Goal: Transaction & Acquisition: Purchase product/service

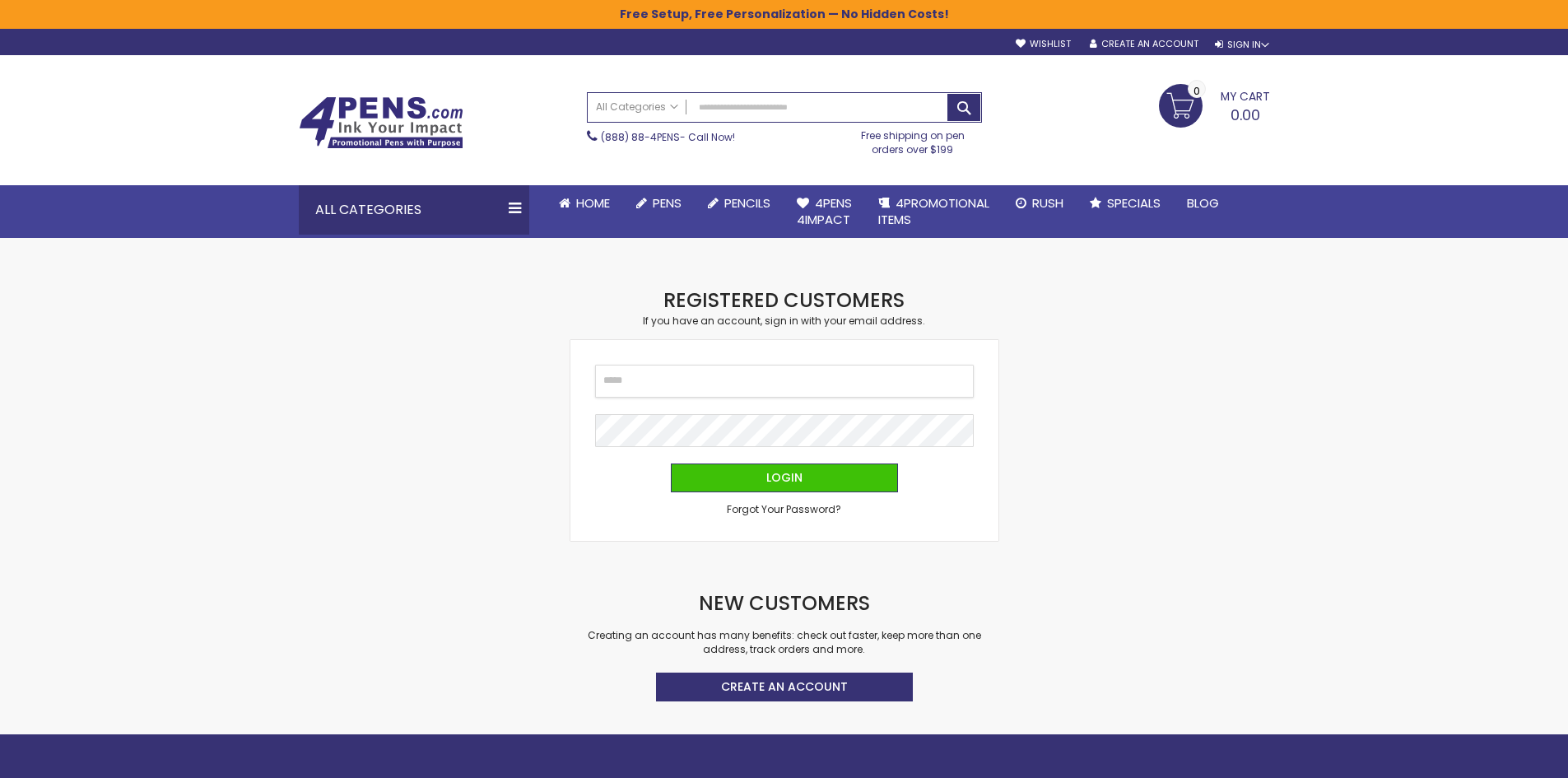
click at [787, 386] on input "Email" at bounding box center [784, 381] width 378 height 33
type input "**********"
click at [671, 463] on button "Login" at bounding box center [784, 477] width 227 height 29
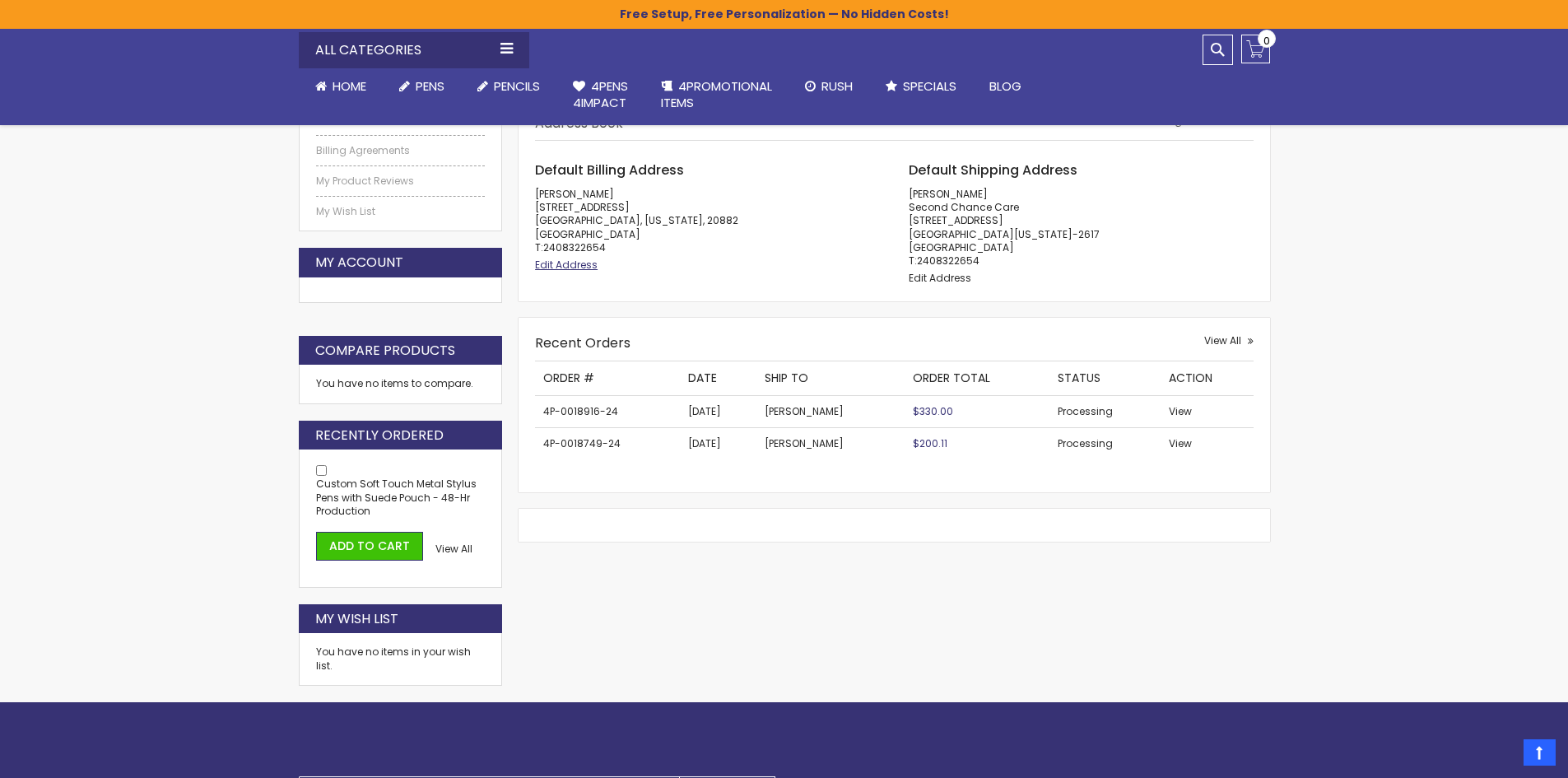
scroll to position [412, 0]
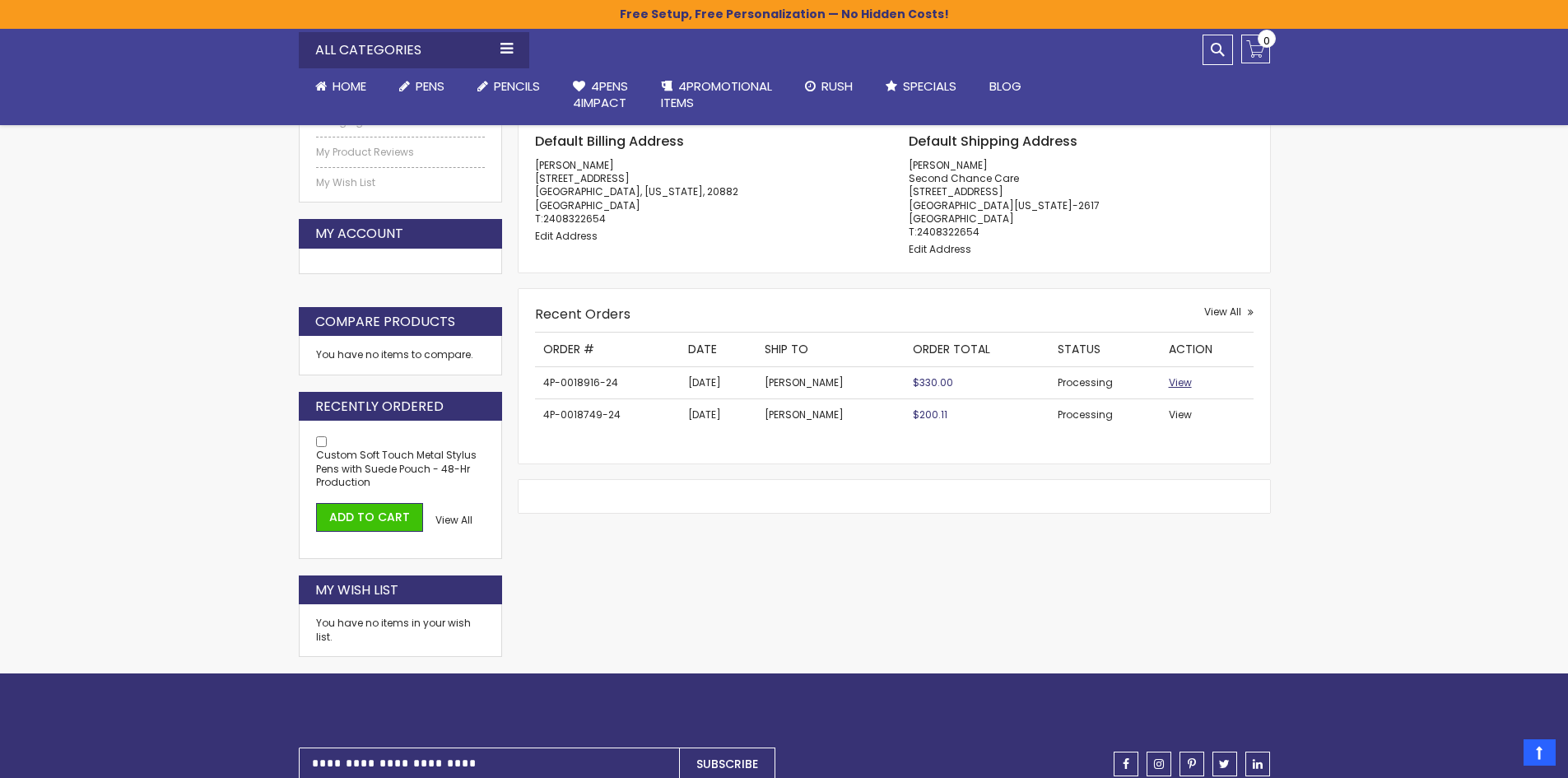
click at [1180, 385] on span "View" at bounding box center [1179, 382] width 23 height 14
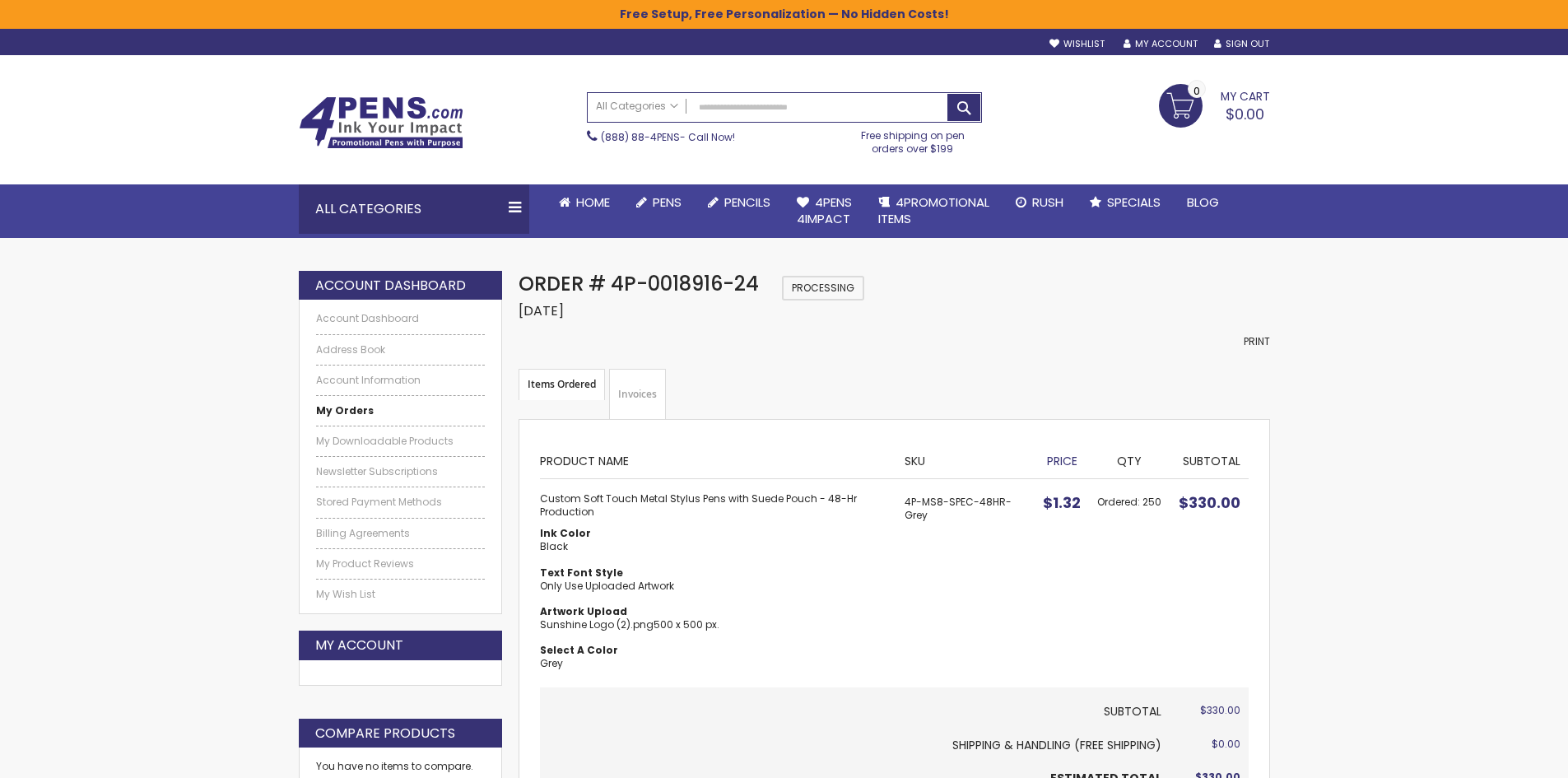
click at [330, 406] on strong "My Orders" at bounding box center [344, 410] width 57 height 14
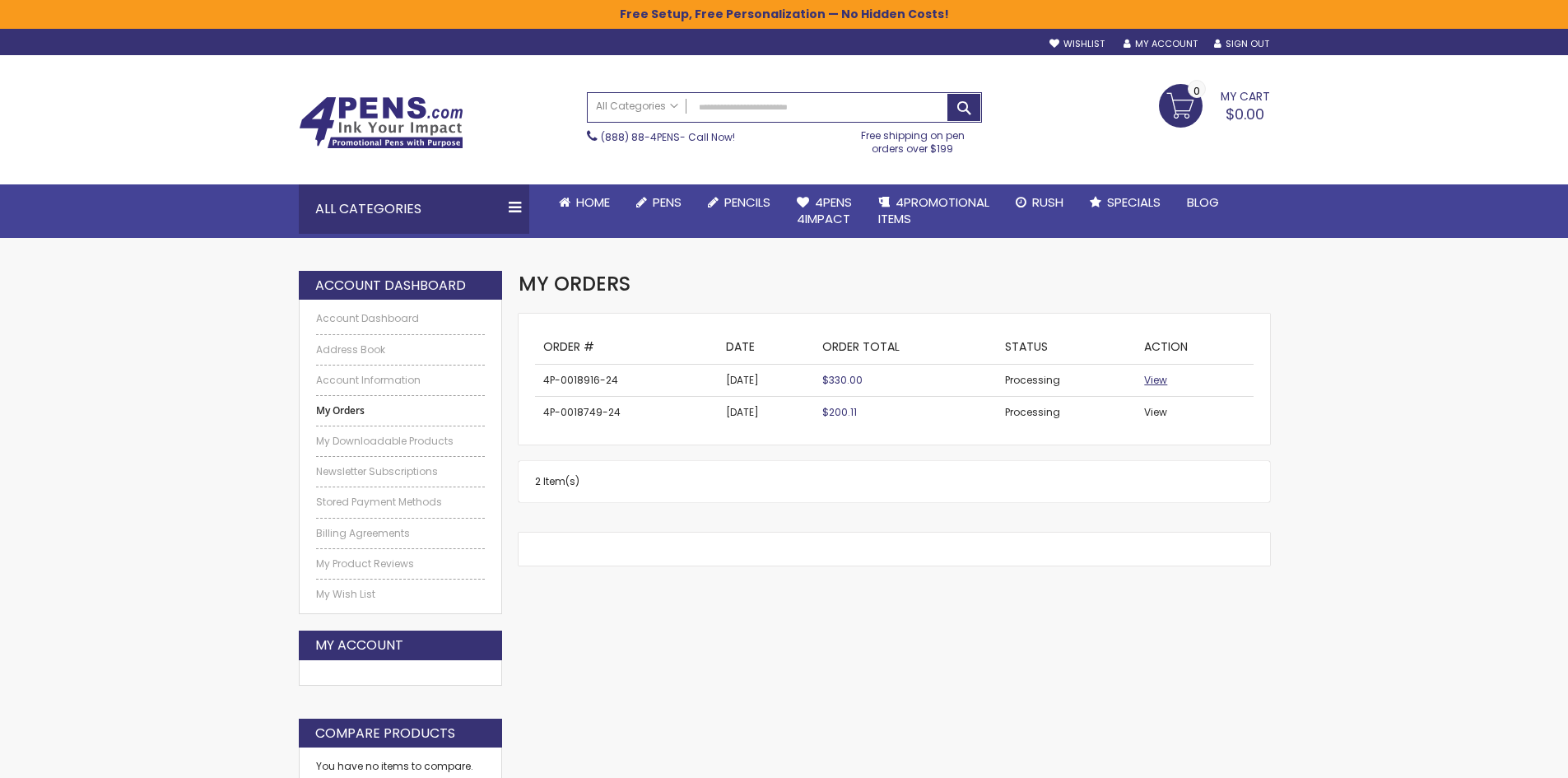
click at [1159, 373] on span "View" at bounding box center [1155, 379] width 23 height 14
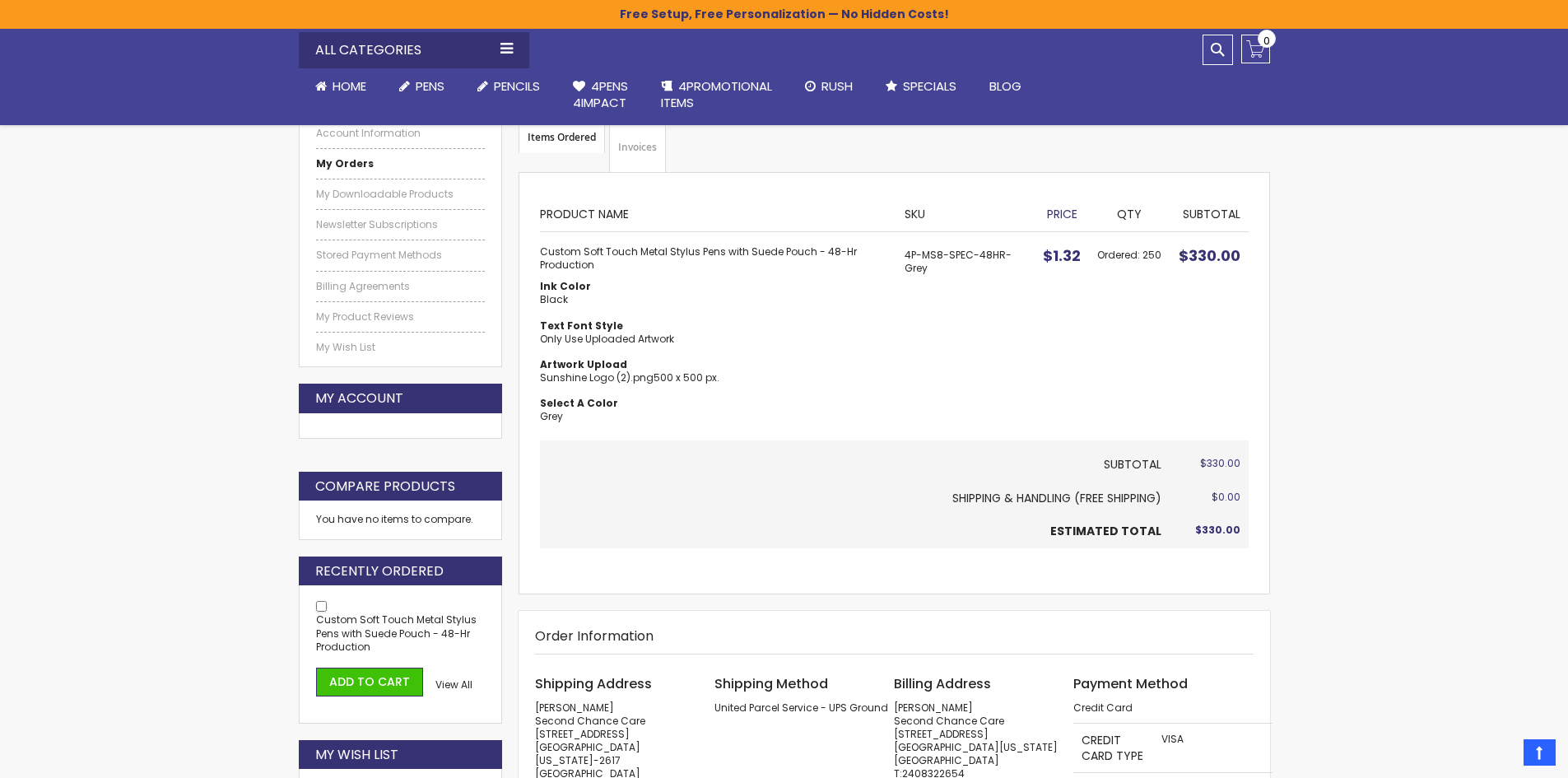
scroll to position [412, 0]
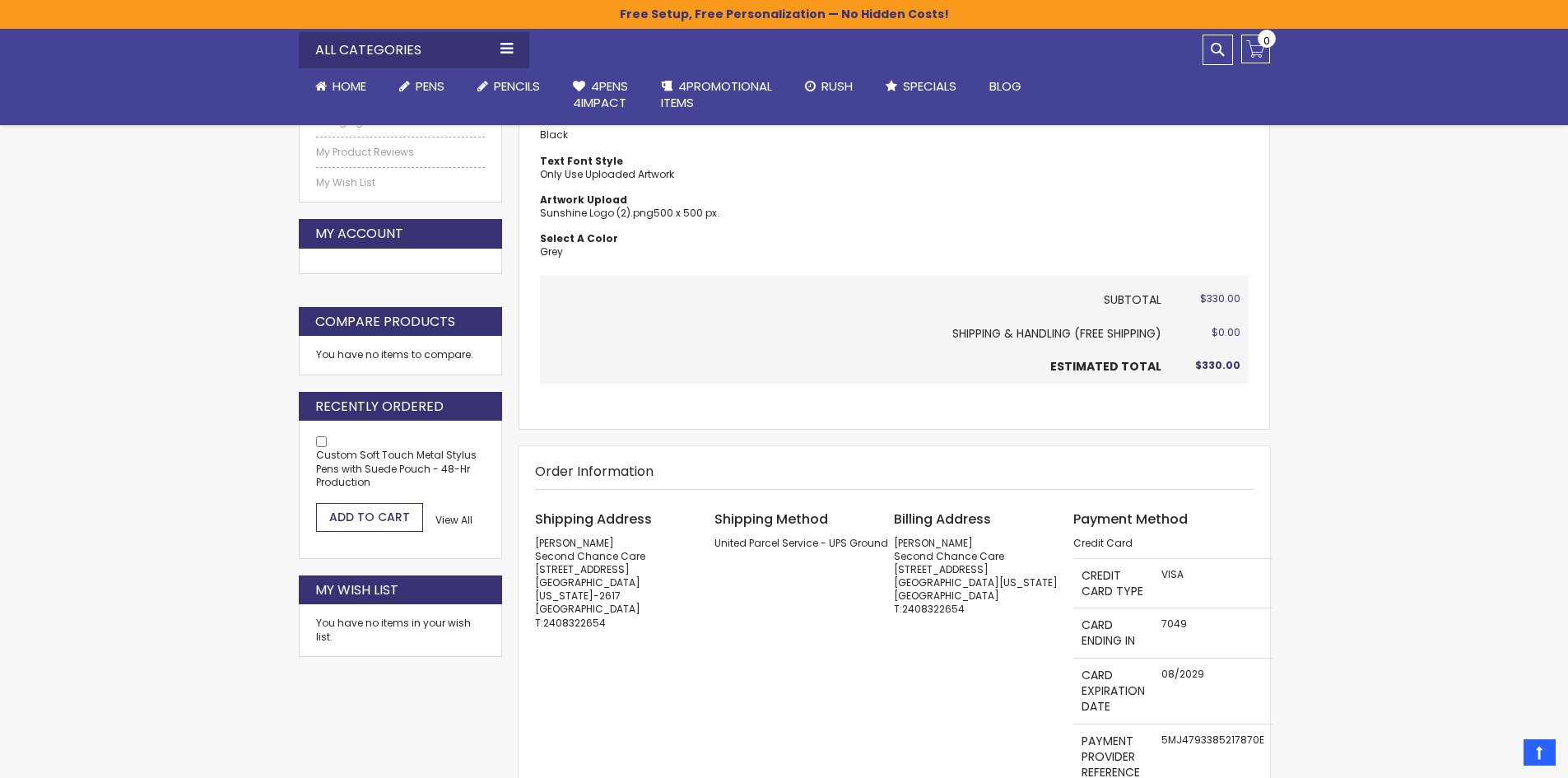
click at [374, 521] on span "Add to Cart" at bounding box center [369, 517] width 80 height 17
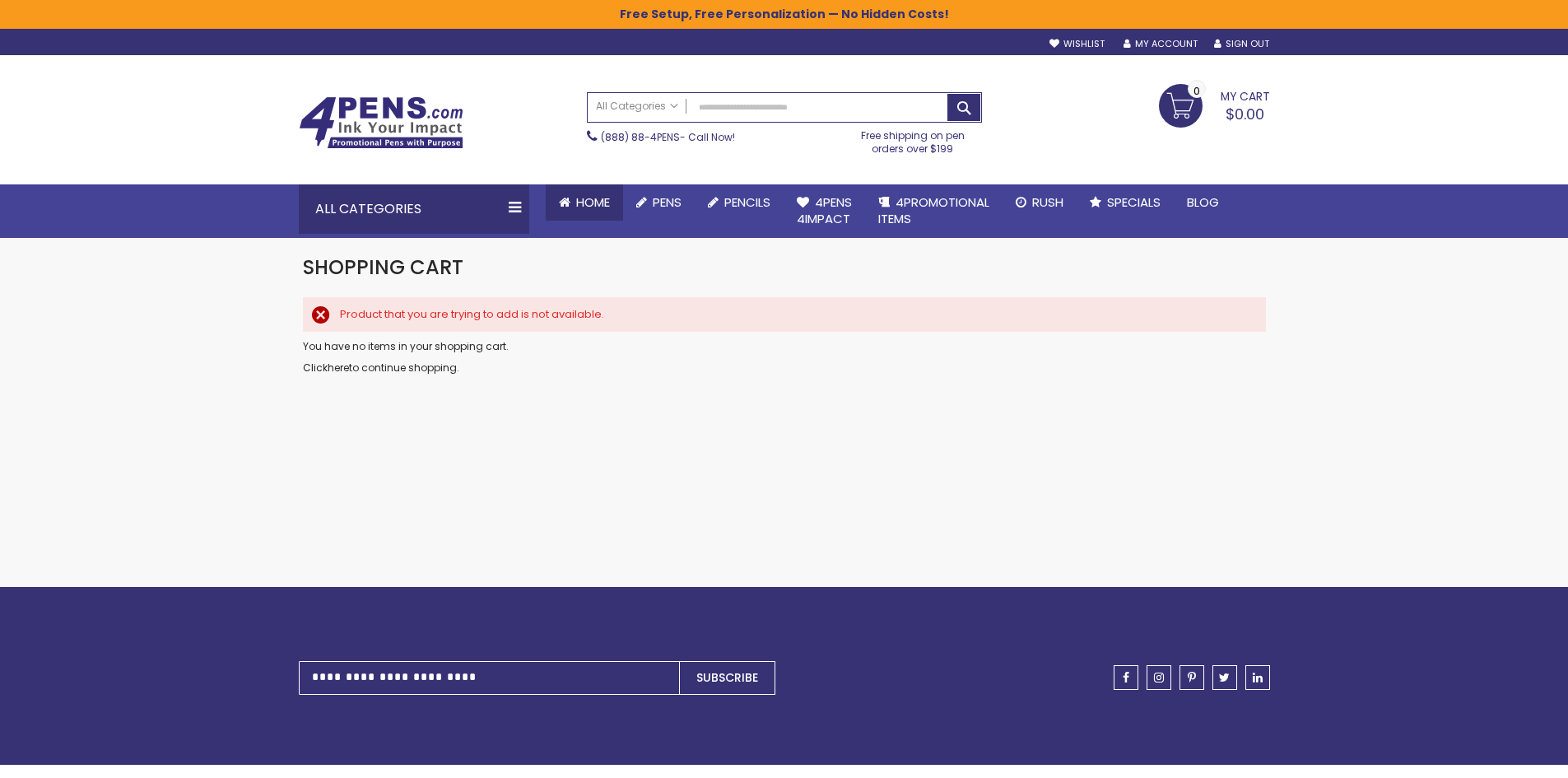
click at [572, 208] on link "Home" at bounding box center [584, 202] width 78 height 36
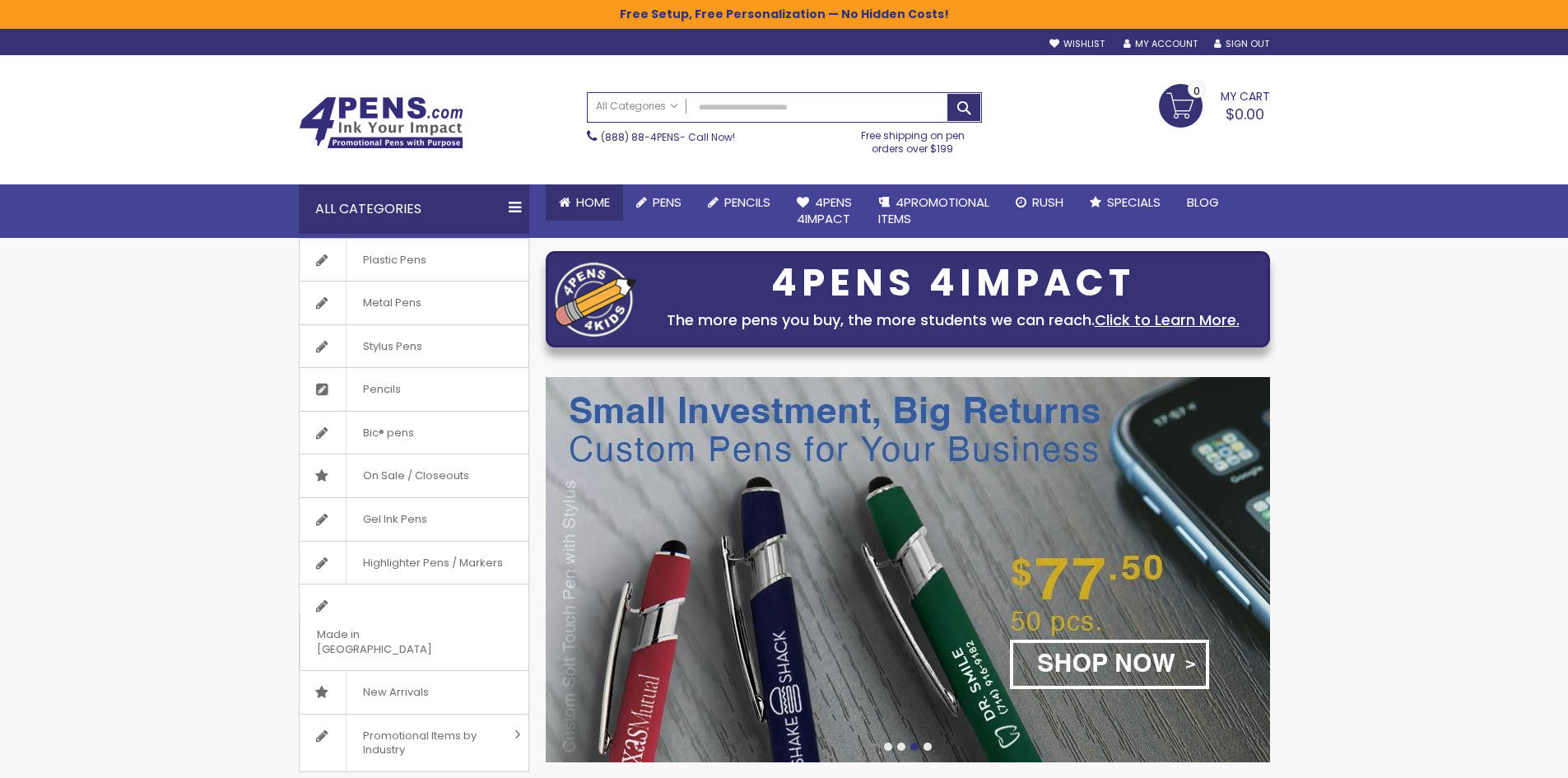
click at [571, 197] on link "Home" at bounding box center [584, 202] width 78 height 36
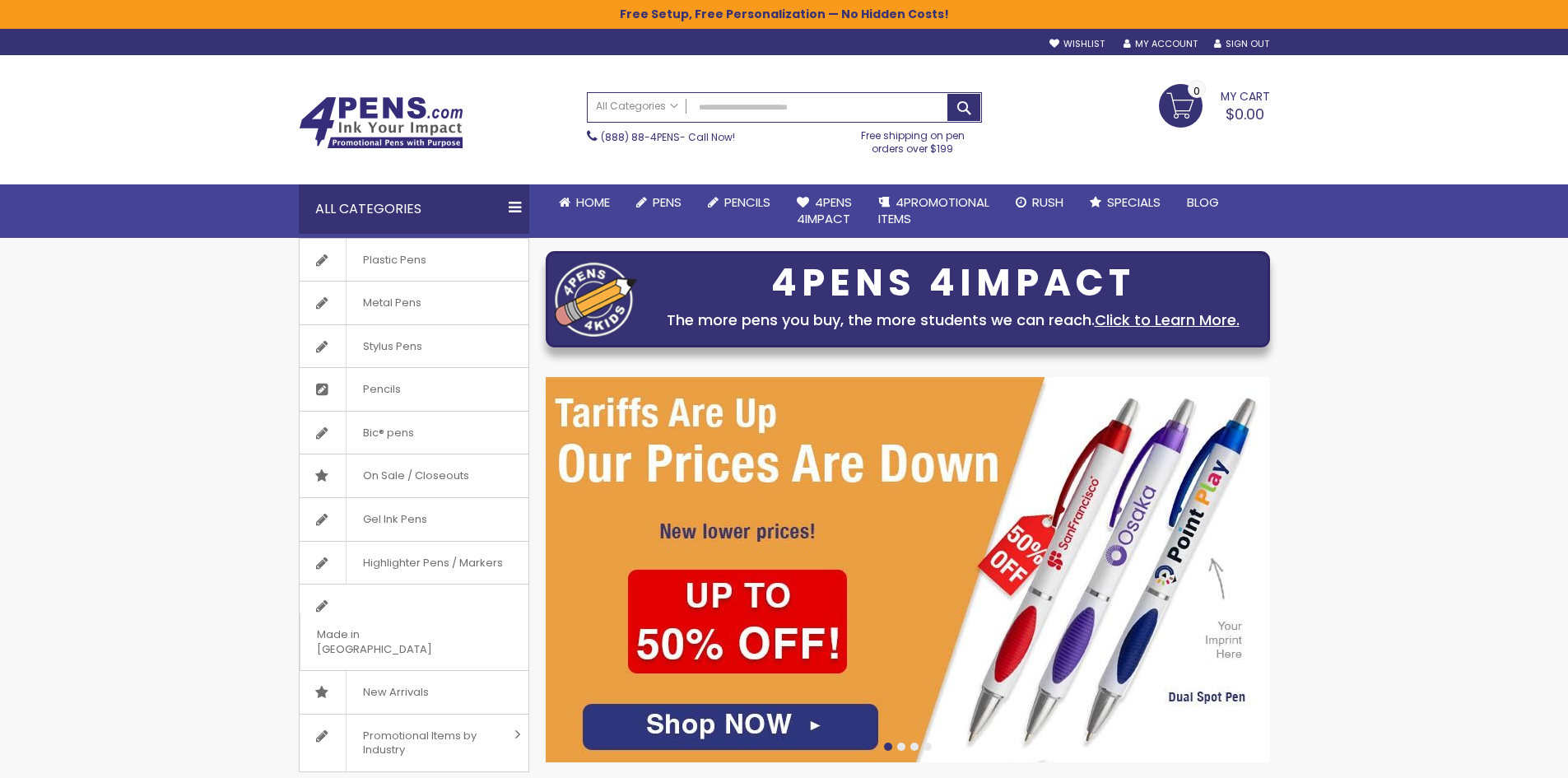
click at [1217, 100] on link "My Cart $0.00 0" at bounding box center [1214, 104] width 111 height 42
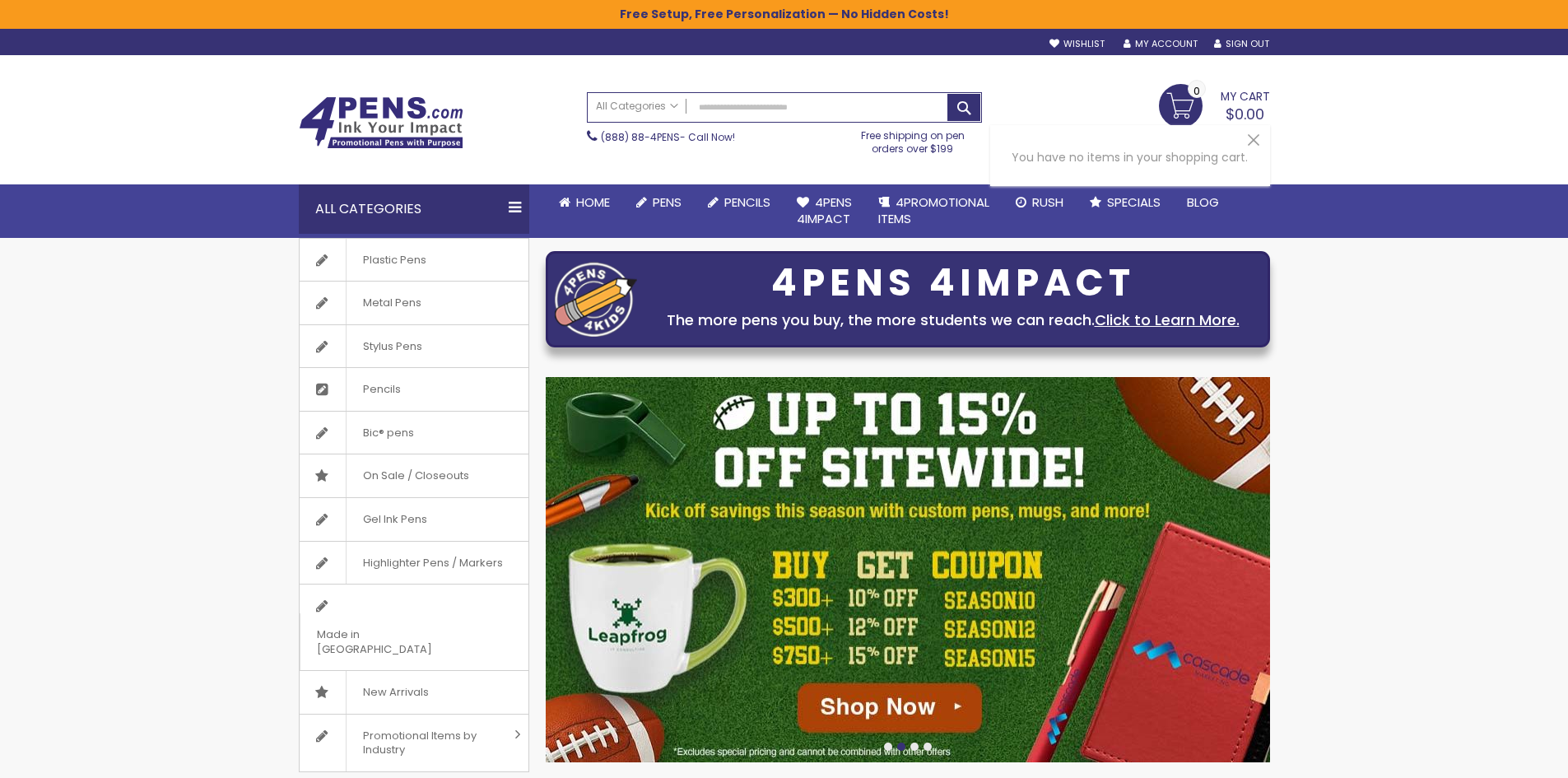
click at [928, 172] on div "Toggle Nav Search All Categories All Categories Pens Plastic Pens Metal Pens Gr…" at bounding box center [784, 120] width 987 height 129
click at [1164, 39] on link "My Account" at bounding box center [1160, 43] width 74 height 12
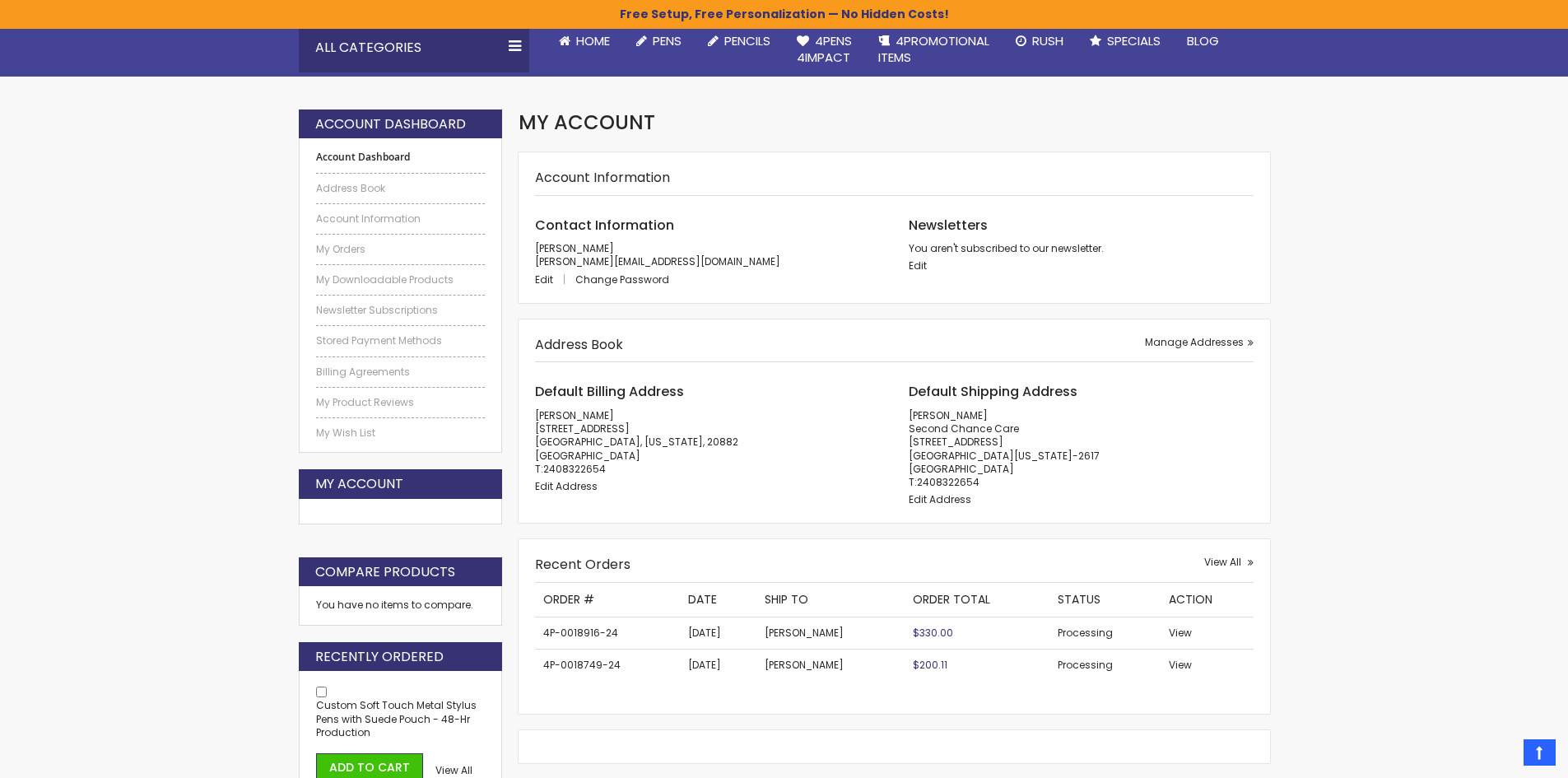
scroll to position [246, 0]
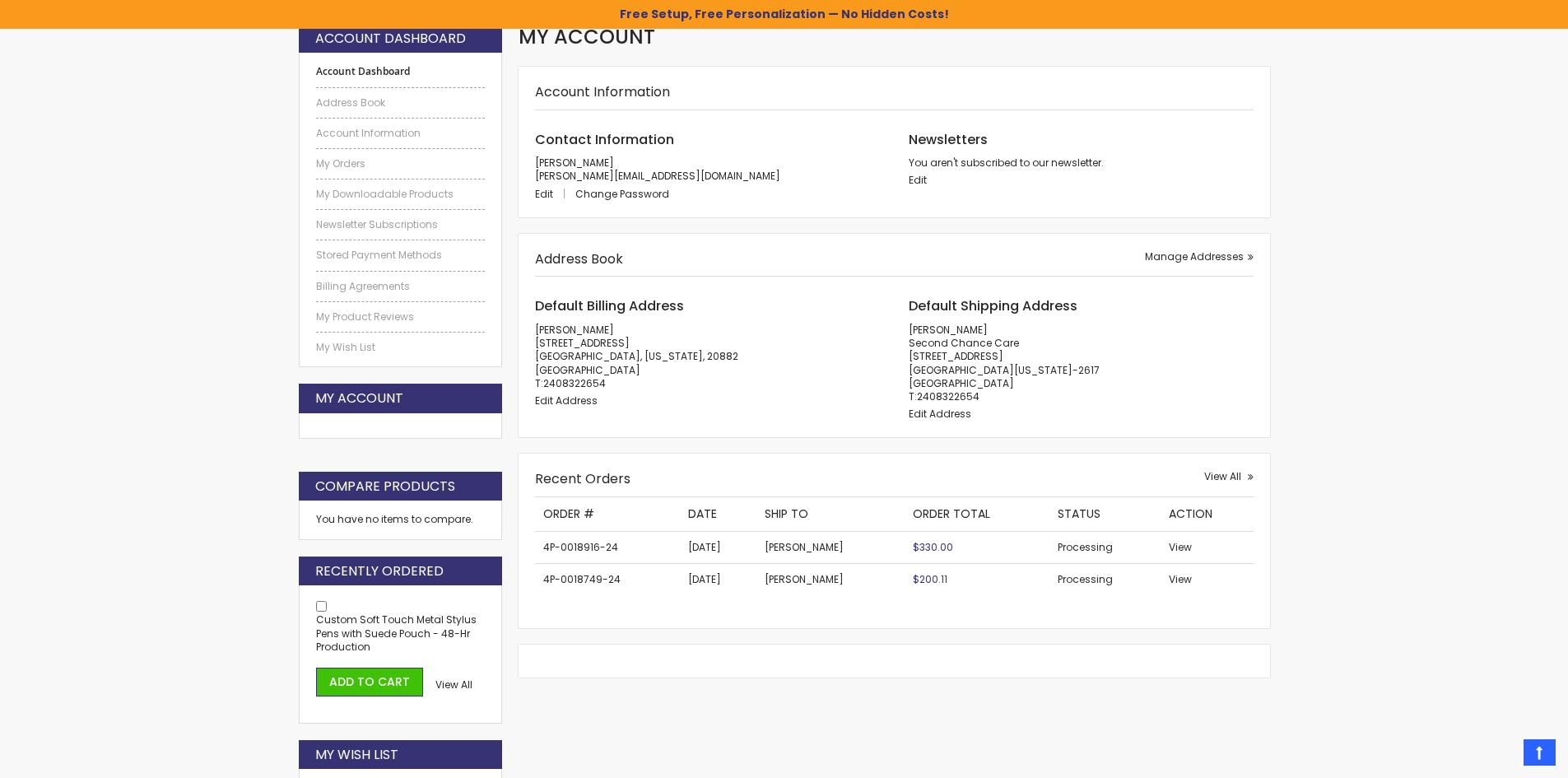
click at [586, 548] on td "4P-0018916-24" at bounding box center [607, 546] width 145 height 32
click at [1236, 467] on div "Recent Orders View All Recent Orders Order # Date Ship To Order Total Status Ac…" at bounding box center [893, 540] width 750 height 174
click at [1236, 475] on span "View All" at bounding box center [1222, 475] width 37 height 14
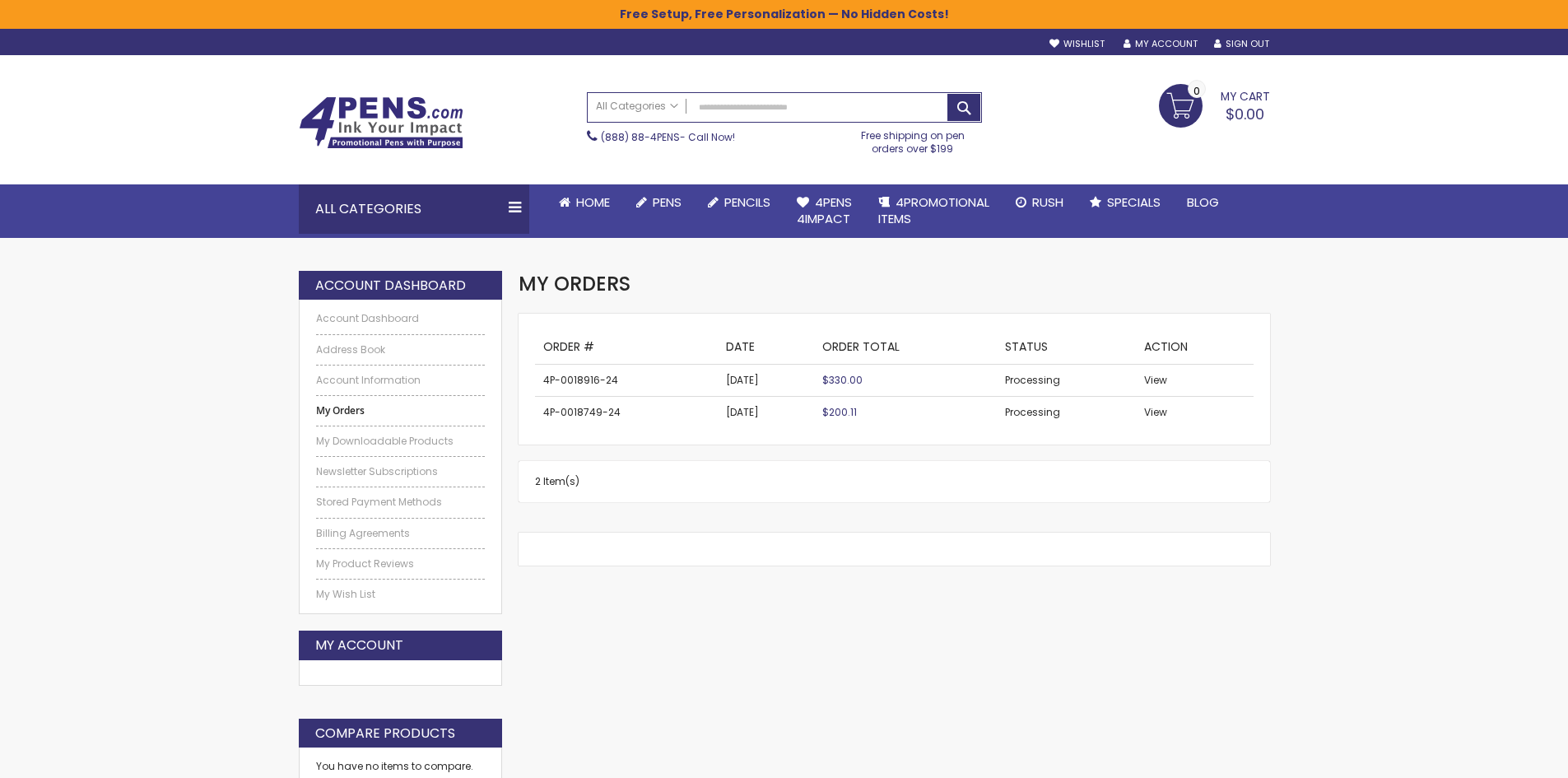
click at [605, 381] on td "4P-0018916-24" at bounding box center [627, 380] width 183 height 32
copy tr "4P-0018916-24"
click at [1155, 413] on span "View" at bounding box center [1155, 412] width 23 height 14
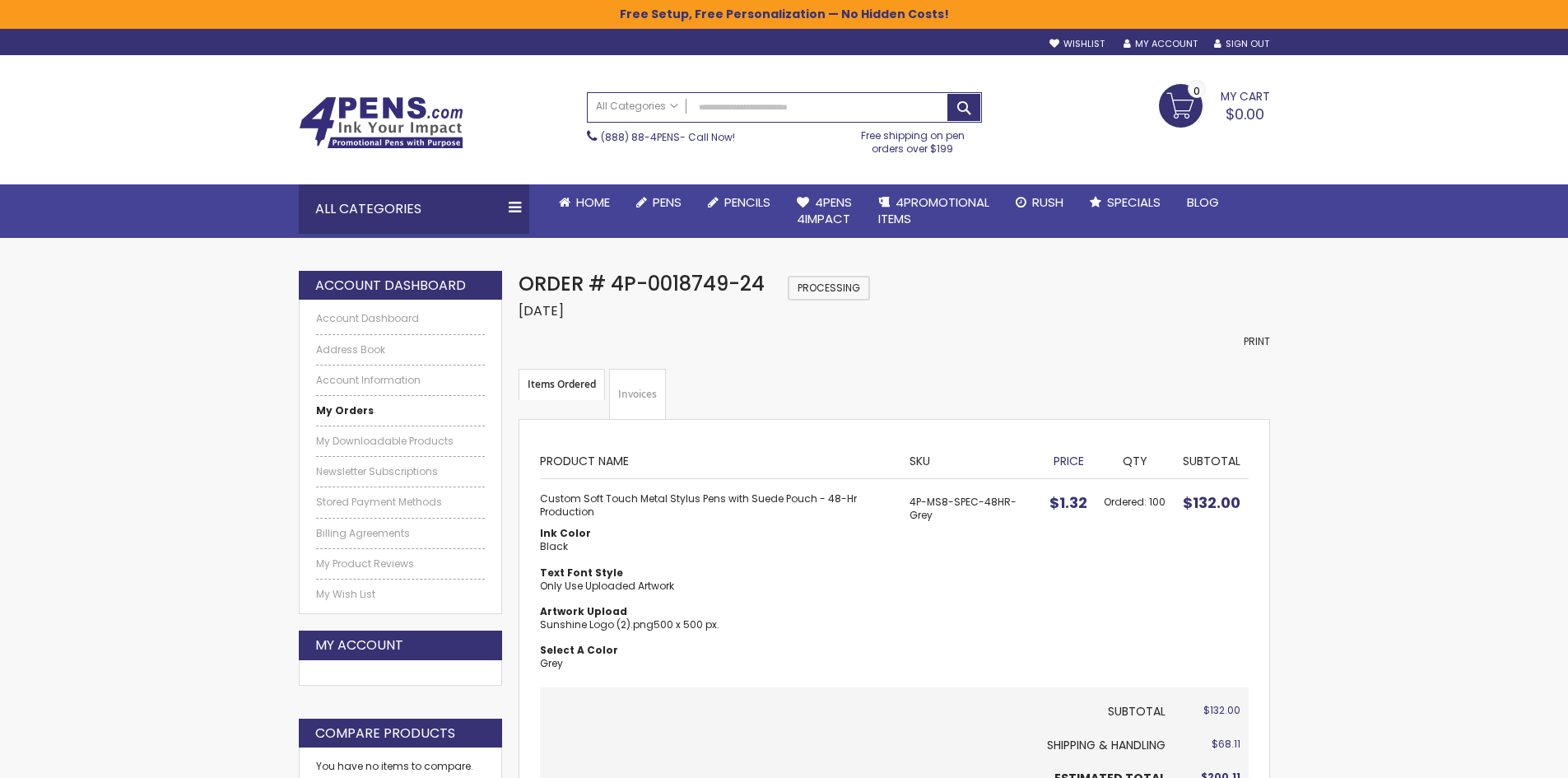
click at [642, 393] on link "Invoices" at bounding box center [638, 393] width 57 height 51
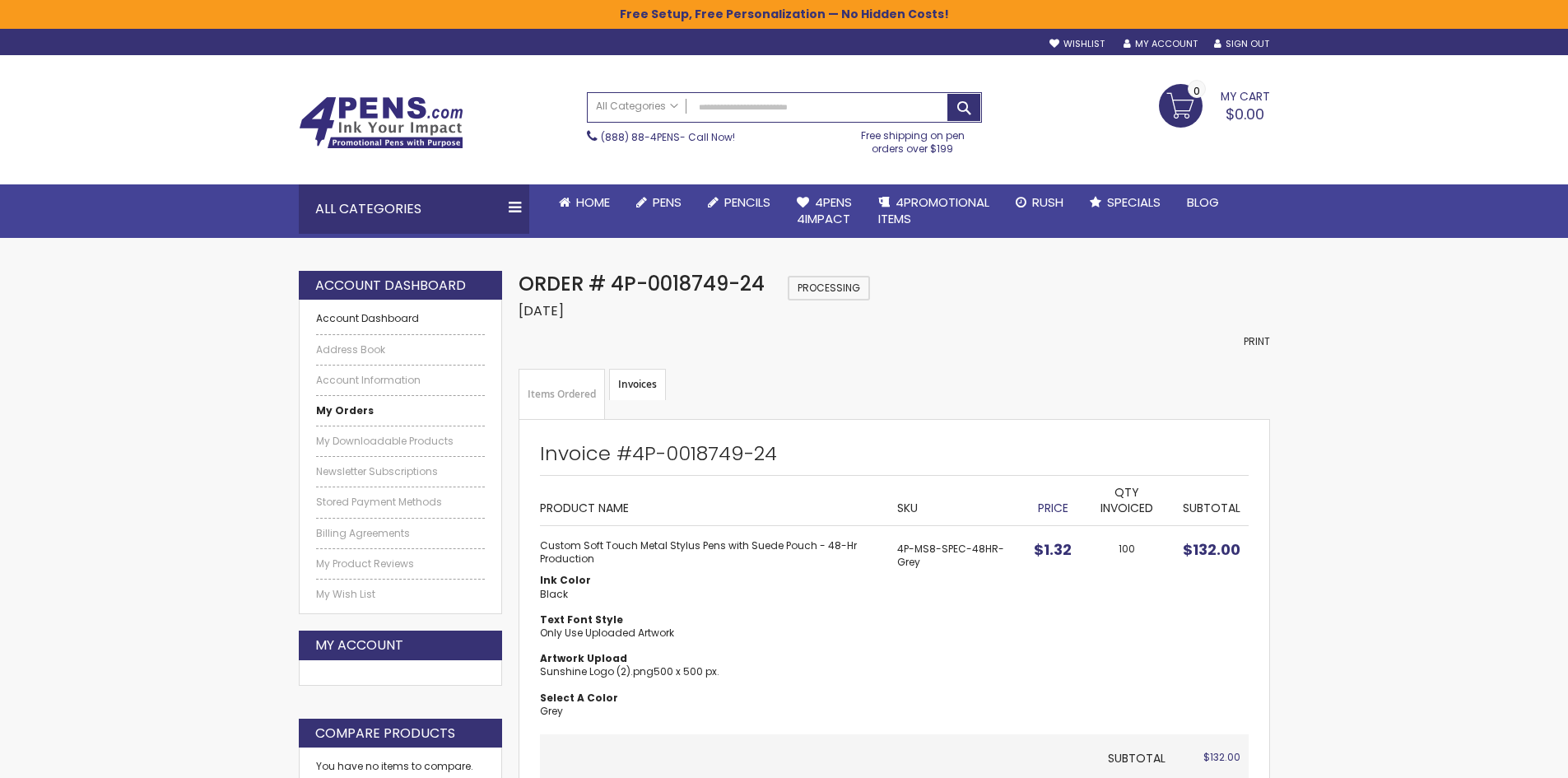
click at [389, 324] on link "Account Dashboard" at bounding box center [401, 318] width 170 height 13
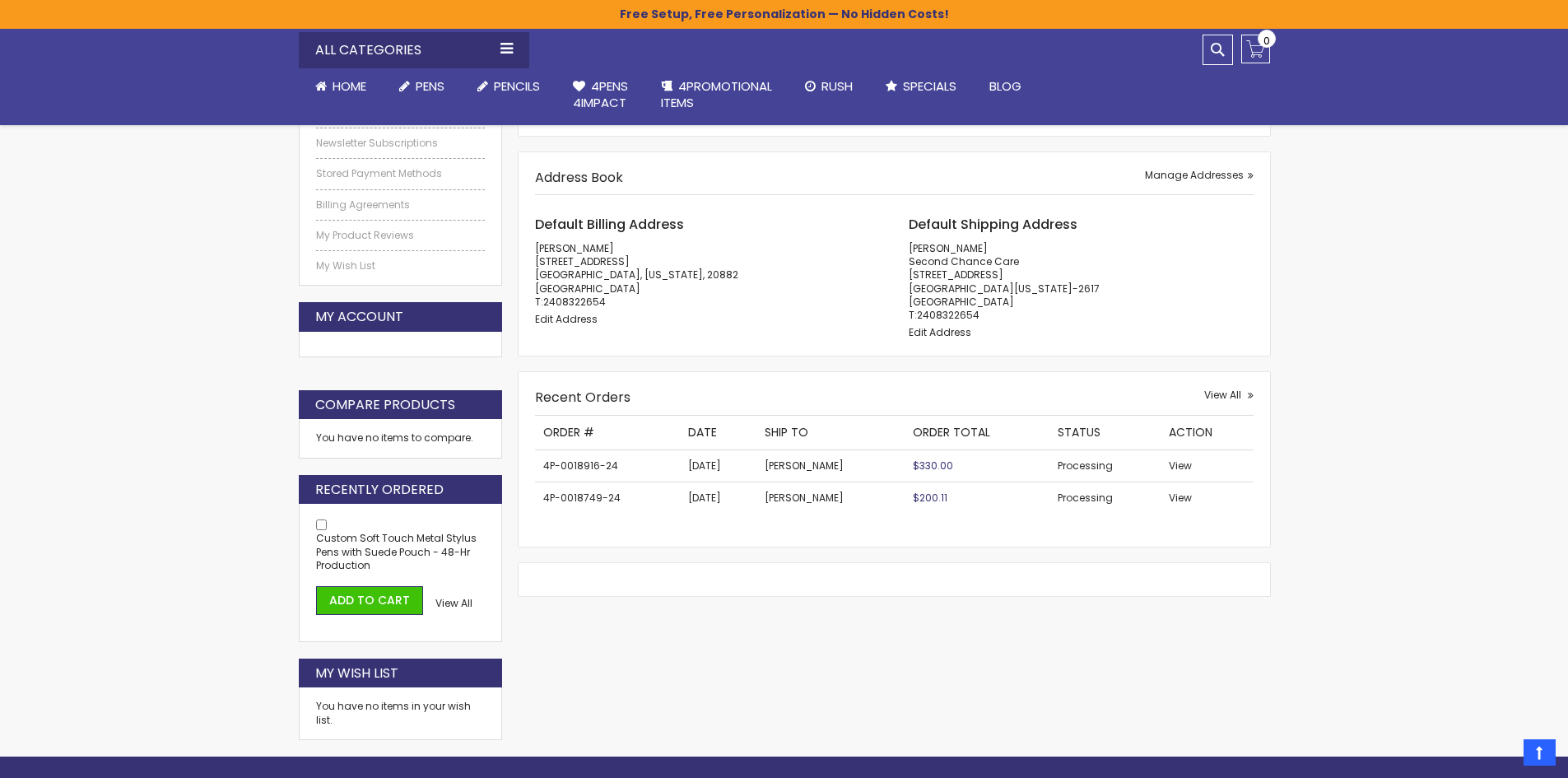
scroll to position [329, 0]
click at [1174, 459] on span "View" at bounding box center [1179, 464] width 23 height 14
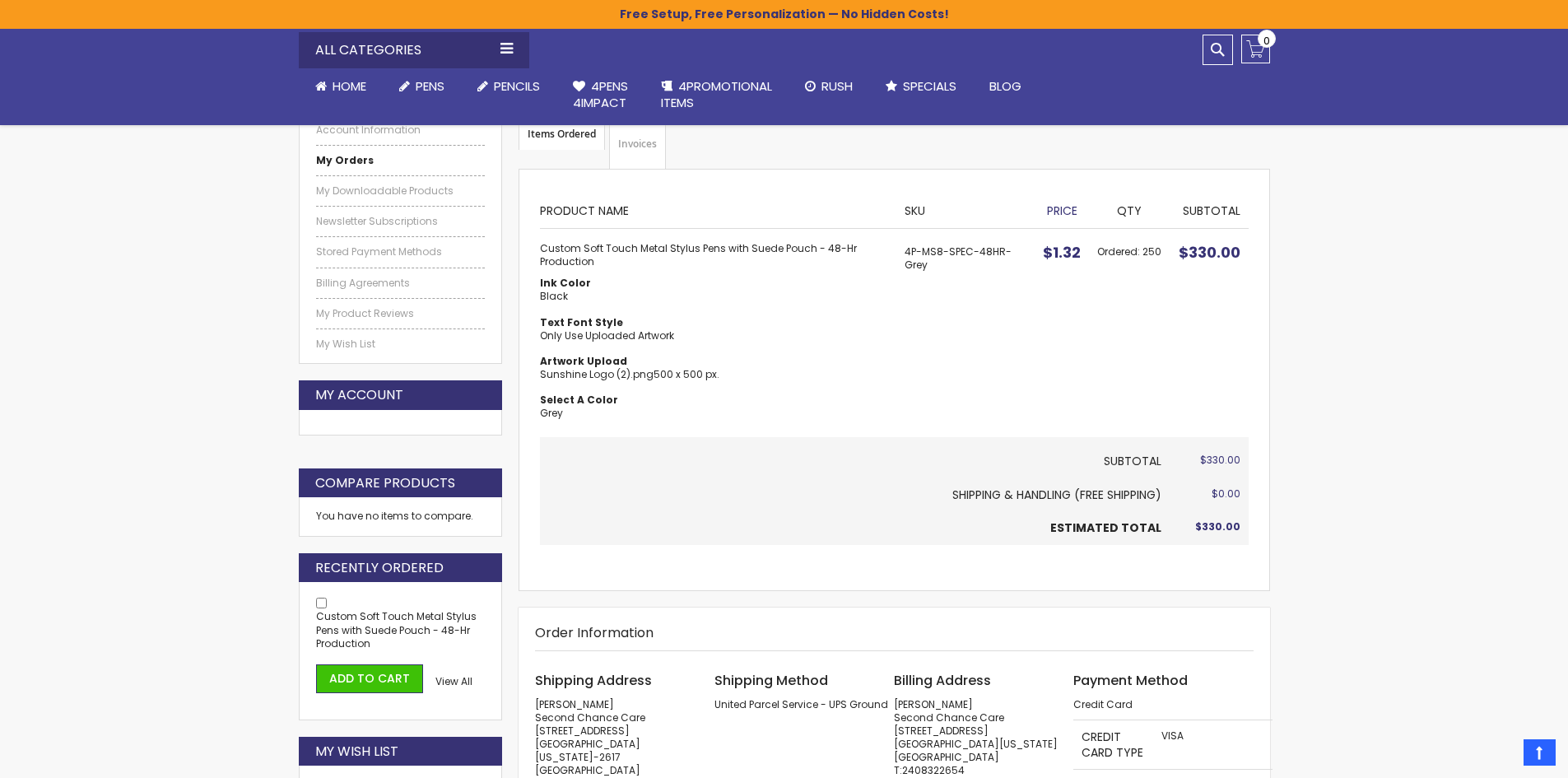
scroll to position [246, 0]
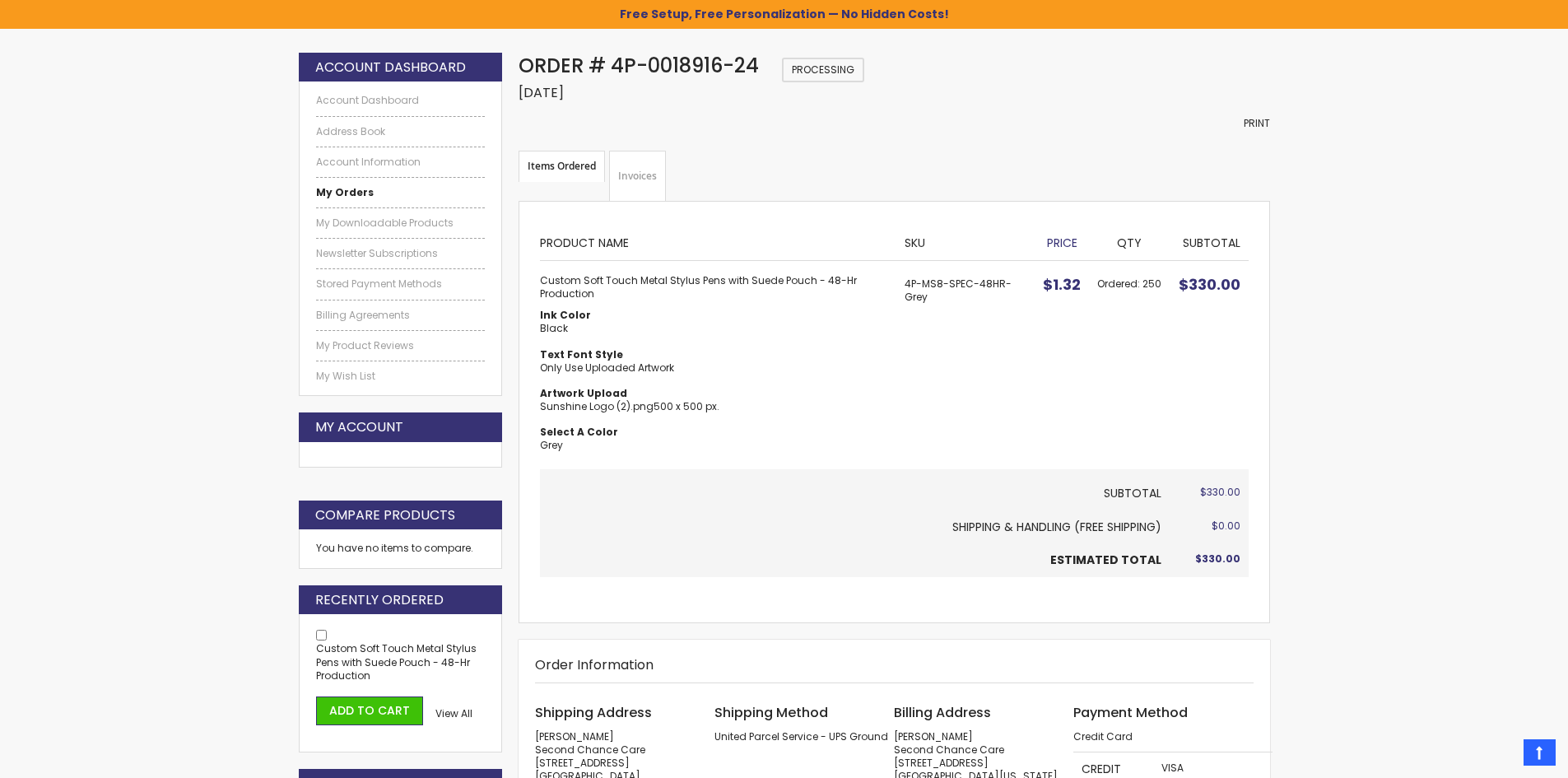
click at [631, 166] on link "Invoices" at bounding box center [638, 175] width 57 height 51
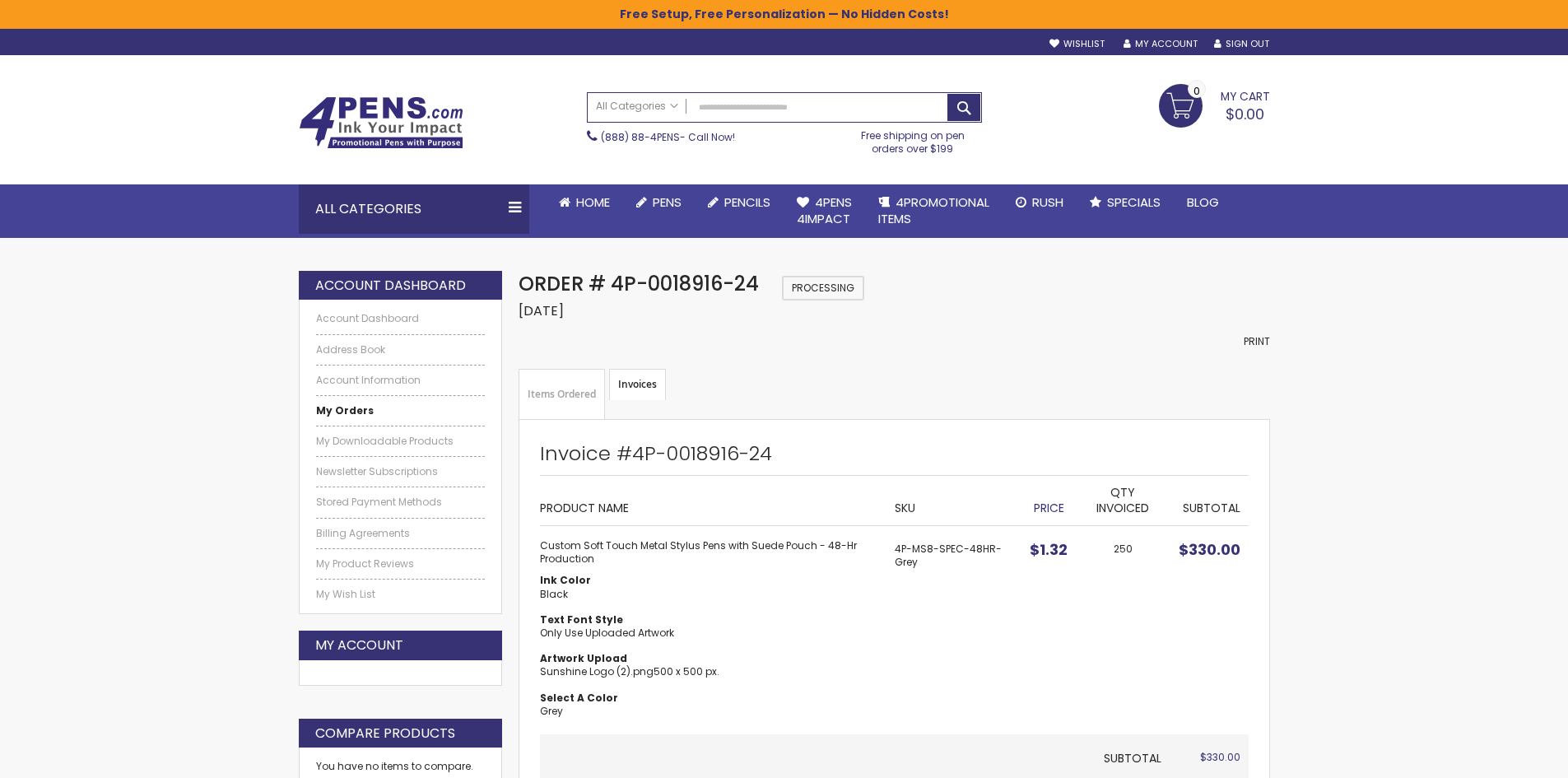
click at [558, 398] on link "Items Ordered" at bounding box center [562, 393] width 87 height 51
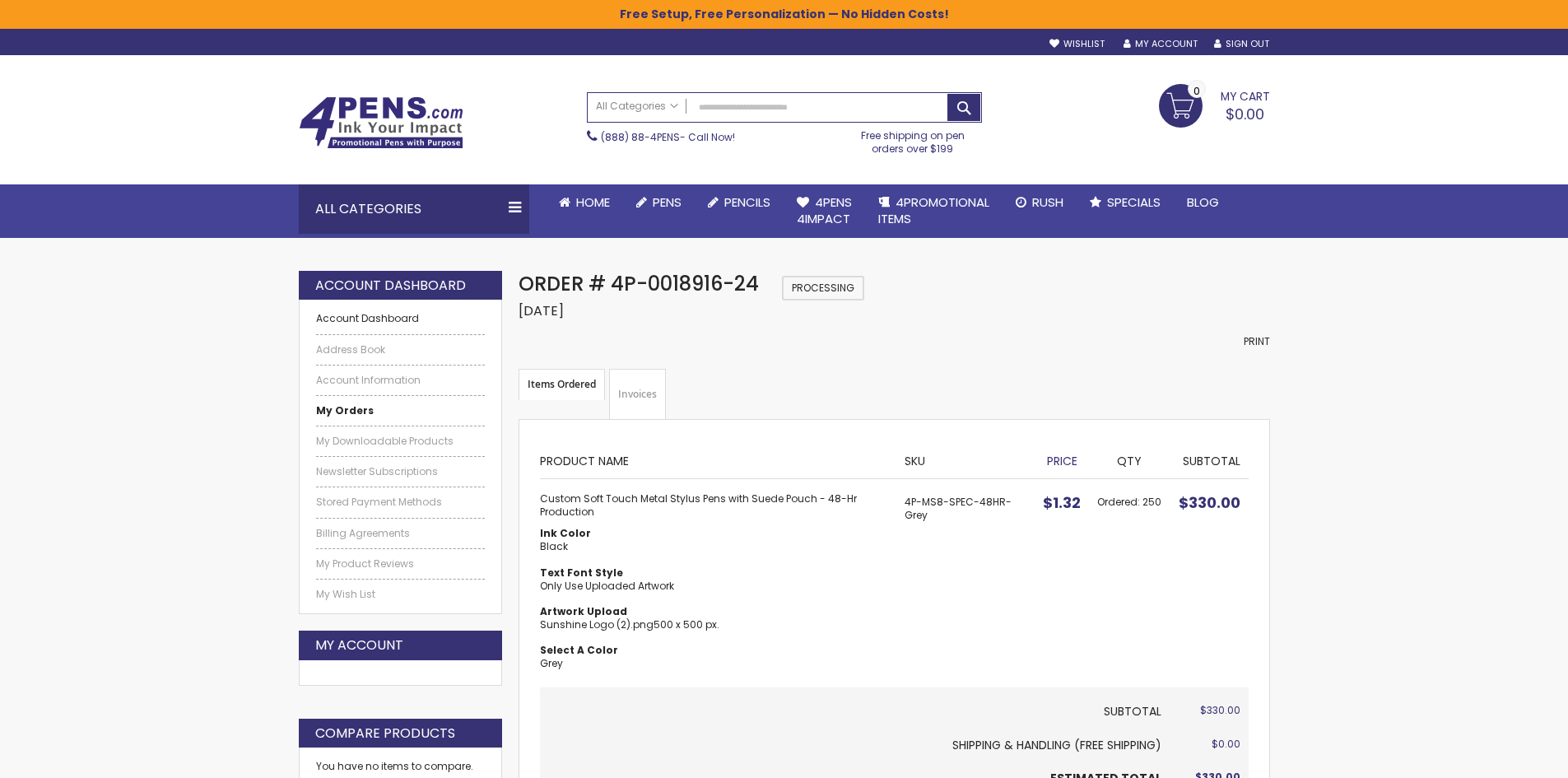
click at [338, 315] on link "Account Dashboard" at bounding box center [401, 318] width 170 height 13
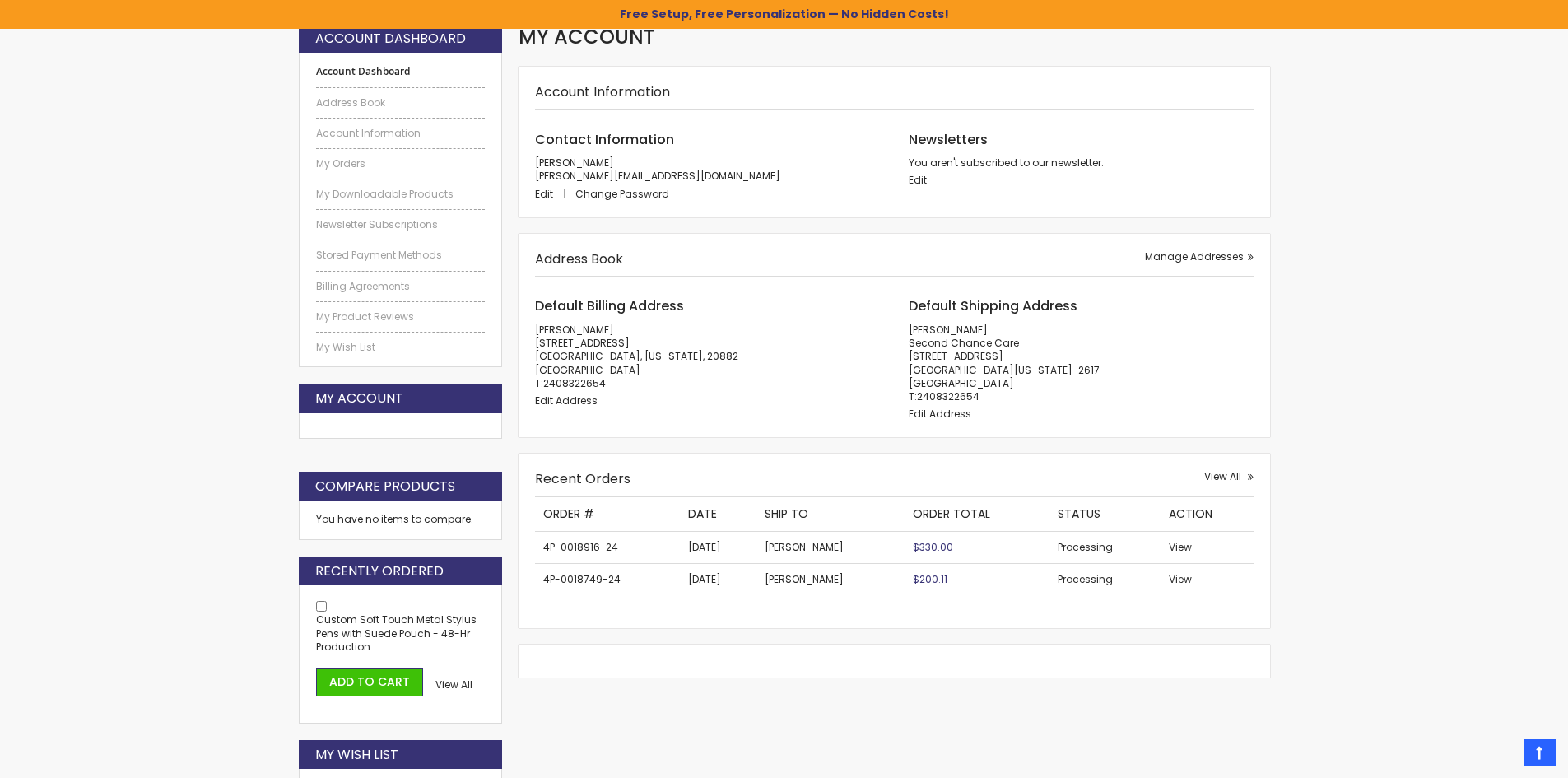
scroll to position [164, 0]
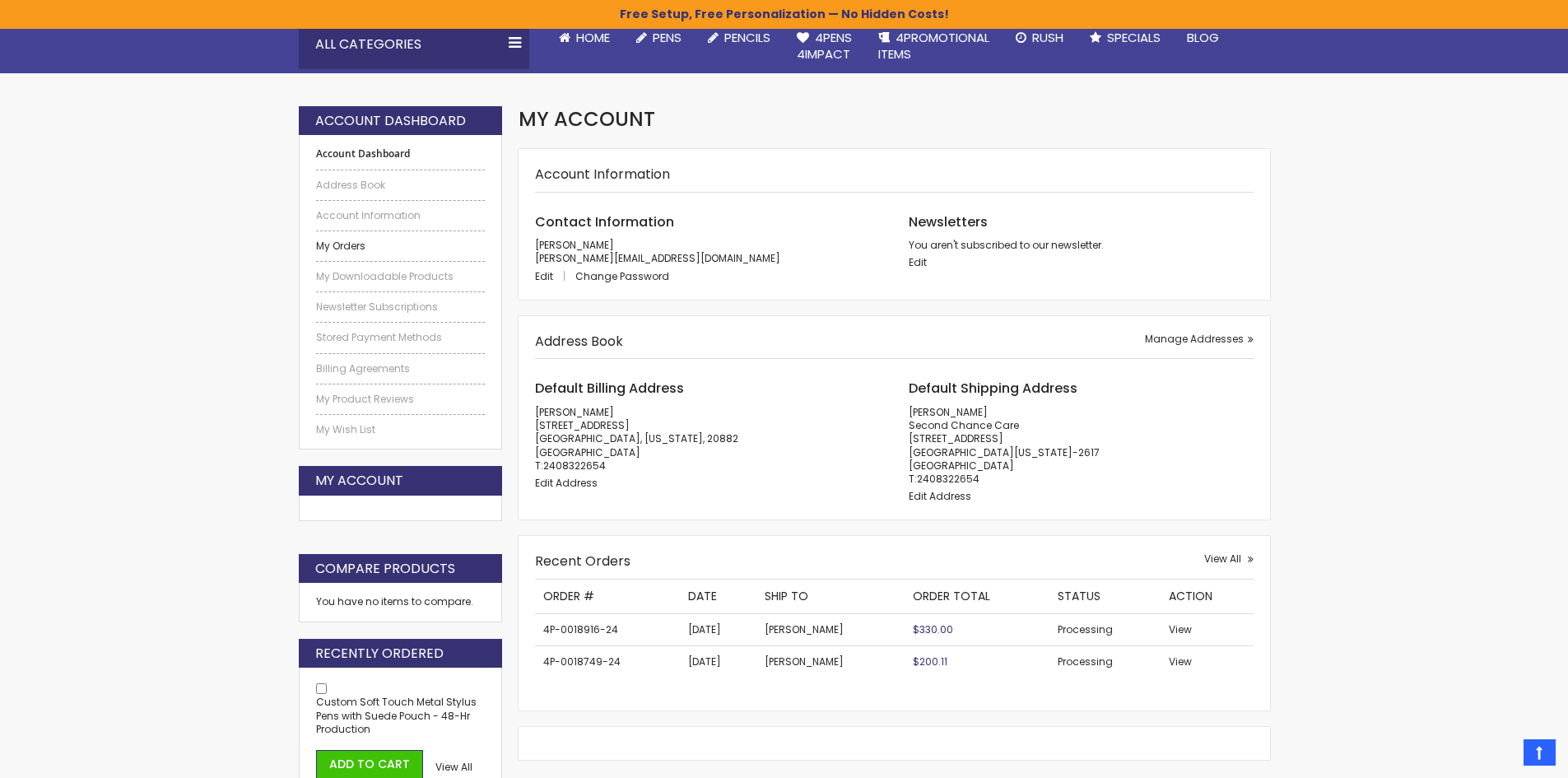
click at [320, 241] on link "My Orders" at bounding box center [401, 245] width 170 height 13
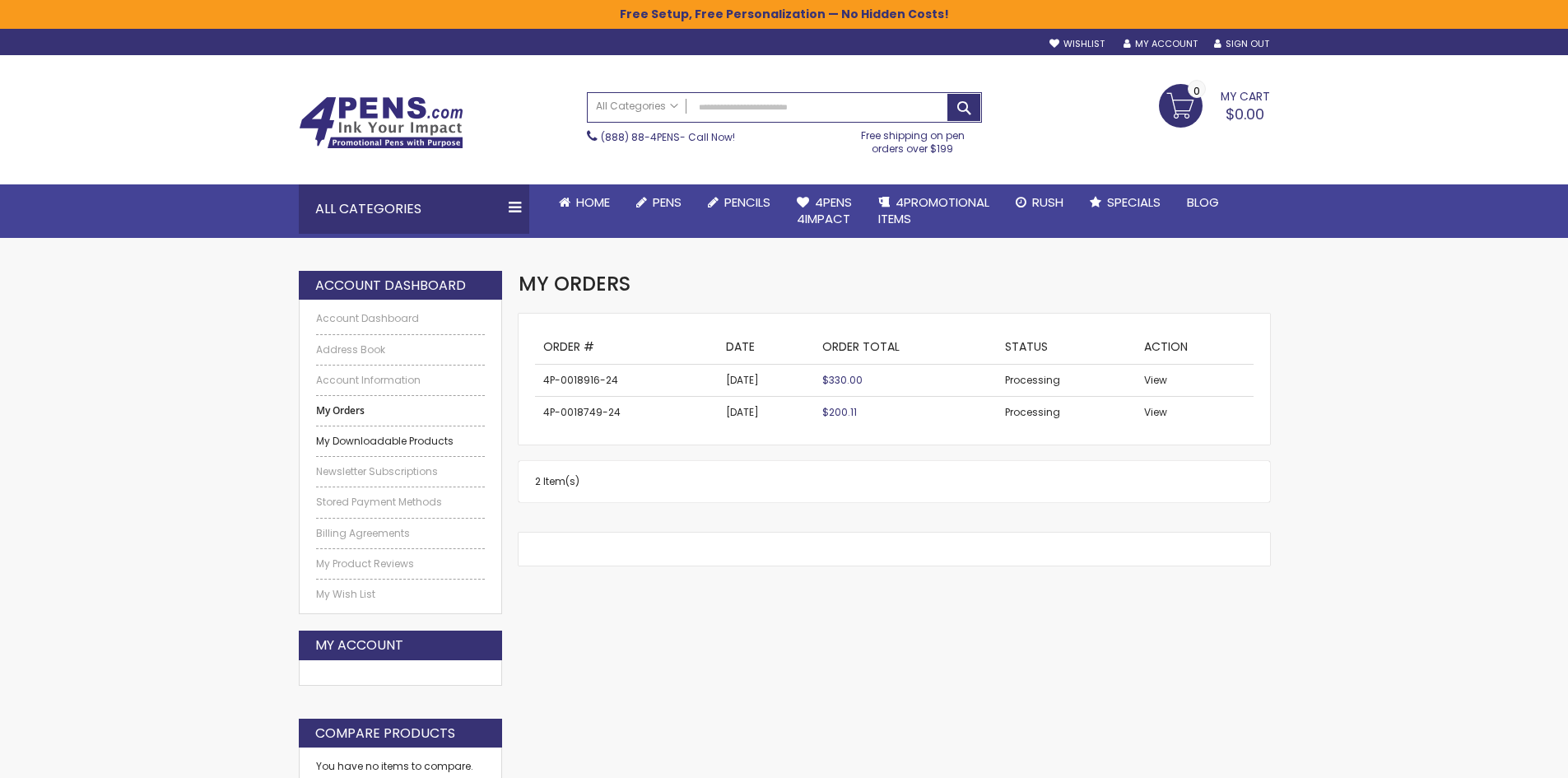
click at [371, 436] on link "My Downloadable Products" at bounding box center [401, 441] width 170 height 13
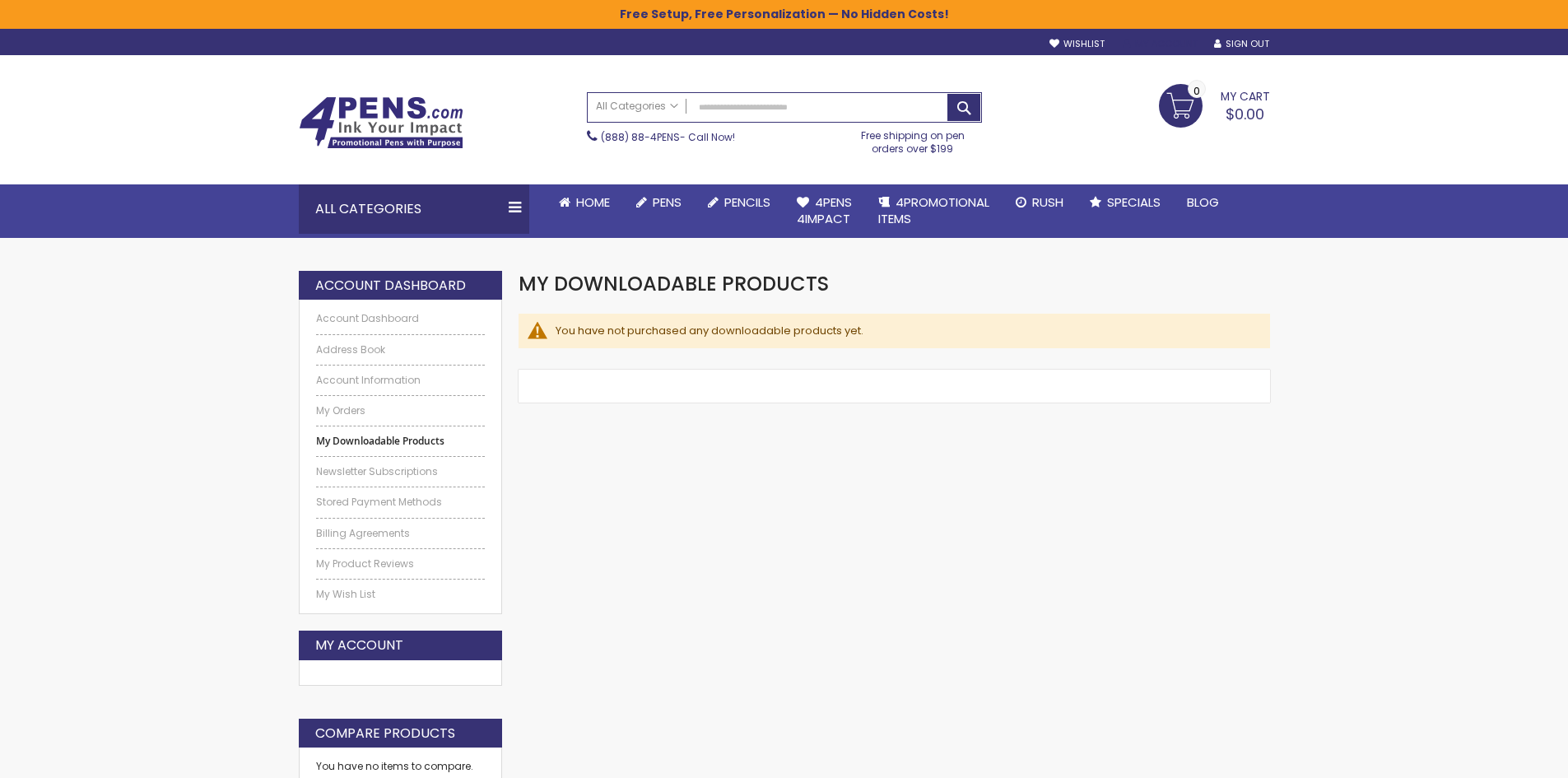
click at [1150, 48] on link "My Account" at bounding box center [1160, 43] width 74 height 12
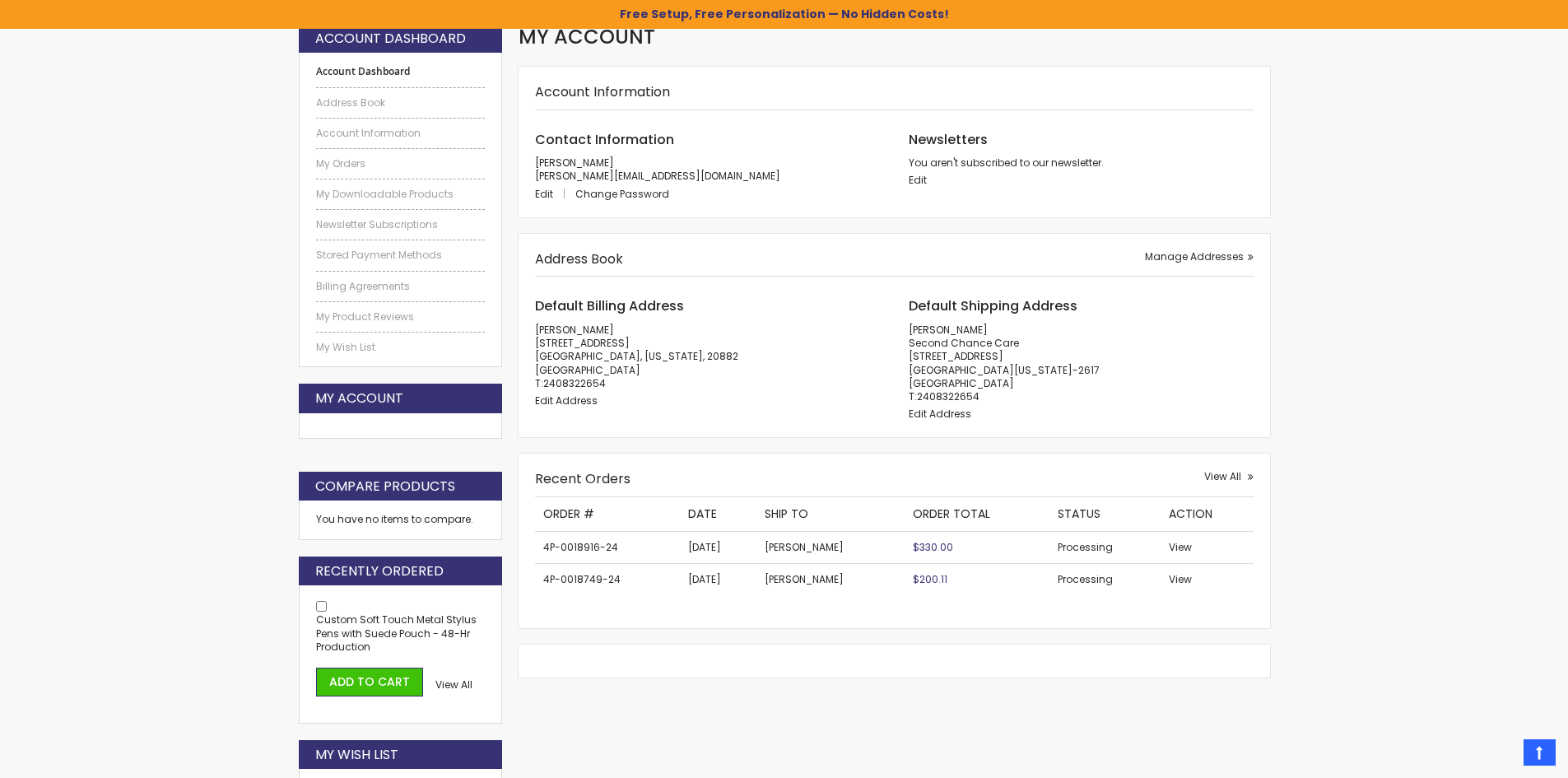
scroll to position [276, 0]
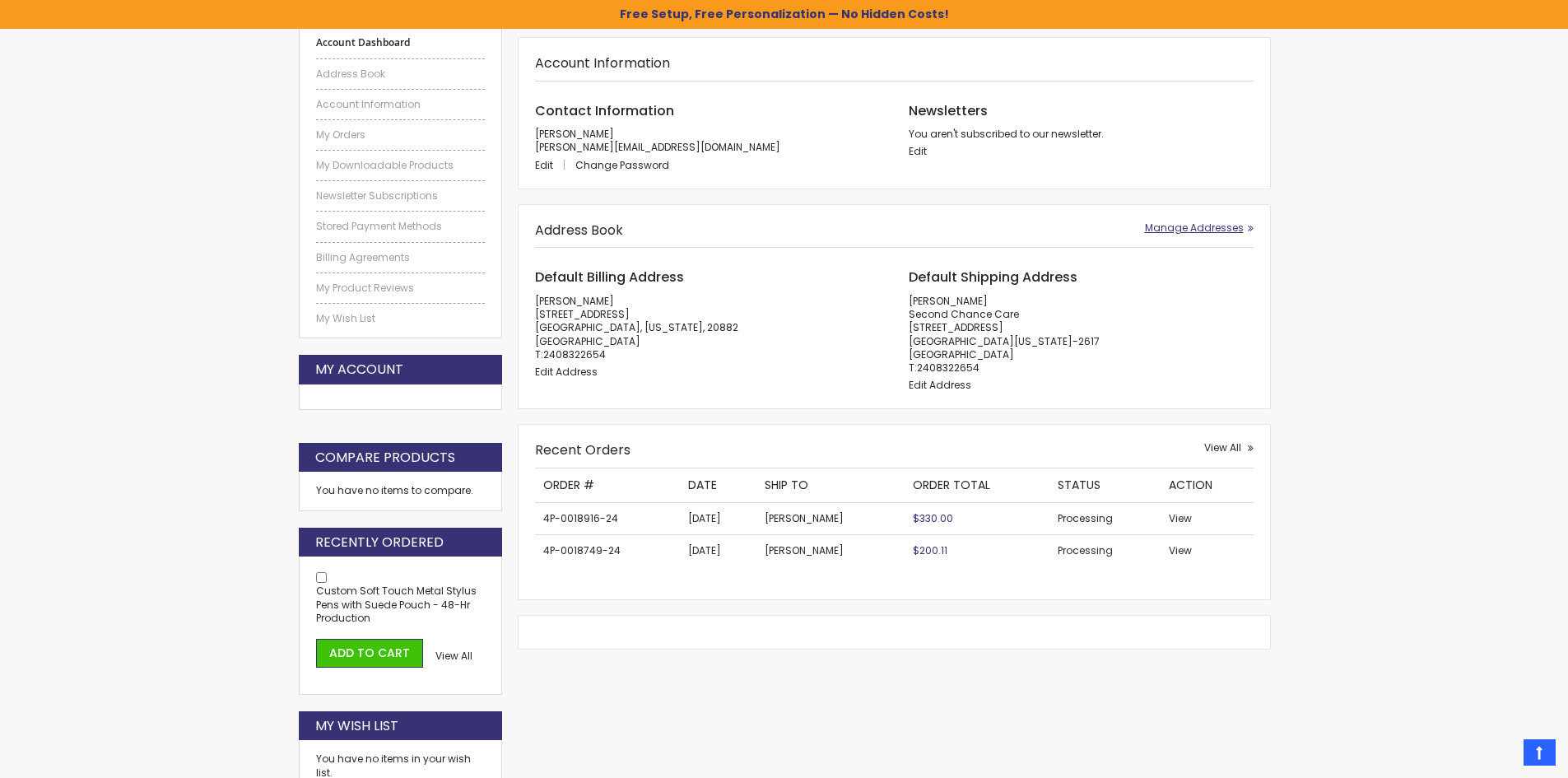
click at [1250, 229] on link "Manage Addresses" at bounding box center [1199, 228] width 109 height 13
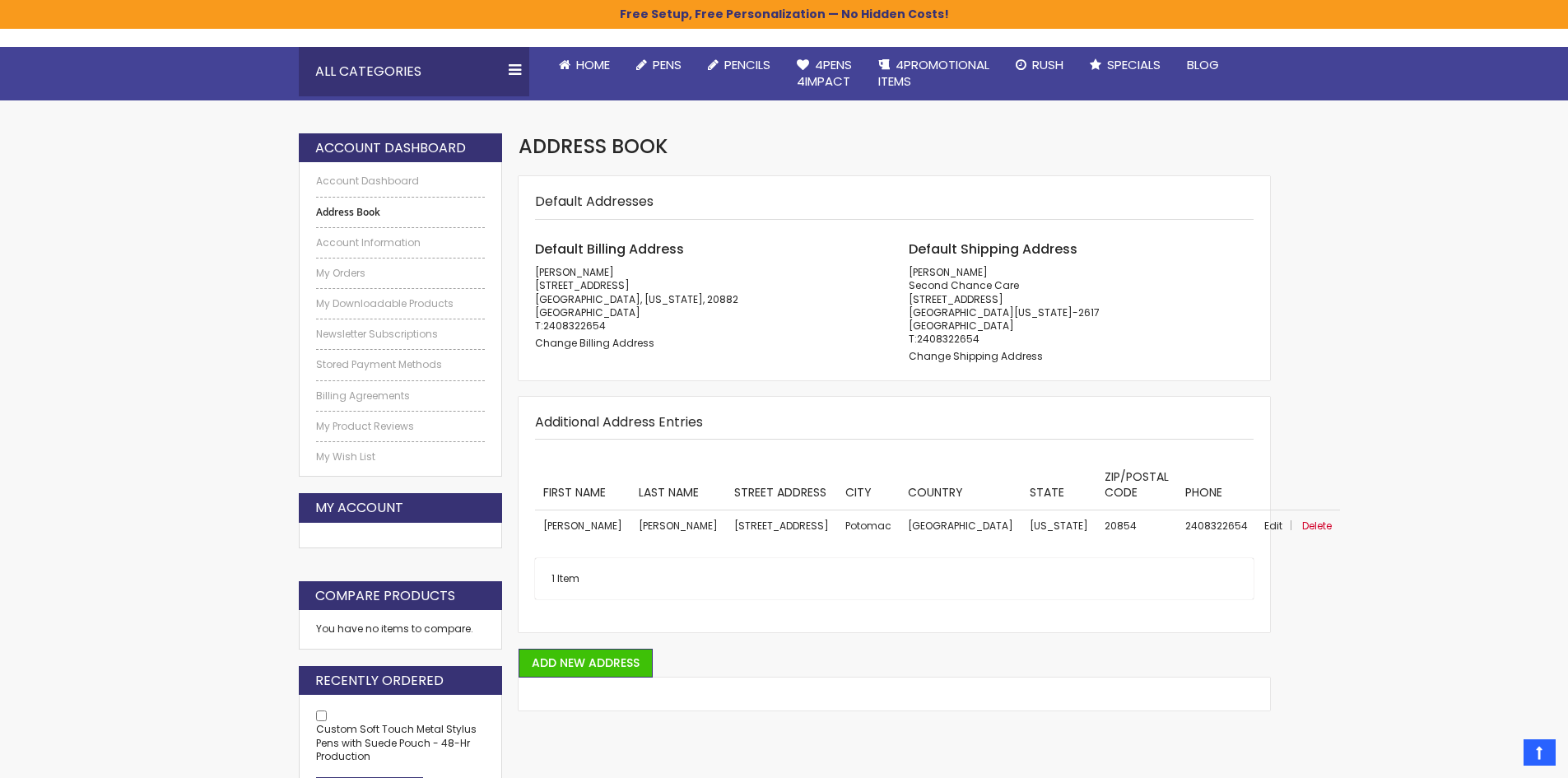
scroll to position [111, 0]
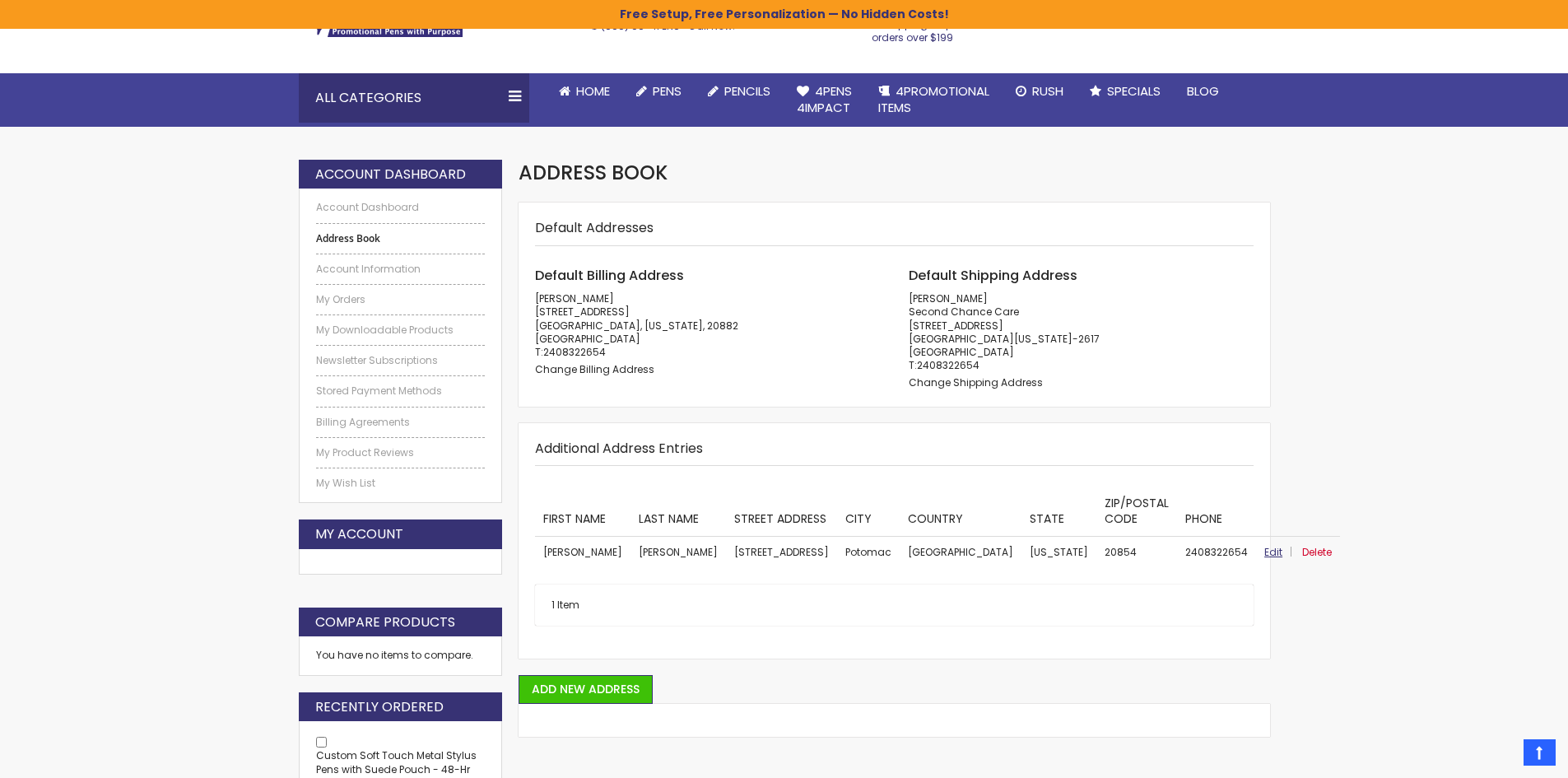
click at [1264, 550] on span "Edit" at bounding box center [1274, 551] width 18 height 14
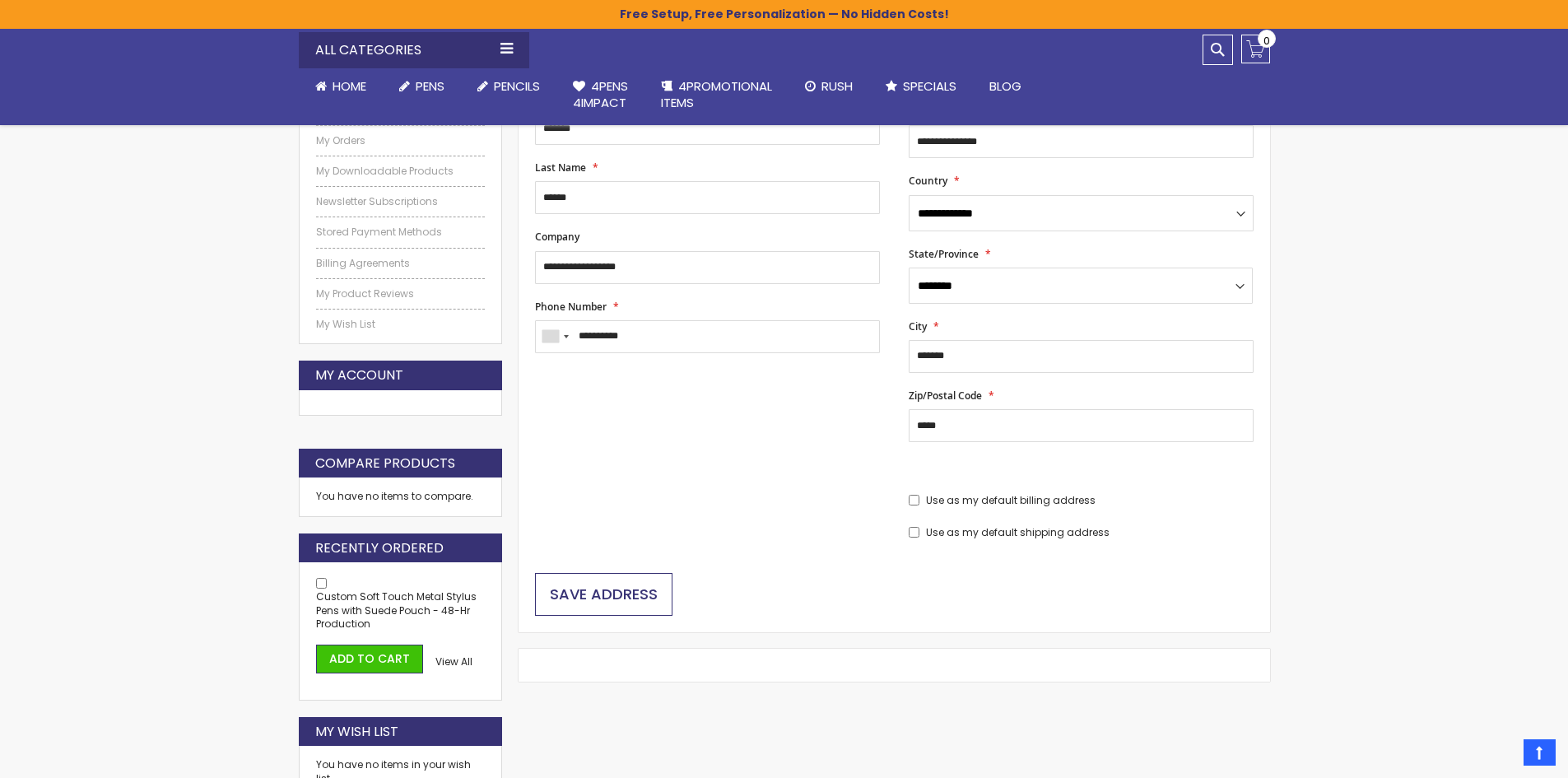
scroll to position [276, 0]
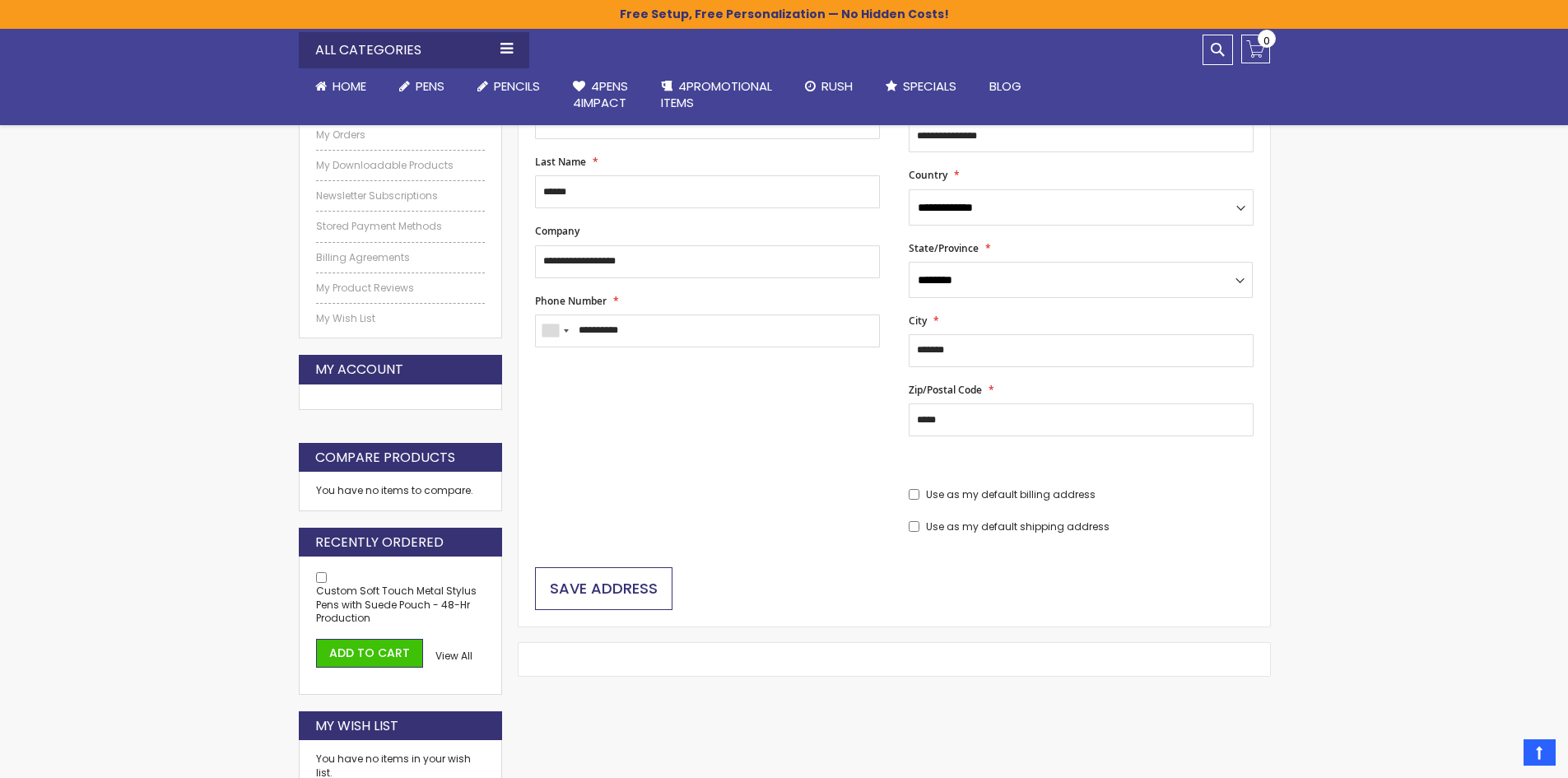
click at [577, 592] on span "Save Address" at bounding box center [604, 588] width 108 height 20
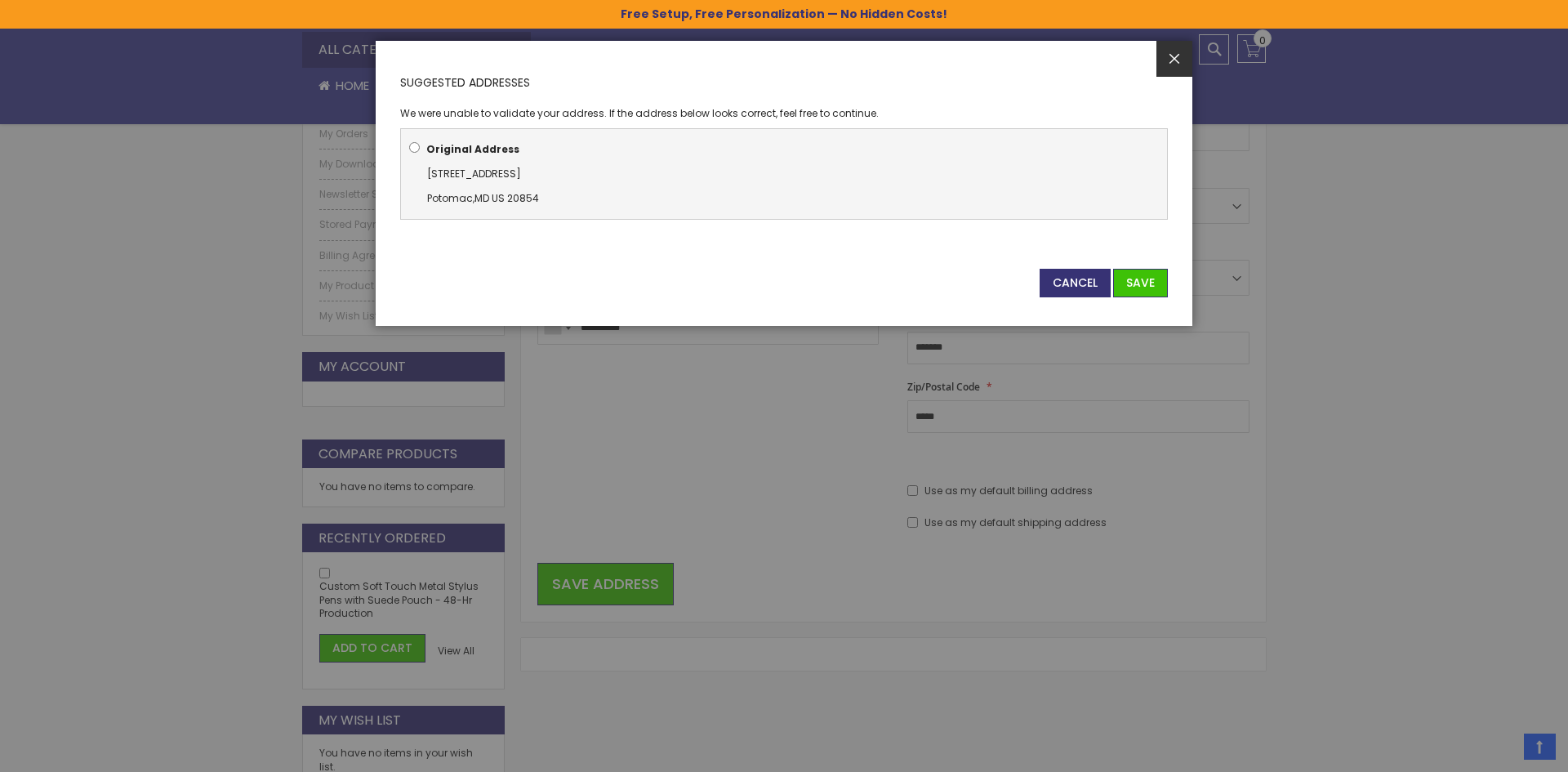
click at [1185, 57] on button "Close" at bounding box center [1174, 59] width 36 height 36
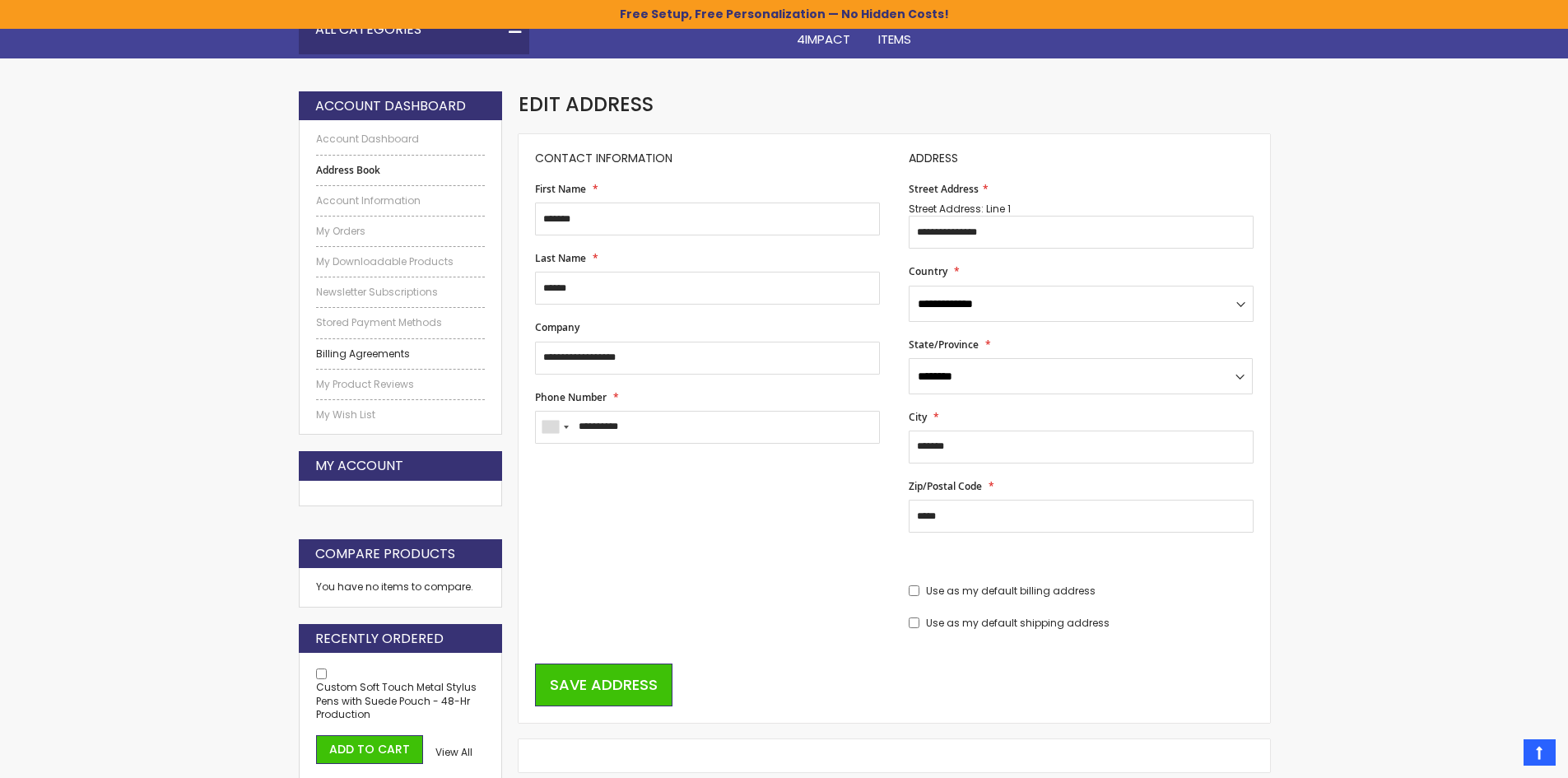
scroll to position [29, 0]
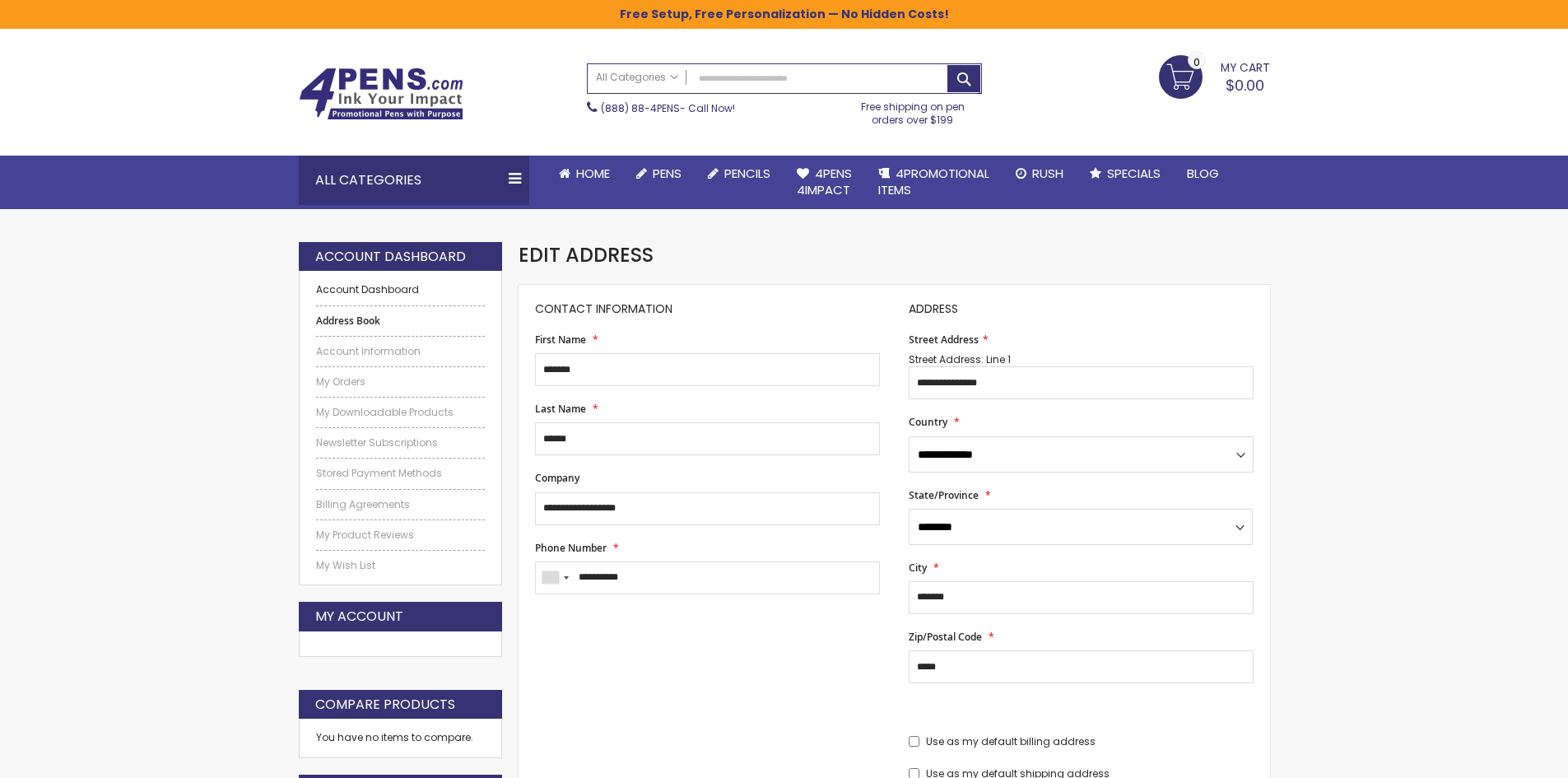
click at [411, 290] on link "Account Dashboard" at bounding box center [401, 290] width 170 height 13
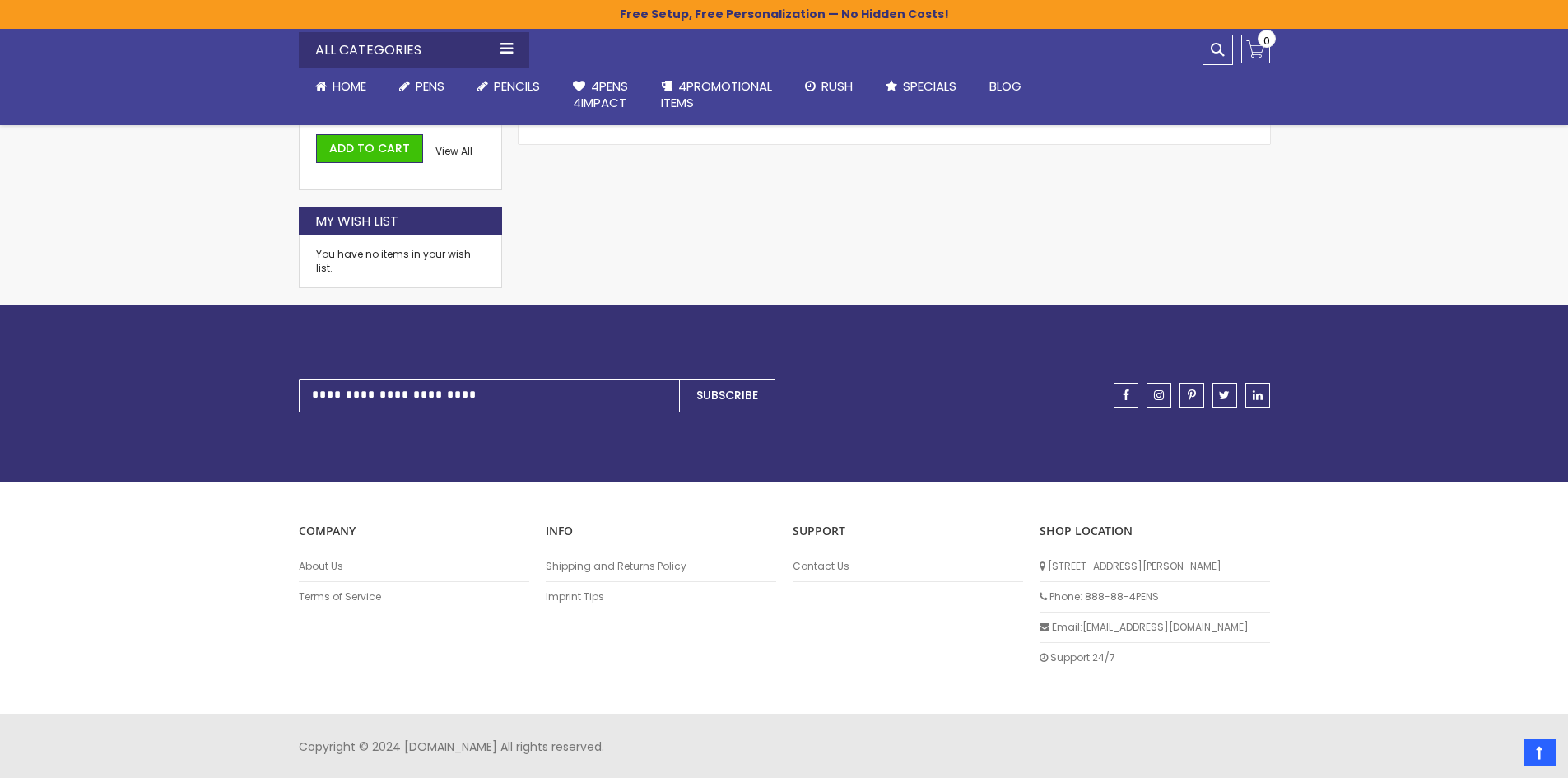
scroll to position [782, 0]
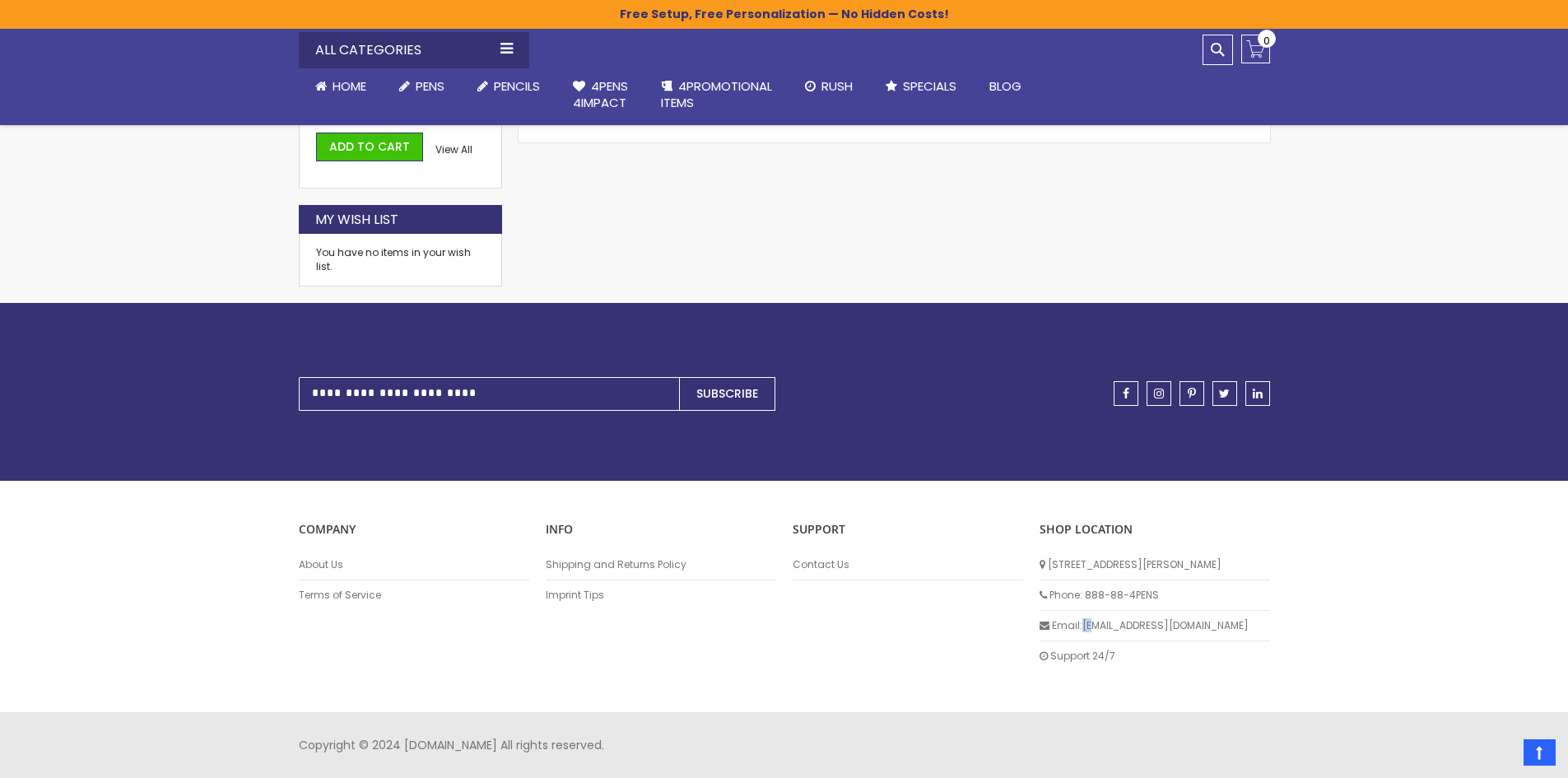
drag, startPoint x: 1080, startPoint y: 624, endPoint x: 1093, endPoint y: 624, distance: 13.0
click at [1093, 624] on li "Email: info@4pens.com" at bounding box center [1155, 626] width 231 height 30
click at [1158, 624] on li "Email: info@4pens.com" at bounding box center [1155, 626] width 231 height 30
click at [1120, 629] on li "Email: info@4pens.com" at bounding box center [1155, 626] width 231 height 30
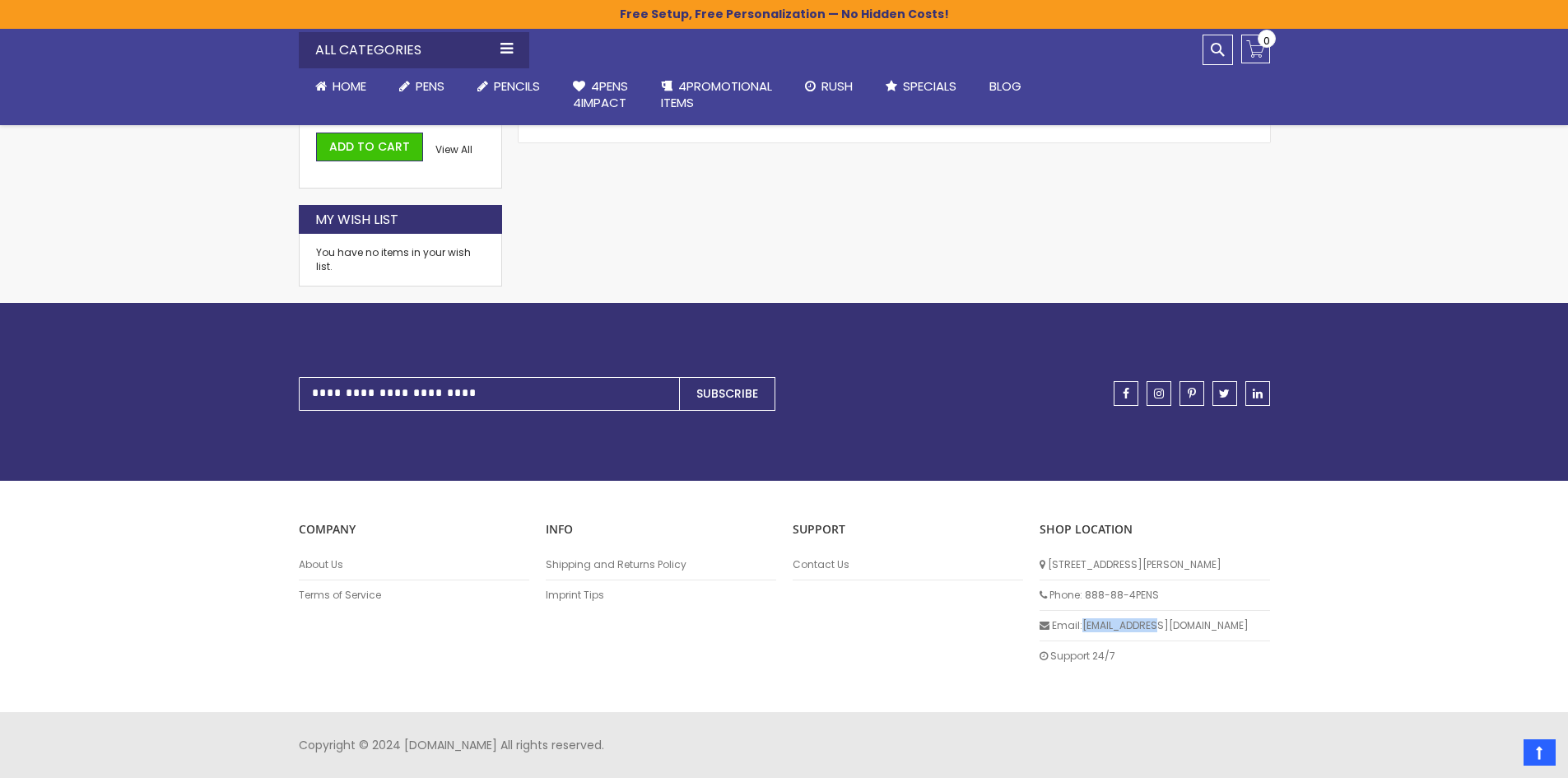
drag, startPoint x: 1082, startPoint y: 622, endPoint x: 1157, endPoint y: 631, distance: 75.5
click at [1157, 631] on li "Email: info@4pens.com" at bounding box center [1155, 626] width 231 height 30
click at [1227, 709] on div "COMPANY About Us Terms of Service INFO Shipping and Returns Policy Imprint Tips…" at bounding box center [784, 596] width 987 height 232
click at [323, 554] on li "About Us" at bounding box center [414, 565] width 231 height 30
click at [329, 558] on link "About Us" at bounding box center [414, 565] width 231 height 13
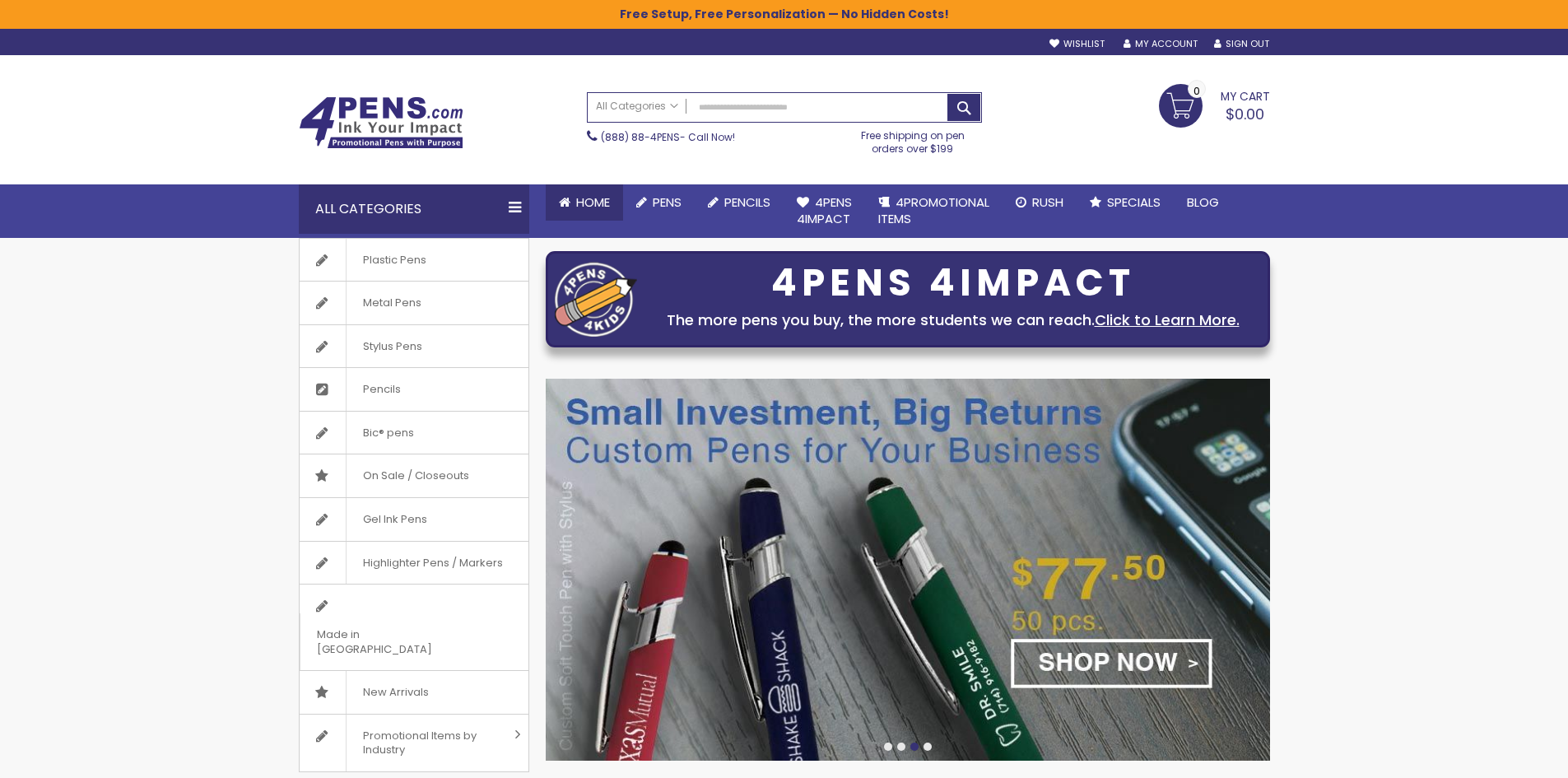
click at [590, 200] on span "Home" at bounding box center [592, 202] width 34 height 18
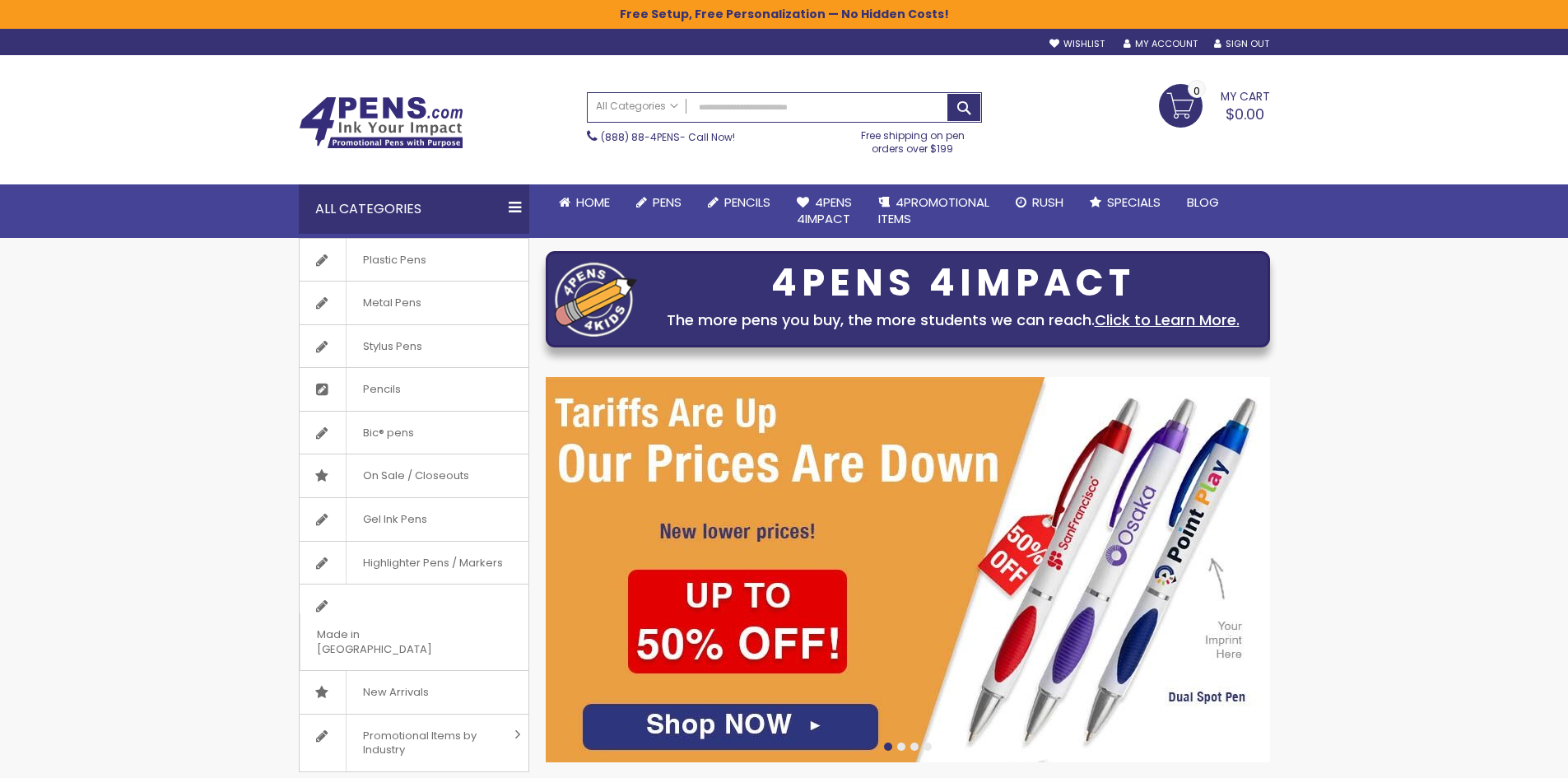
drag, startPoint x: 554, startPoint y: 203, endPoint x: 533, endPoint y: 300, distance: 99.2
click at [554, 203] on link "Home" at bounding box center [584, 202] width 78 height 36
click at [641, 138] on link "(888) 88-4PENS" at bounding box center [640, 137] width 79 height 14
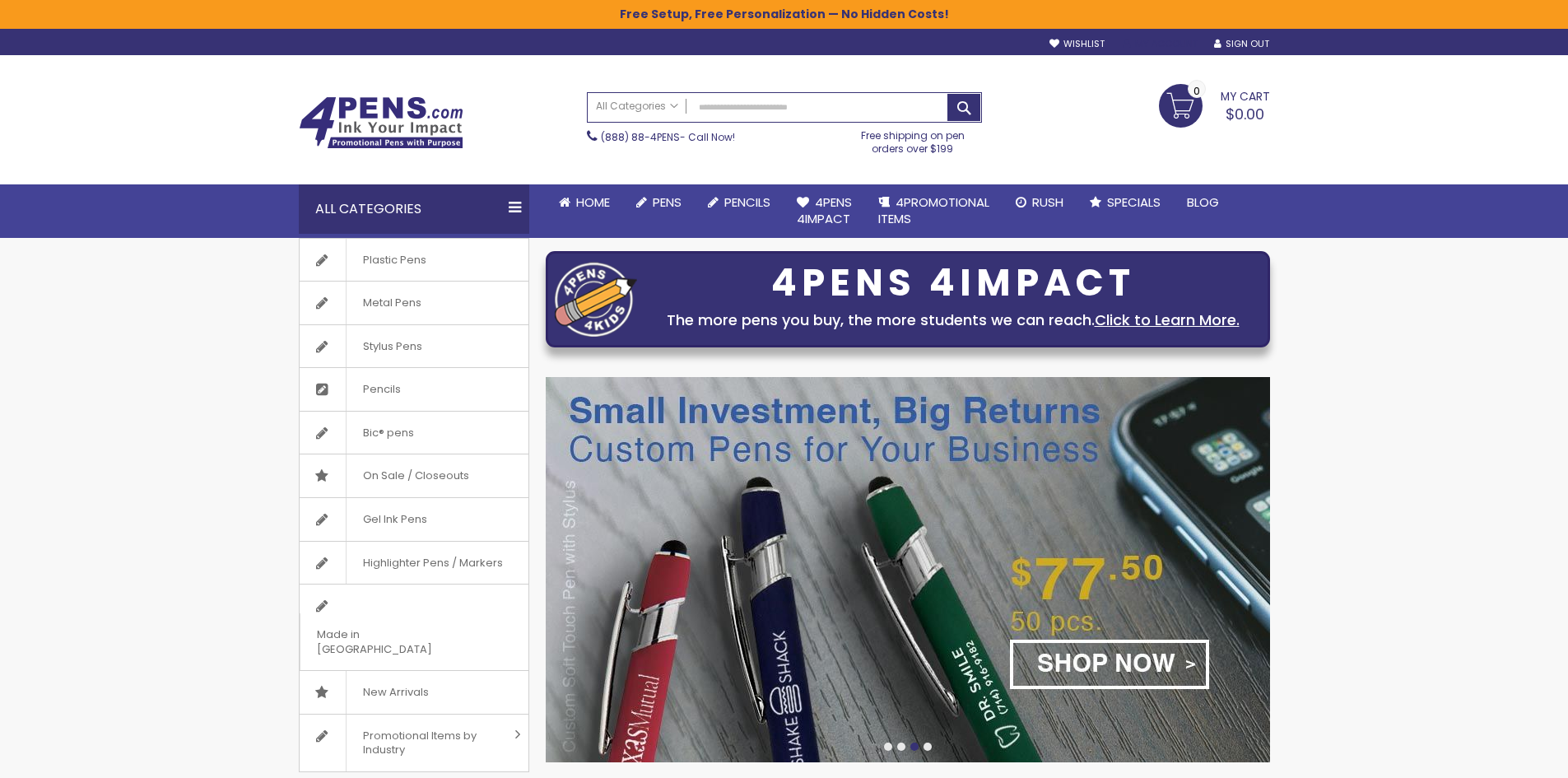
click at [1165, 45] on link "My Account" at bounding box center [1160, 43] width 74 height 12
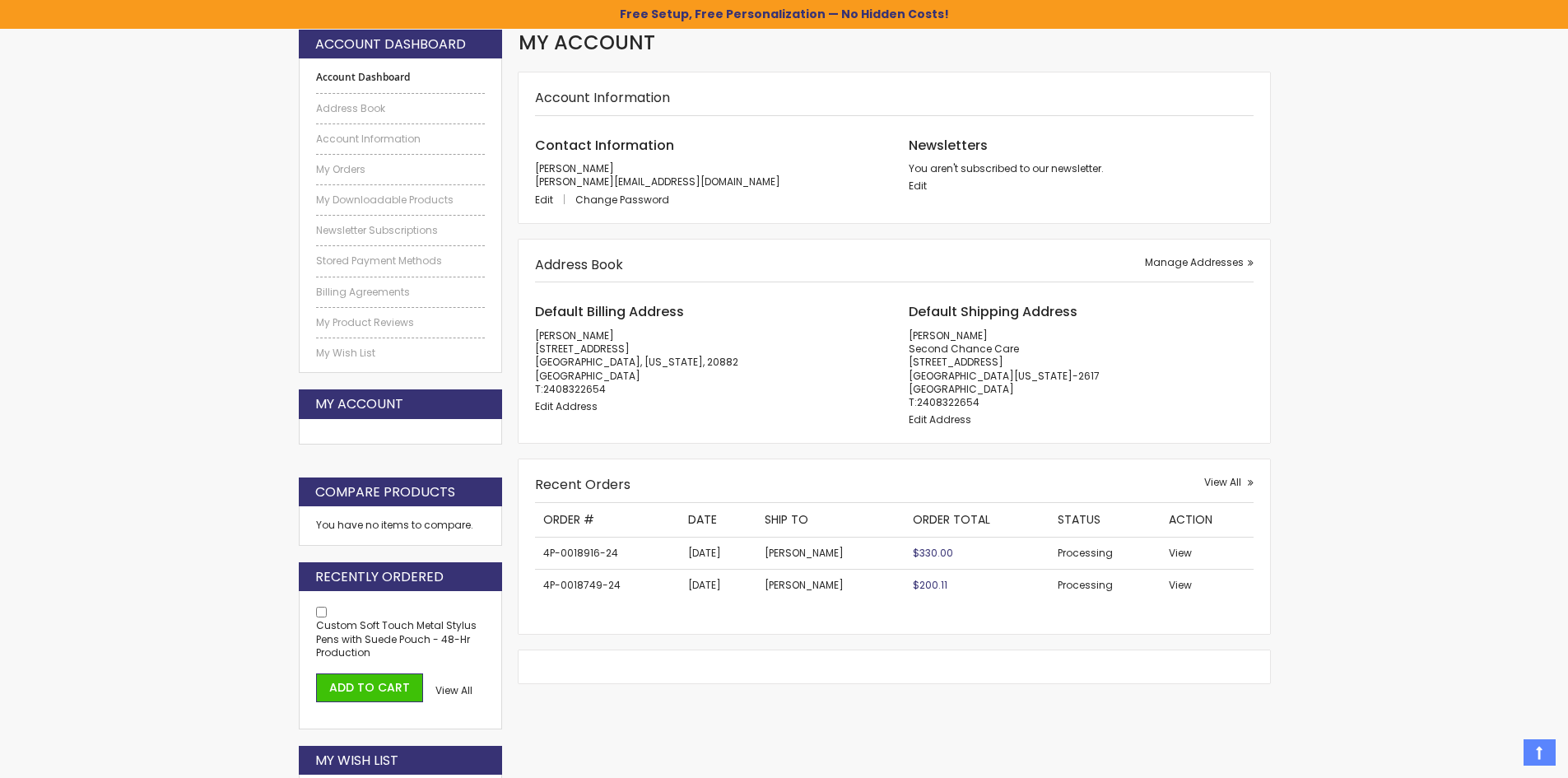
scroll to position [246, 0]
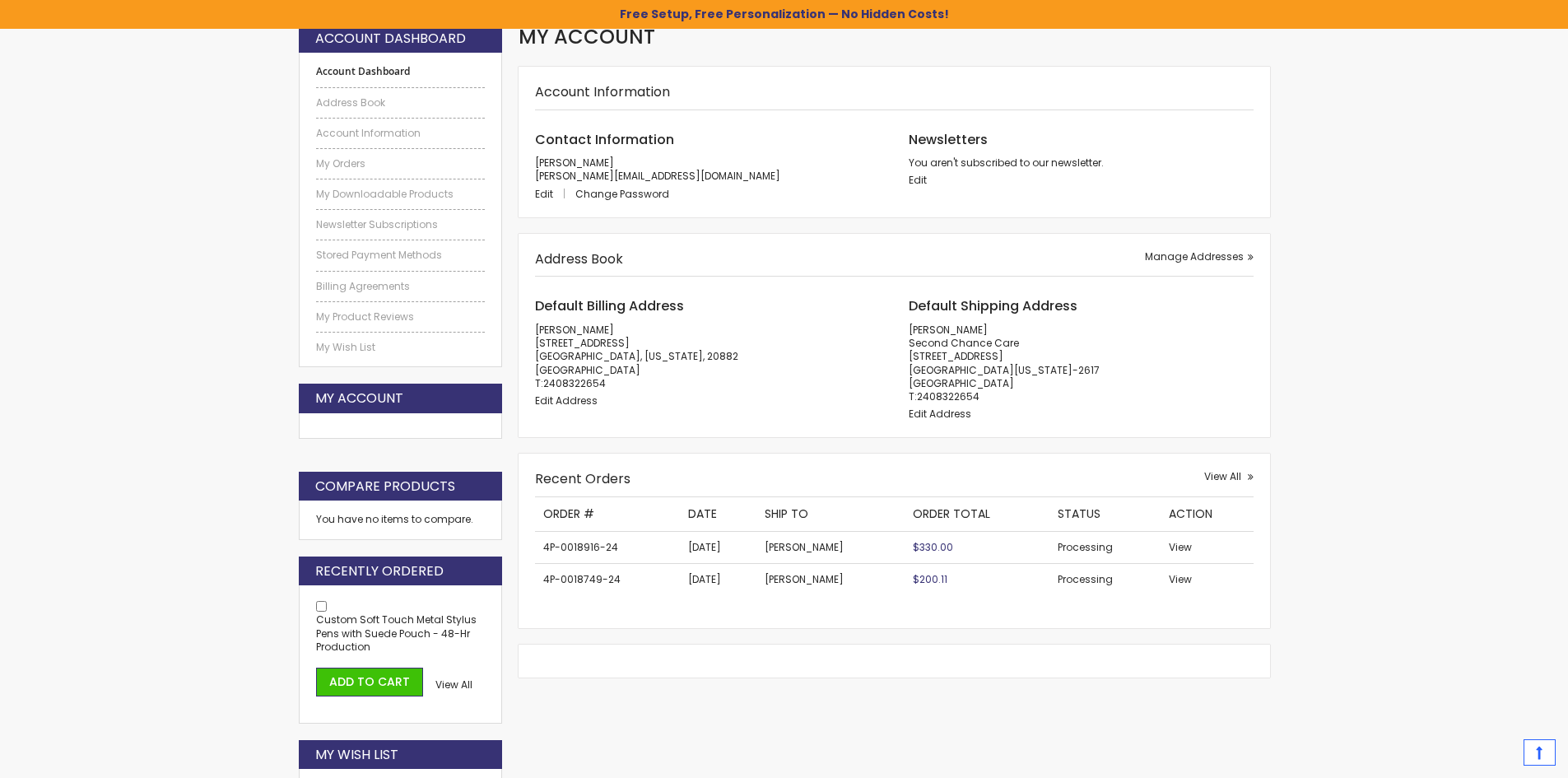
click at [1536, 752] on link "Top" at bounding box center [1538, 752] width 32 height 27
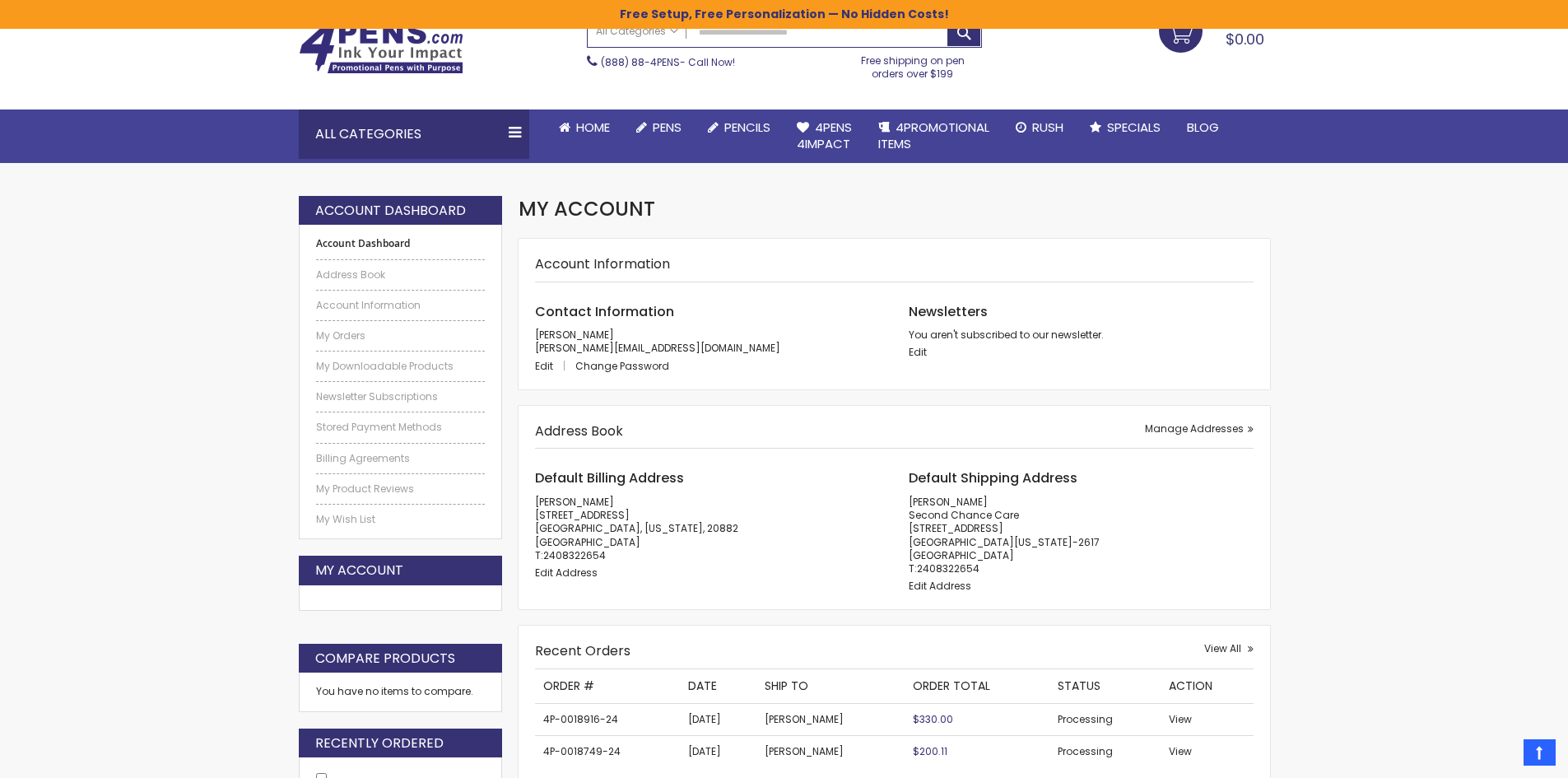
scroll to position [0, 0]
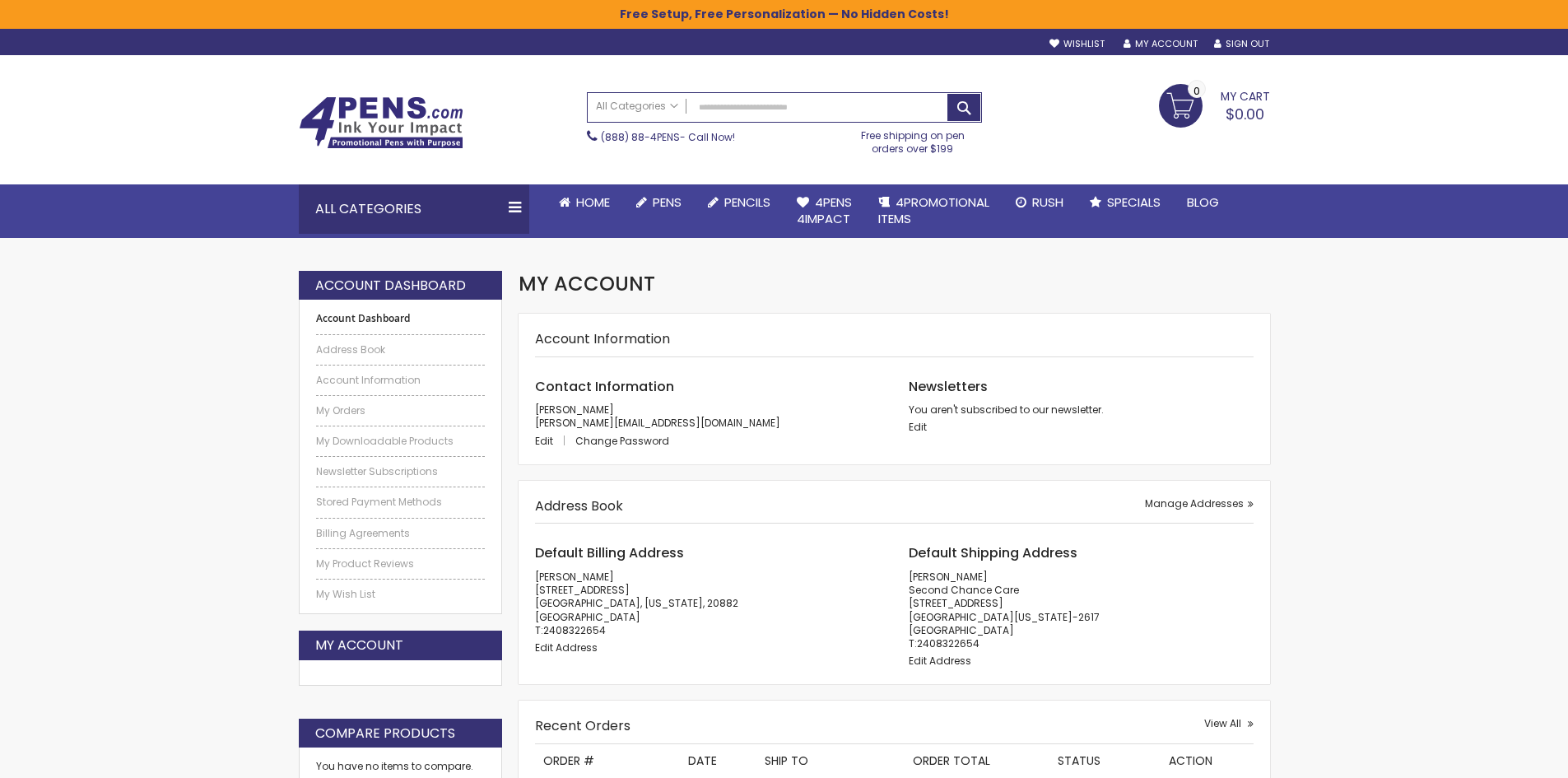
click at [637, 133] on link "(888) 88-4PENS" at bounding box center [640, 137] width 79 height 14
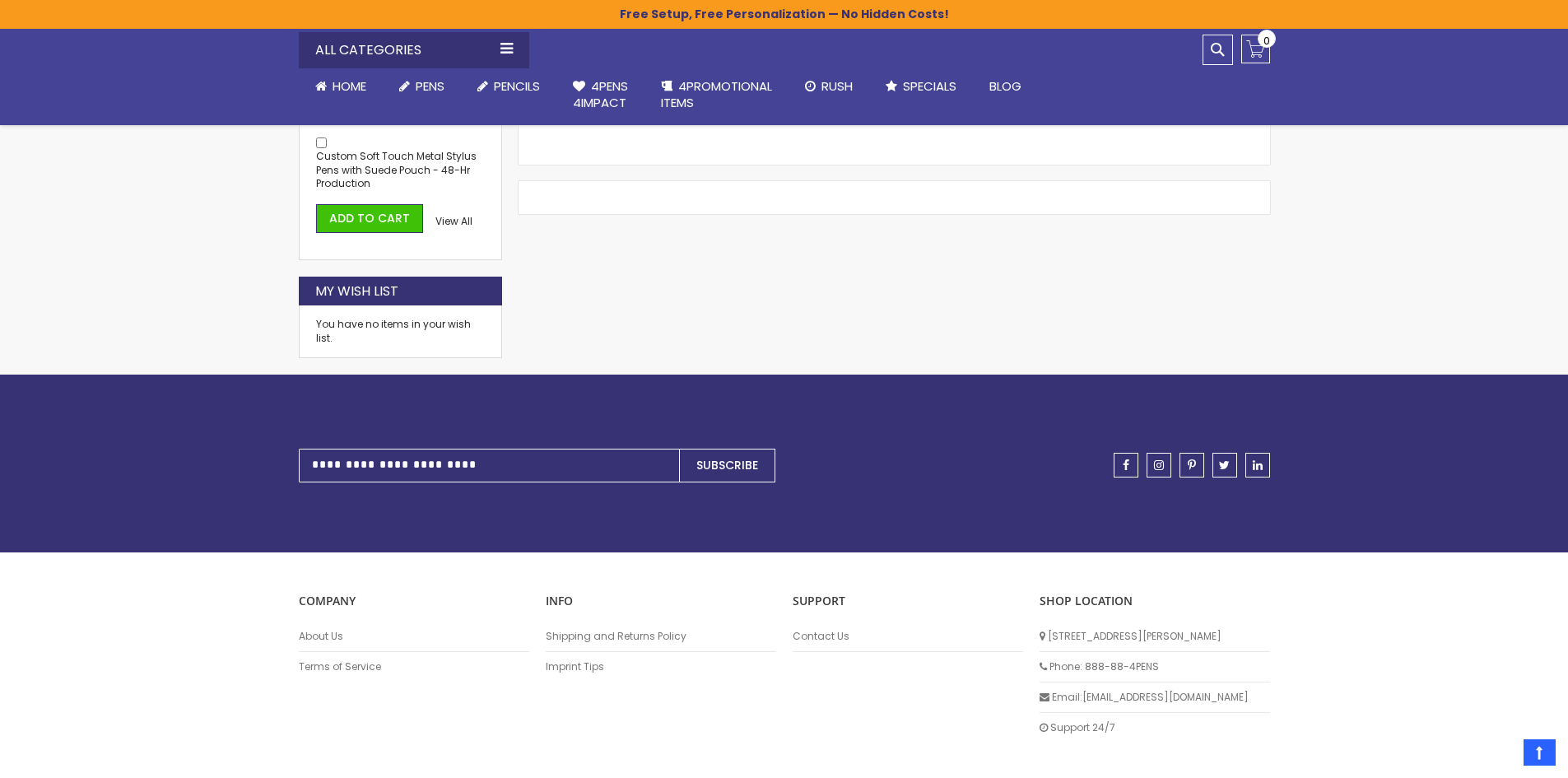
scroll to position [740, 0]
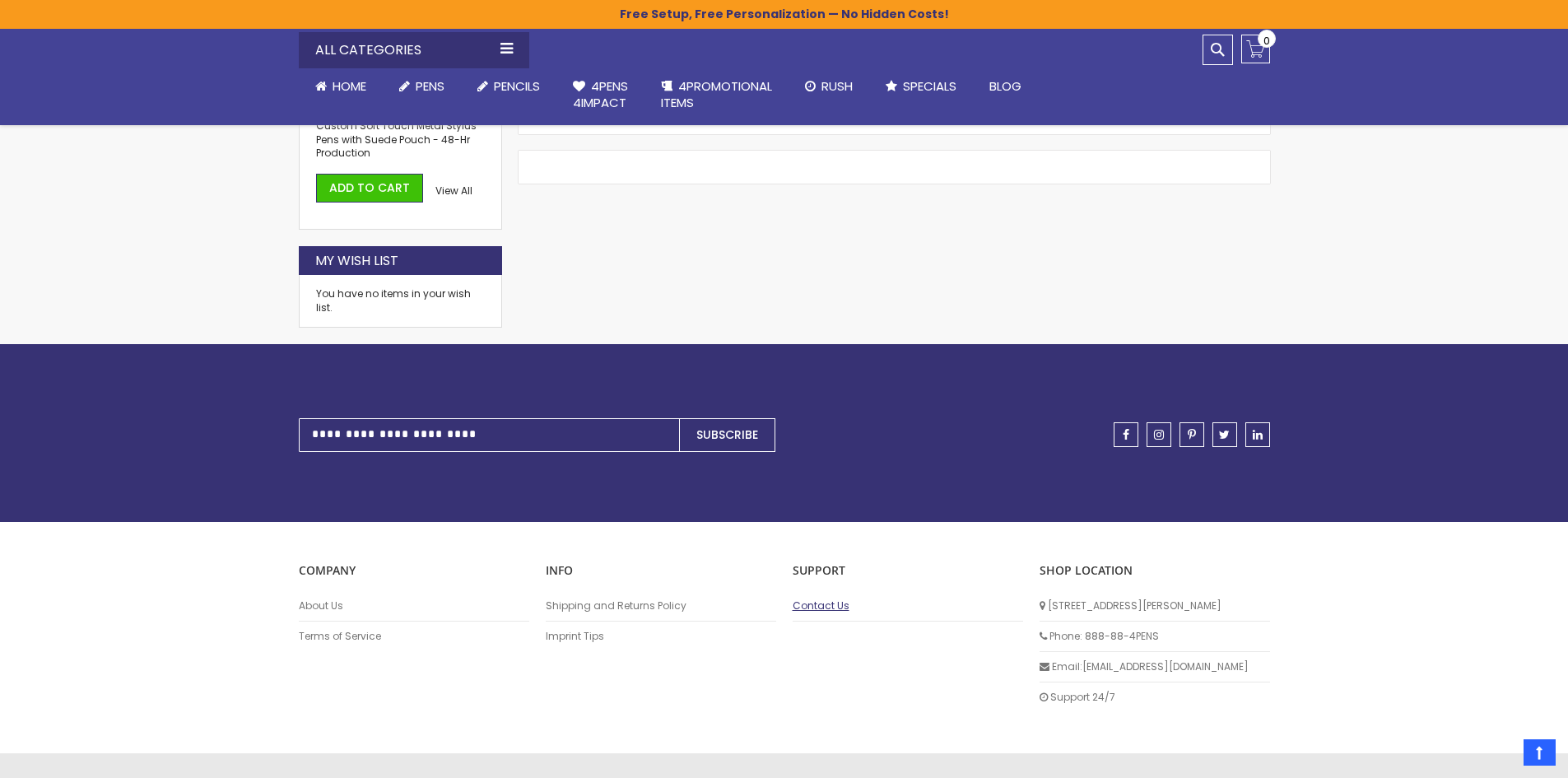
click at [808, 604] on link "Contact Us" at bounding box center [908, 605] width 231 height 13
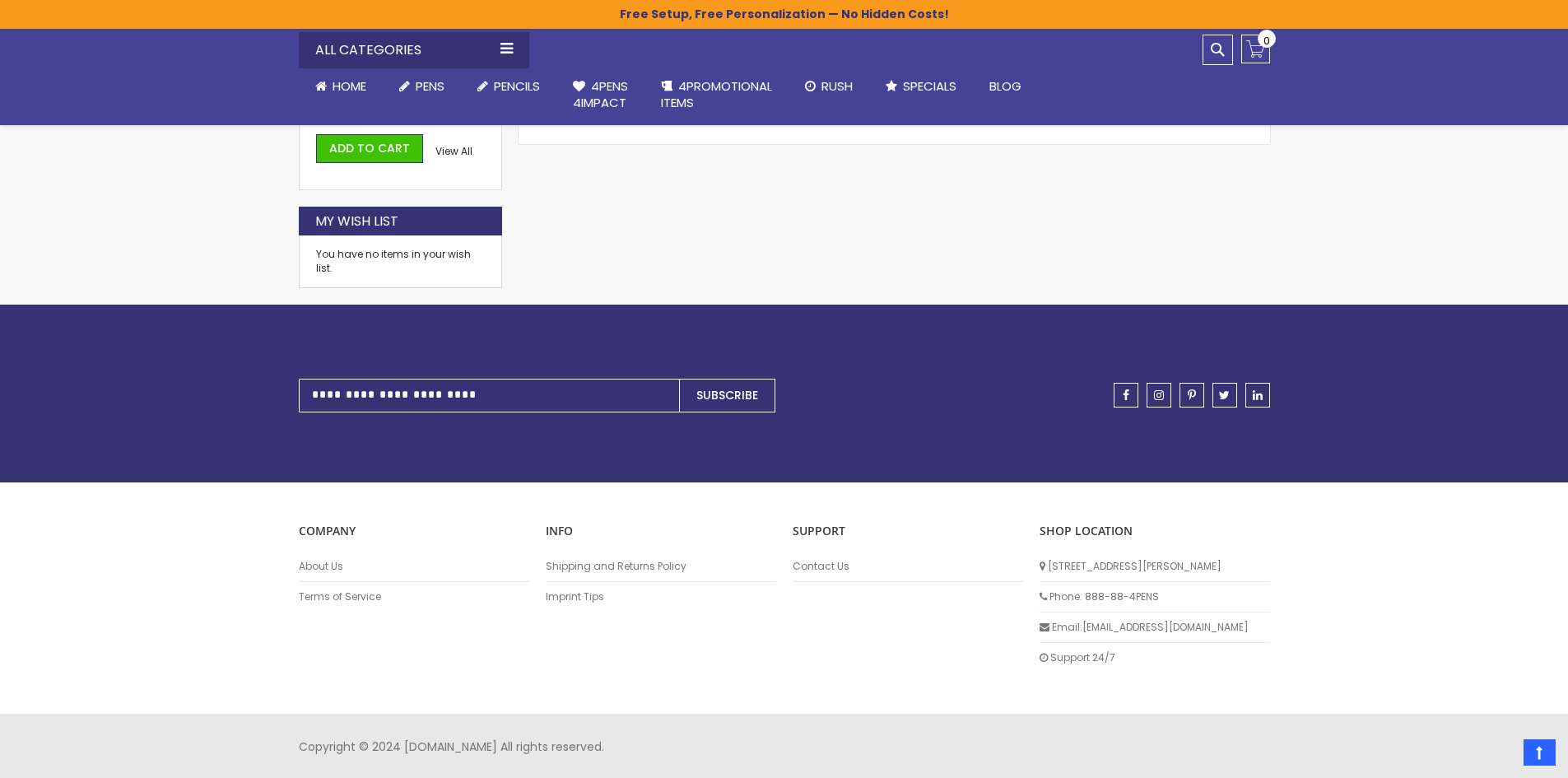
scroll to position [782, 0]
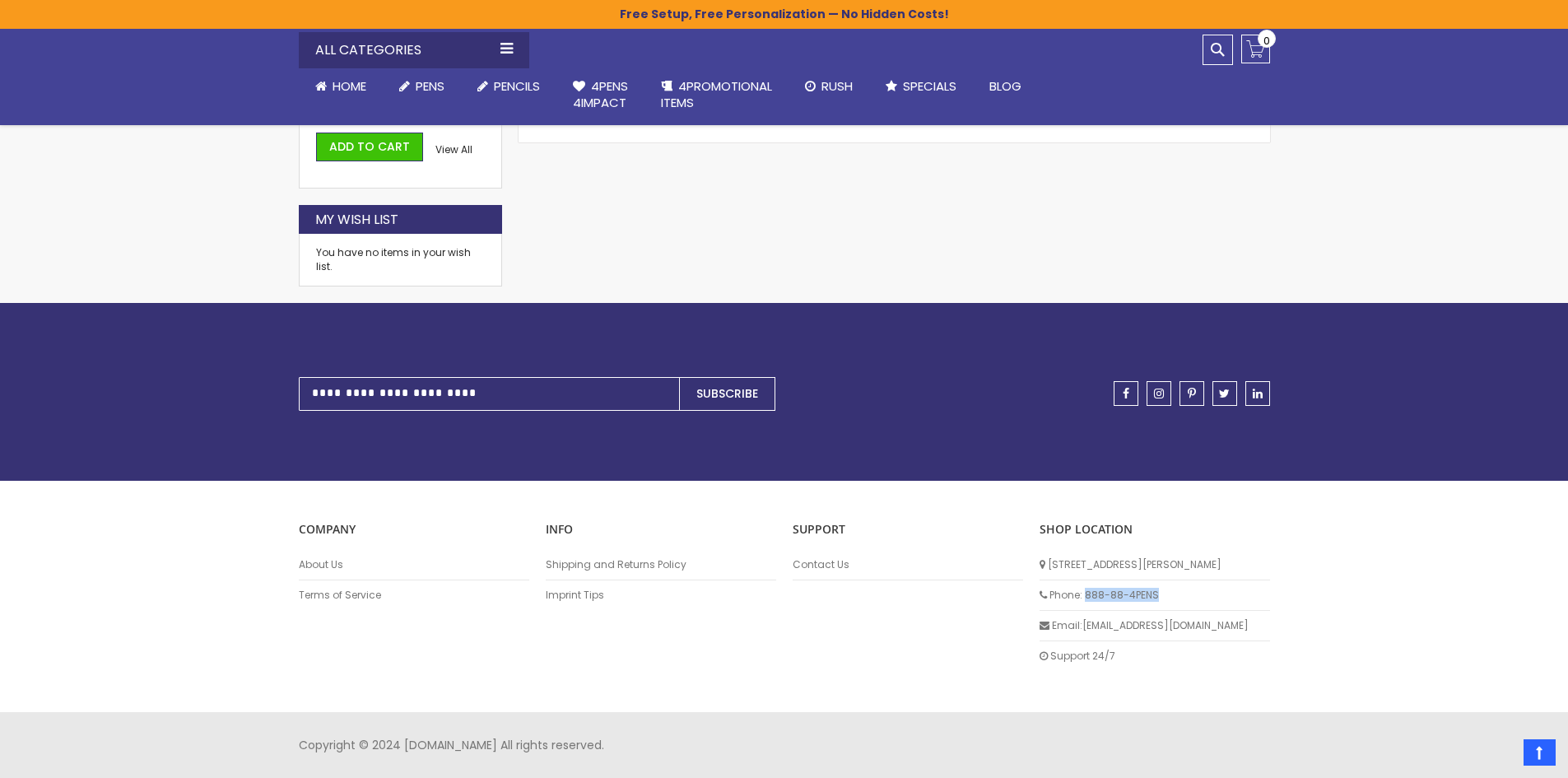
drag, startPoint x: 1086, startPoint y: 590, endPoint x: 1155, endPoint y: 596, distance: 69.3
click at [1155, 596] on li "Phone: 888-88-4PENS" at bounding box center [1155, 595] width 231 height 30
copy li "888-88-4PENS"
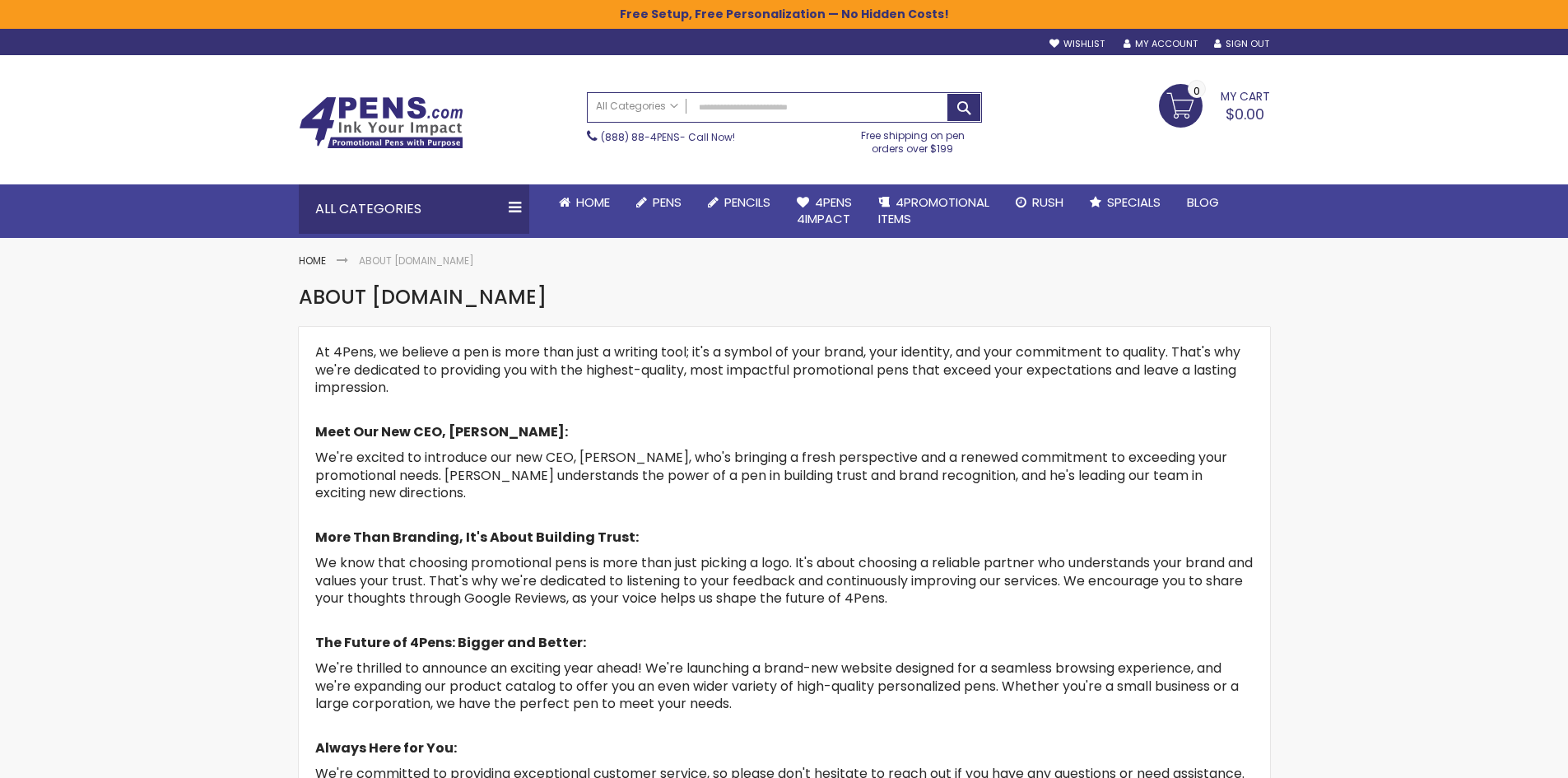
click at [700, 138] on span "[PHONE_NUMBER] - Call Now!" at bounding box center [667, 137] width 134 height 14
click at [651, 136] on link "(888) 88-4PENS" at bounding box center [640, 137] width 79 height 14
click at [1194, 42] on link "My Account" at bounding box center [1160, 43] width 74 height 12
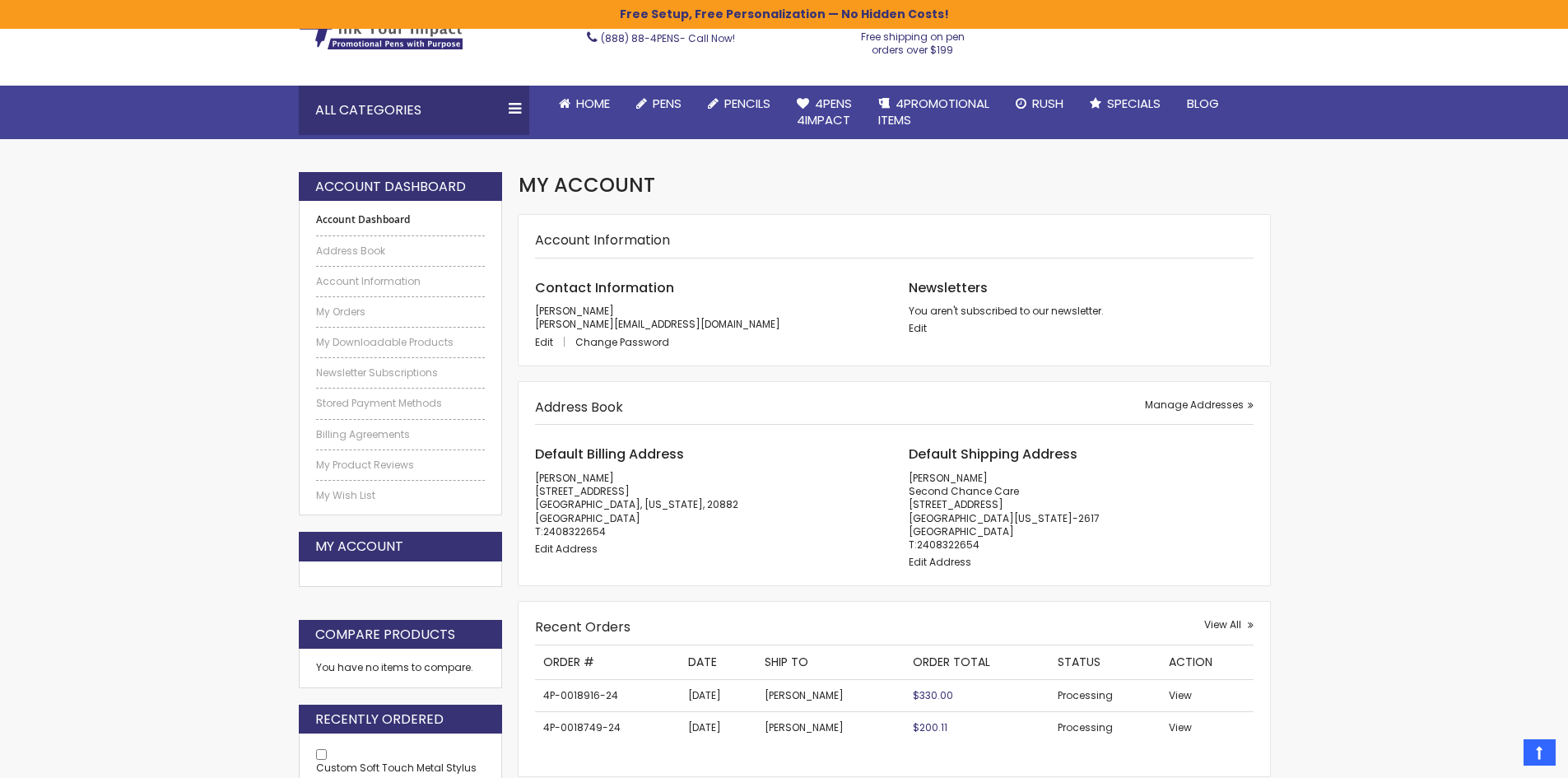
scroll to position [82, 0]
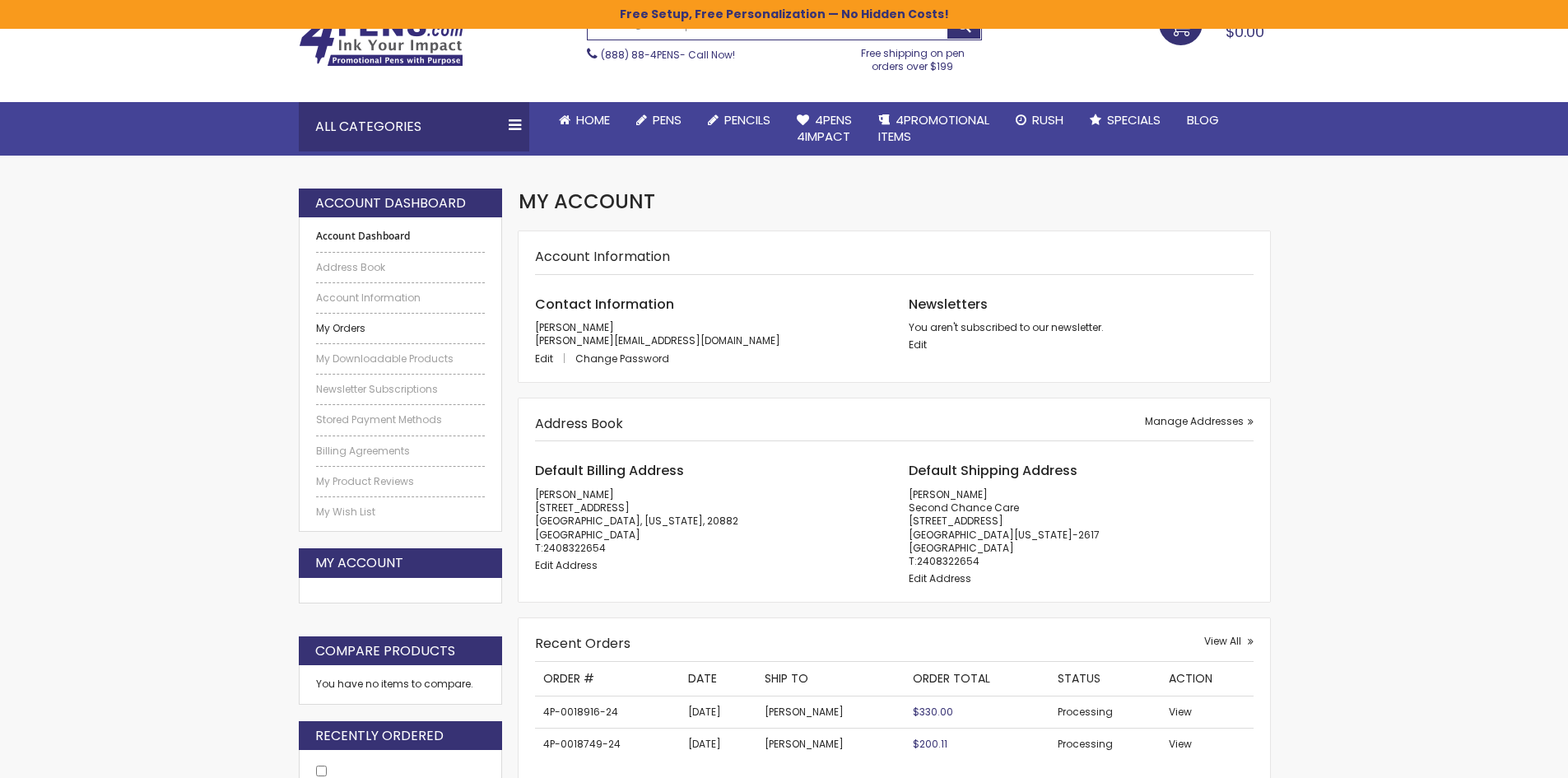
click at [349, 333] on link "My Orders" at bounding box center [401, 329] width 170 height 13
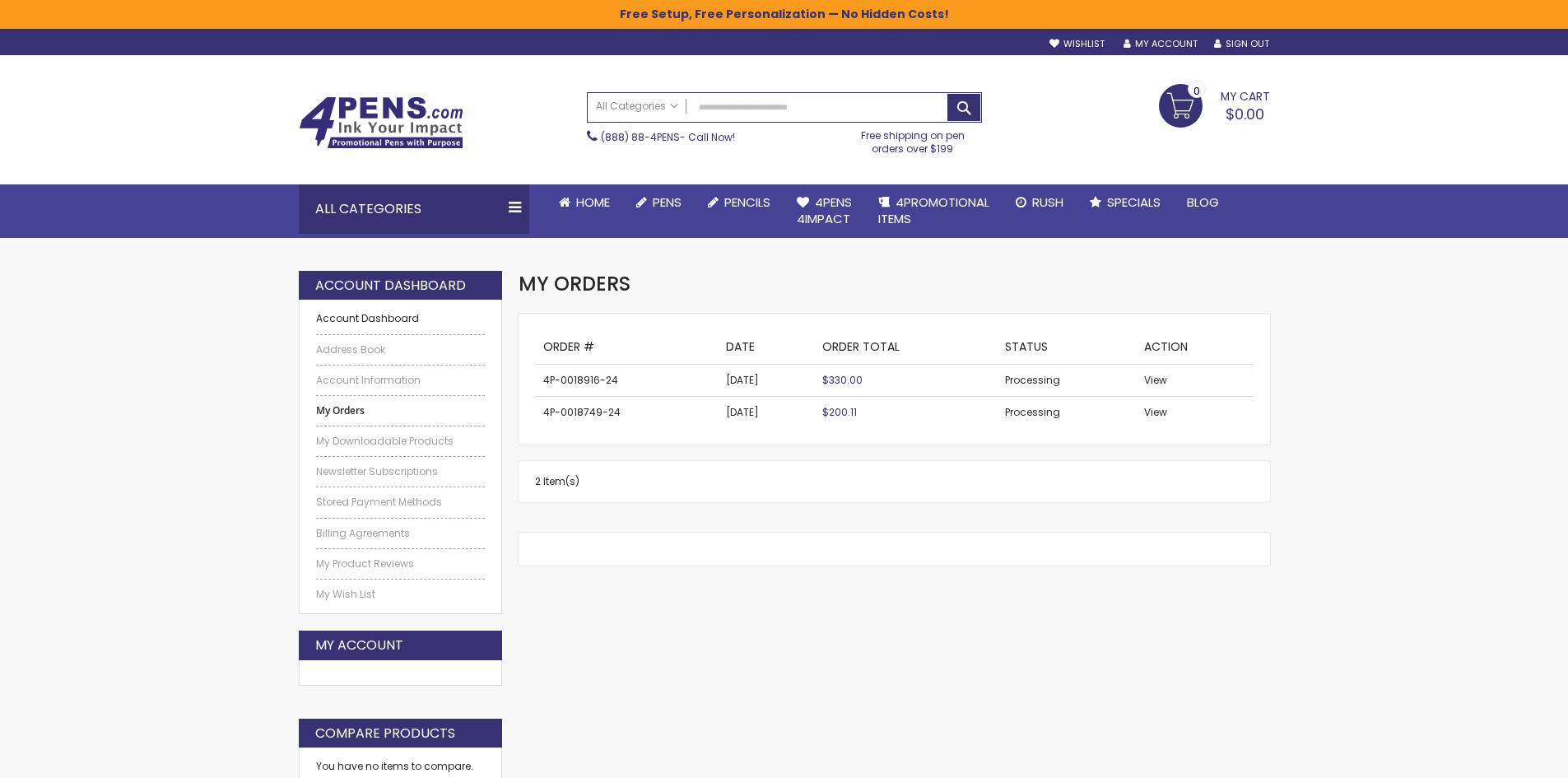
click at [387, 325] on link "Account Dashboard" at bounding box center [401, 318] width 170 height 13
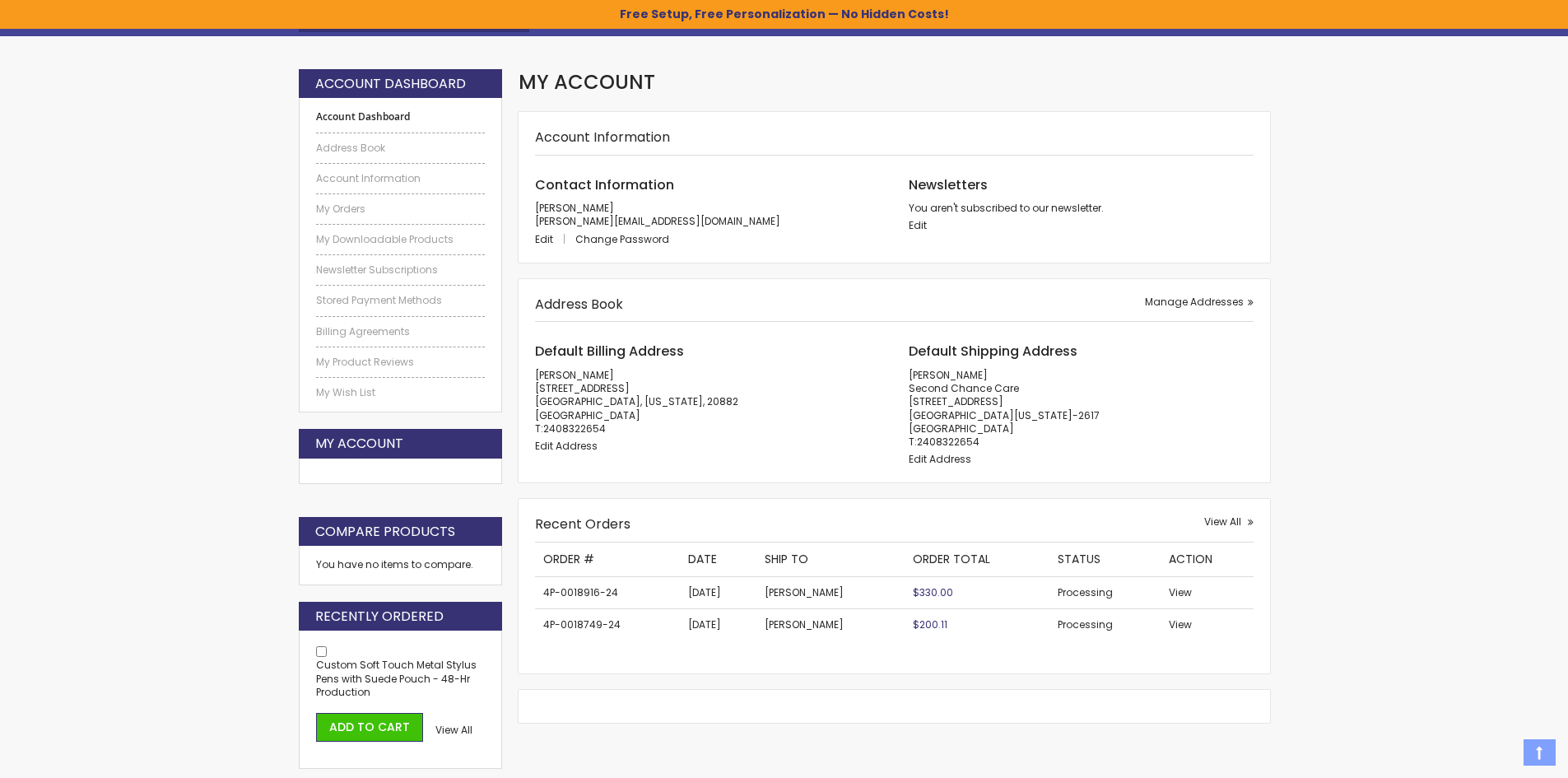
scroll to position [246, 0]
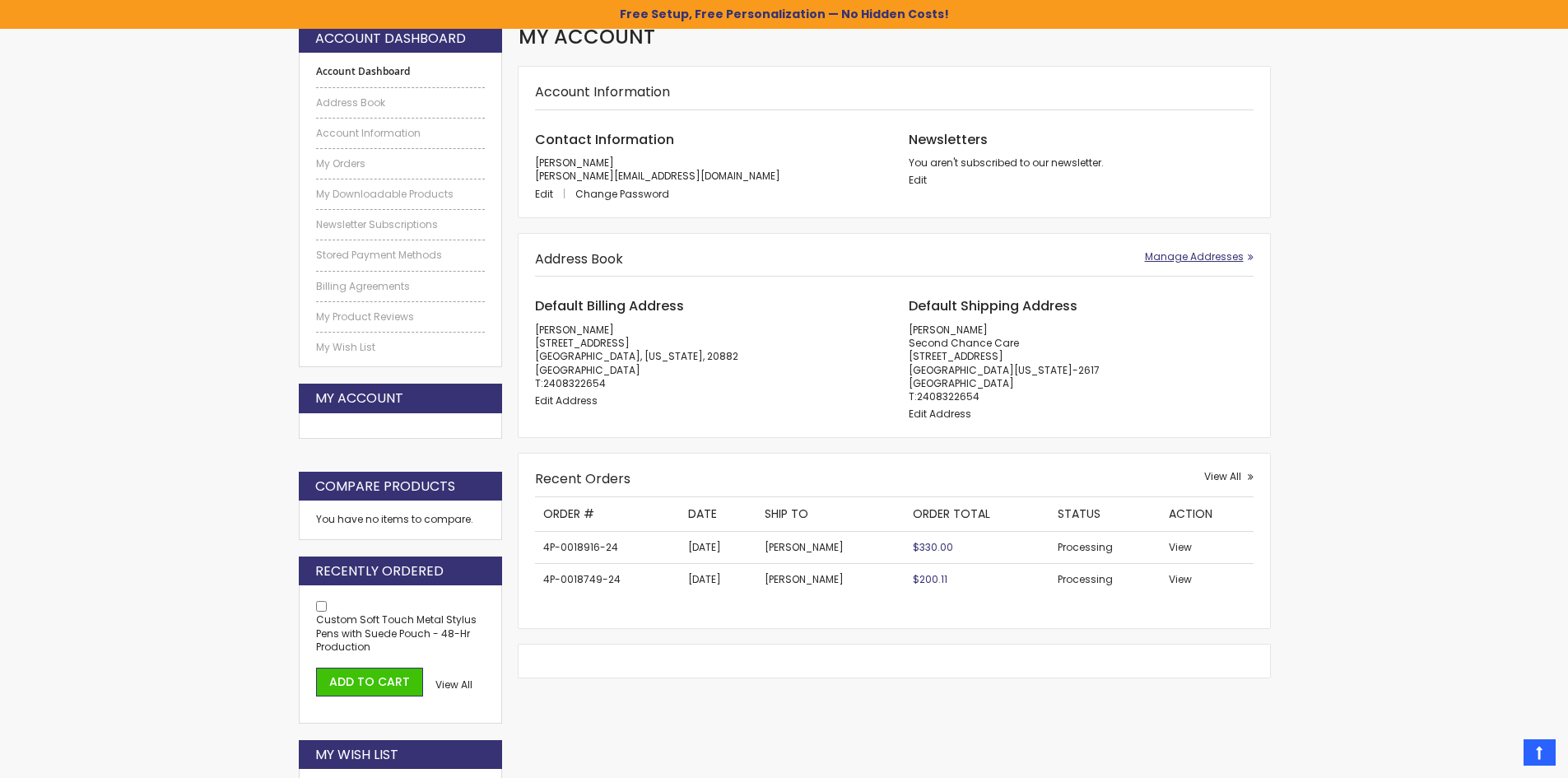
click at [1239, 258] on span "Manage Addresses" at bounding box center [1193, 256] width 99 height 14
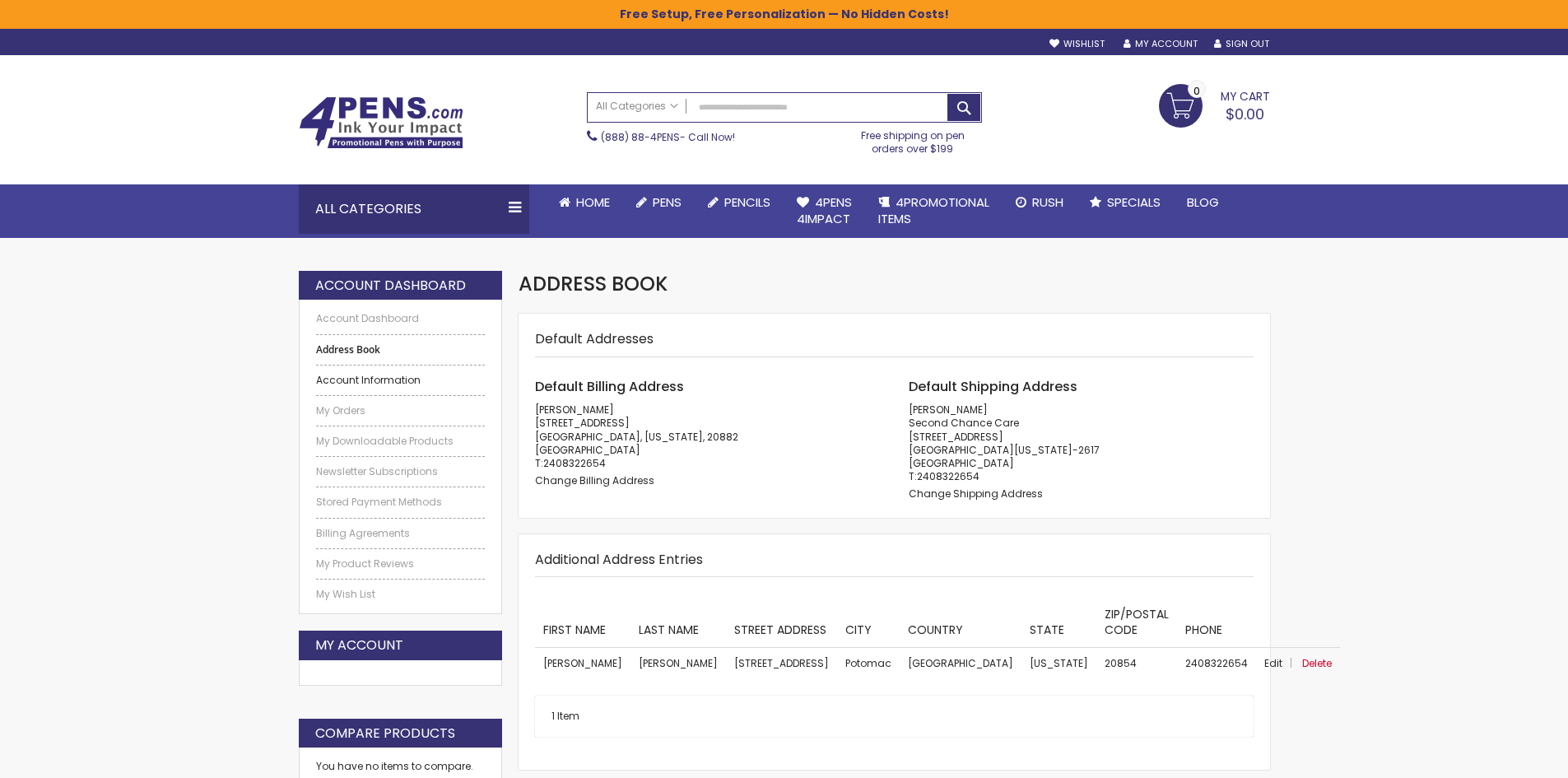
click at [376, 375] on link "Account Information" at bounding box center [401, 380] width 170 height 13
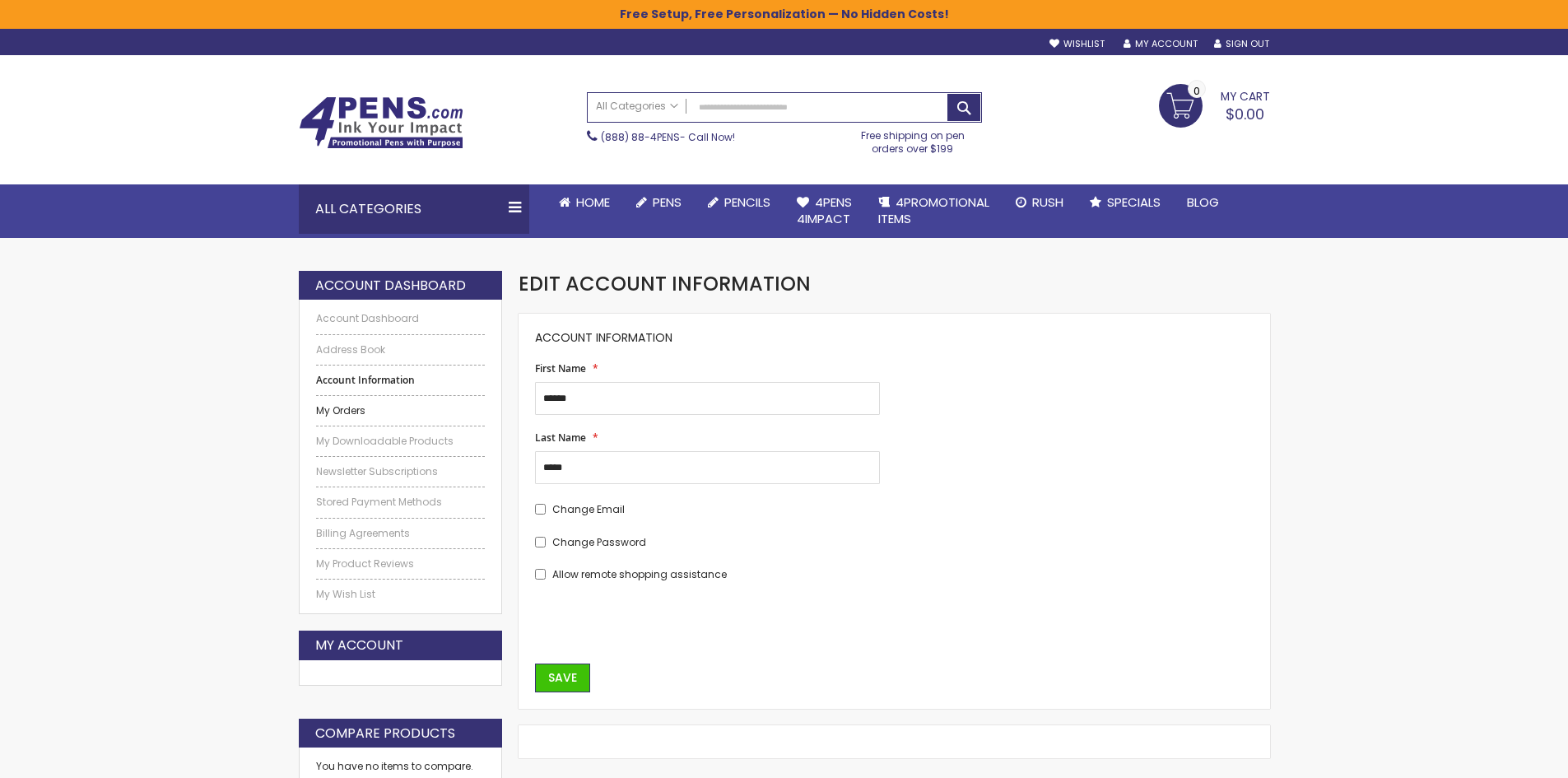
click at [369, 409] on link "My Orders" at bounding box center [401, 411] width 170 height 13
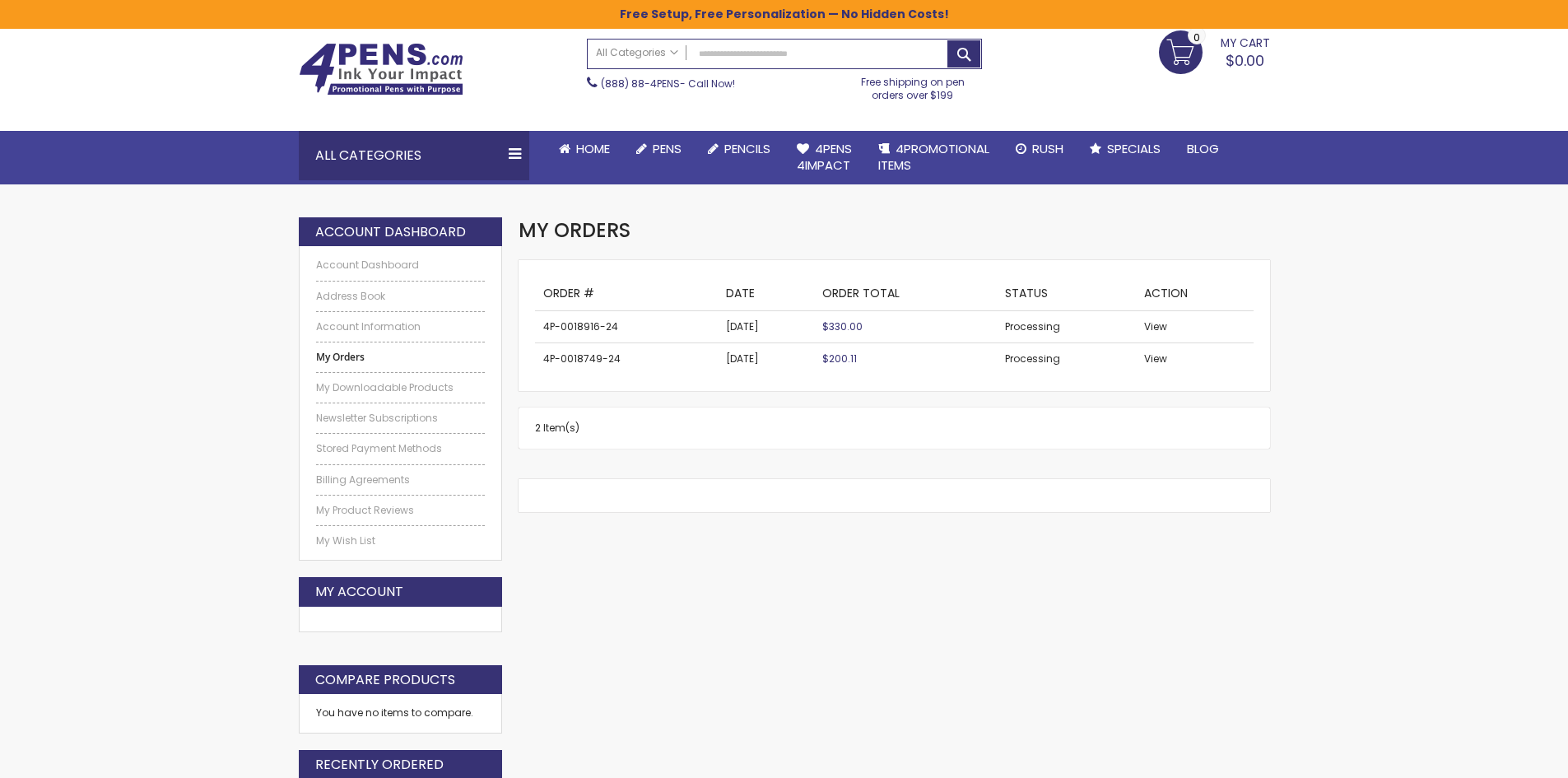
scroll to position [82, 0]
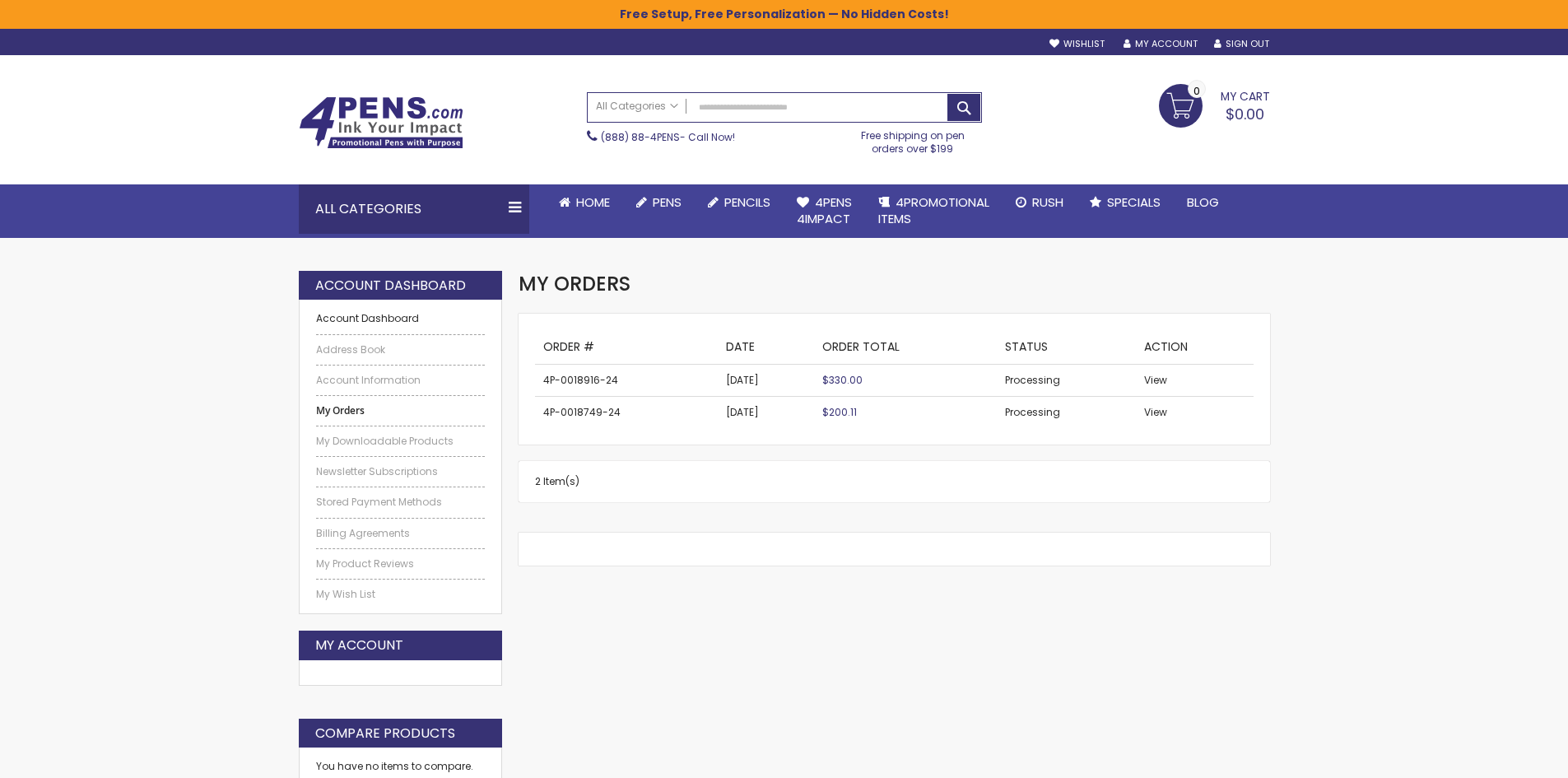
click at [397, 323] on link "Account Dashboard" at bounding box center [401, 318] width 170 height 13
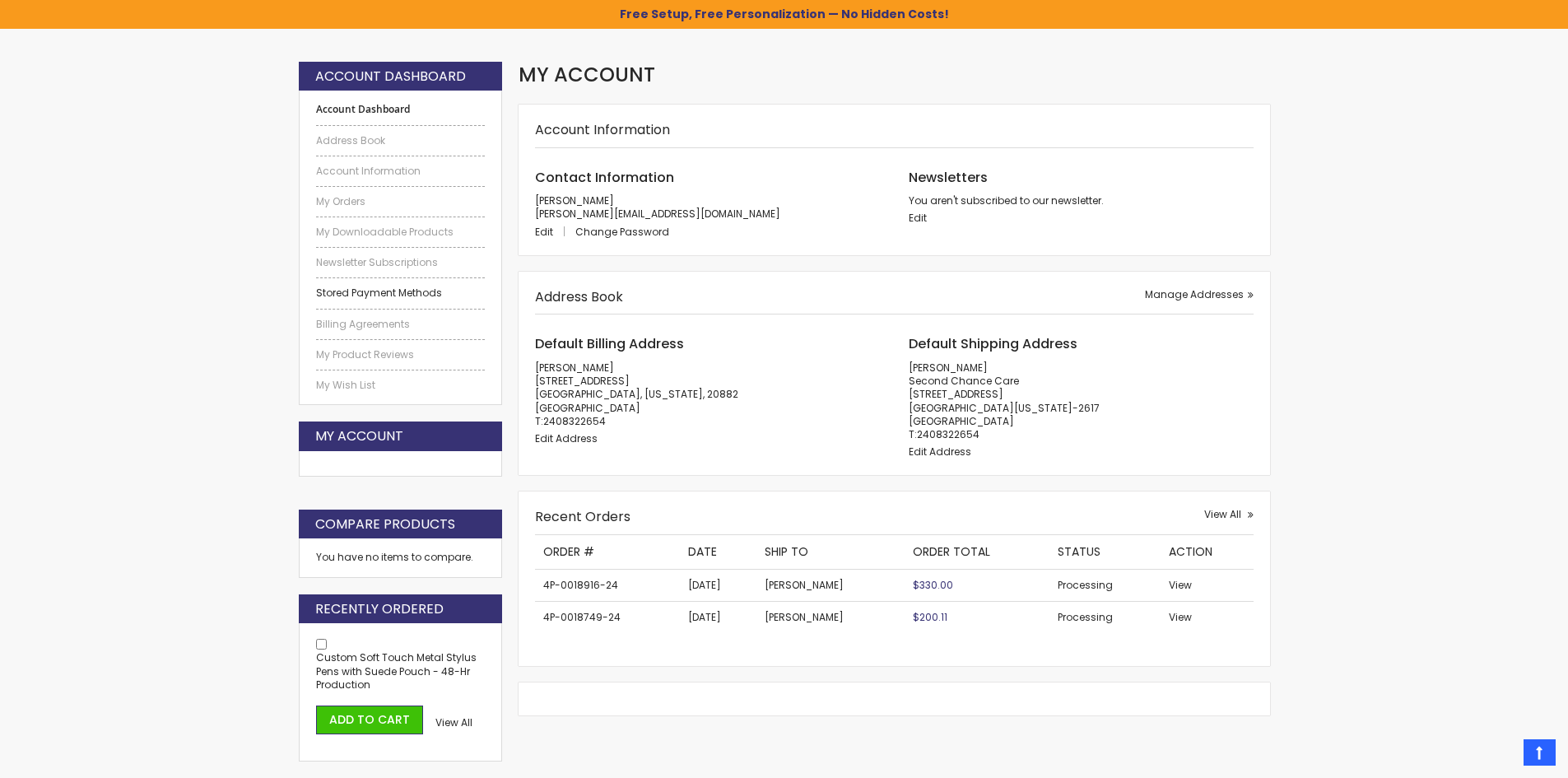
scroll to position [246, 0]
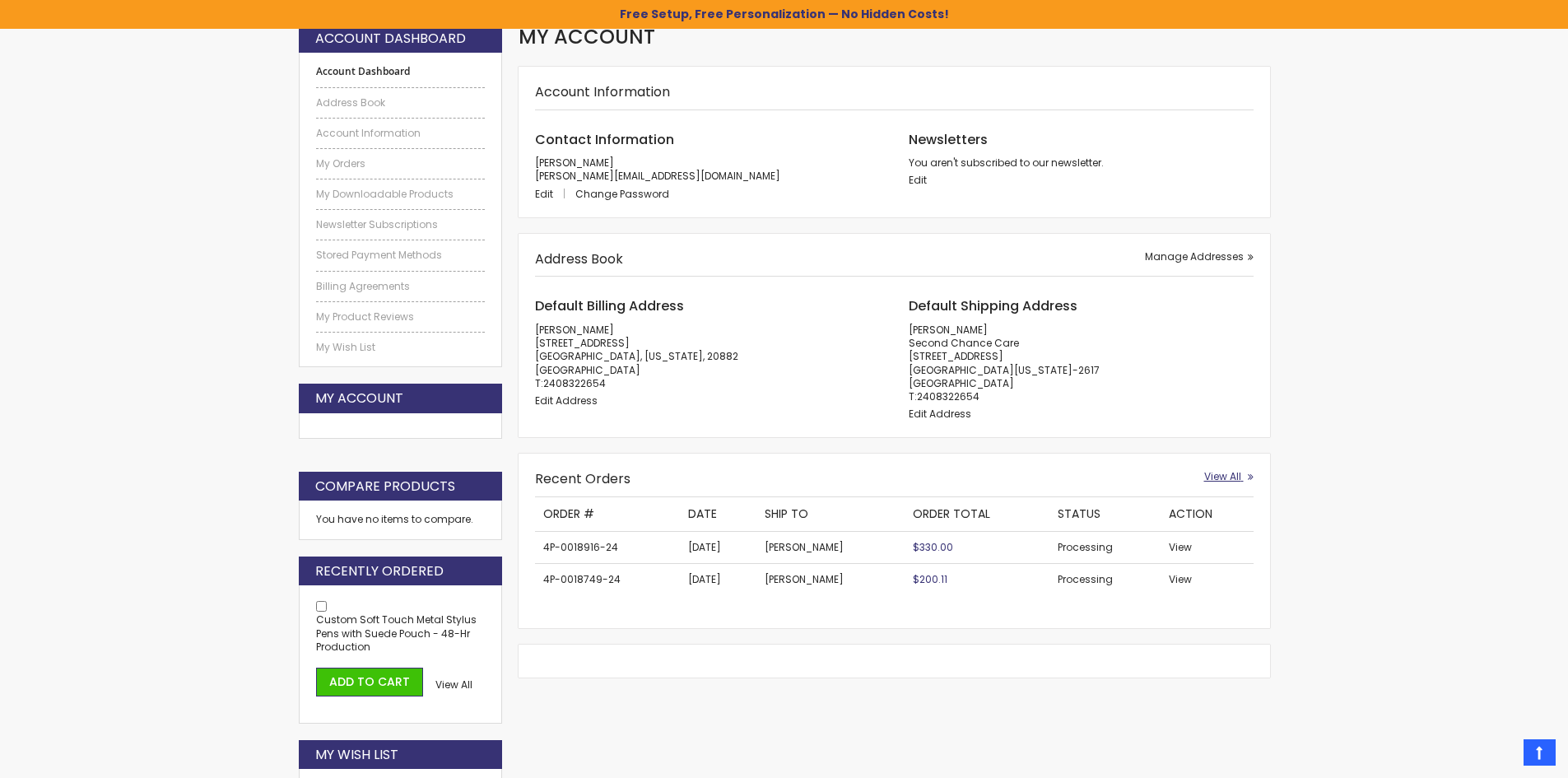
click at [1244, 474] on link "View All" at bounding box center [1227, 476] width 49 height 13
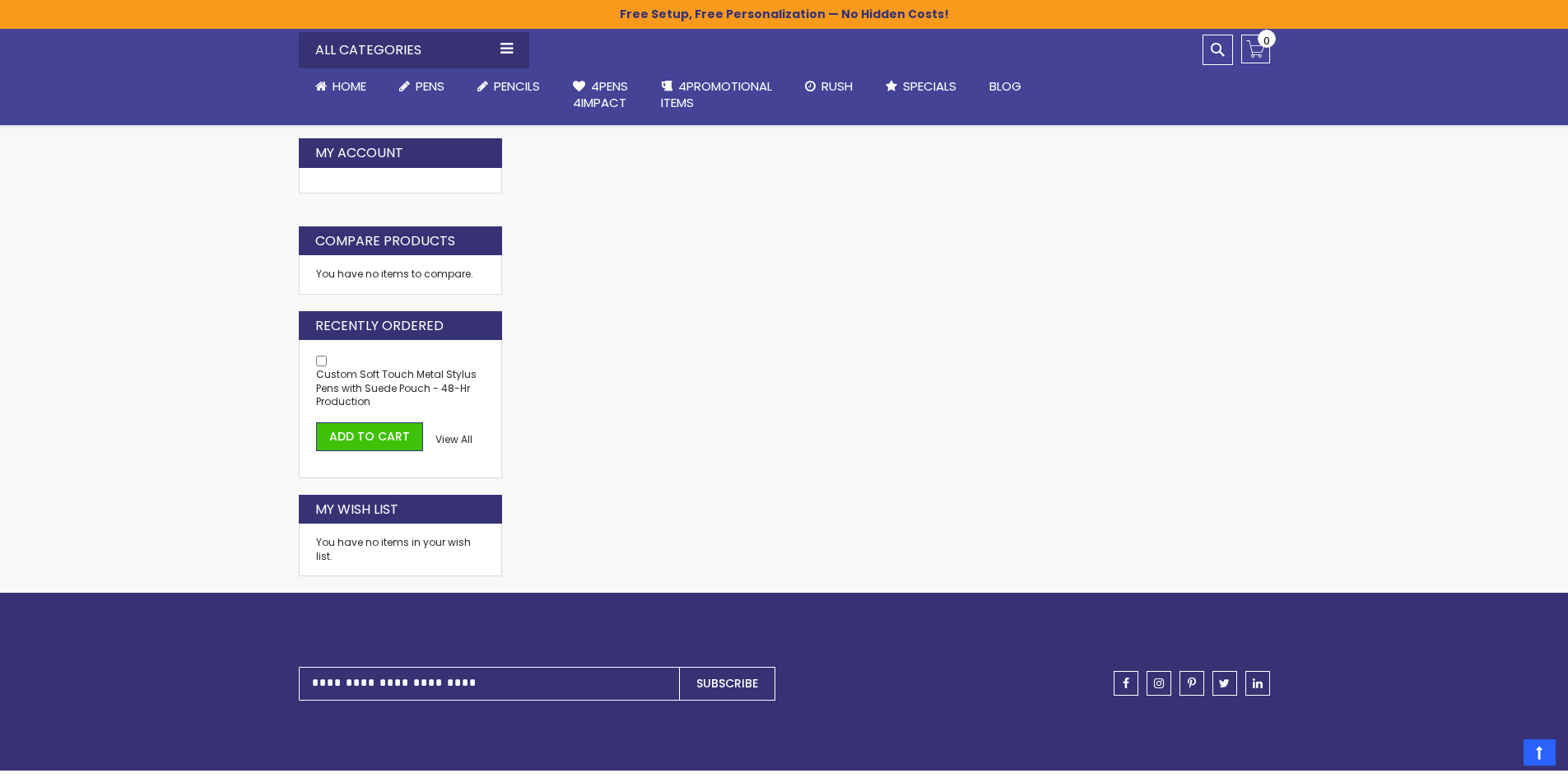
scroll to position [494, 0]
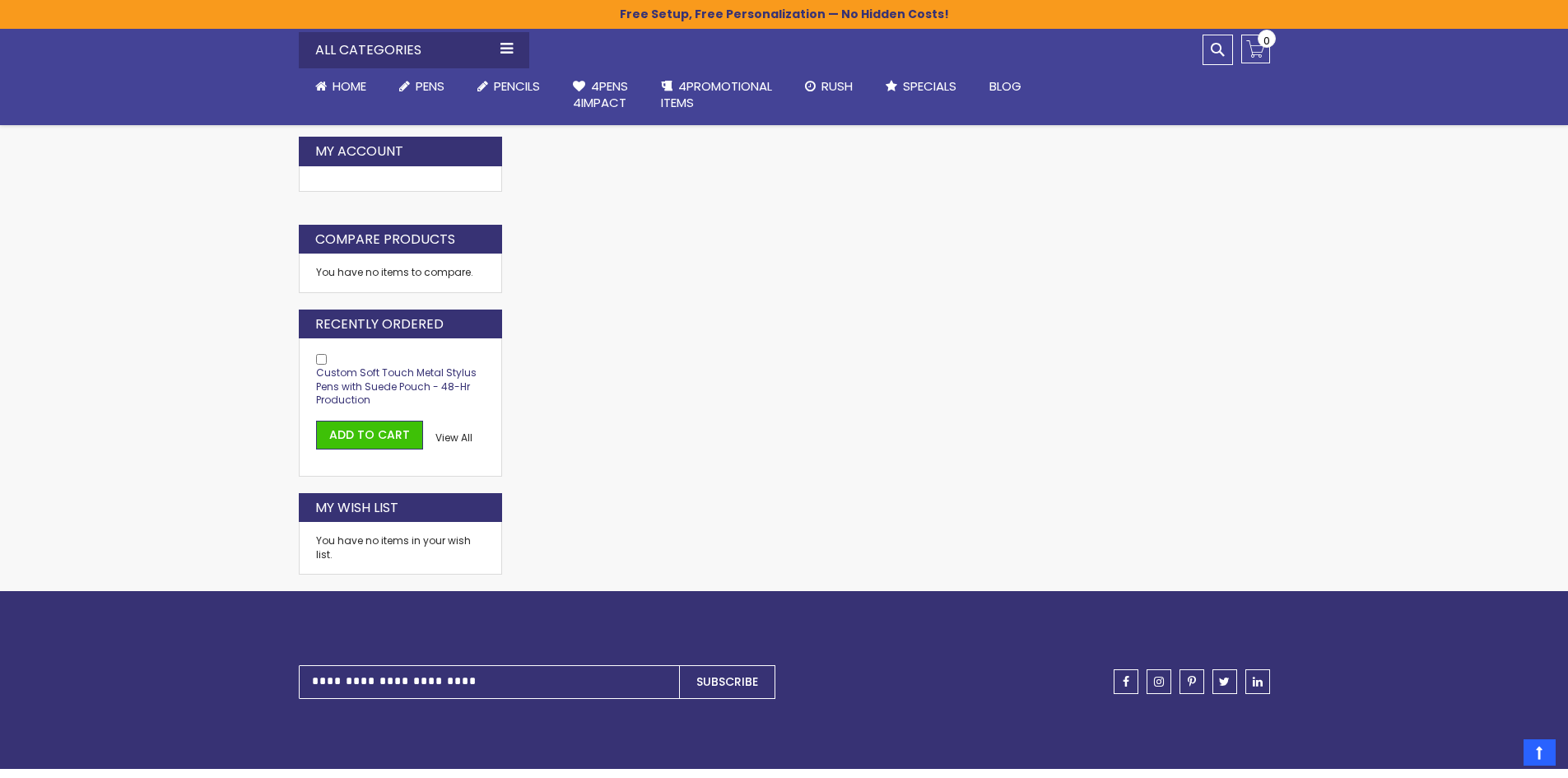
click at [443, 385] on span "Custom Soft Touch Metal Stylus Pens with Suede Pouch - 48-Hr Production" at bounding box center [396, 386] width 161 height 41
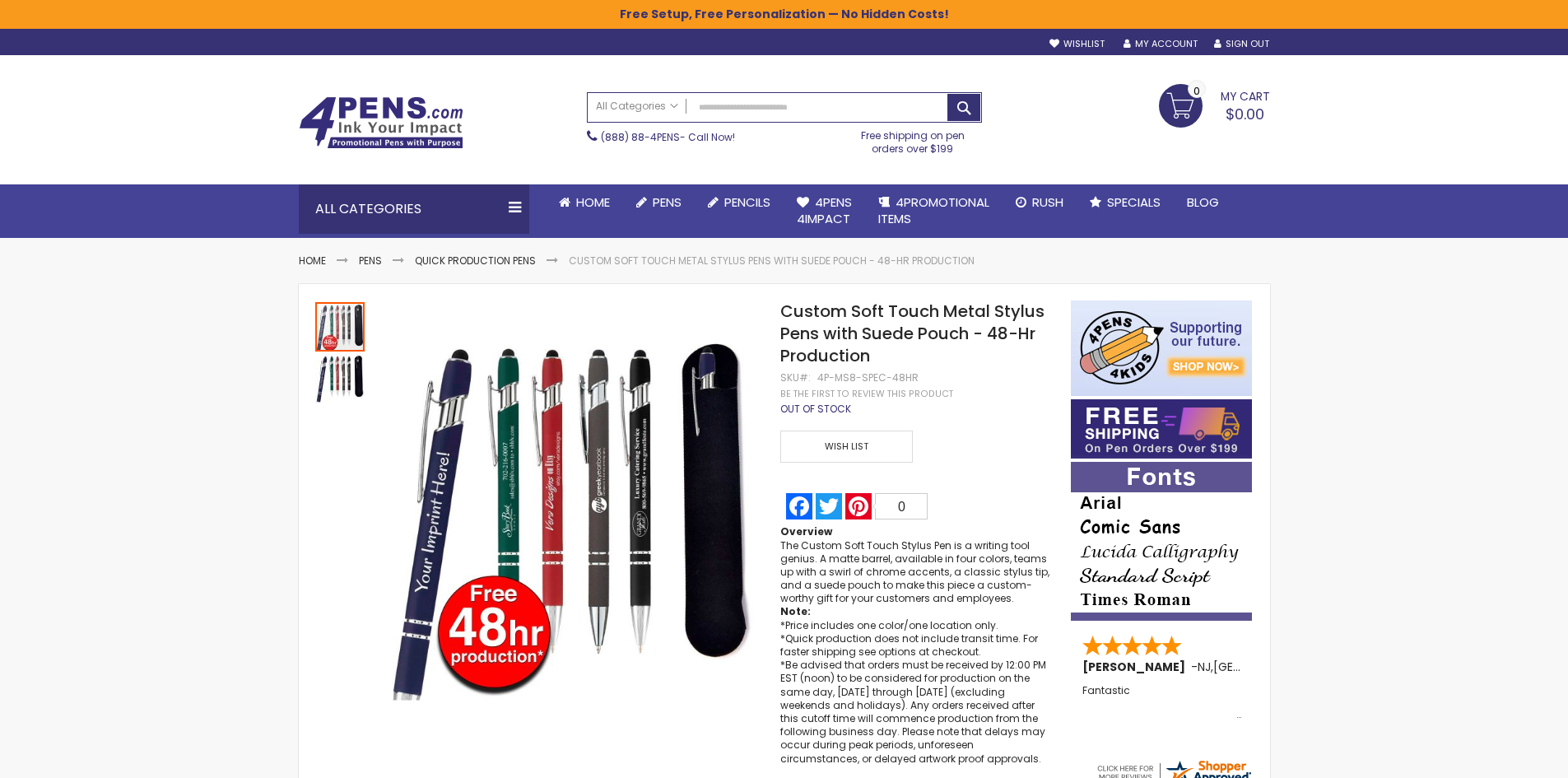
click at [47, 398] on div "Skip to Content Welcome, Jeremy Evans! Wishlist Sign Out Sign In Sign In Login …" at bounding box center [784, 579] width 1568 height 1157
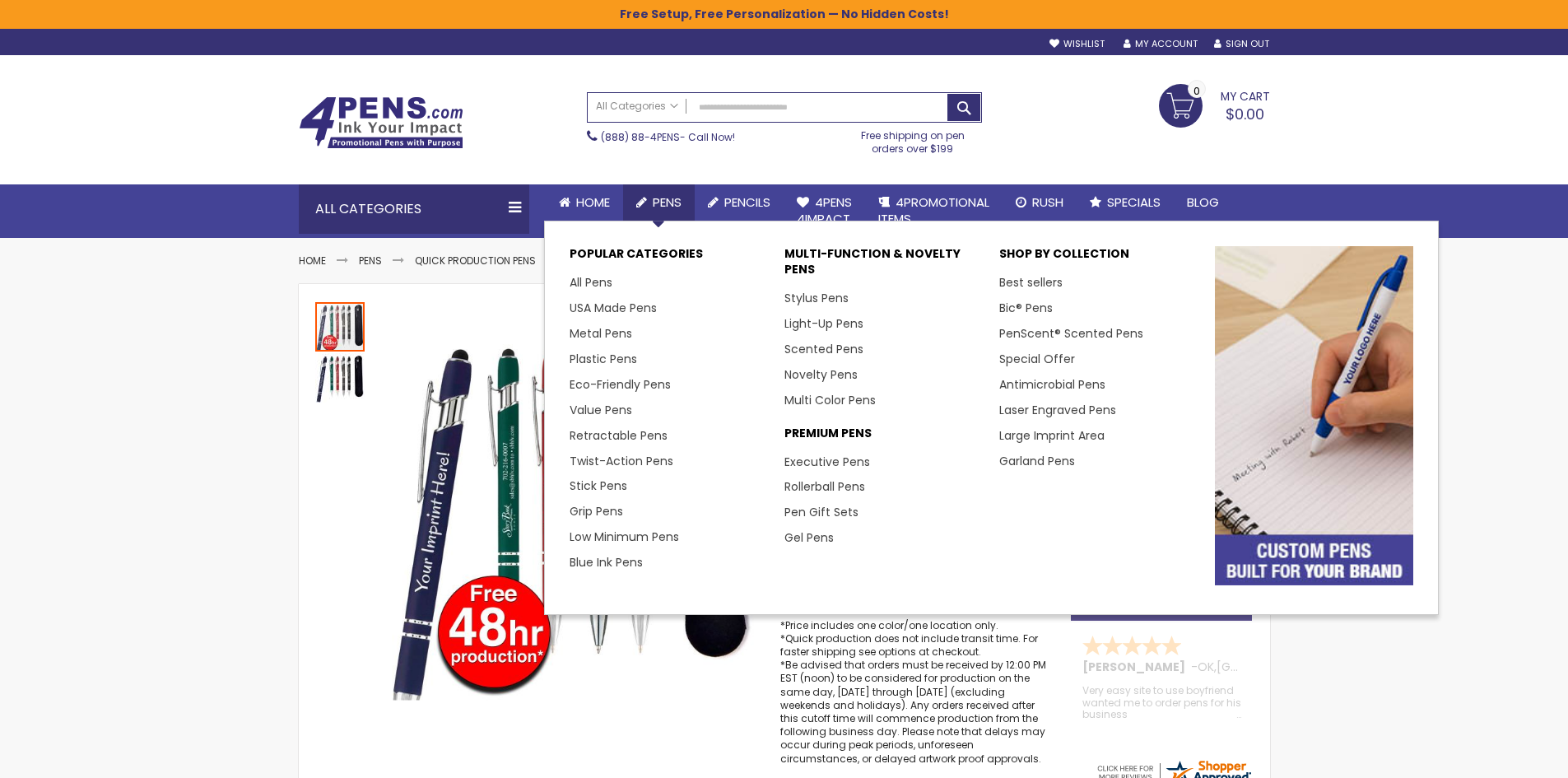
click at [675, 201] on span "Pens" at bounding box center [666, 202] width 29 height 18
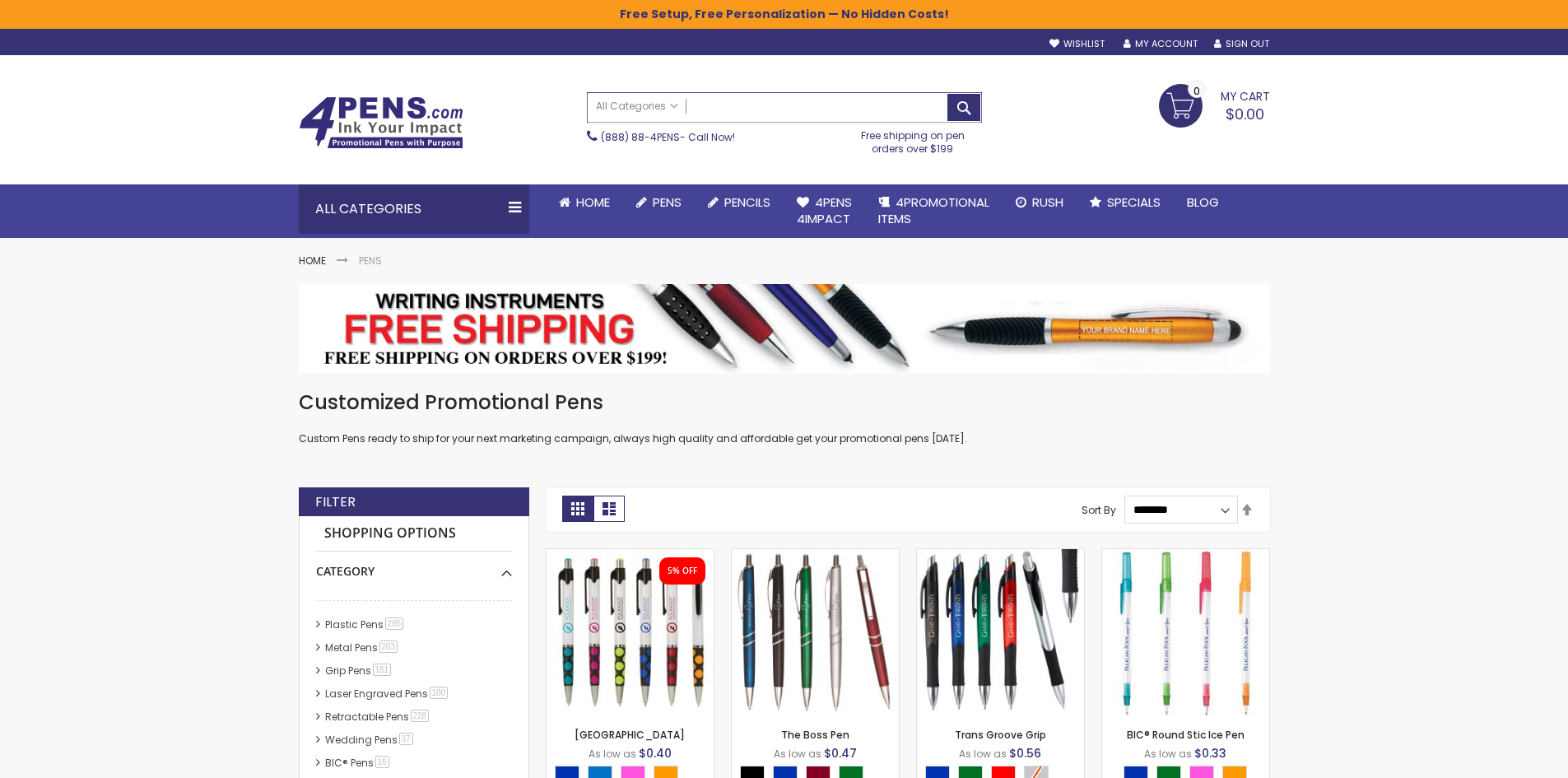
click at [714, 103] on input "Search" at bounding box center [784, 107] width 393 height 29
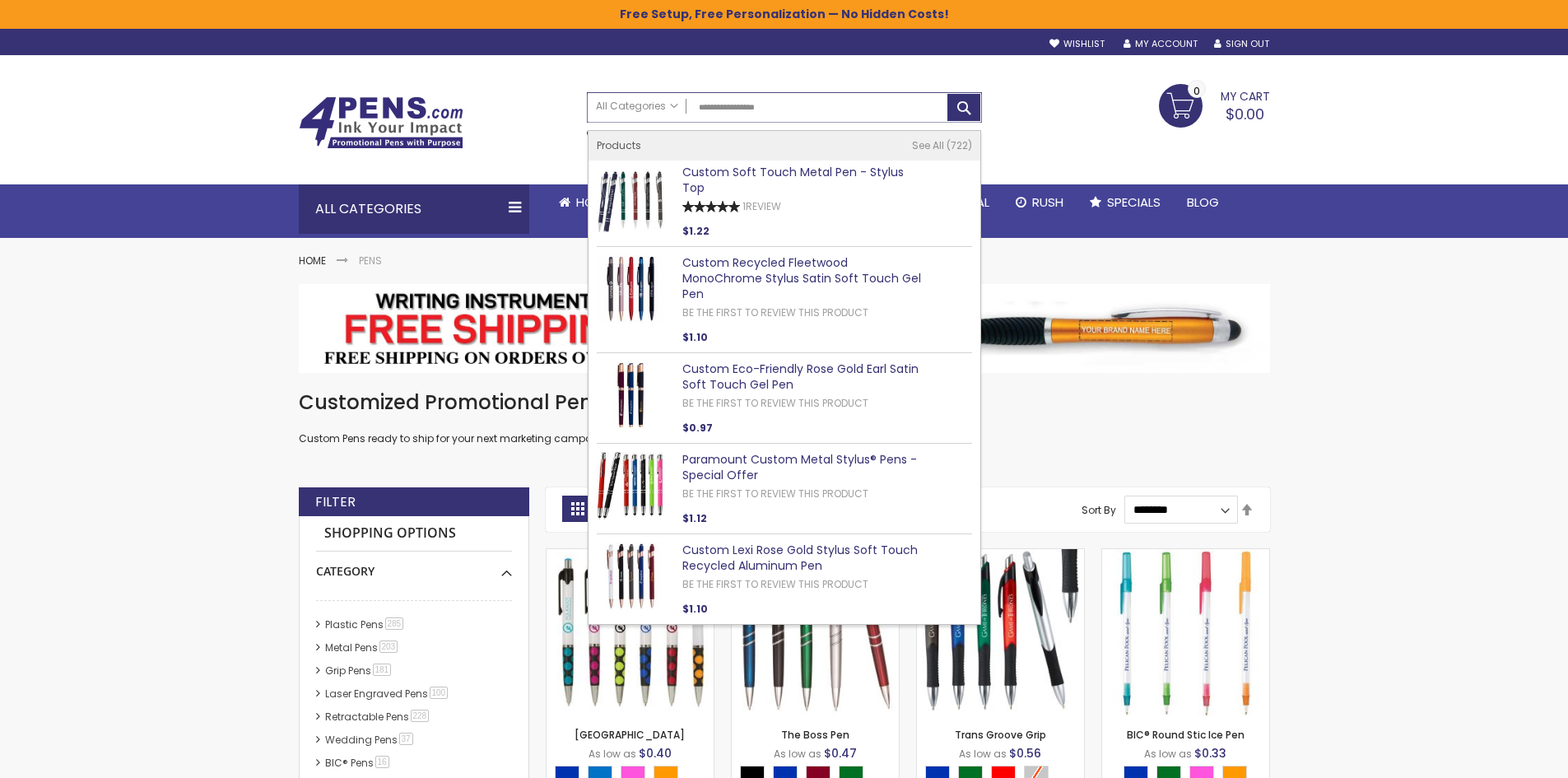
type input "**********"
click at [780, 177] on link "Custom Soft Touch Metal Pen - Stylus Top" at bounding box center [793, 179] width 221 height 32
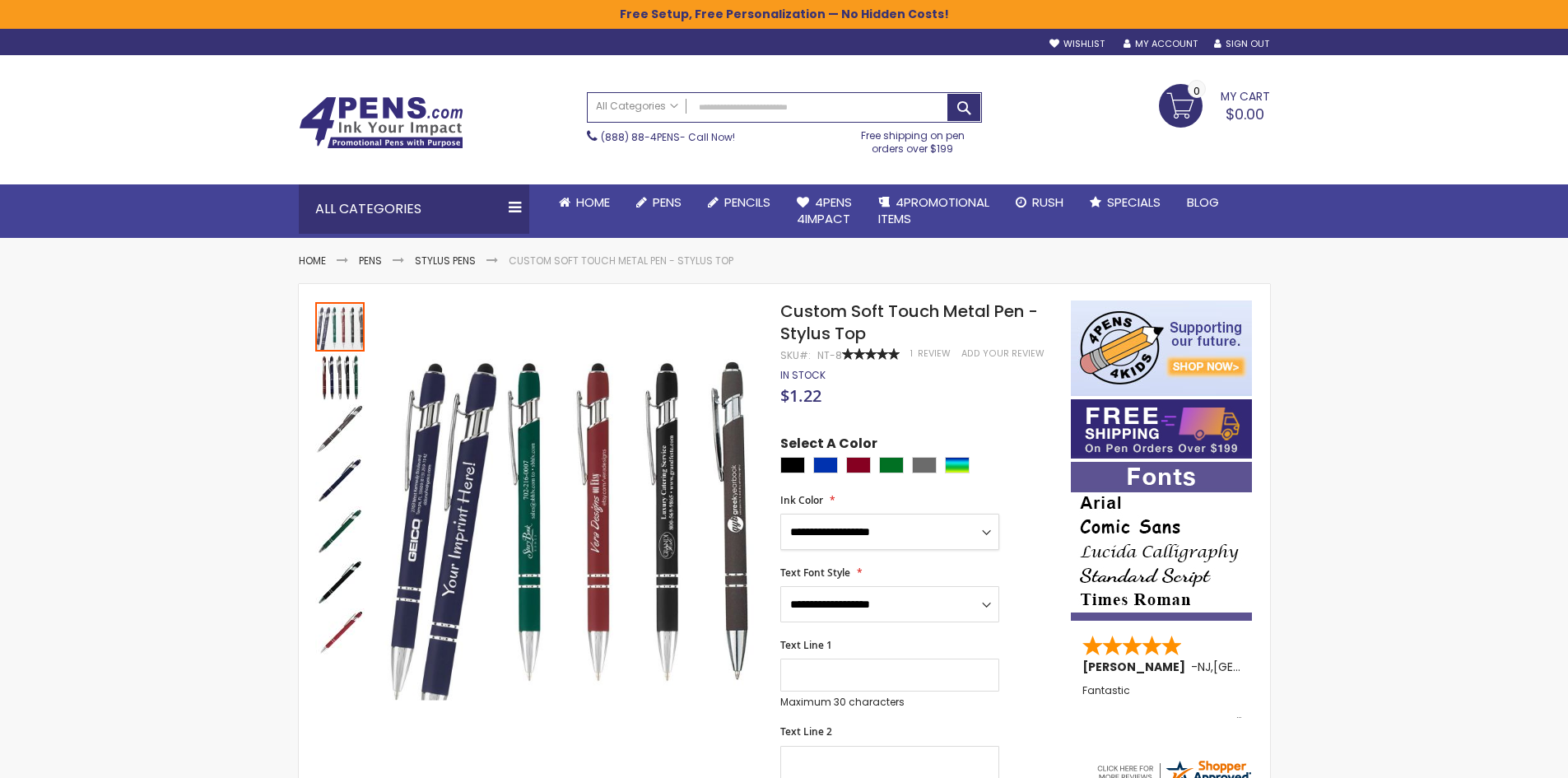
click at [872, 528] on select "**********" at bounding box center [889, 531] width 219 height 36
select select "**"
click at [780, 513] on select "**********" at bounding box center [889, 531] width 219 height 36
click at [880, 604] on select "**********" at bounding box center [889, 604] width 219 height 36
select select "**"
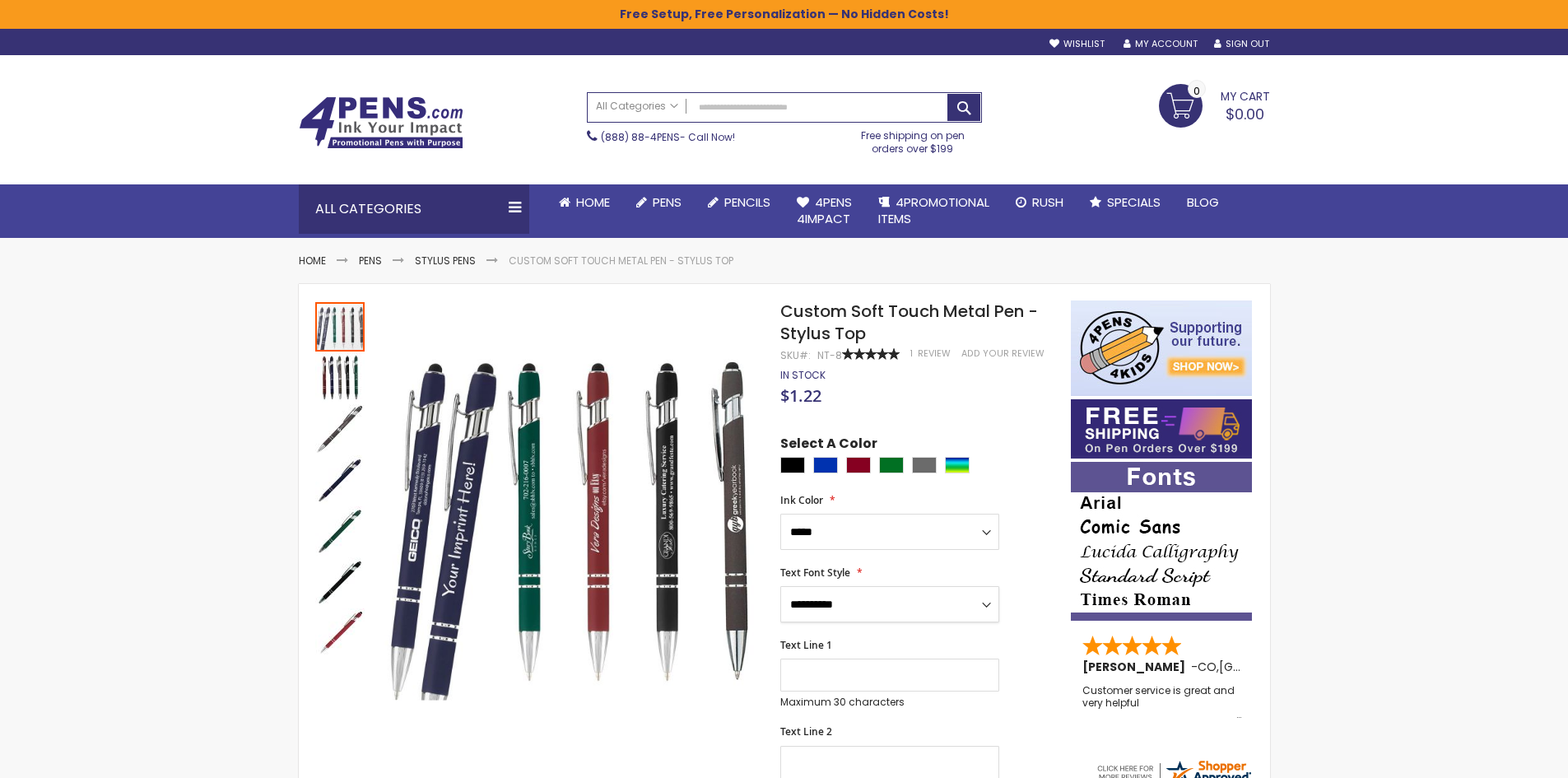
click at [780, 586] on select "**********" at bounding box center [889, 604] width 219 height 36
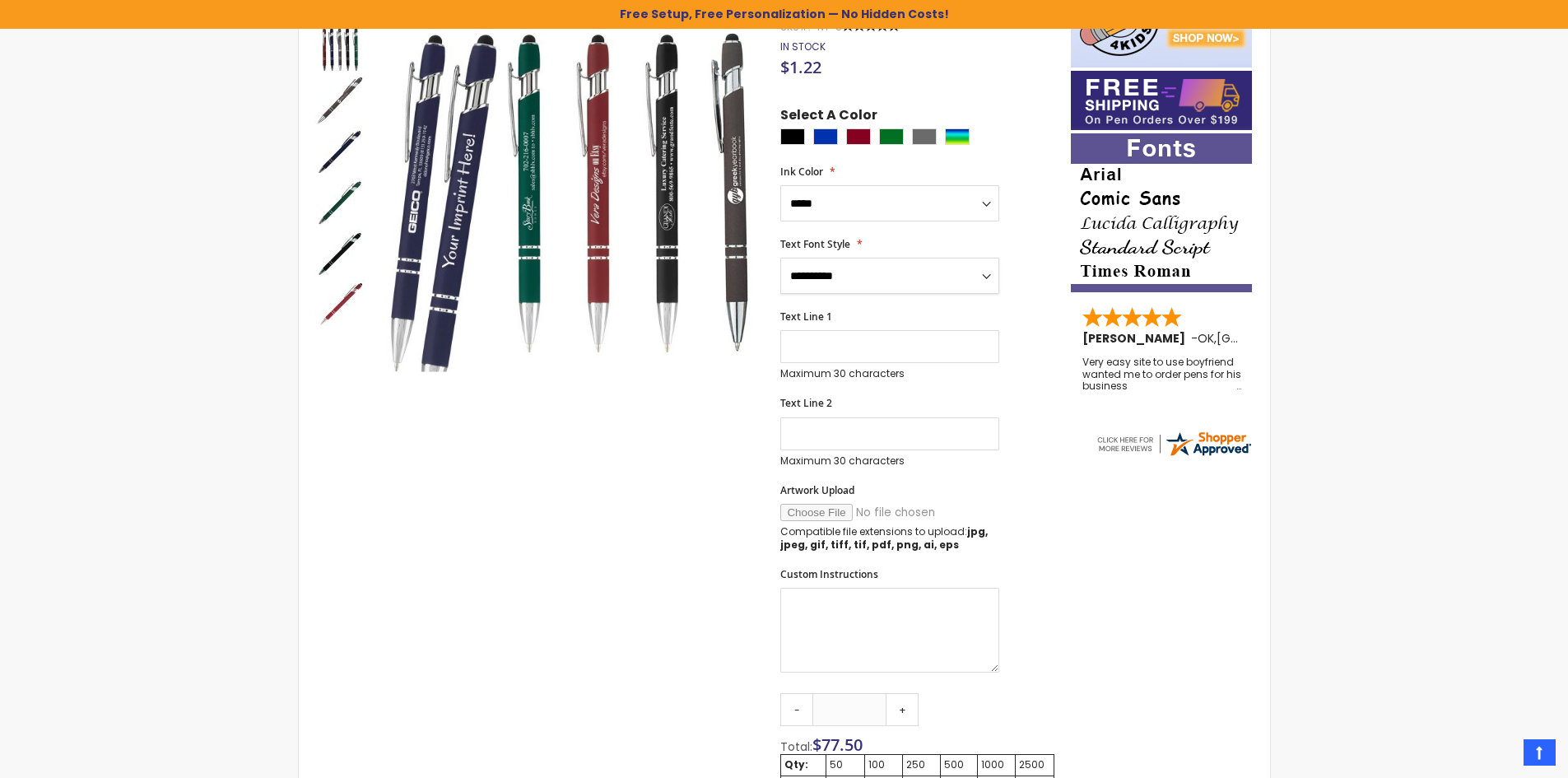
scroll to position [329, 0]
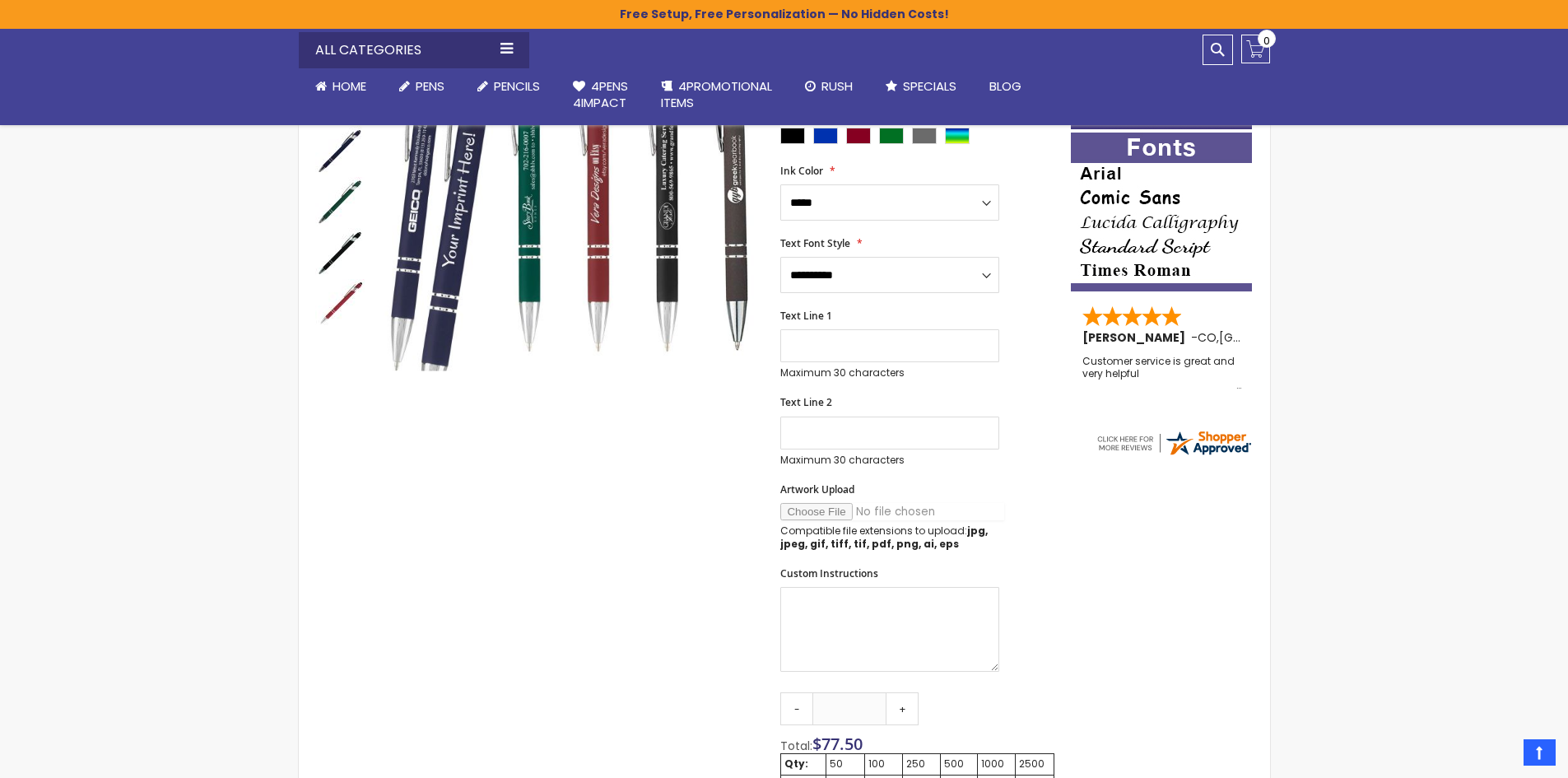
click at [842, 509] on input "Artwork Upload" at bounding box center [892, 511] width 224 height 18
type input "**********"
click at [860, 593] on textarea "Custom Instructions" at bounding box center [889, 629] width 219 height 85
click at [884, 617] on textarea "**********" at bounding box center [889, 629] width 219 height 85
paste textarea "**********"
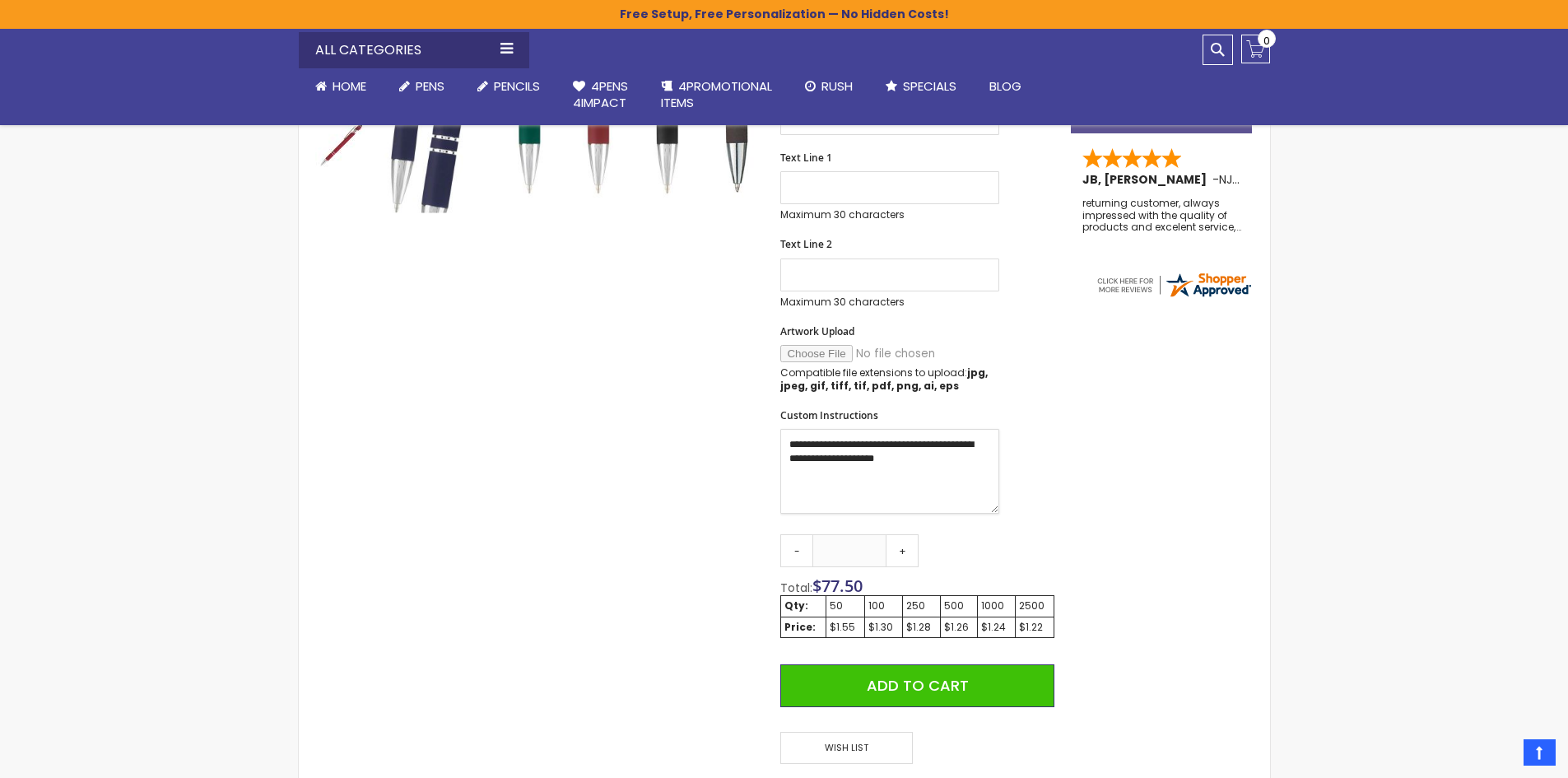
scroll to position [494, 0]
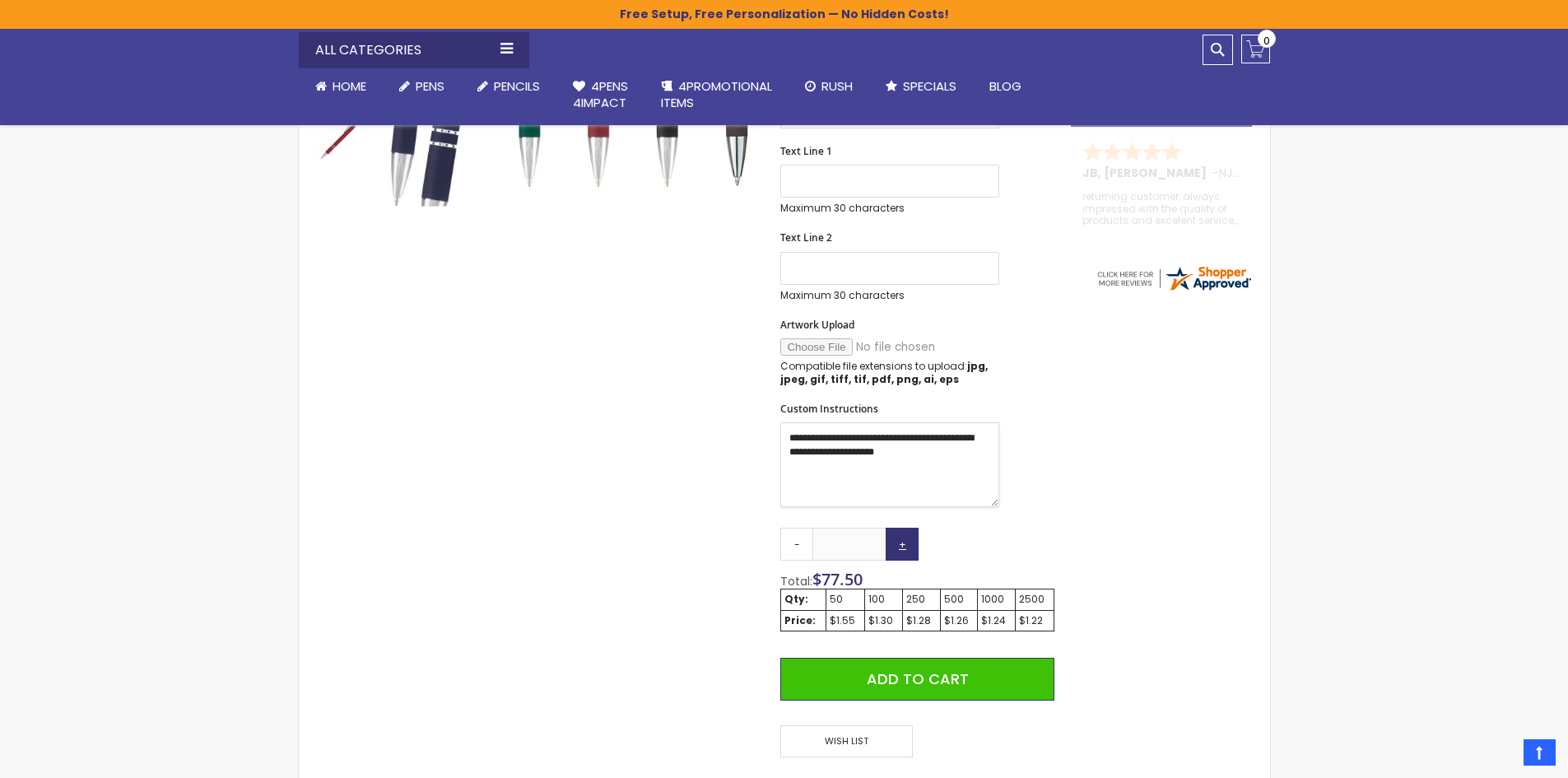
type textarea "**********"
click at [907, 550] on link "+" at bounding box center [902, 545] width 33 height 33
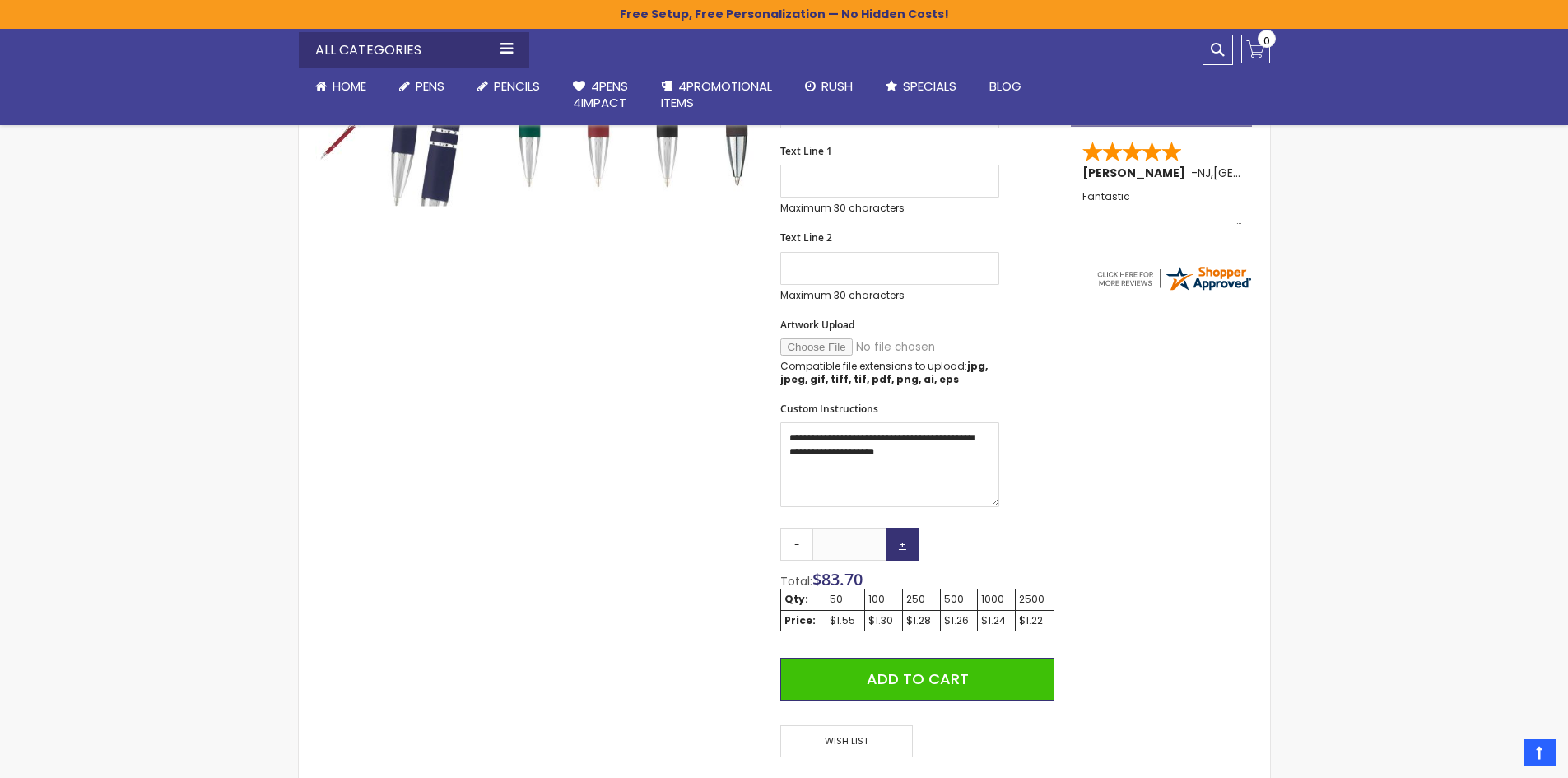
click at [907, 550] on link "+" at bounding box center [902, 545] width 33 height 33
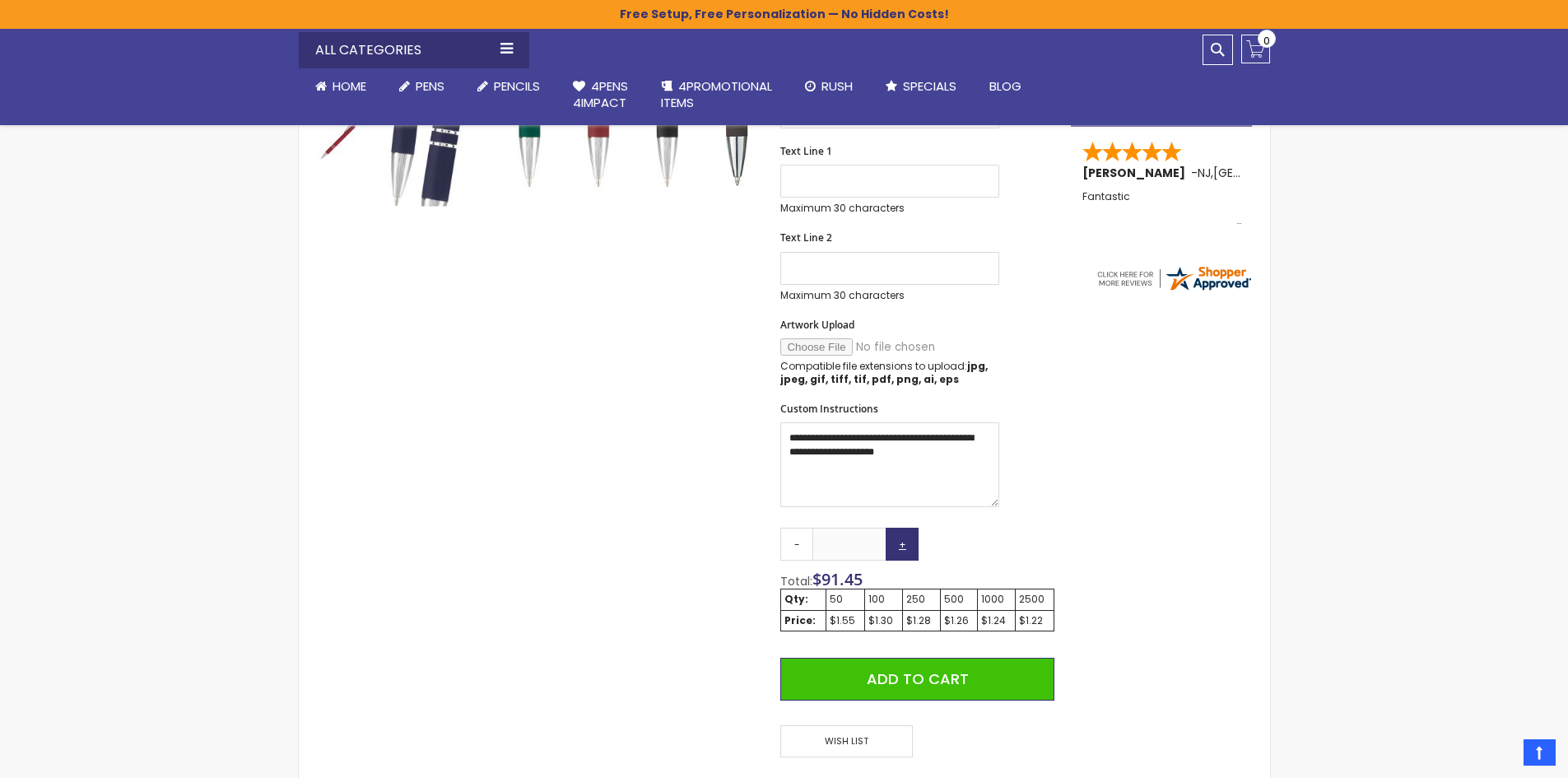
click at [907, 550] on link "+" at bounding box center [902, 545] width 33 height 33
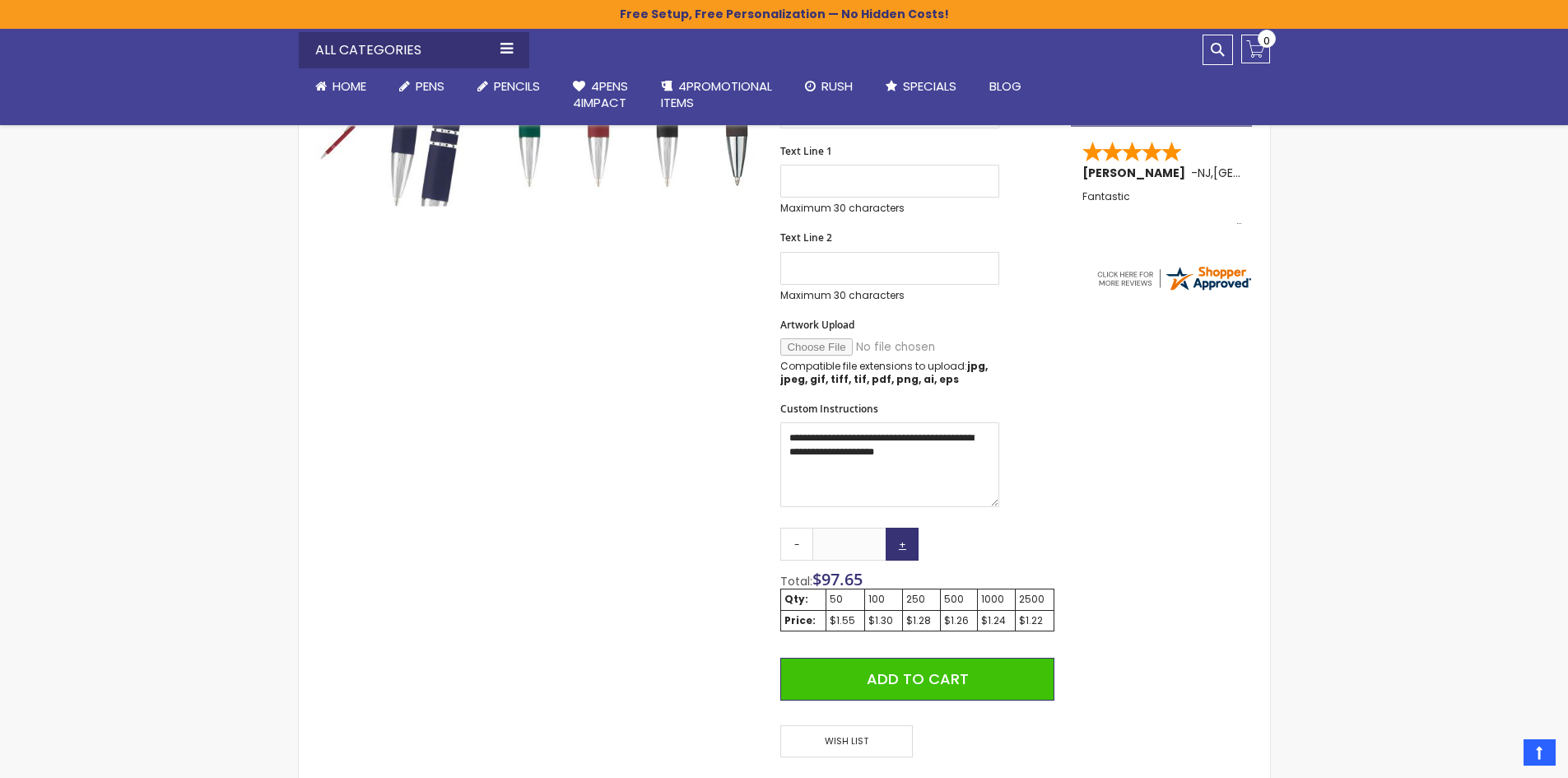
click at [907, 550] on link "+" at bounding box center [902, 545] width 33 height 33
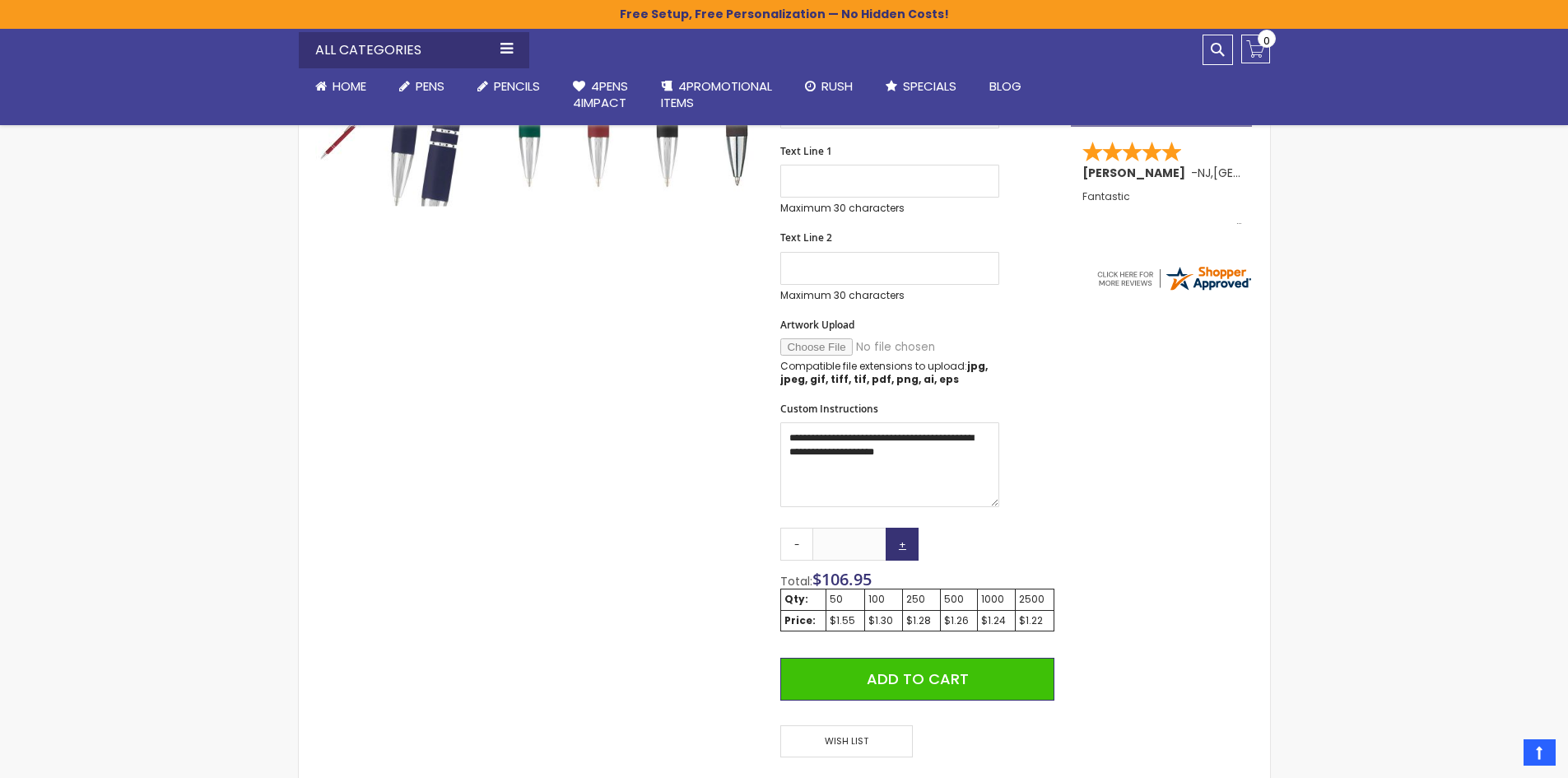
click at [907, 550] on link "+" at bounding box center [902, 545] width 33 height 33
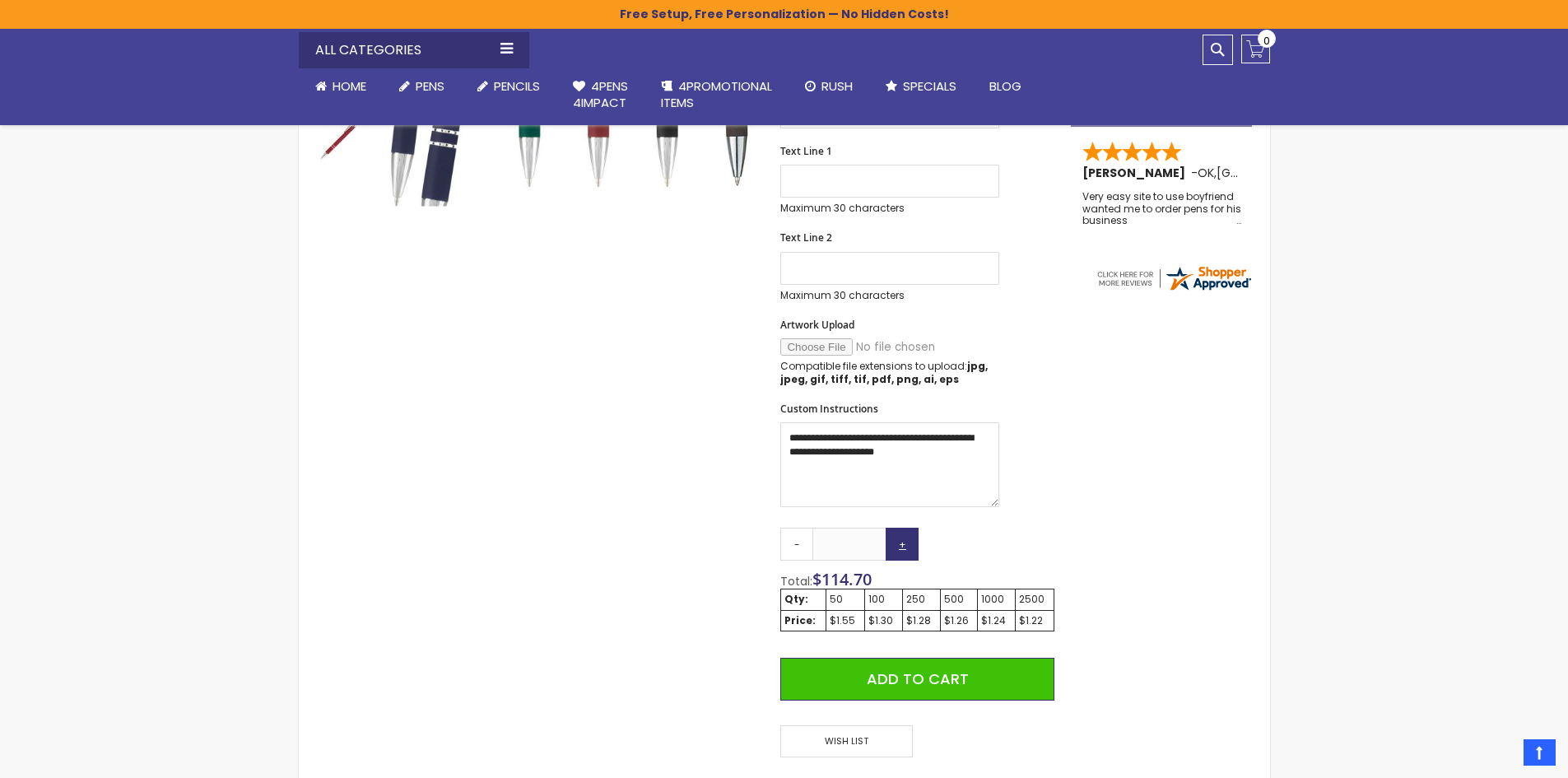
click at [907, 550] on link "+" at bounding box center [902, 545] width 33 height 33
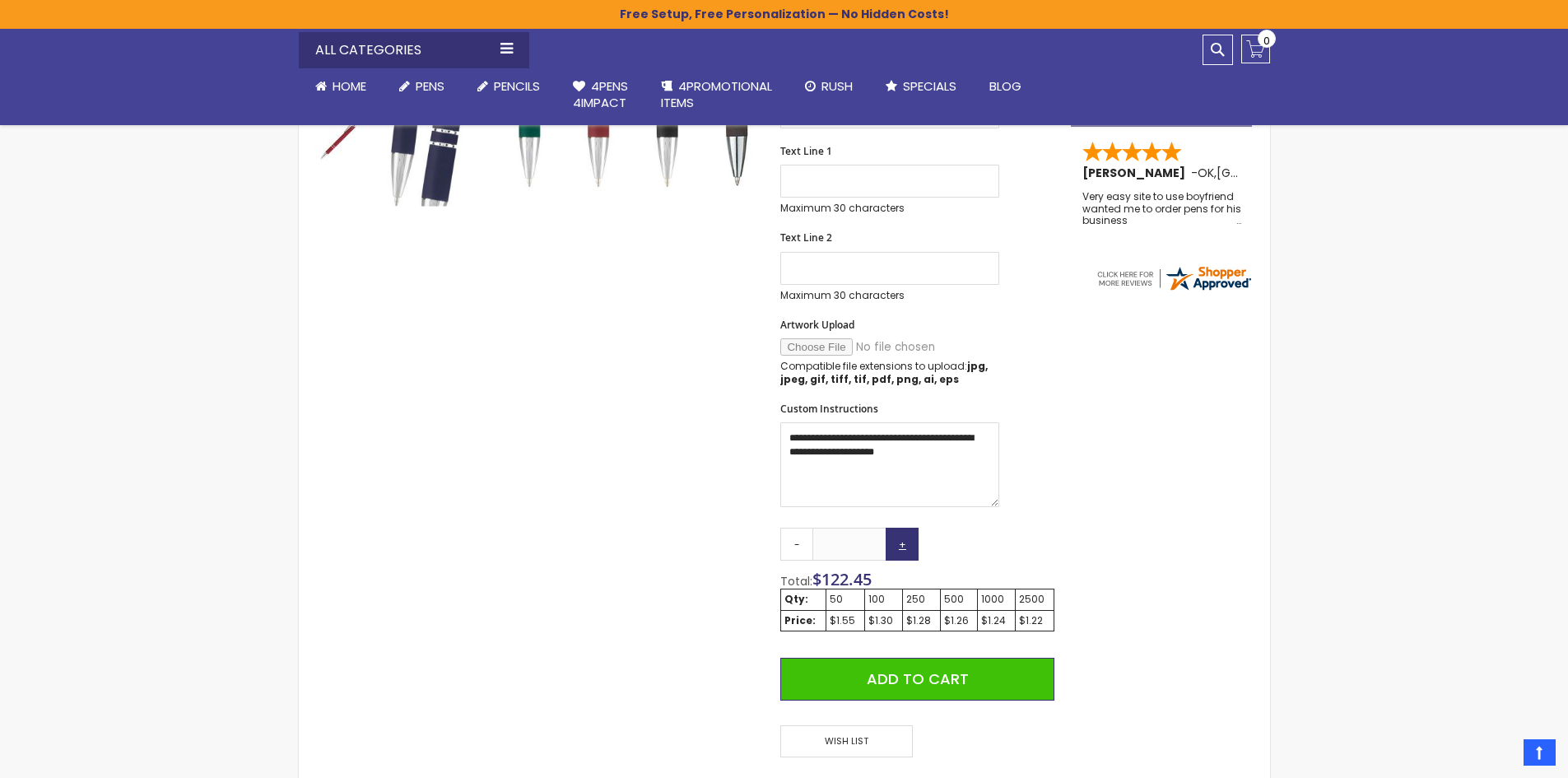
click at [907, 550] on link "+" at bounding box center [902, 545] width 33 height 33
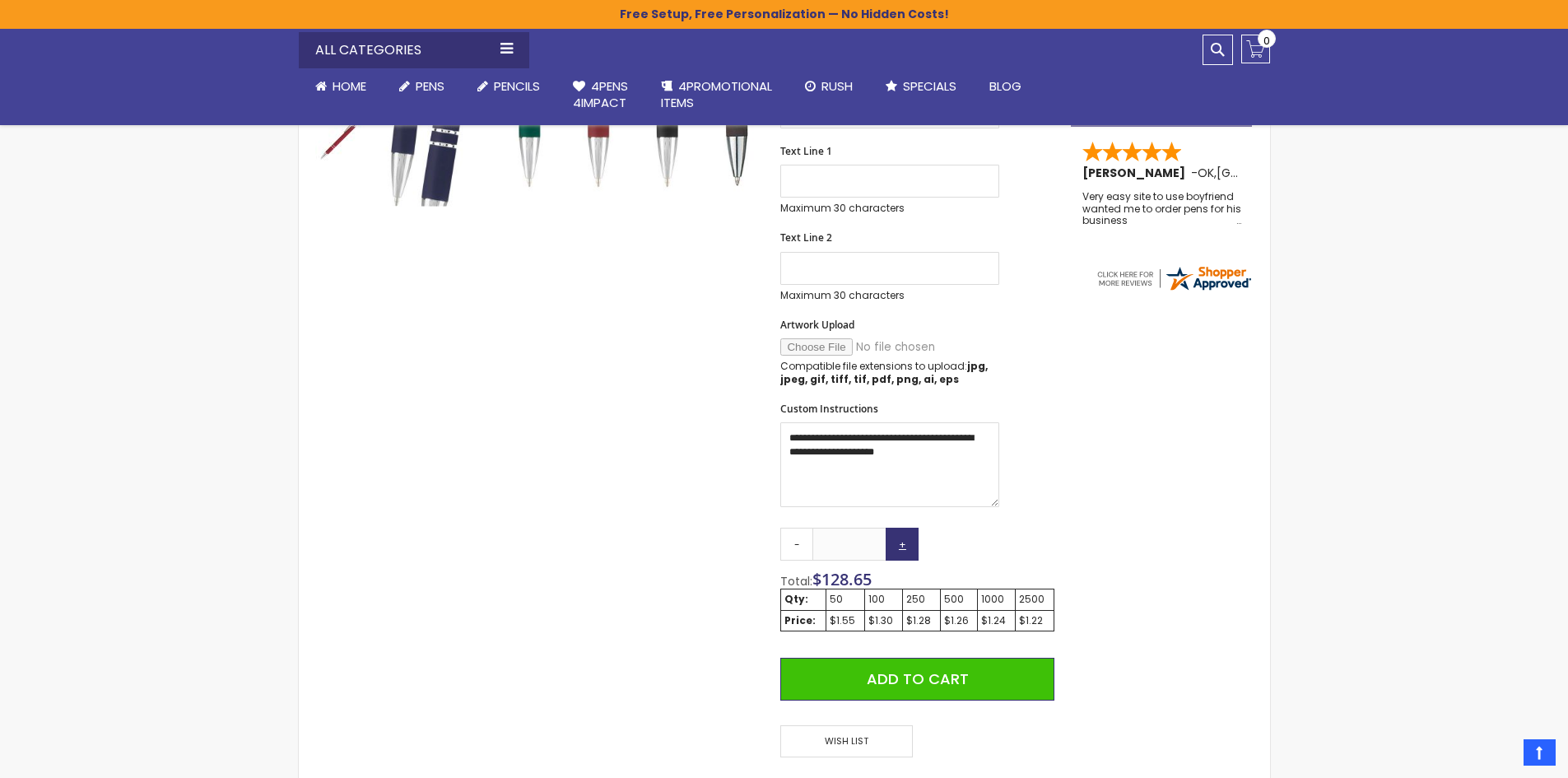
click at [907, 550] on link "+" at bounding box center [902, 545] width 33 height 33
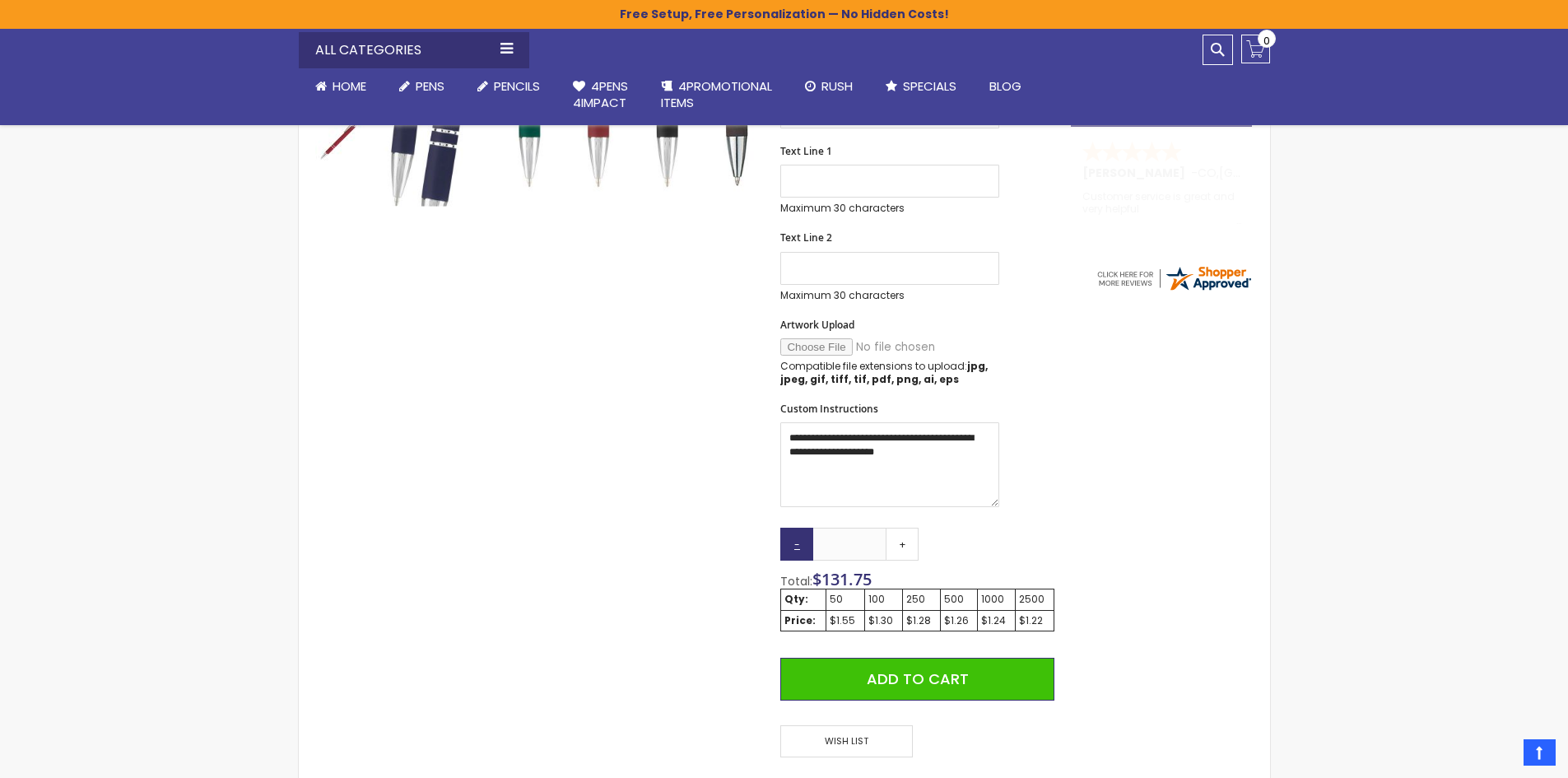
click at [790, 541] on link "-" at bounding box center [796, 545] width 33 height 33
click at [892, 540] on link "+" at bounding box center [902, 545] width 33 height 33
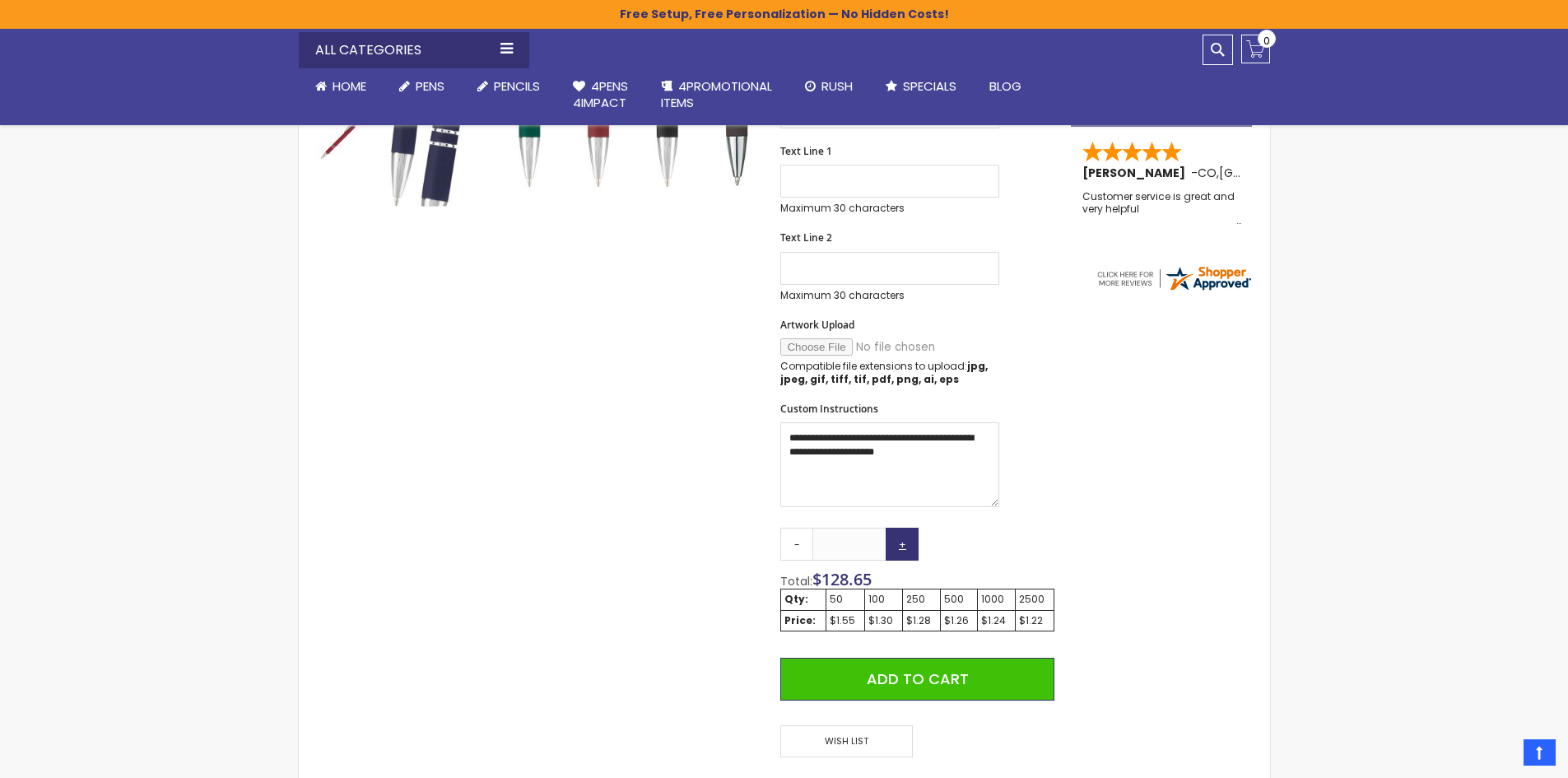
click at [892, 540] on link "+" at bounding box center [902, 545] width 33 height 33
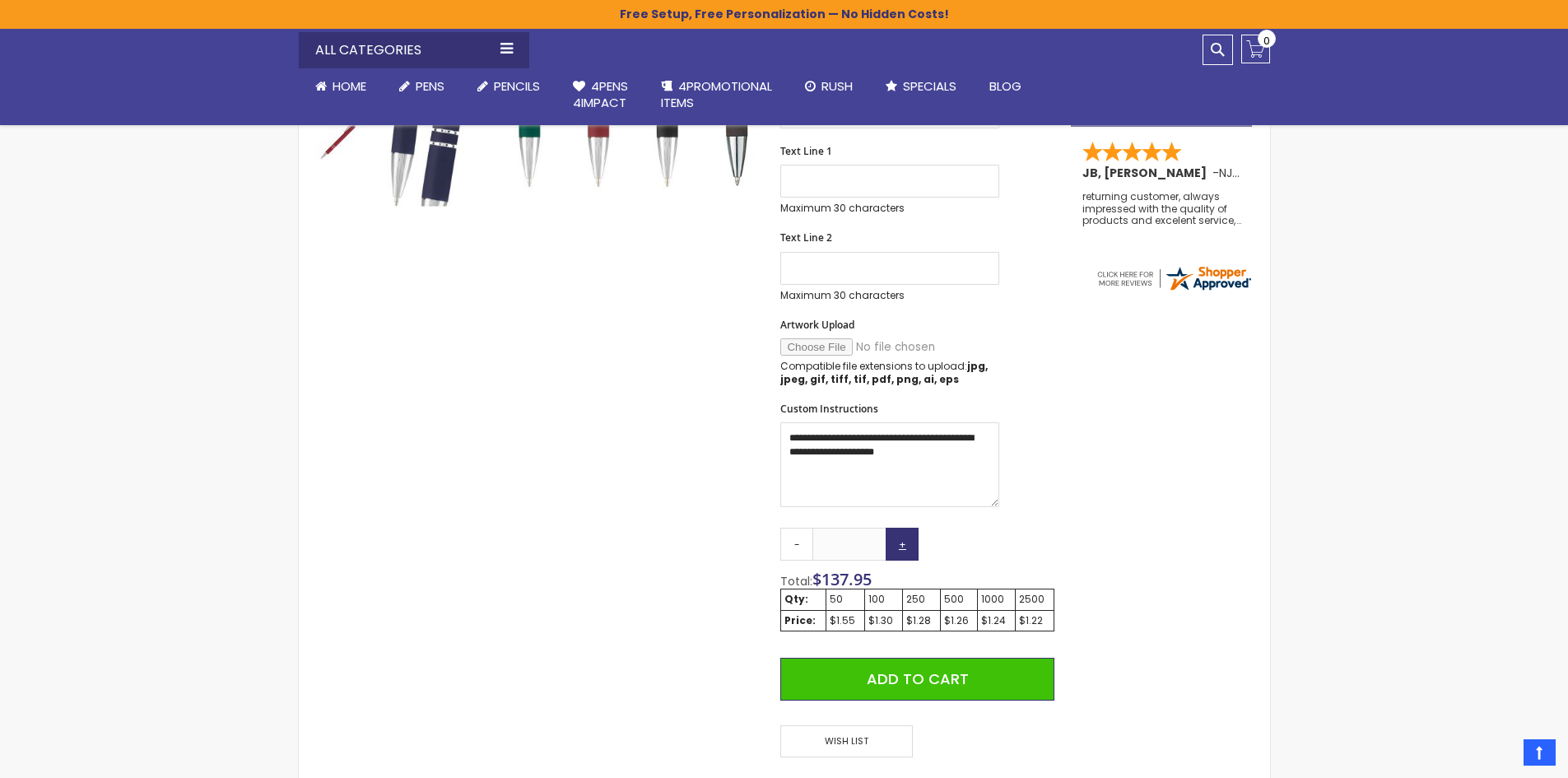
click at [892, 540] on link "+" at bounding box center [902, 545] width 33 height 33
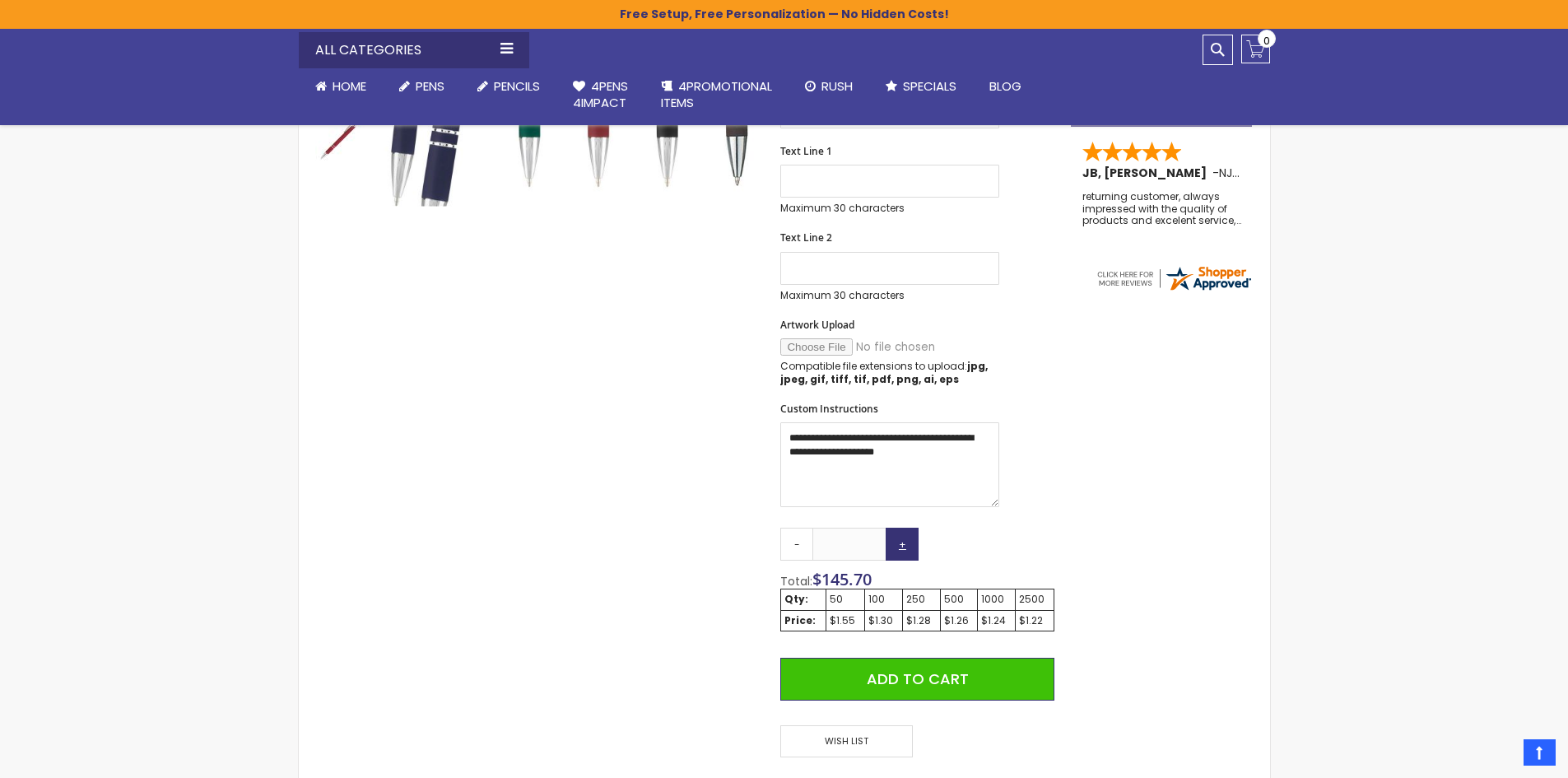
click at [892, 540] on link "+" at bounding box center [902, 545] width 33 height 33
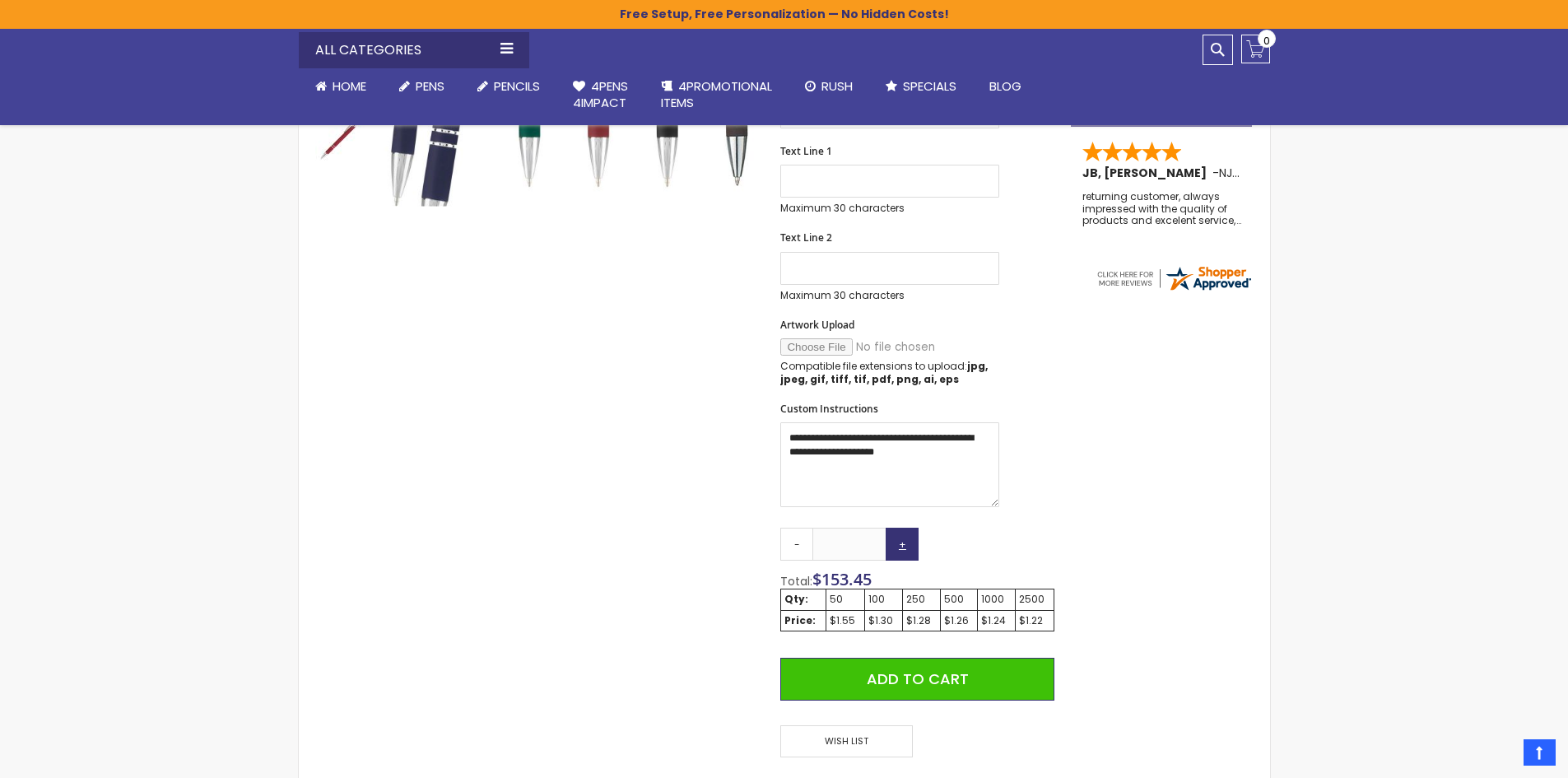
click at [892, 540] on link "+" at bounding box center [902, 545] width 33 height 33
type input "***"
click at [950, 543] on div "Qty - *** + Total: $ 130.00 Qty: 50 100 250 500 1000 2500 Price: $1.55 $1.30 $1…" at bounding box center [916, 621] width 273 height 186
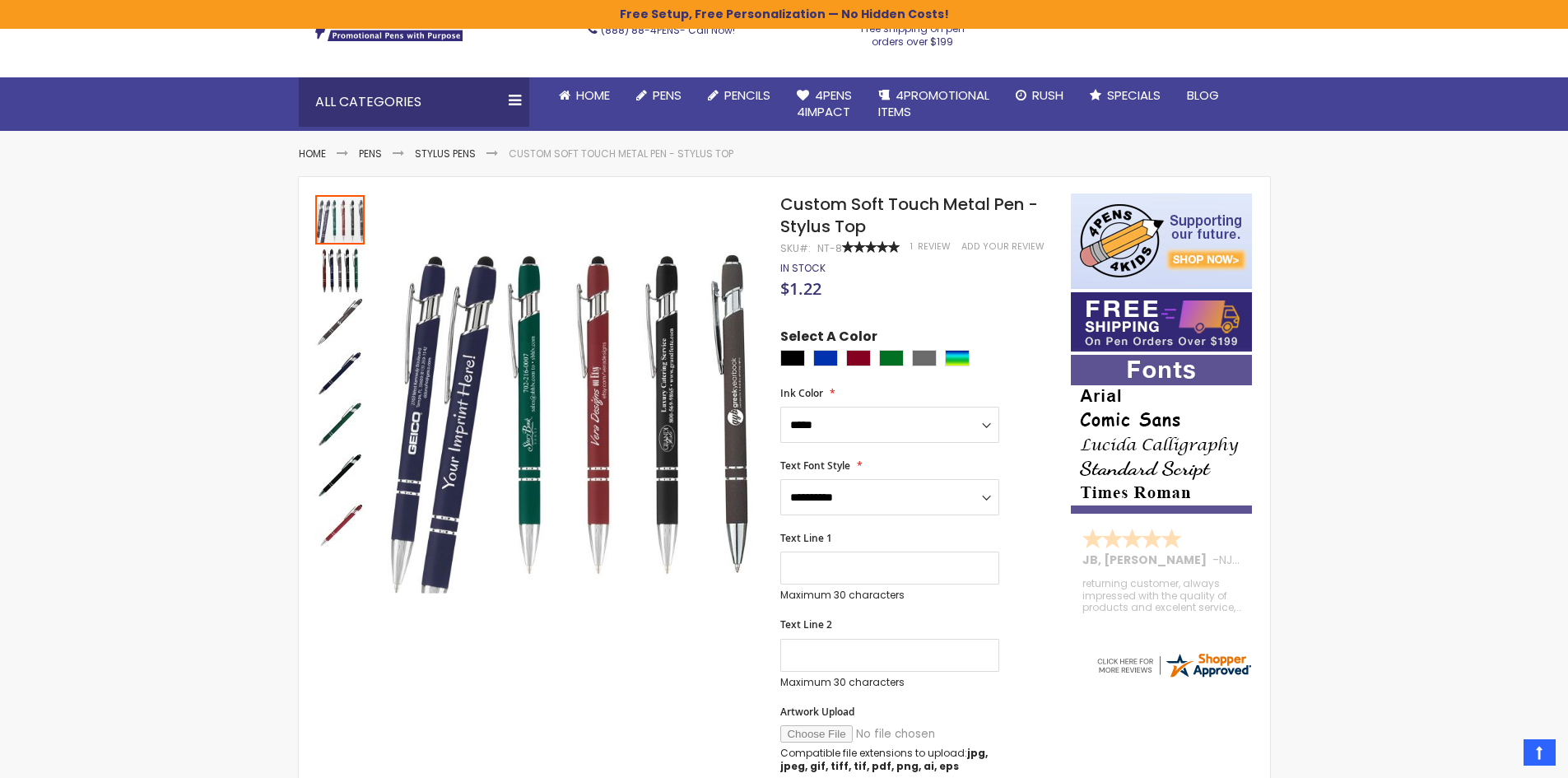
scroll to position [82, 0]
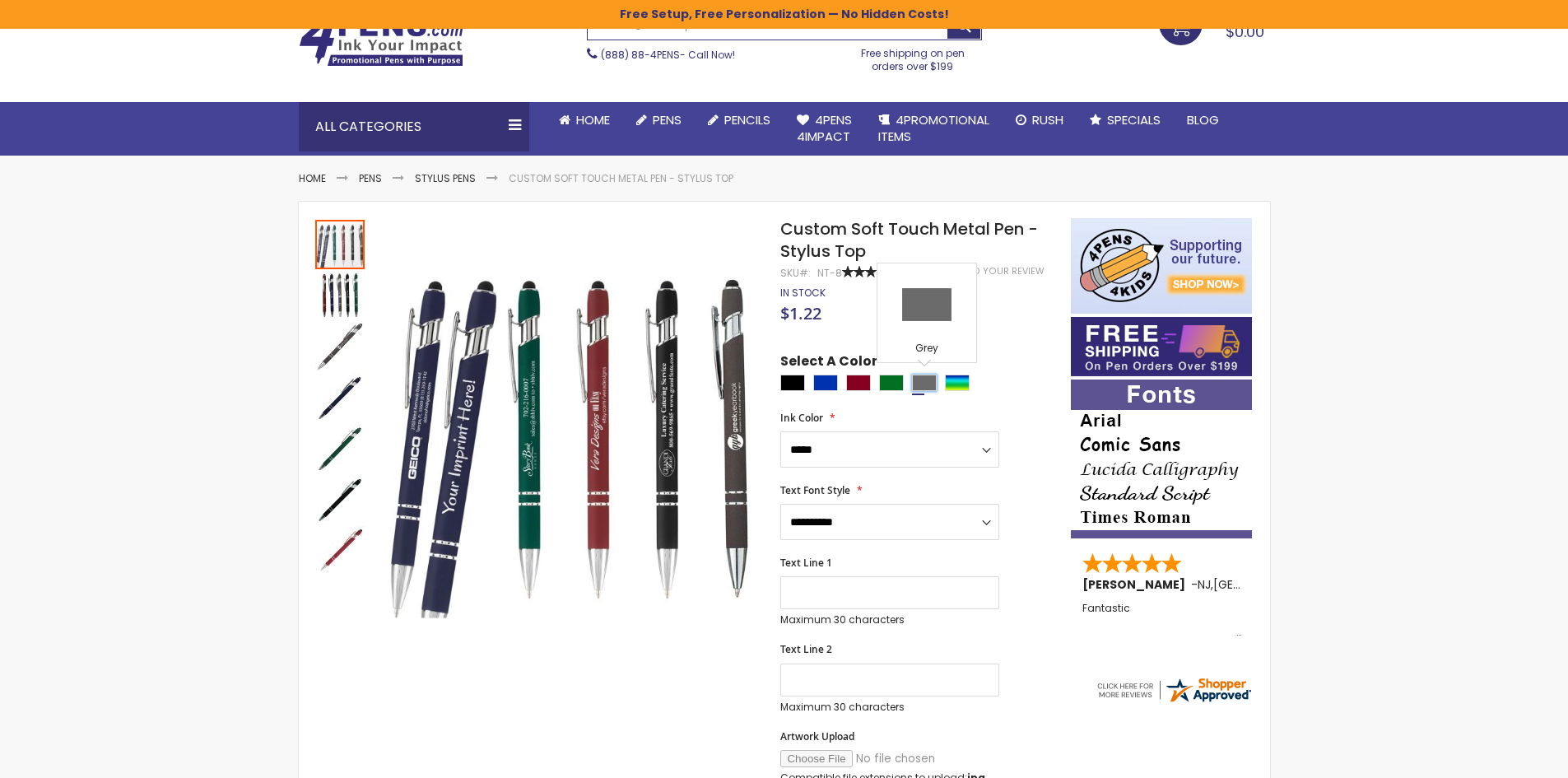
click at [930, 377] on div "Grey" at bounding box center [924, 383] width 25 height 17
type input "****"
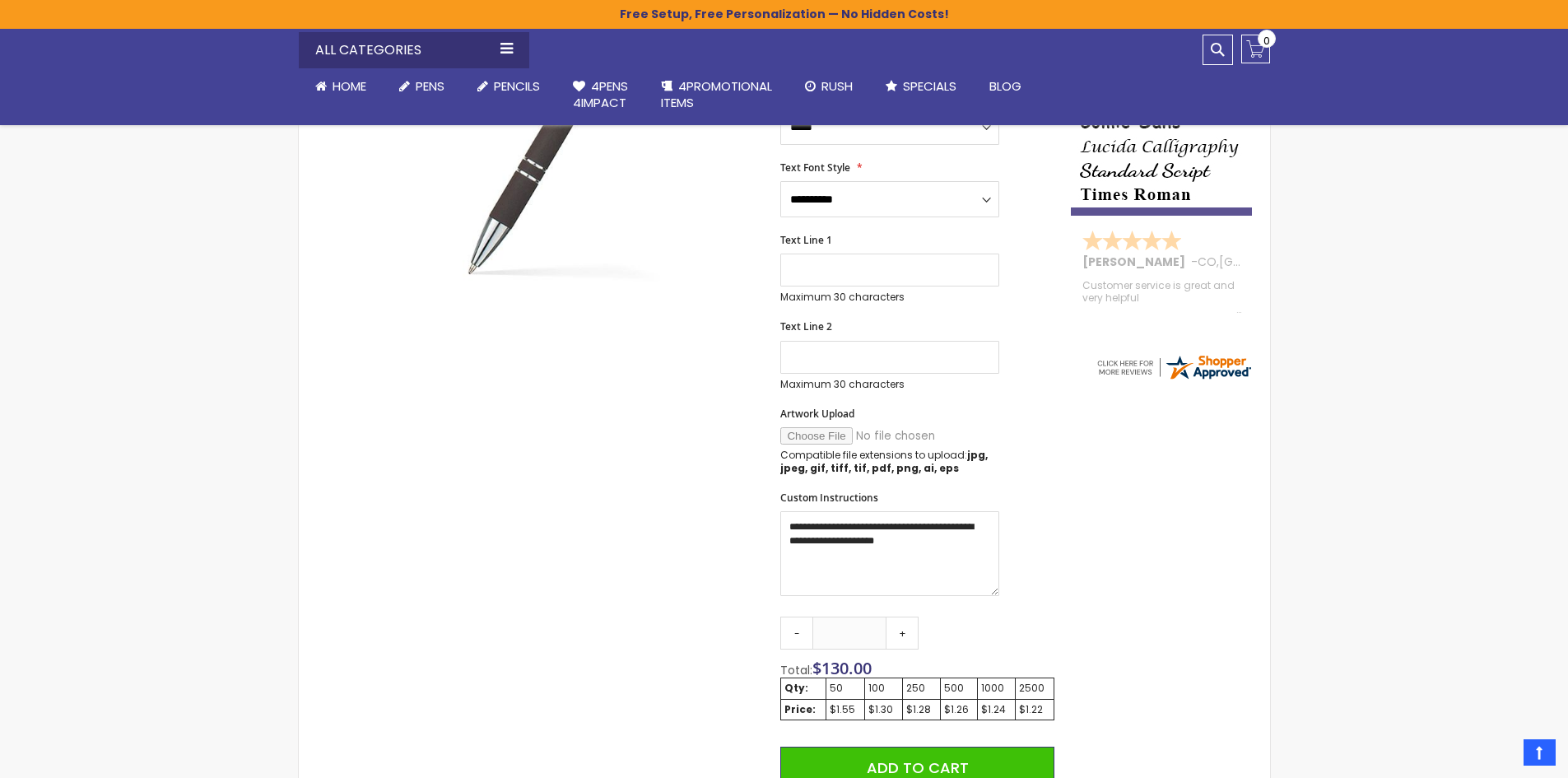
scroll to position [412, 0]
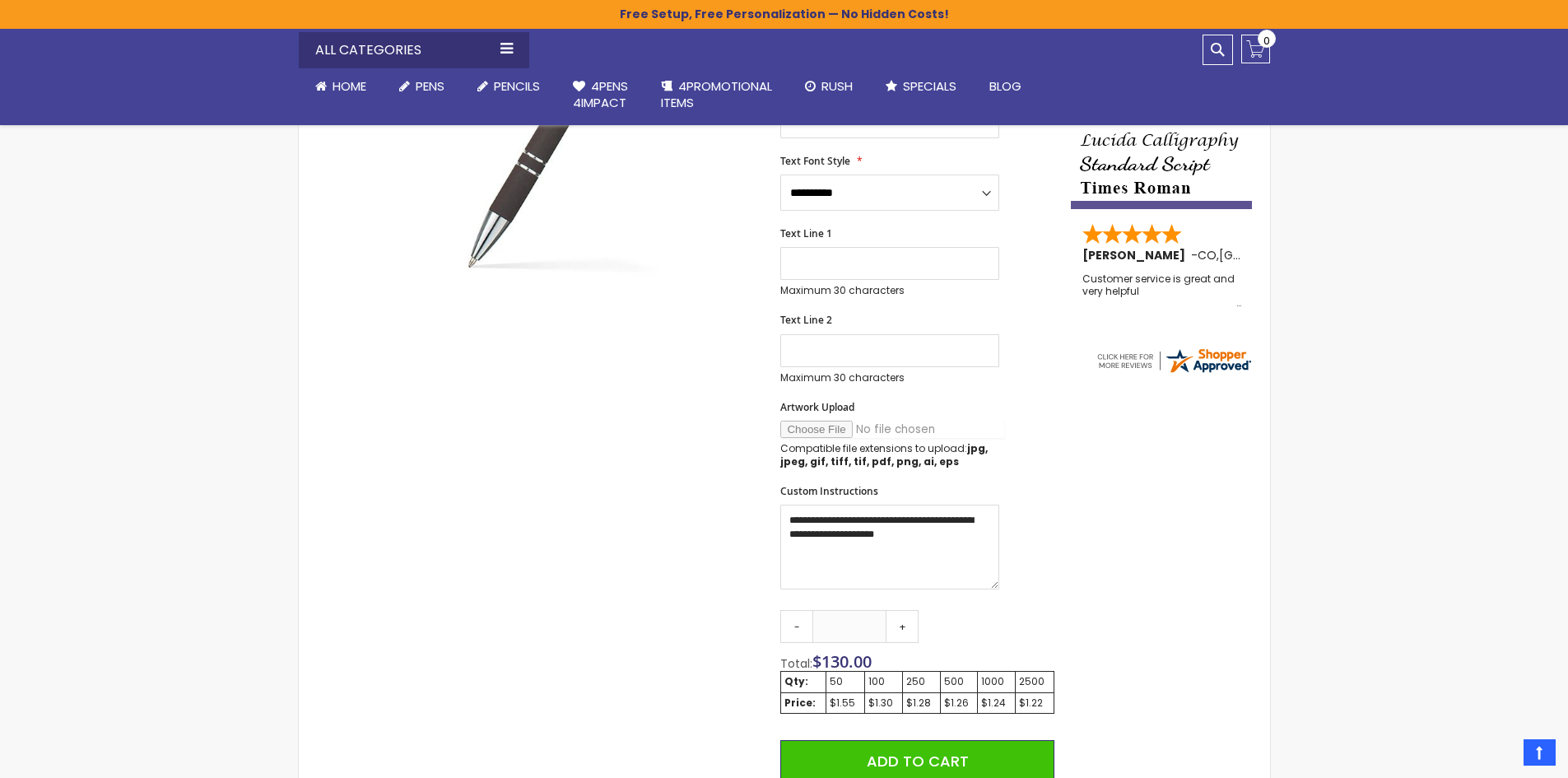
click at [801, 423] on input "Artwork Upload" at bounding box center [892, 429] width 224 height 18
type input "**********"
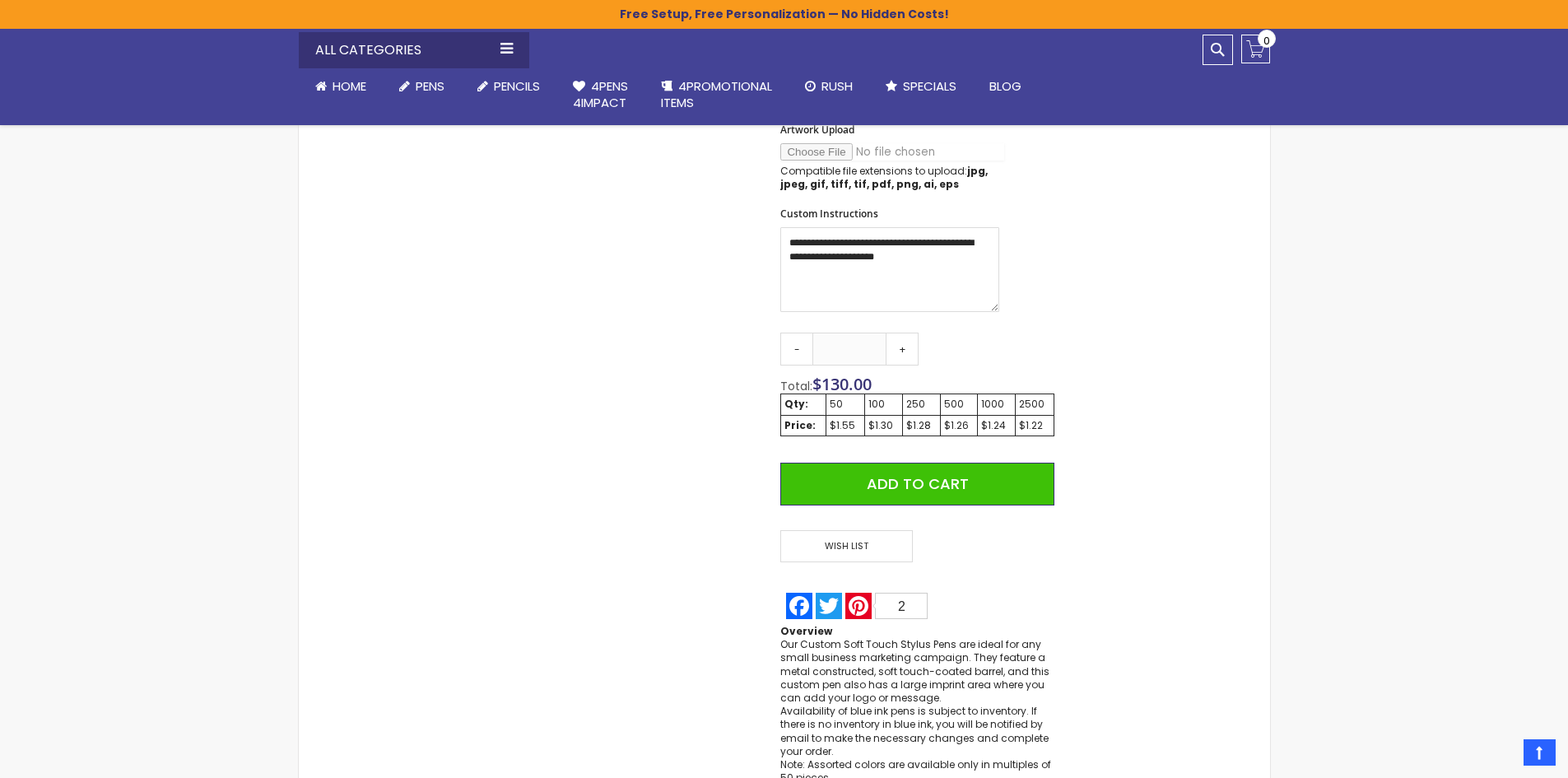
scroll to position [740, 0]
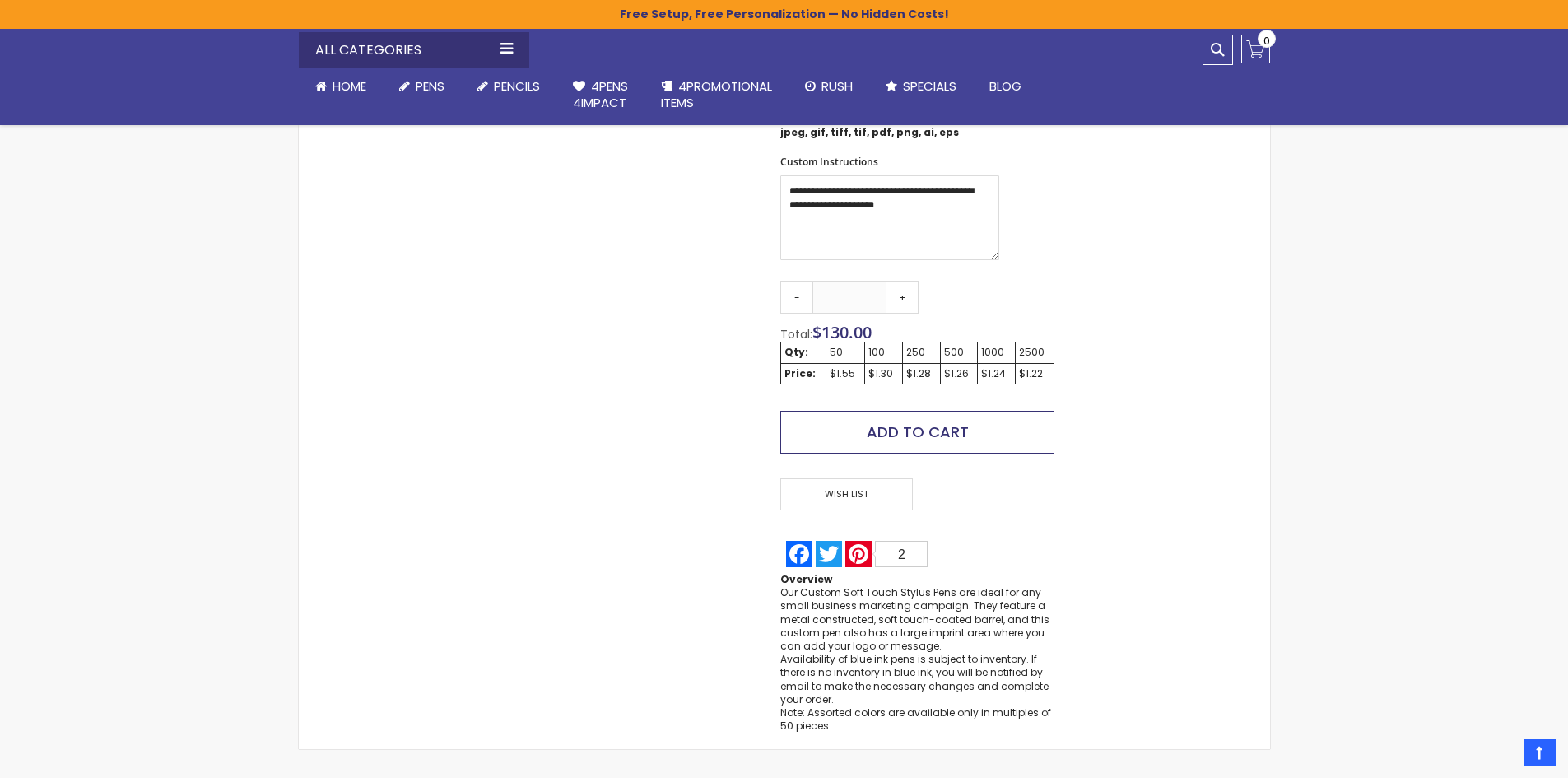
drag, startPoint x: 900, startPoint y: 444, endPoint x: 485, endPoint y: 654, distance: 465.1
click at [900, 444] on button "Add to Cart" at bounding box center [916, 432] width 273 height 42
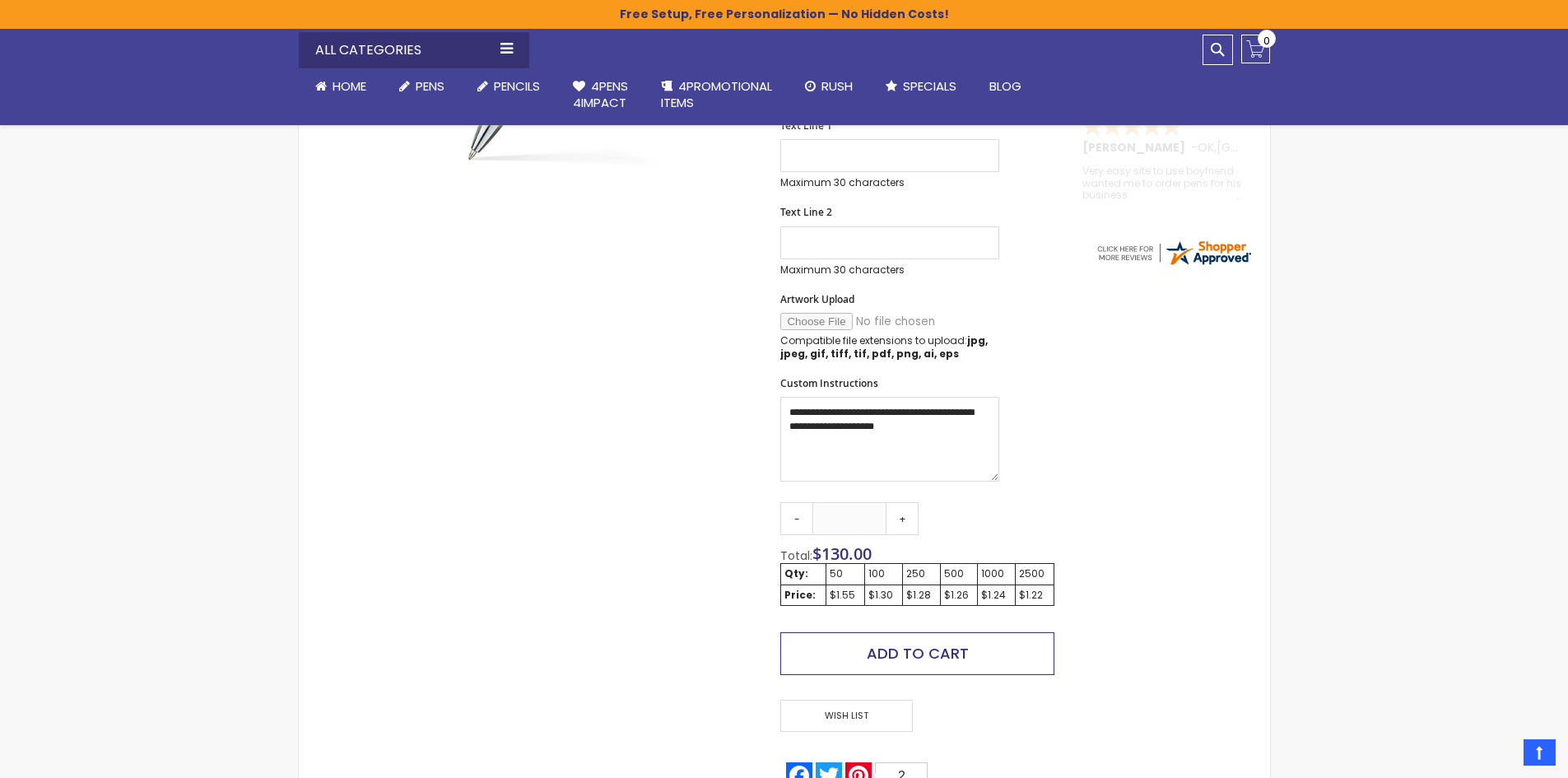
scroll to position [418, 0]
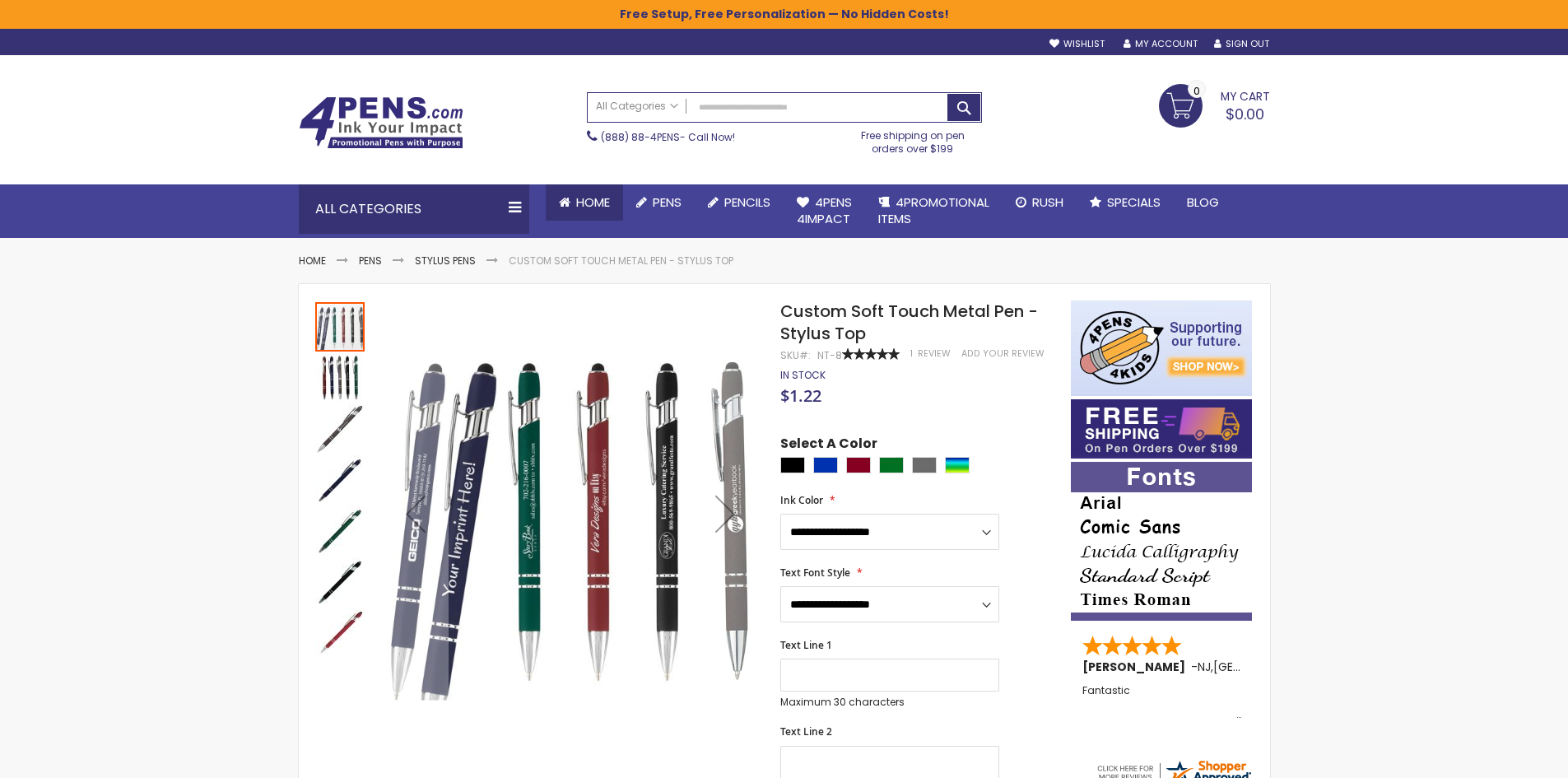
click at [581, 209] on span "Home" at bounding box center [592, 202] width 34 height 18
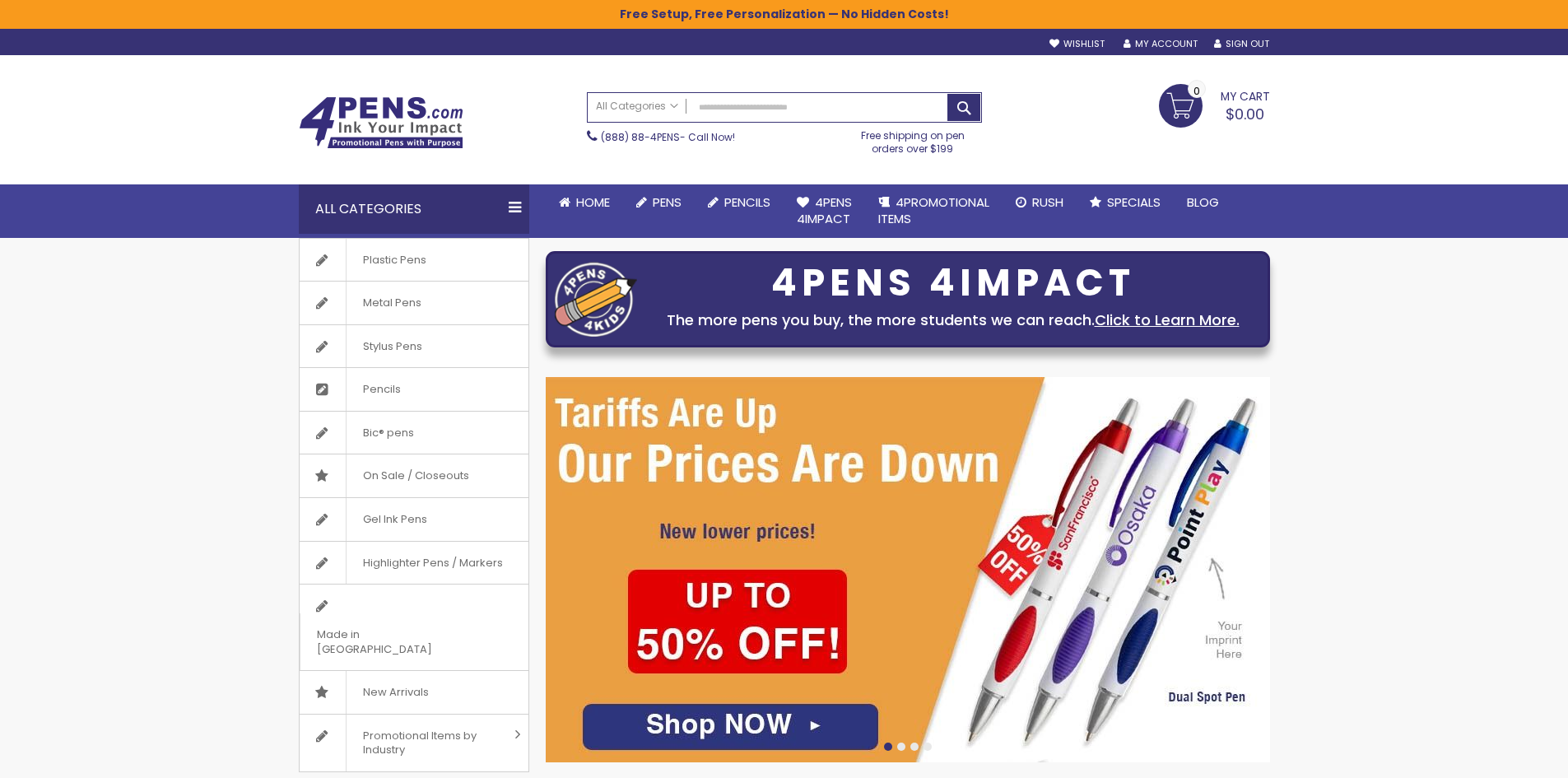
click at [497, 196] on div "All Categories" at bounding box center [414, 209] width 231 height 49
click at [604, 203] on span "Home" at bounding box center [592, 202] width 34 height 18
click at [1240, 102] on span "My Cart" at bounding box center [1244, 94] width 49 height 21
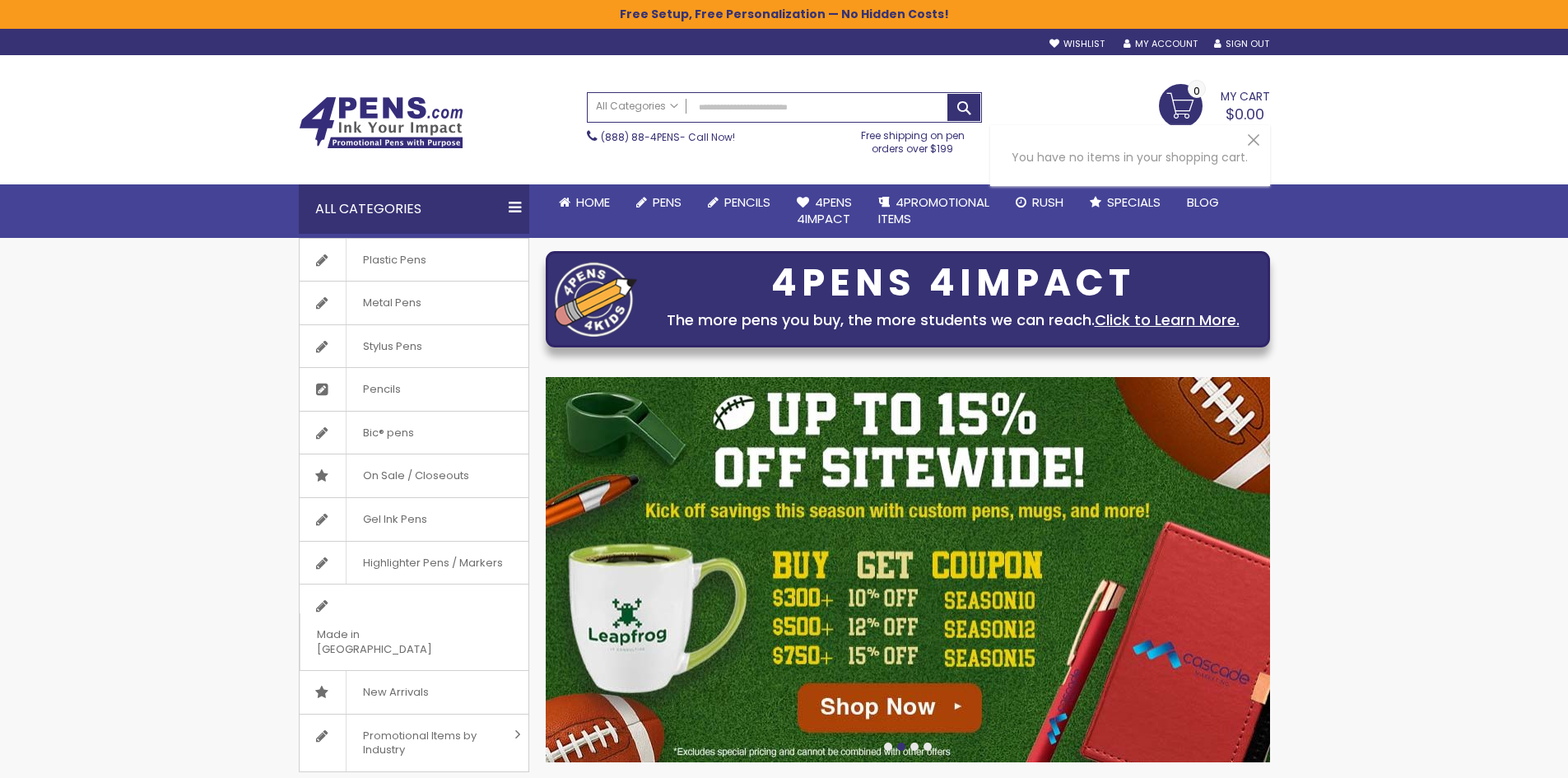
click at [1117, 102] on div "My Cart $0.00 0 My Cart 0 Close You have no items in your shopping cart." at bounding box center [1134, 104] width 288 height 42
click at [1147, 42] on link "My Account" at bounding box center [1160, 43] width 74 height 12
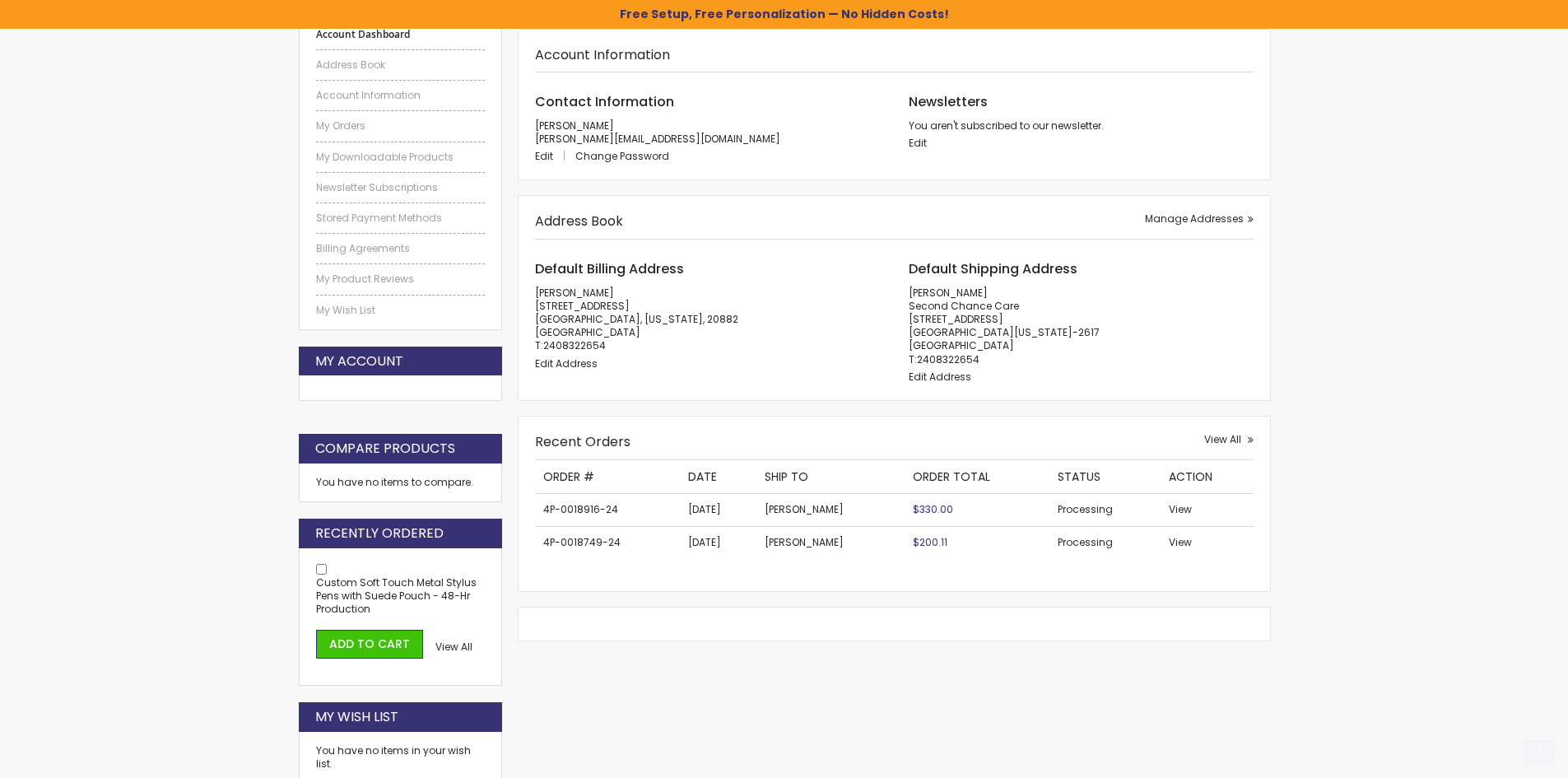
scroll to position [359, 0]
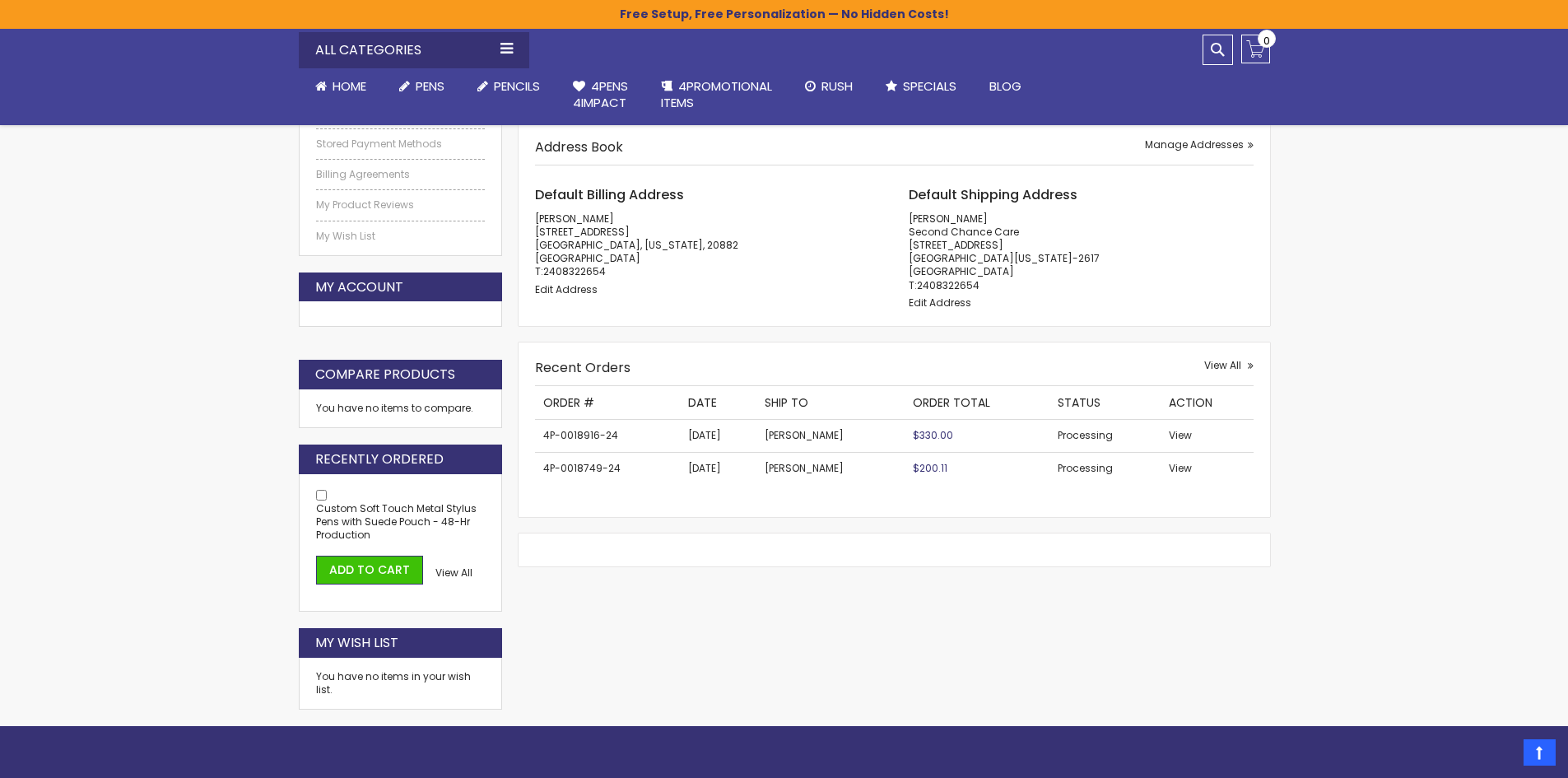
click at [561, 433] on td "4P-0018916-24" at bounding box center [607, 436] width 145 height 32
copy tr "4P-0018916-24"
click at [1173, 436] on span "View" at bounding box center [1179, 435] width 23 height 14
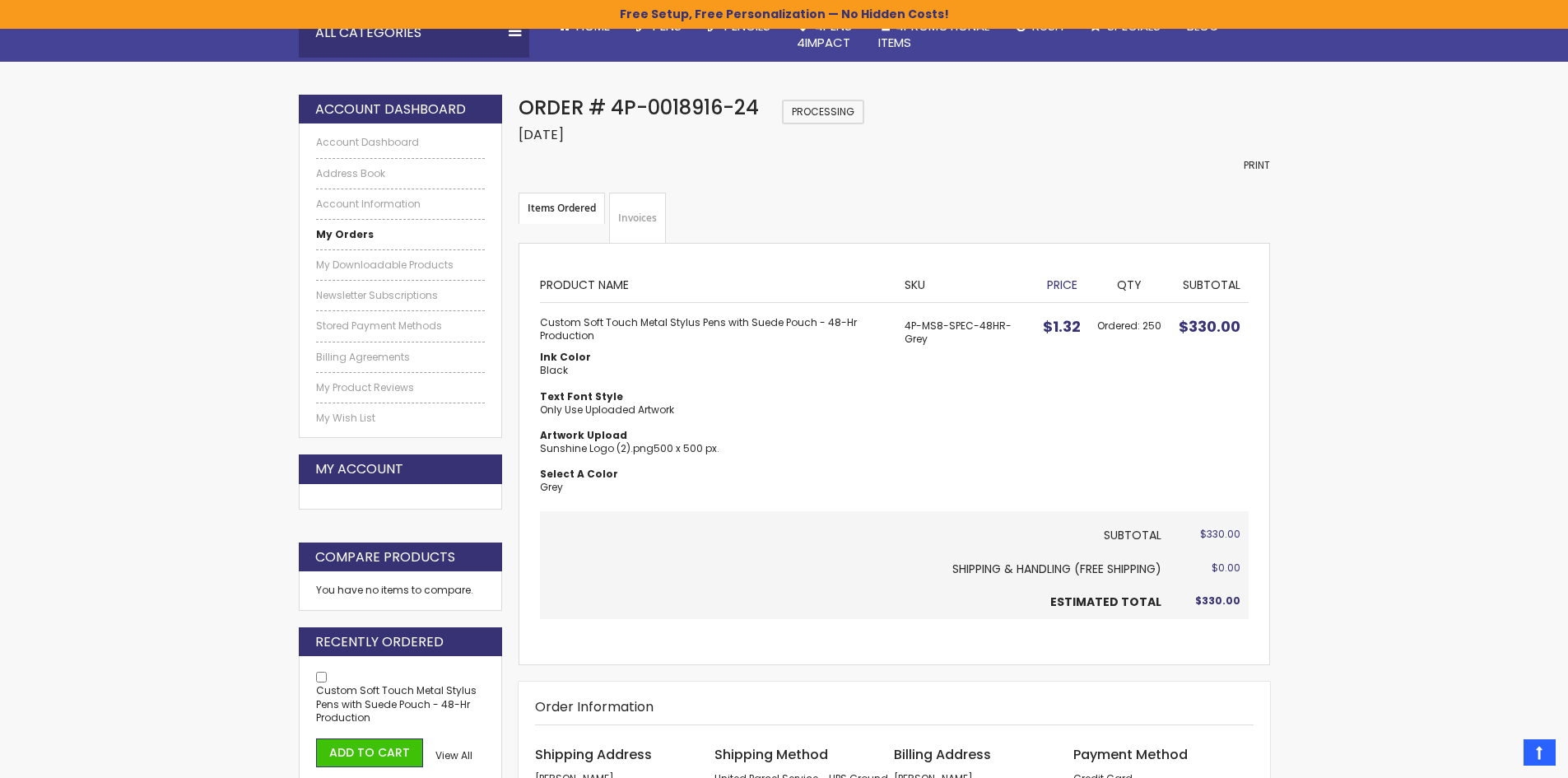
scroll to position [164, 0]
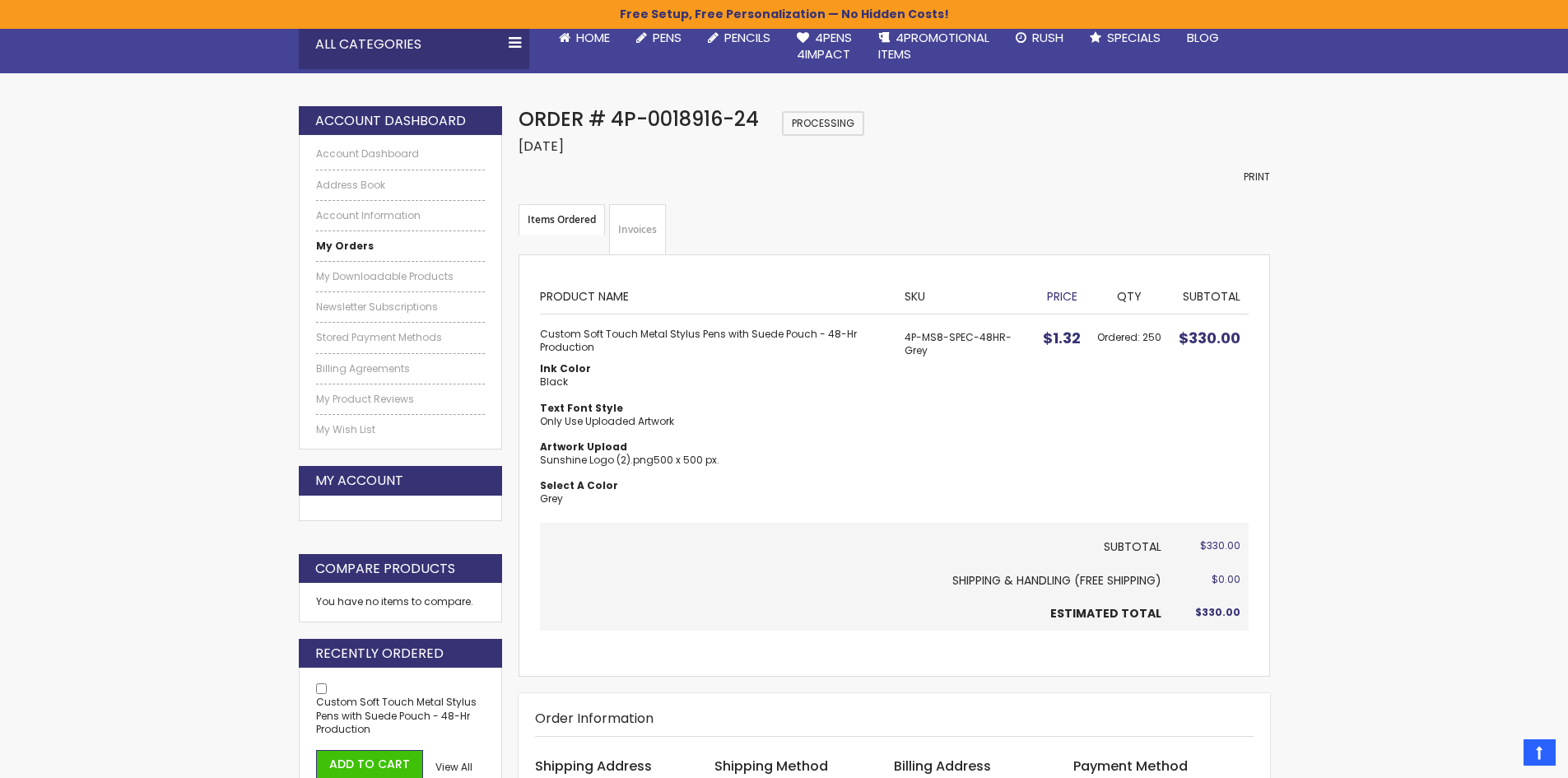
click at [672, 461] on dd "Sunshine Logo (2).png 500 x 500 px." at bounding box center [713, 460] width 348 height 13
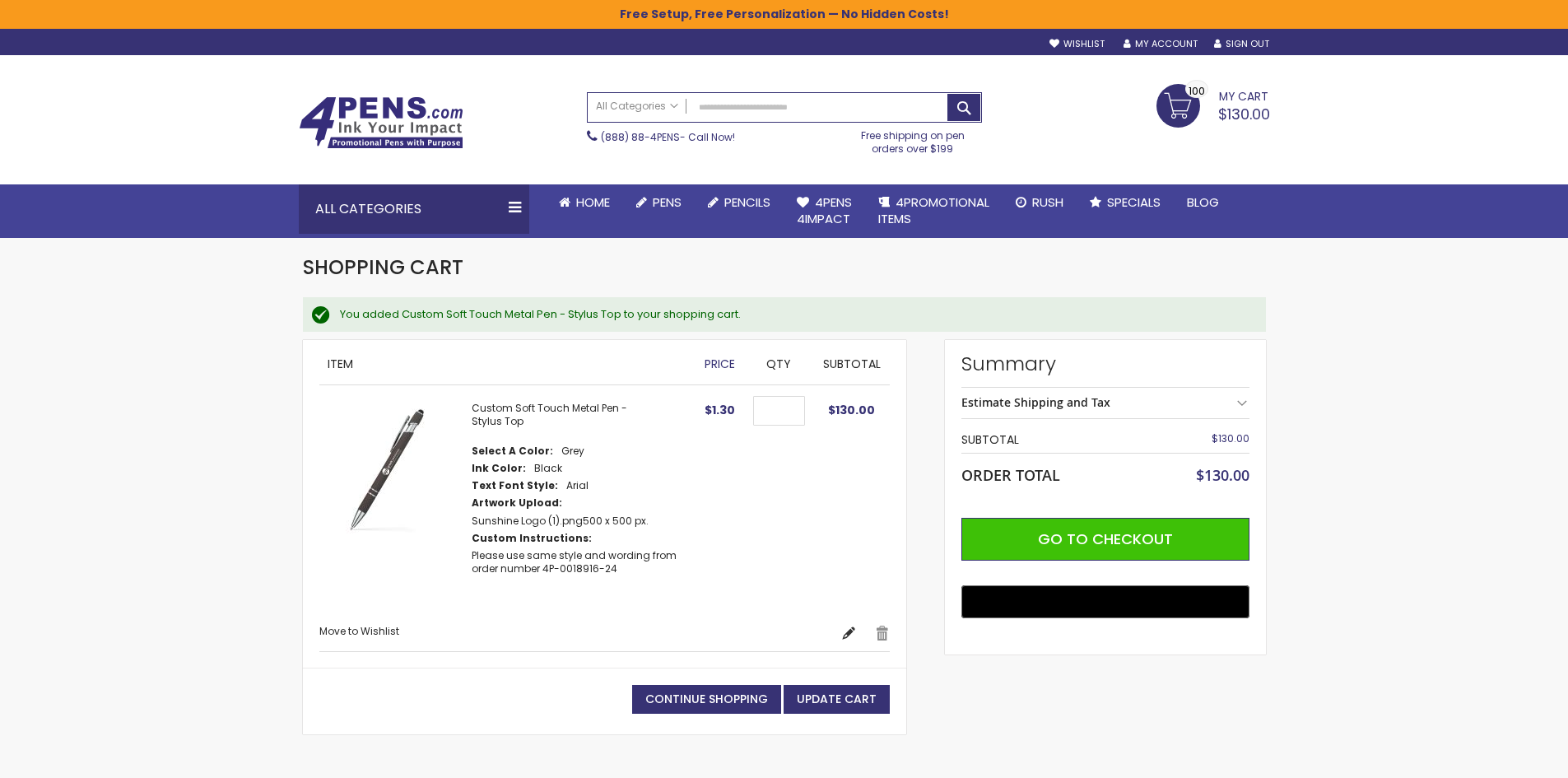
click at [842, 630] on link "Edit" at bounding box center [848, 633] width 15 height 17
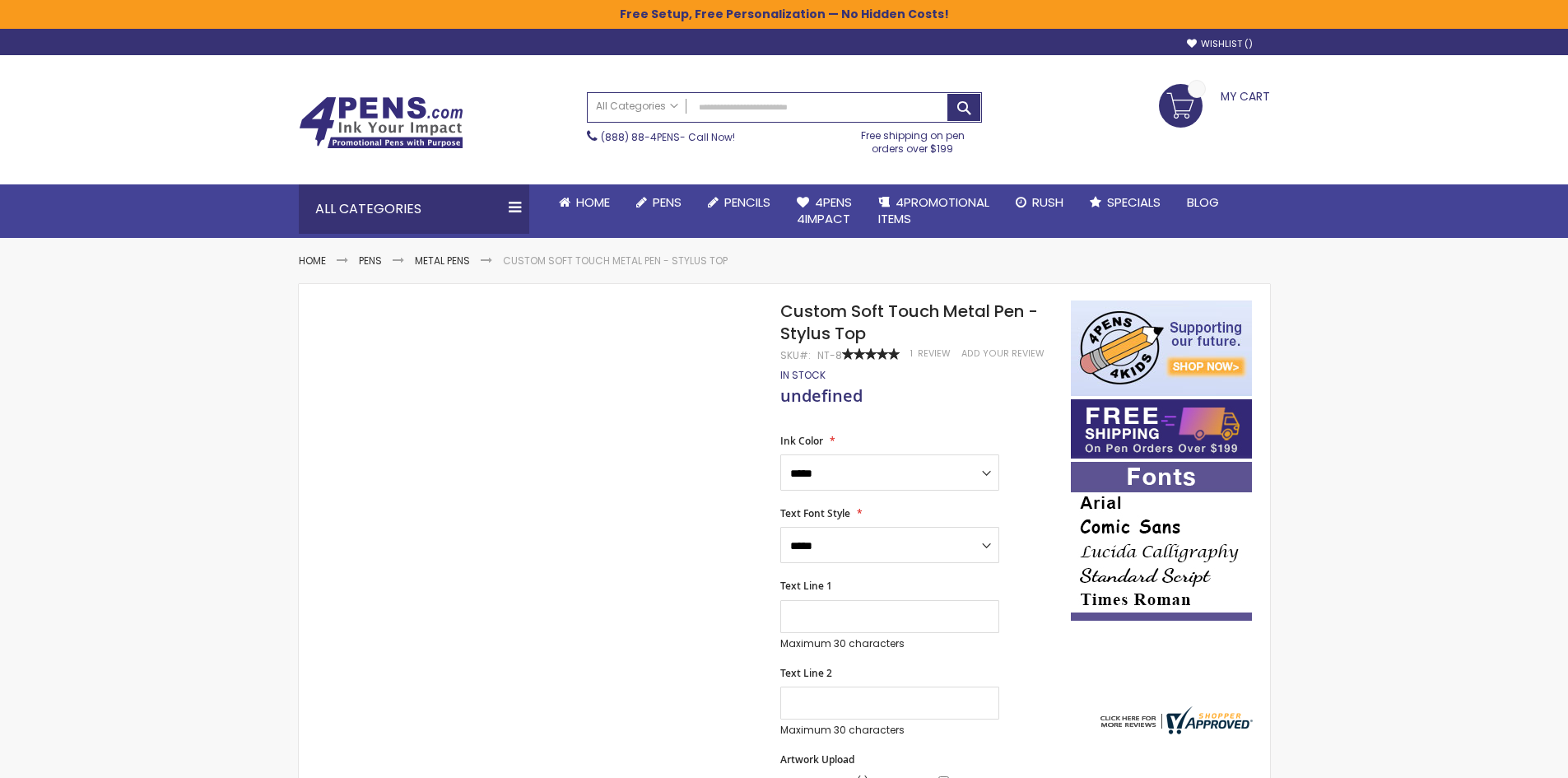
type input "***"
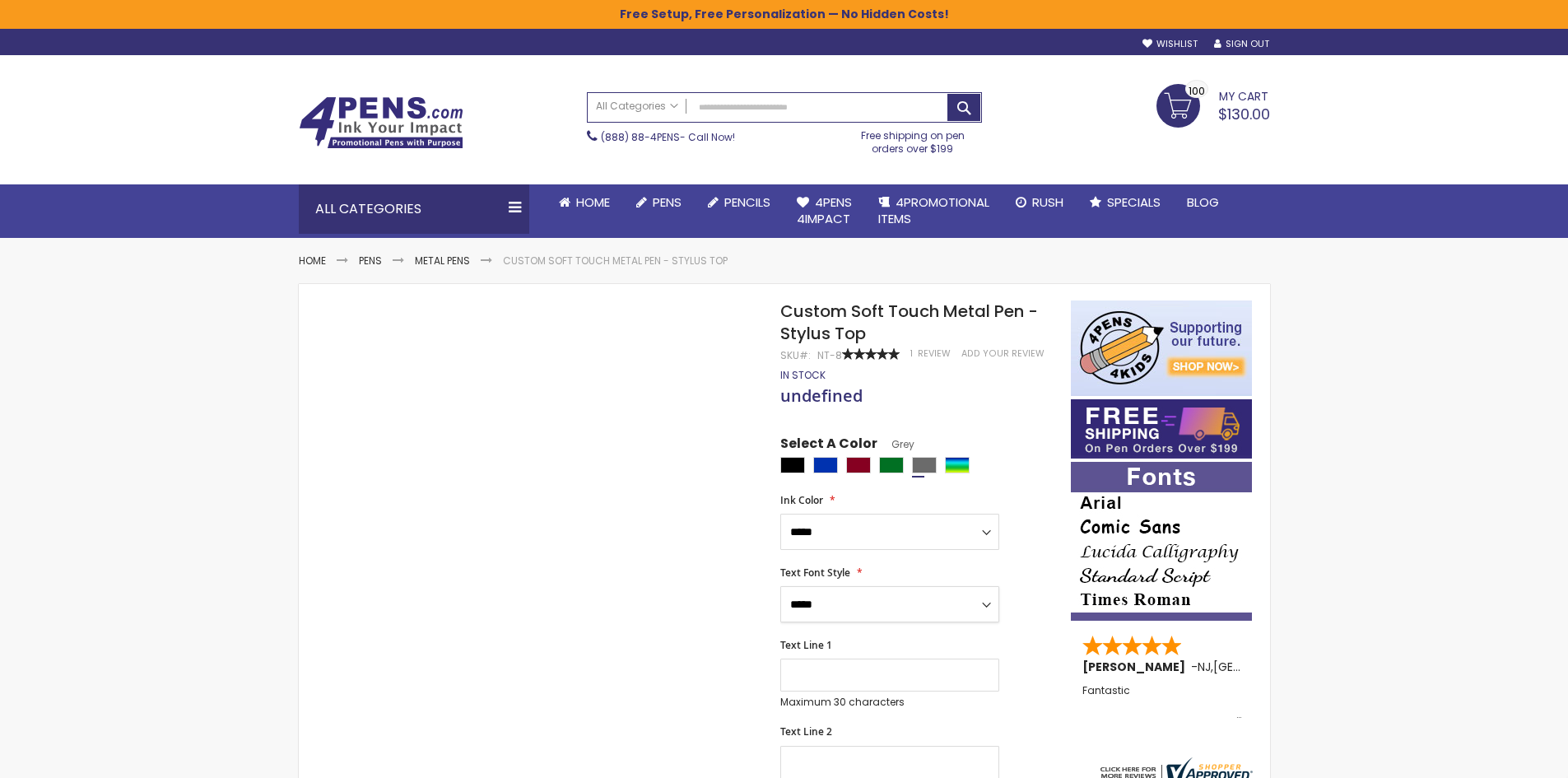
click at [880, 604] on select "**********" at bounding box center [889, 604] width 219 height 36
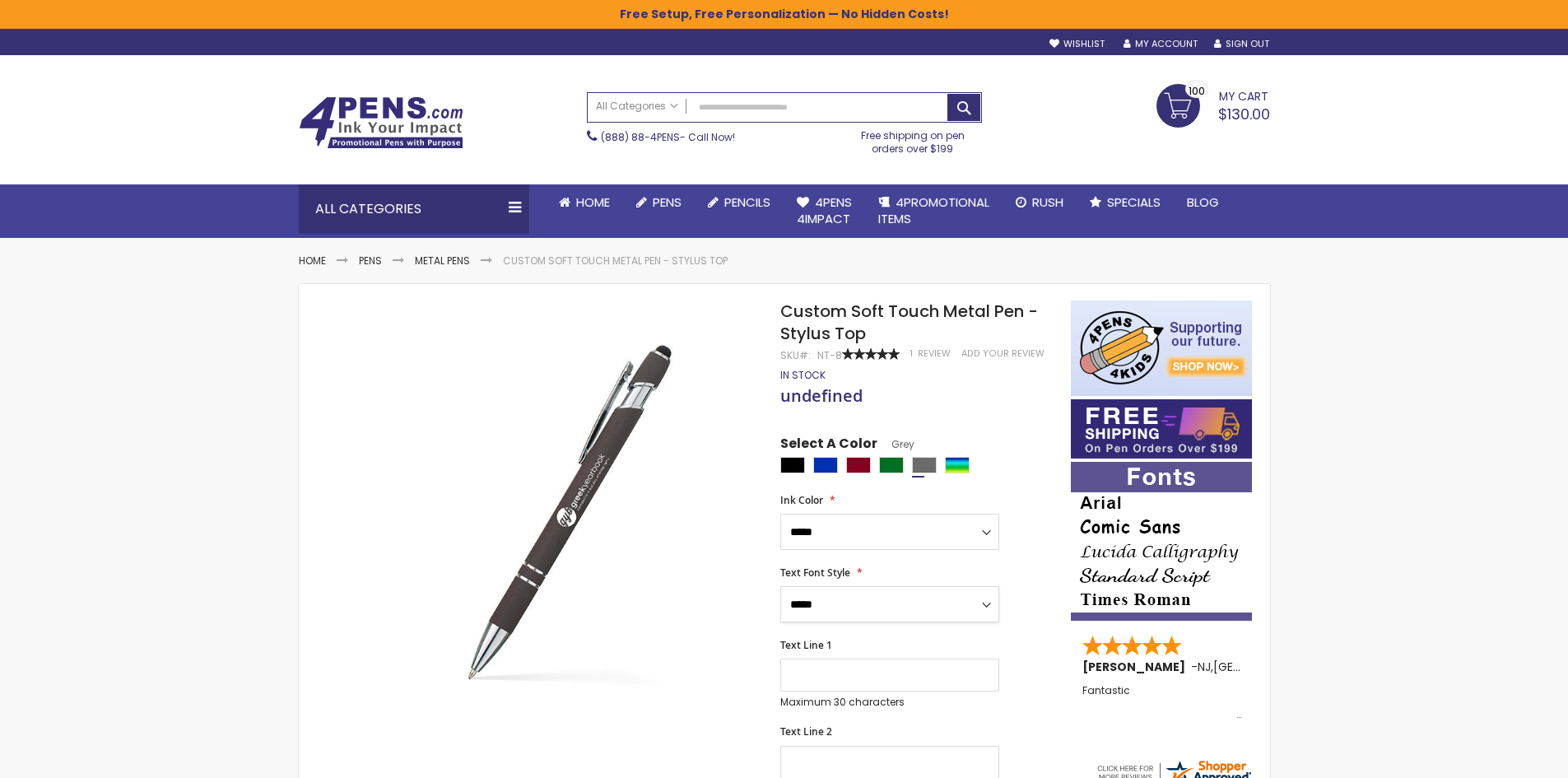
select select "**"
click at [780, 586] on select "**********" at bounding box center [889, 604] width 219 height 36
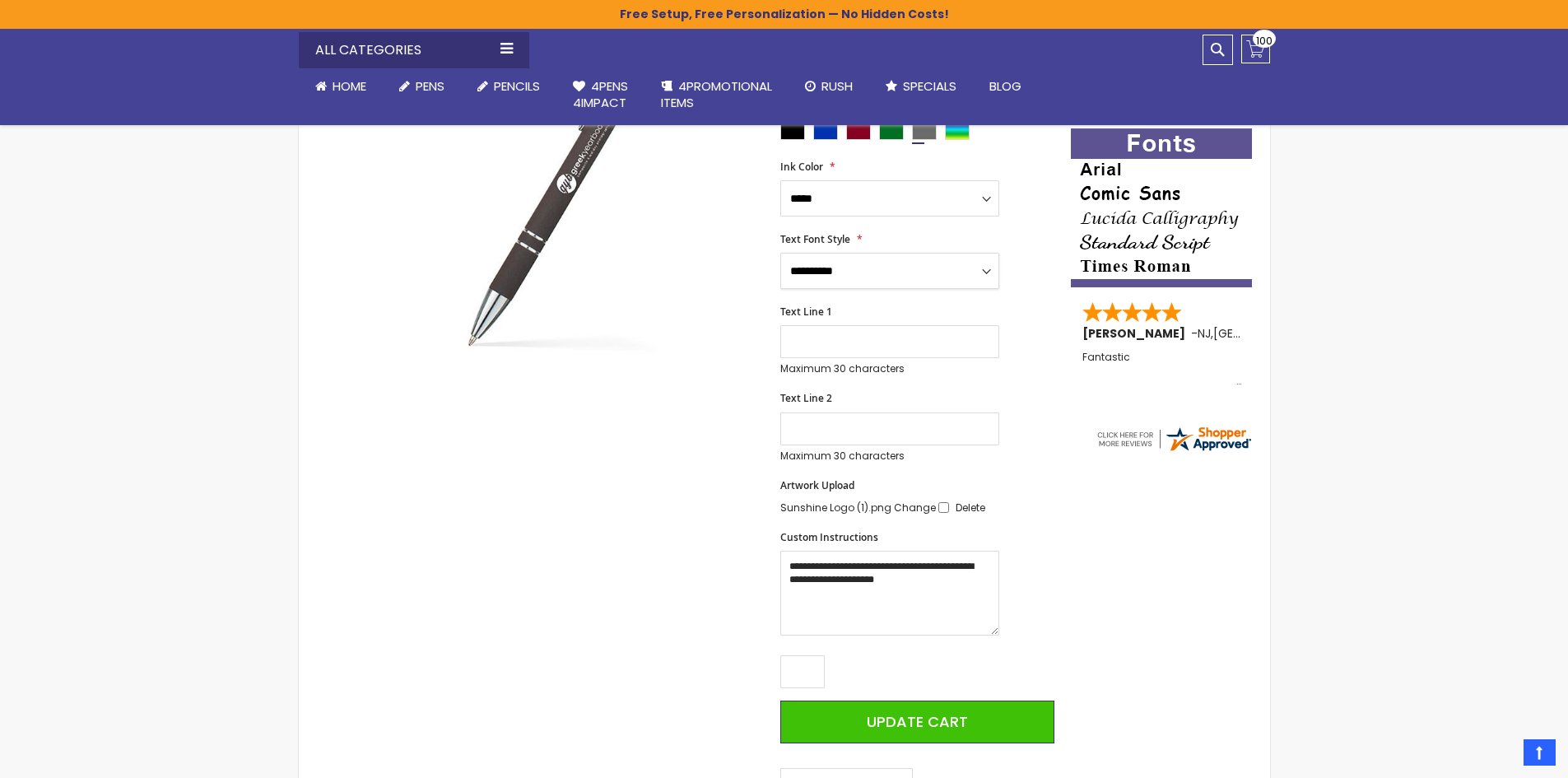
scroll to position [494, 0]
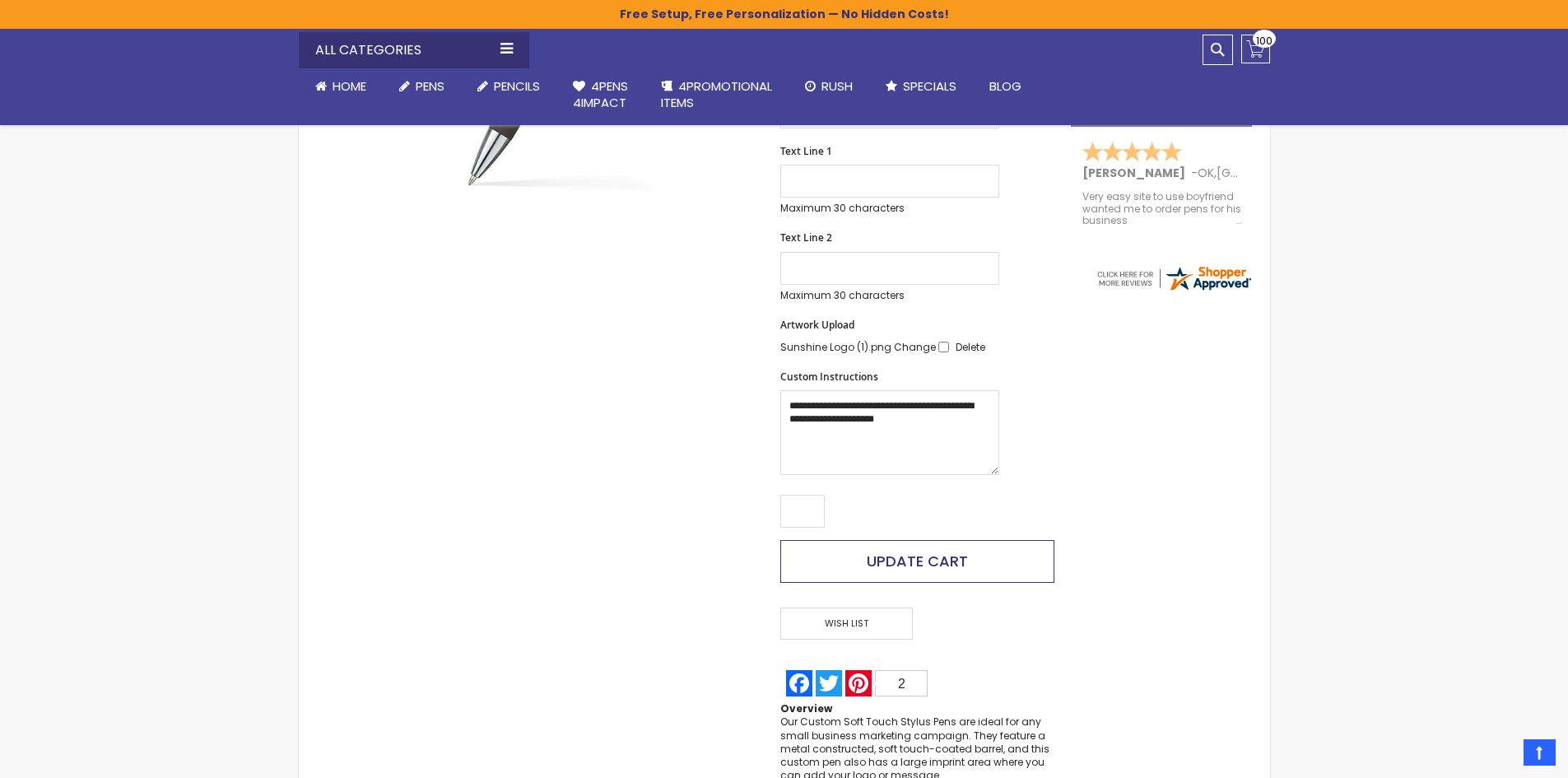
click at [854, 569] on button "Update Cart" at bounding box center [916, 561] width 273 height 42
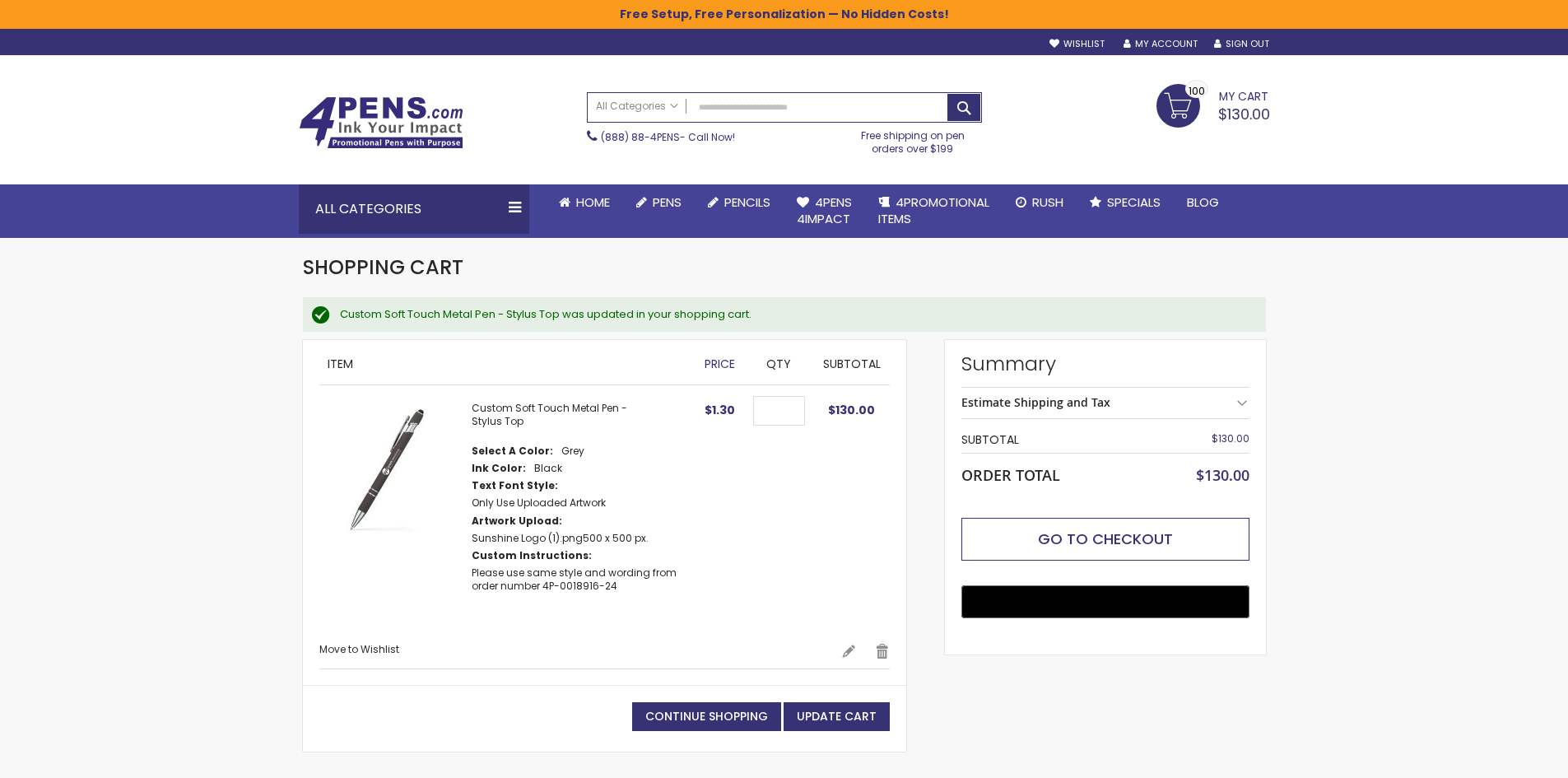
drag, startPoint x: 1005, startPoint y: 531, endPoint x: 987, endPoint y: 541, distance: 20.6
click at [1005, 531] on button "Go to Checkout" at bounding box center [1105, 539] width 288 height 42
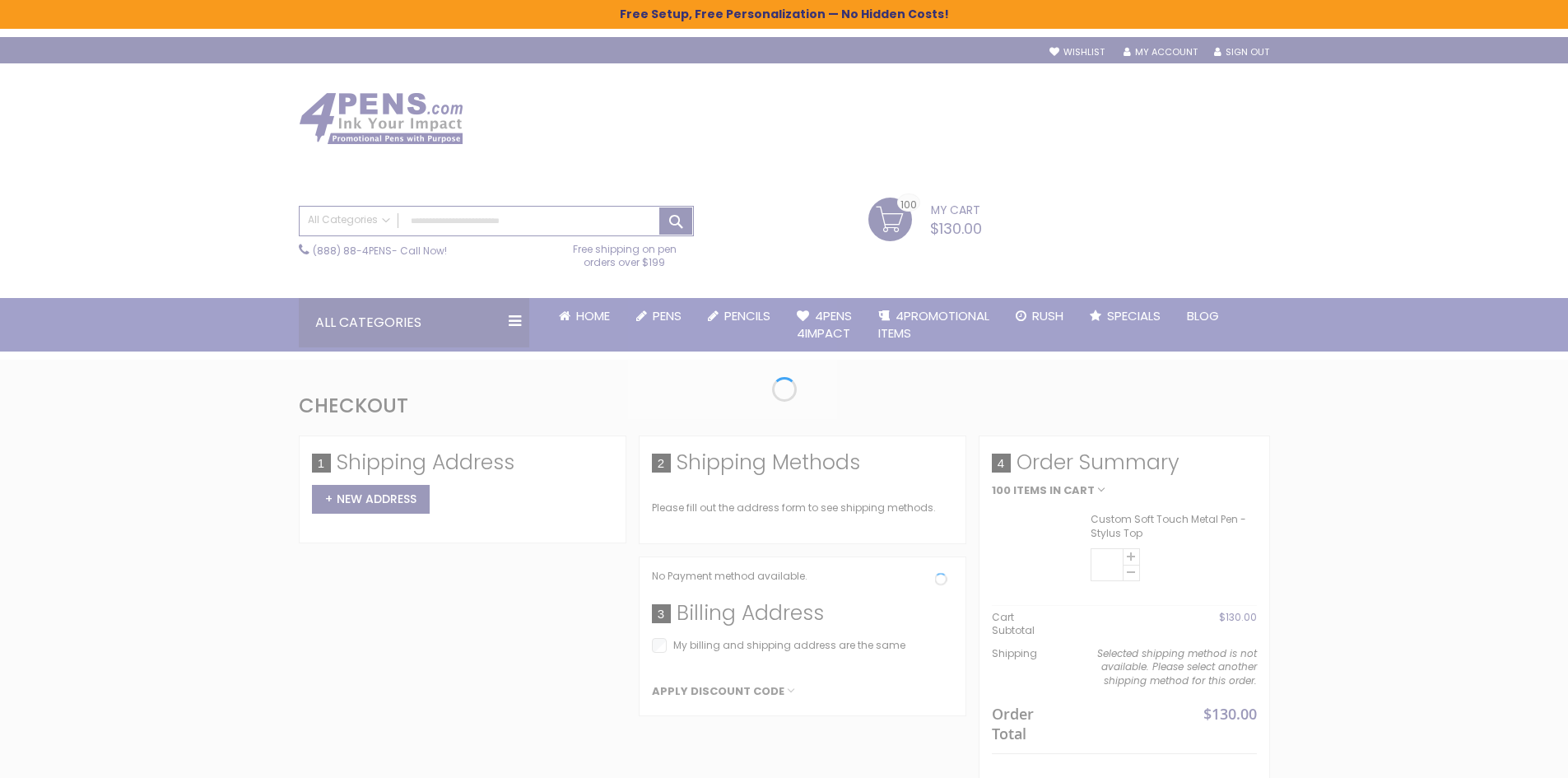
select select "*"
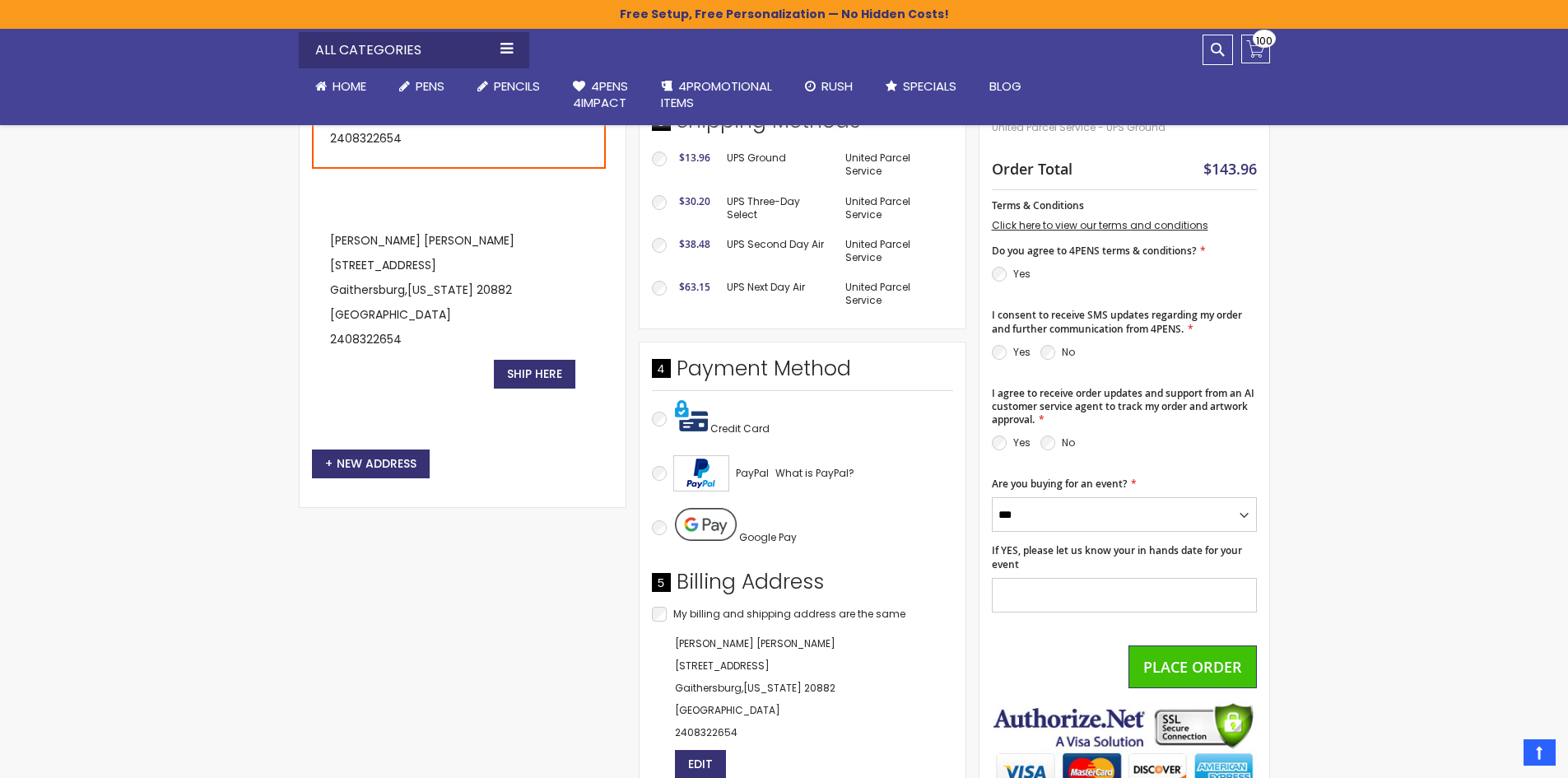
scroll to position [494, 0]
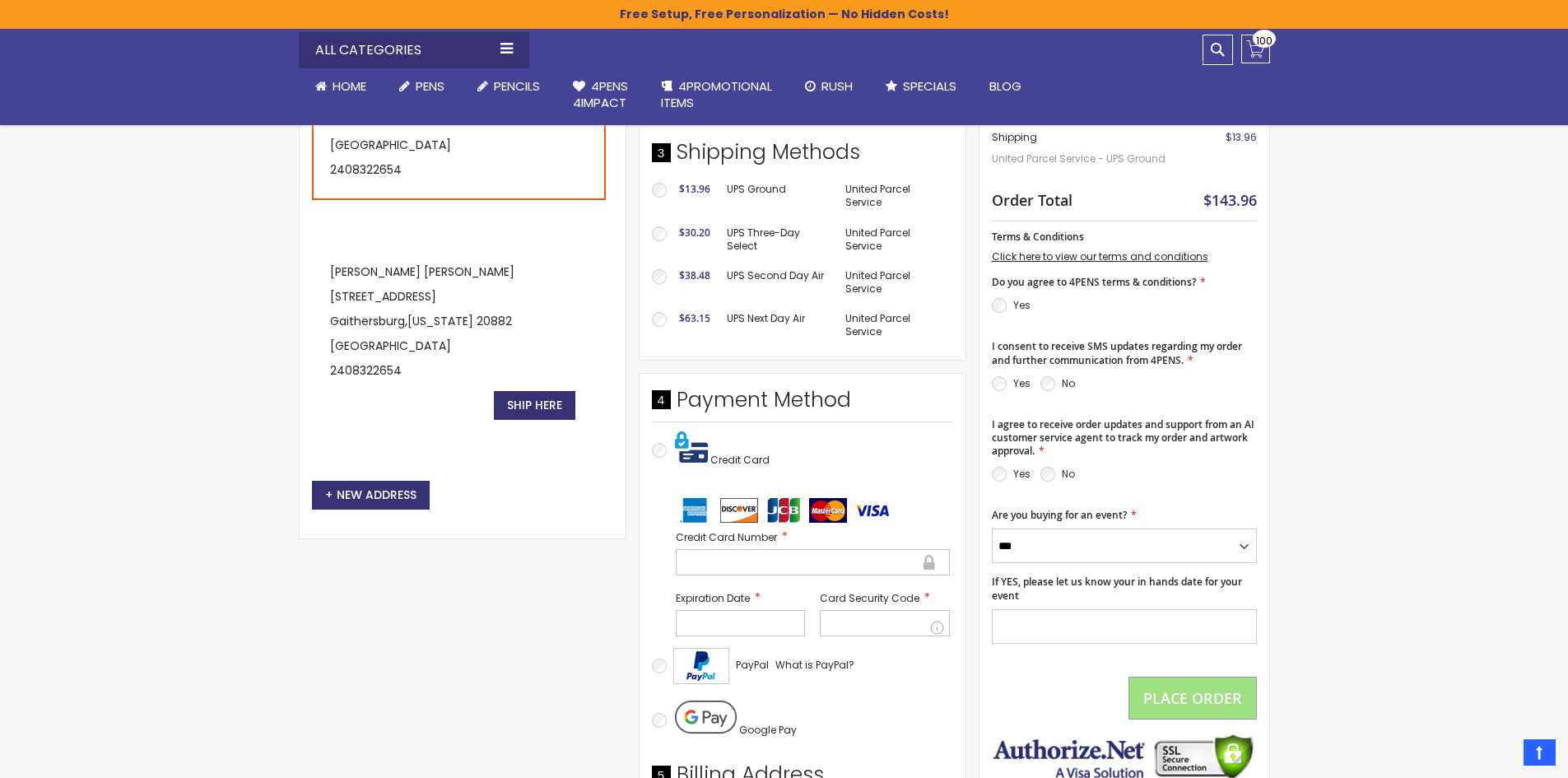
click at [702, 544] on label "Credit Card Number" at bounding box center [812, 536] width 274 height 16
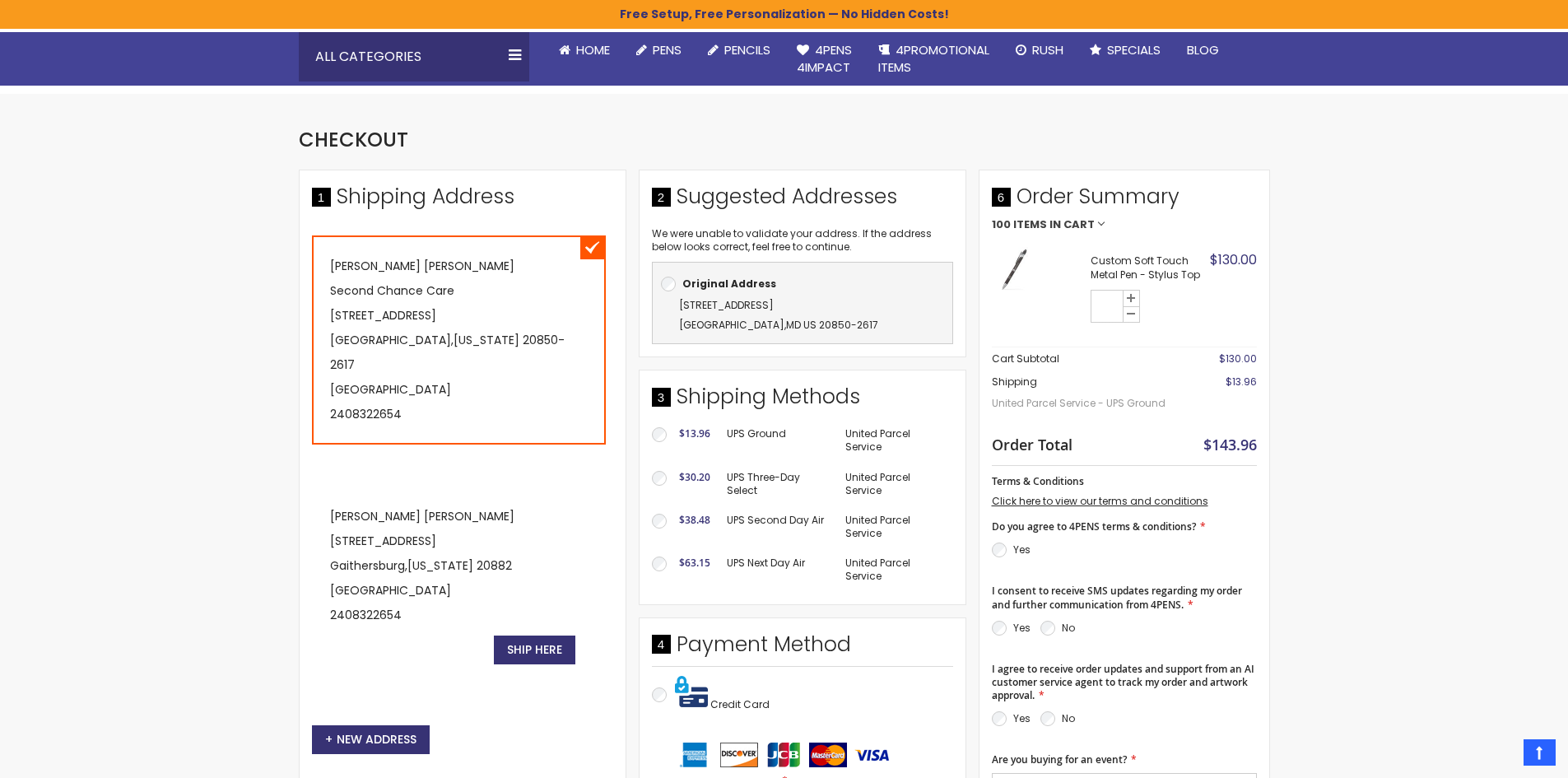
scroll to position [246, 0]
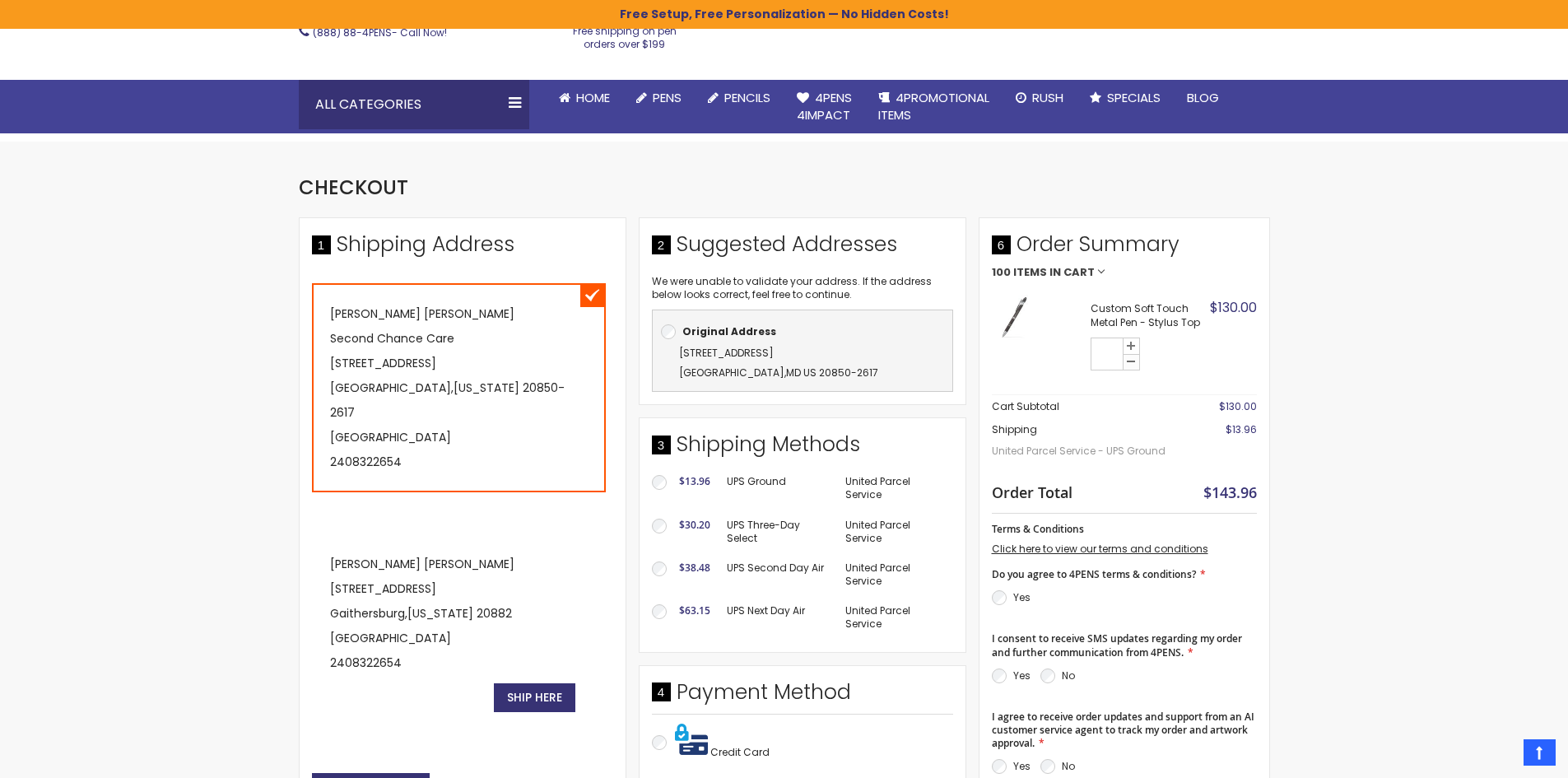
click at [1136, 365] on icon at bounding box center [1131, 361] width 13 height 13
type input "**"
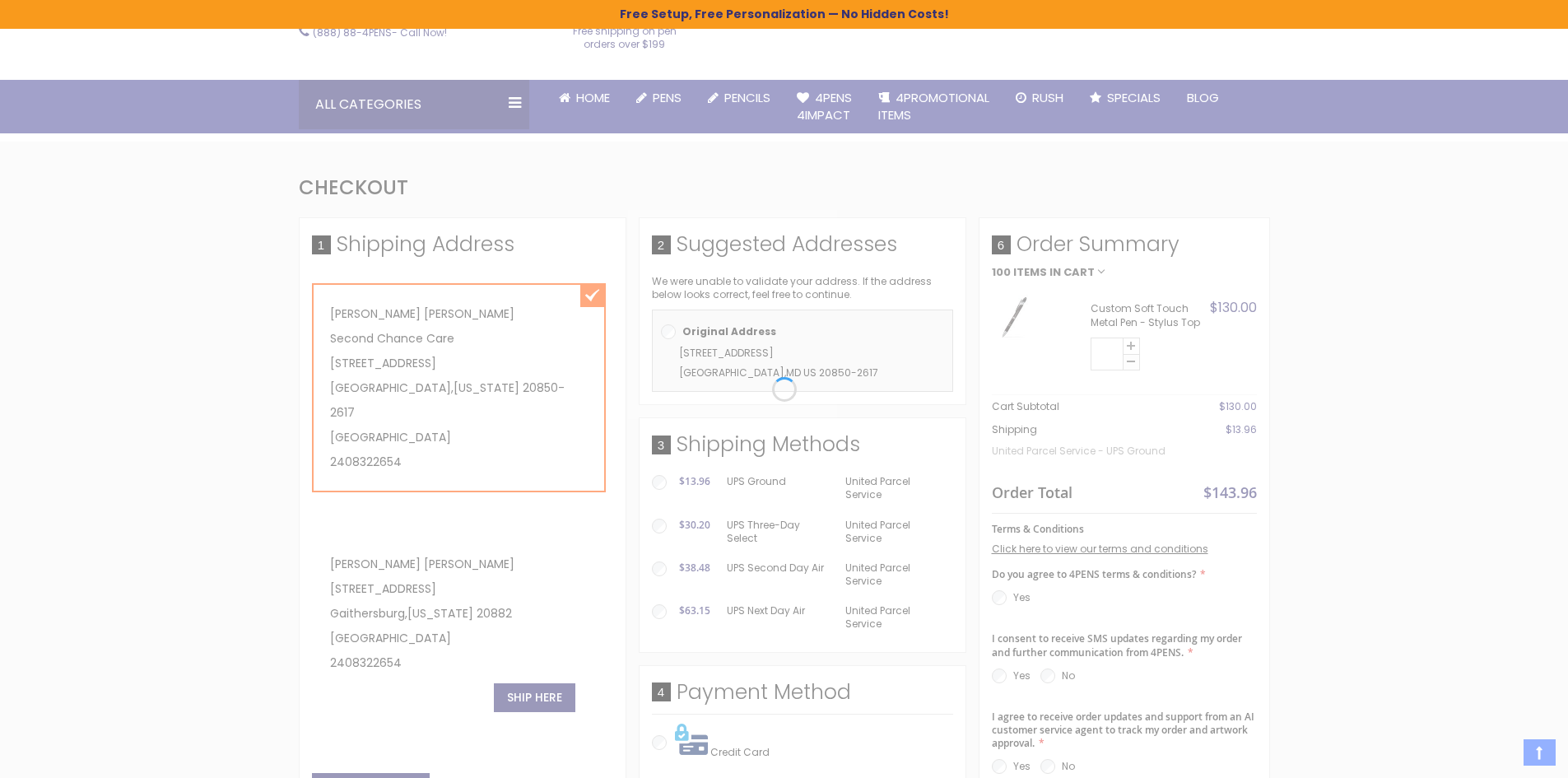
click at [1136, 365] on div "Please wait..." at bounding box center [784, 389] width 1568 height 778
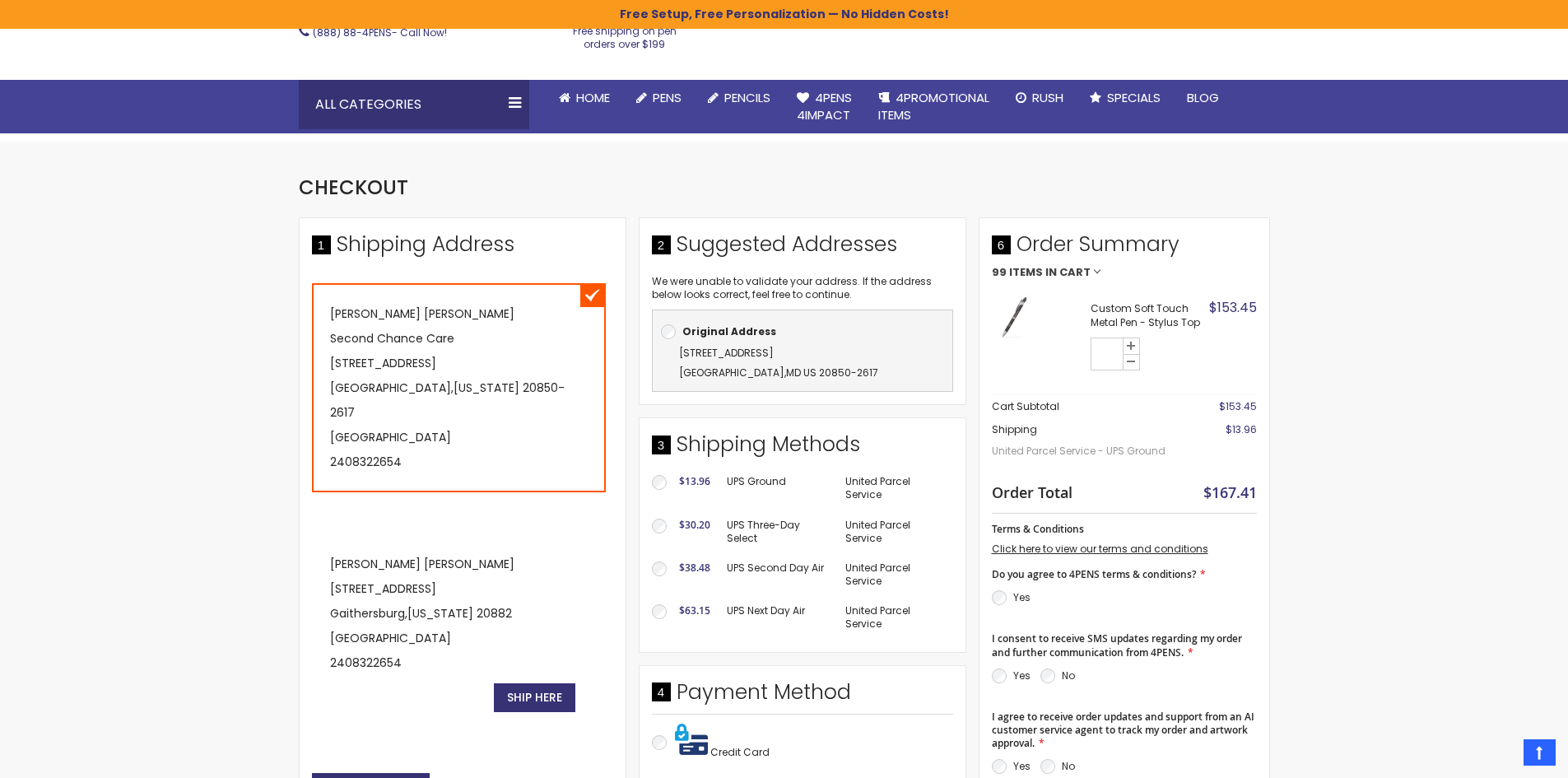
click at [1136, 365] on icon at bounding box center [1131, 361] width 13 height 13
type input "**"
click at [1136, 365] on icon at bounding box center [1131, 361] width 13 height 13
type input "**"
click at [1136, 365] on icon at bounding box center [1131, 361] width 13 height 13
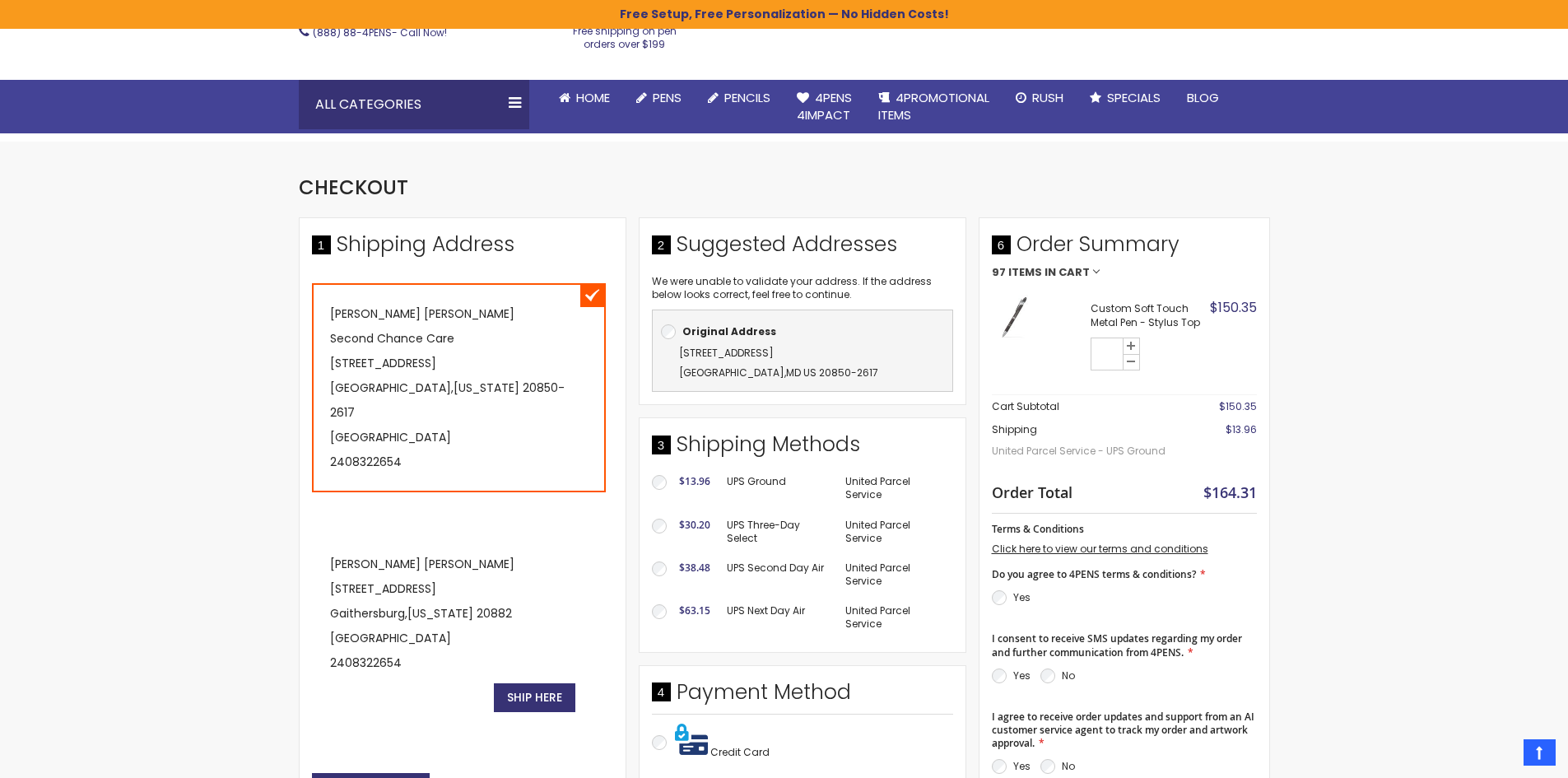
type input "**"
click at [1136, 365] on icon at bounding box center [1131, 361] width 13 height 13
type input "**"
click at [1168, 315] on strong "Custom Soft Touch Metal Pen - Stylus Top" at bounding box center [1147, 315] width 114 height 27
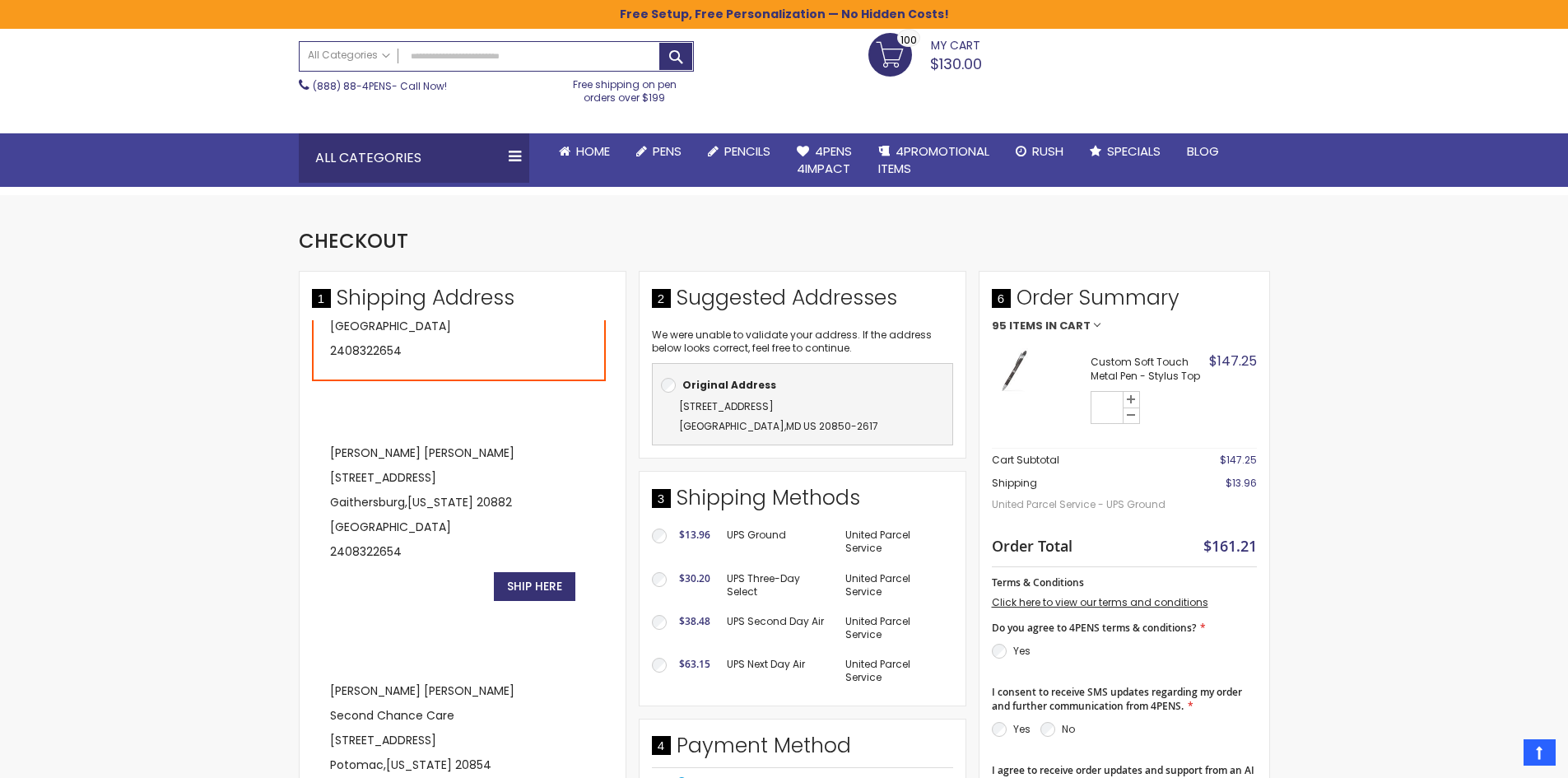
scroll to position [224, 0]
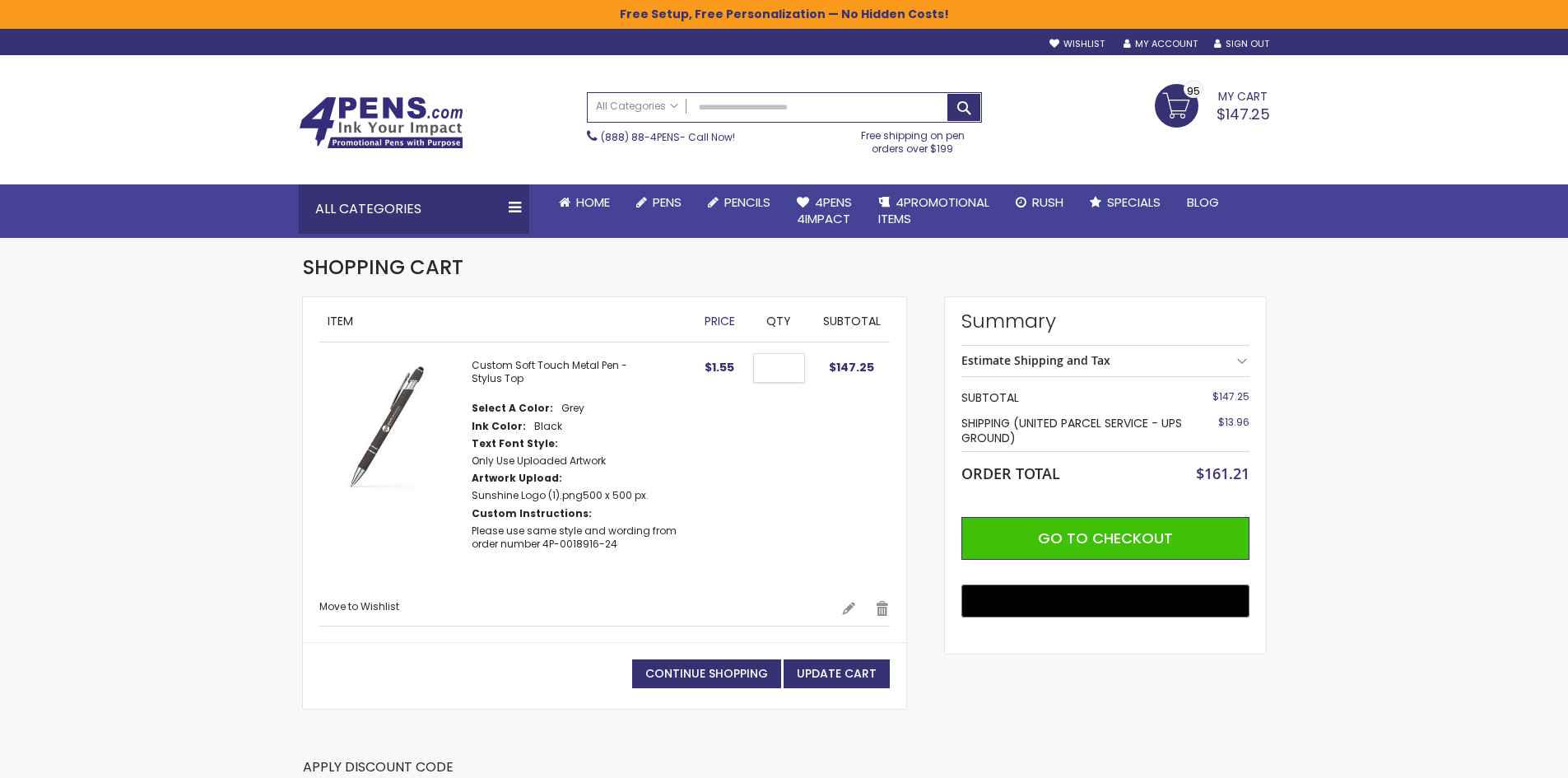
click at [792, 366] on input "**" at bounding box center [779, 367] width 52 height 30
type input "*"
type input "**"
click at [879, 659] on button "Update Cart" at bounding box center [836, 673] width 106 height 29
drag, startPoint x: 0, startPoint y: 0, endPoint x: 879, endPoint y: 649, distance: 1092.6
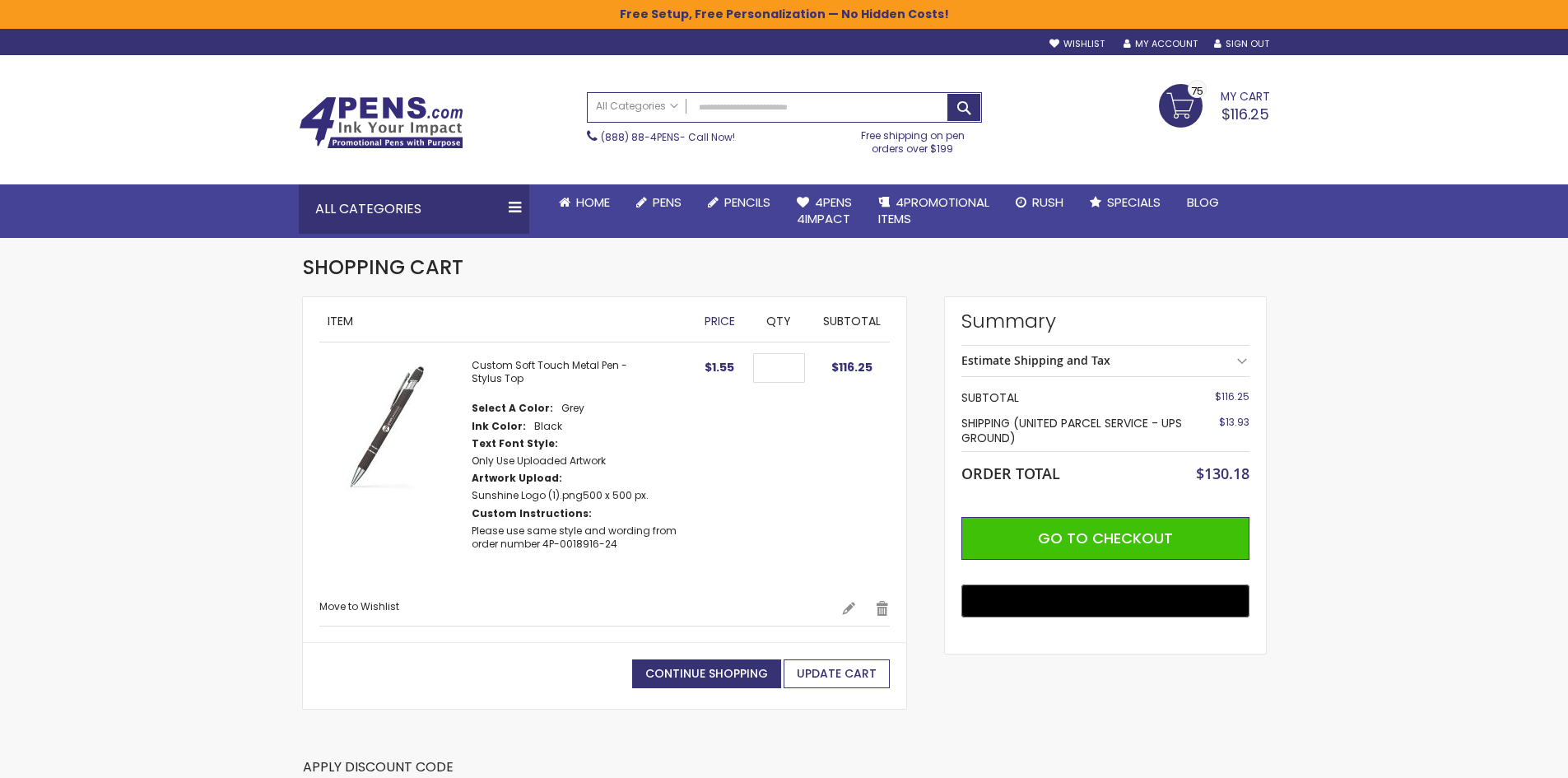
click at [879, 659] on button "Update Cart" at bounding box center [836, 673] width 106 height 29
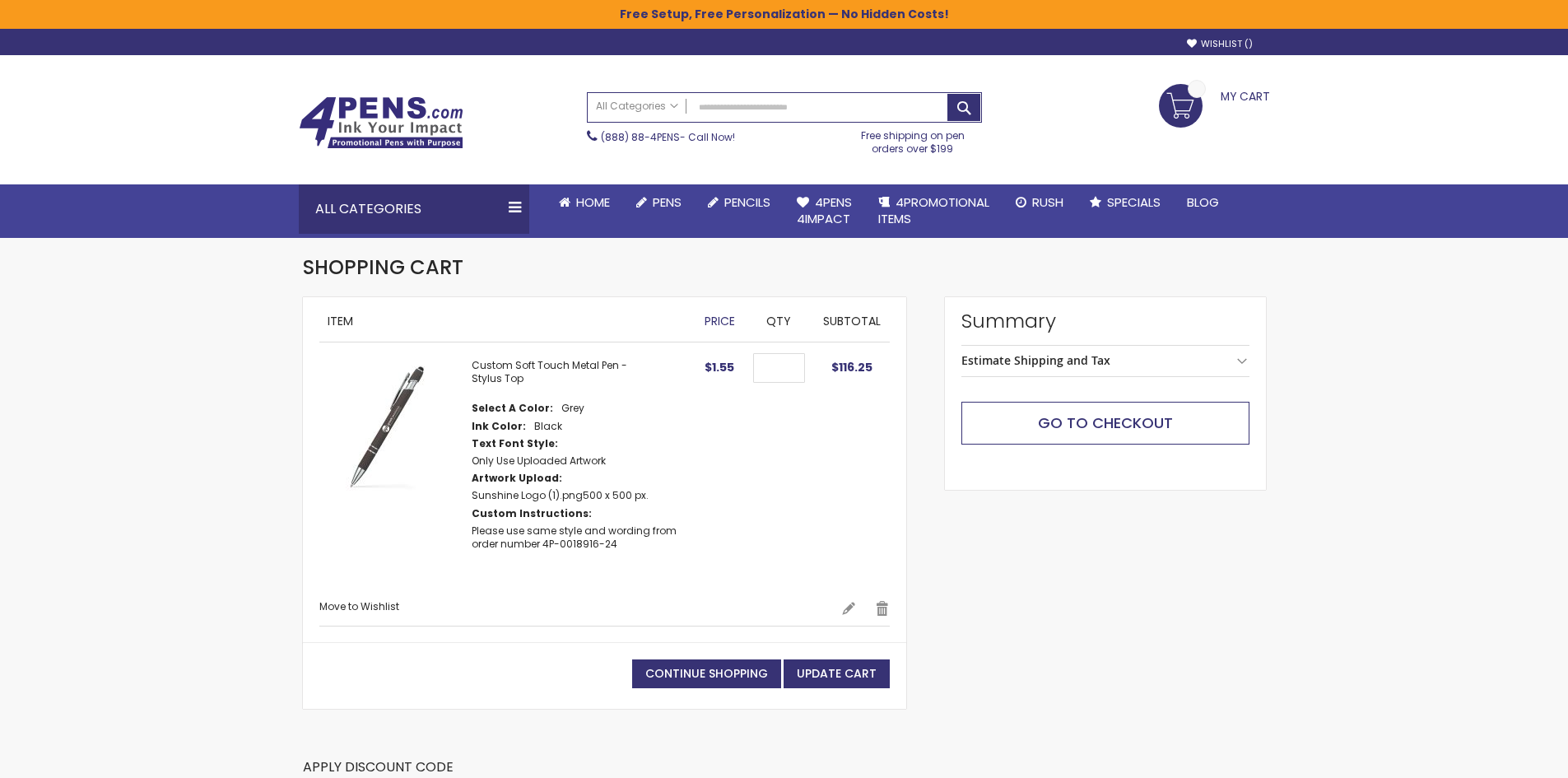
click at [1131, 431] on span "Go to Checkout" at bounding box center [1105, 423] width 135 height 20
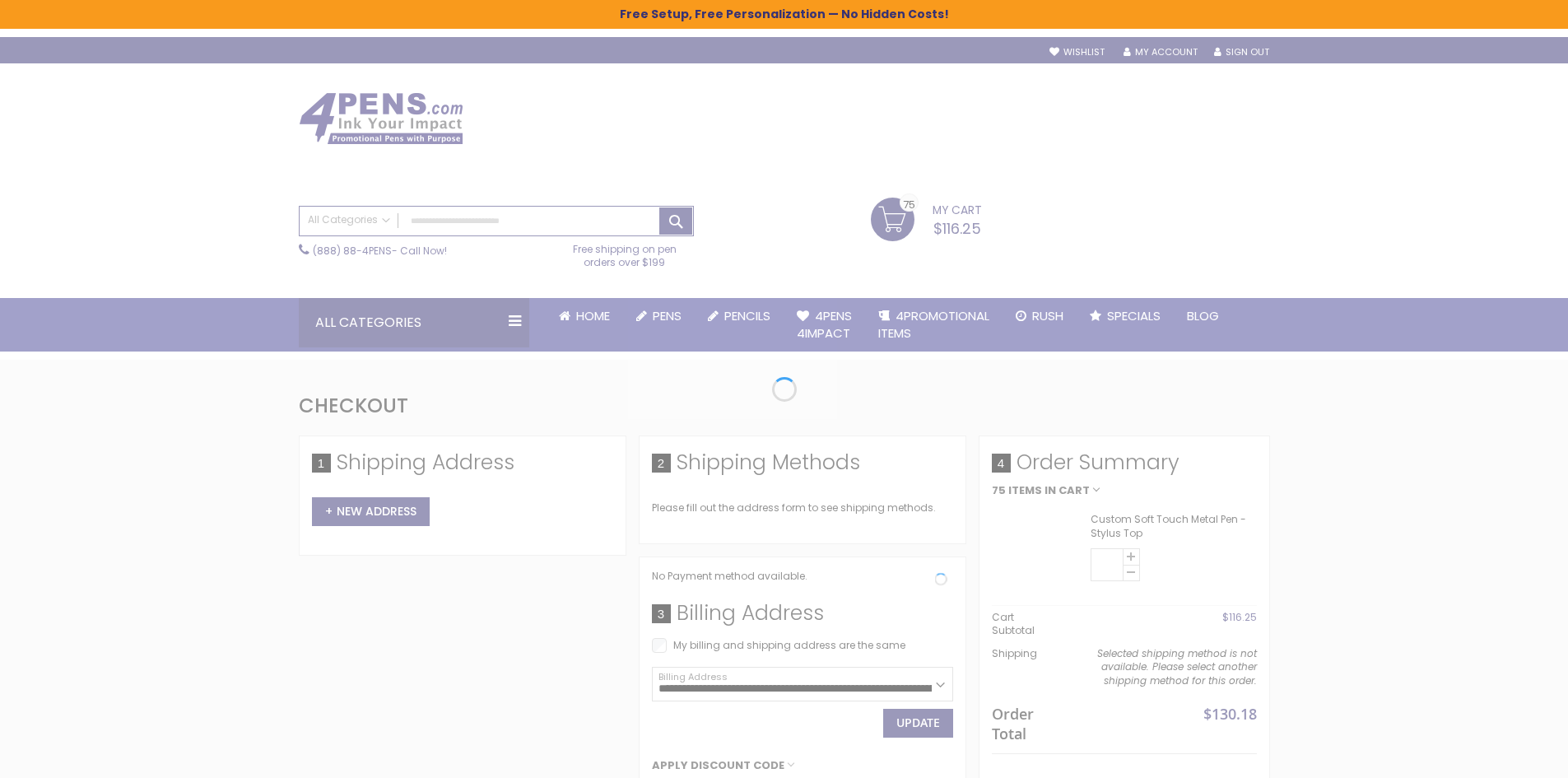
select select "*"
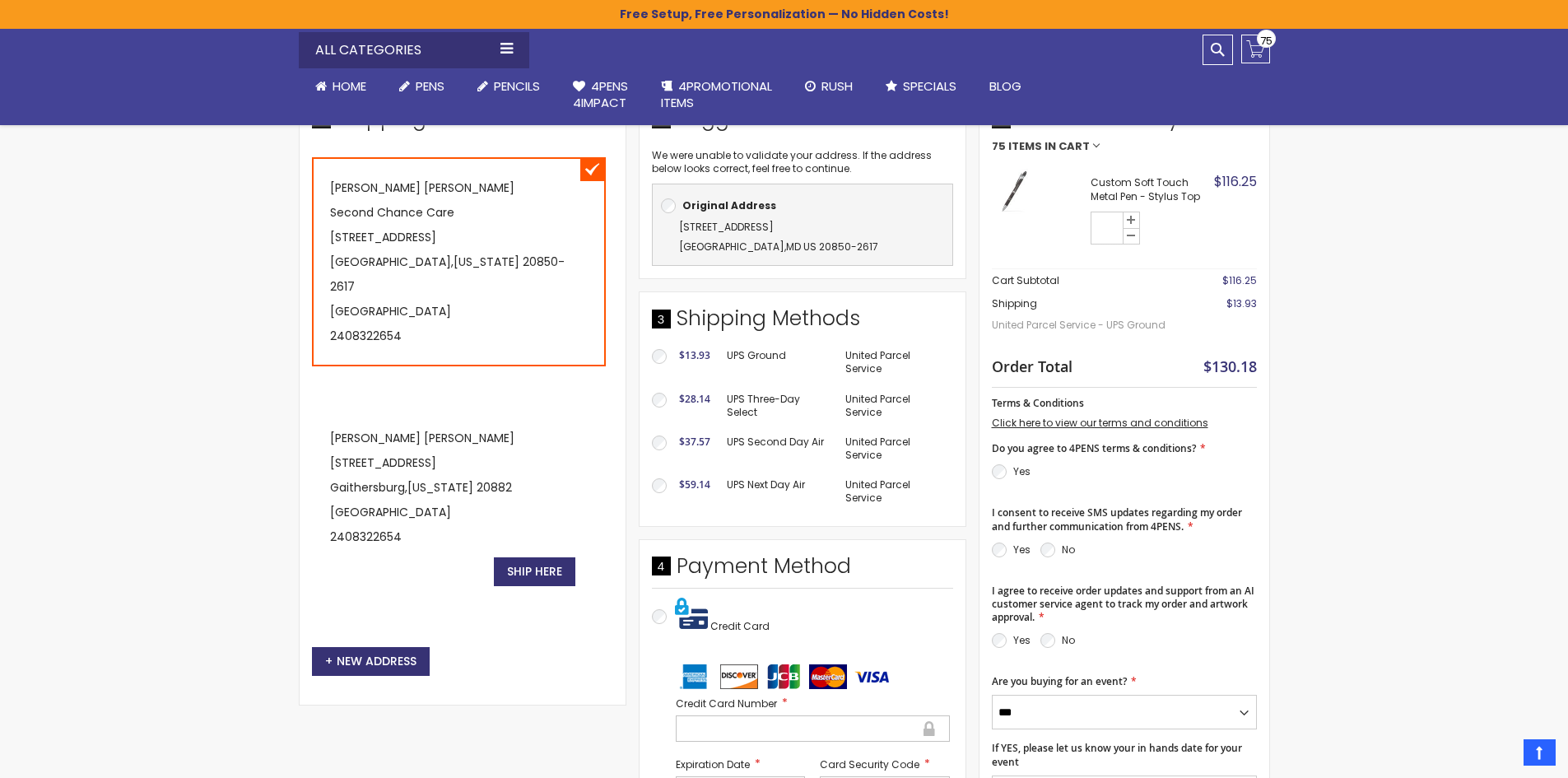
scroll to position [329, 0]
click at [1000, 561] on section "Yes No" at bounding box center [1123, 552] width 265 height 28
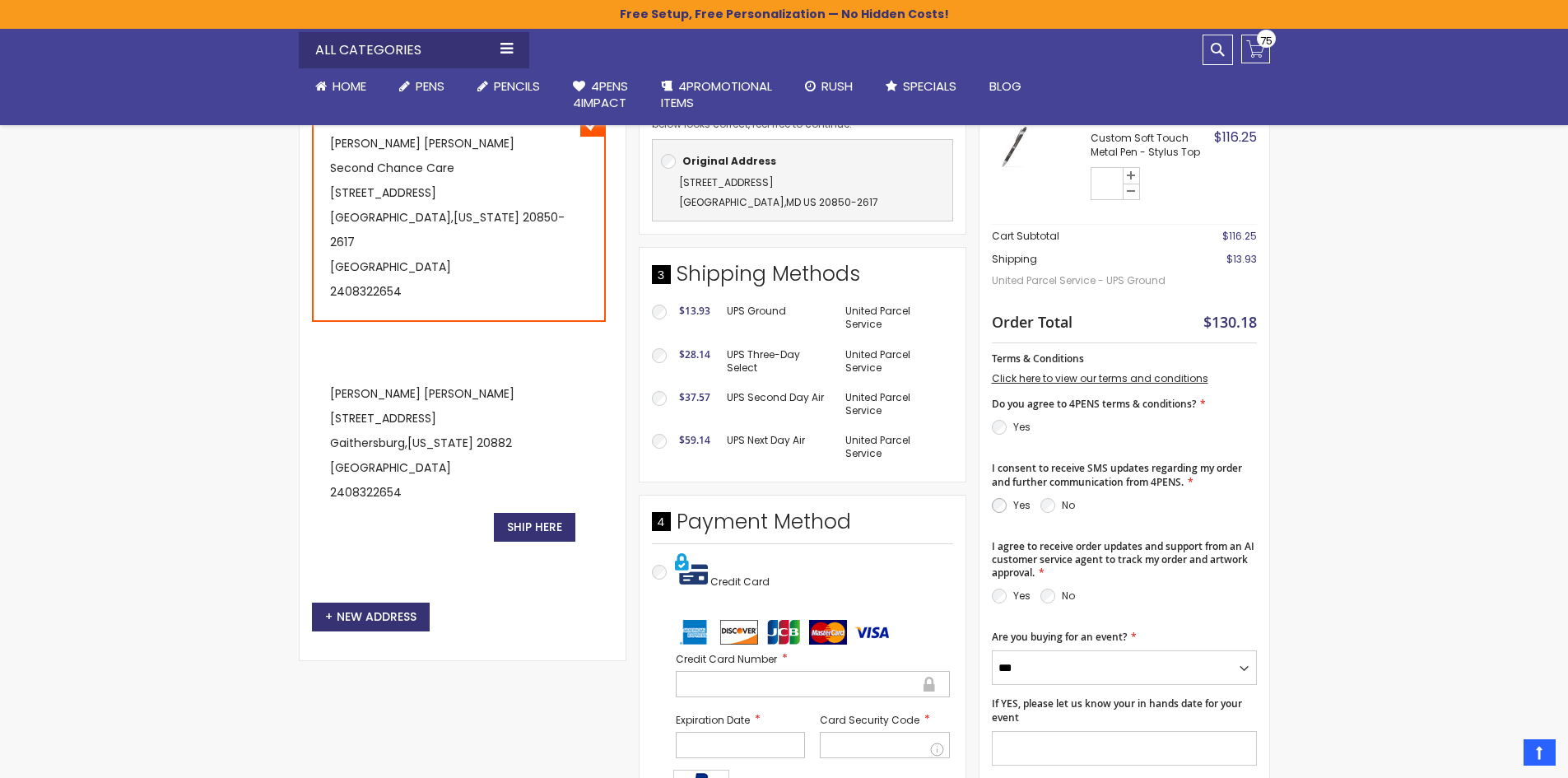
scroll to position [412, 0]
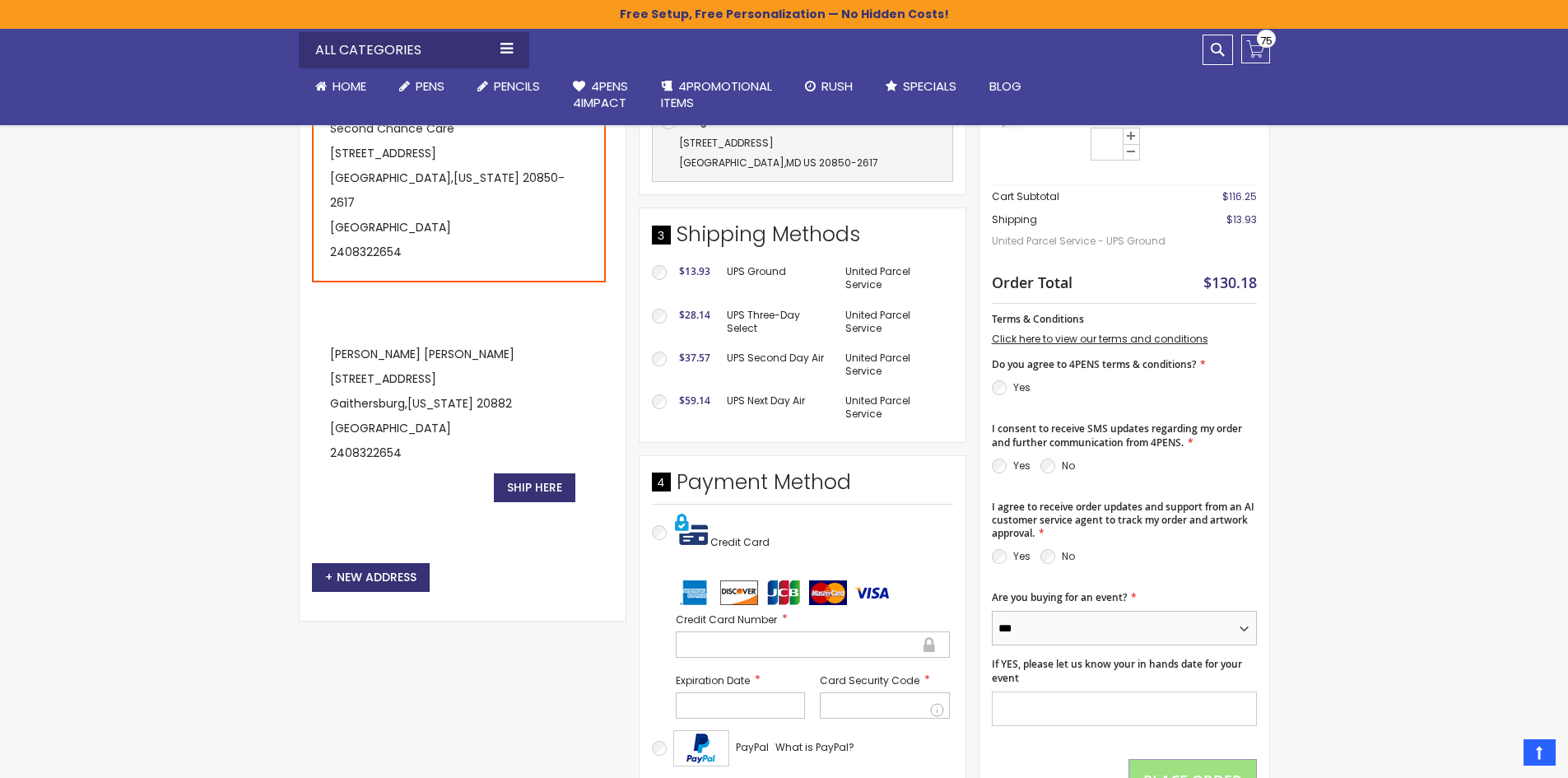
click at [1005, 625] on select "*** **" at bounding box center [1123, 628] width 265 height 34
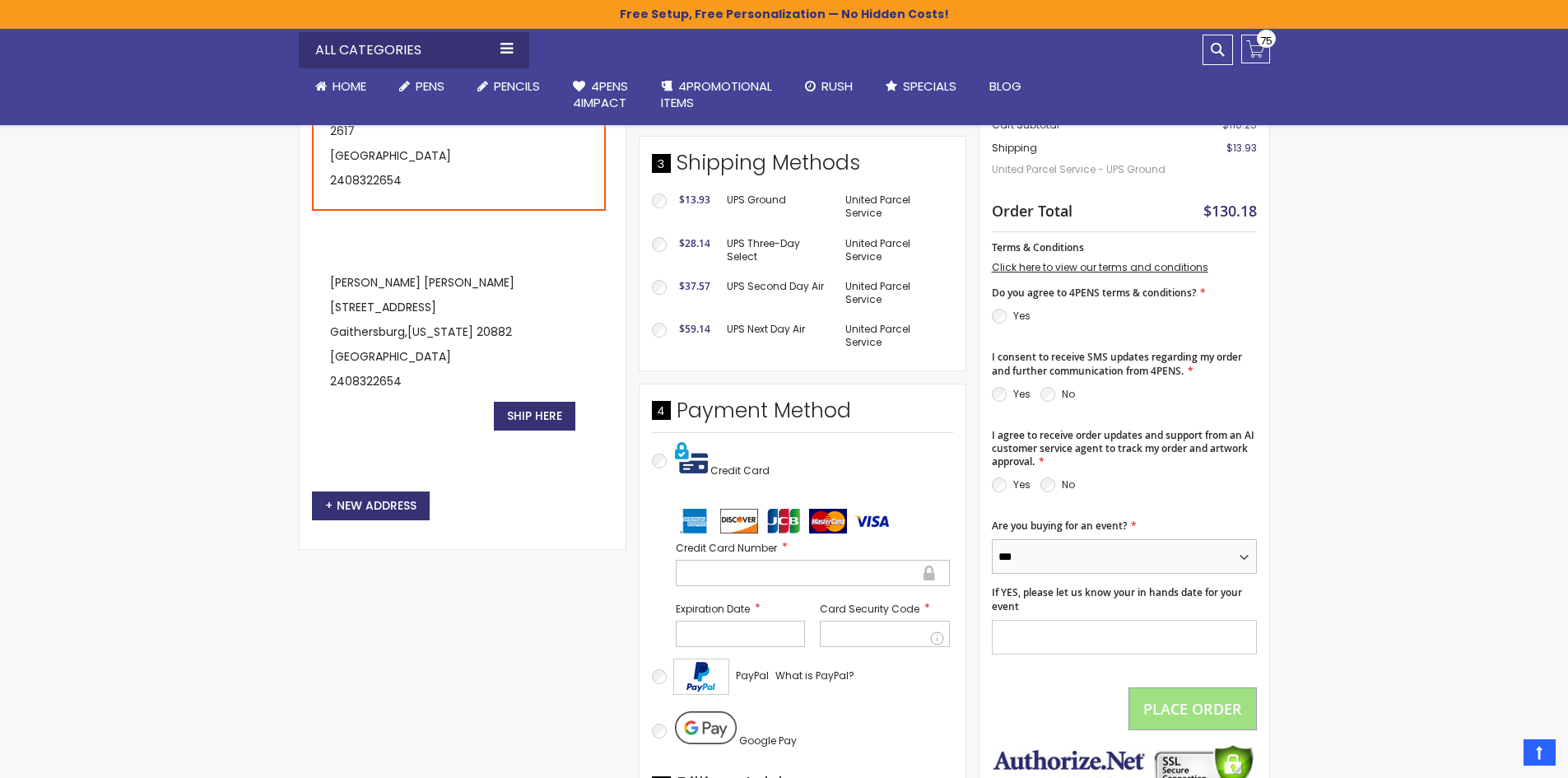
scroll to position [576, 0]
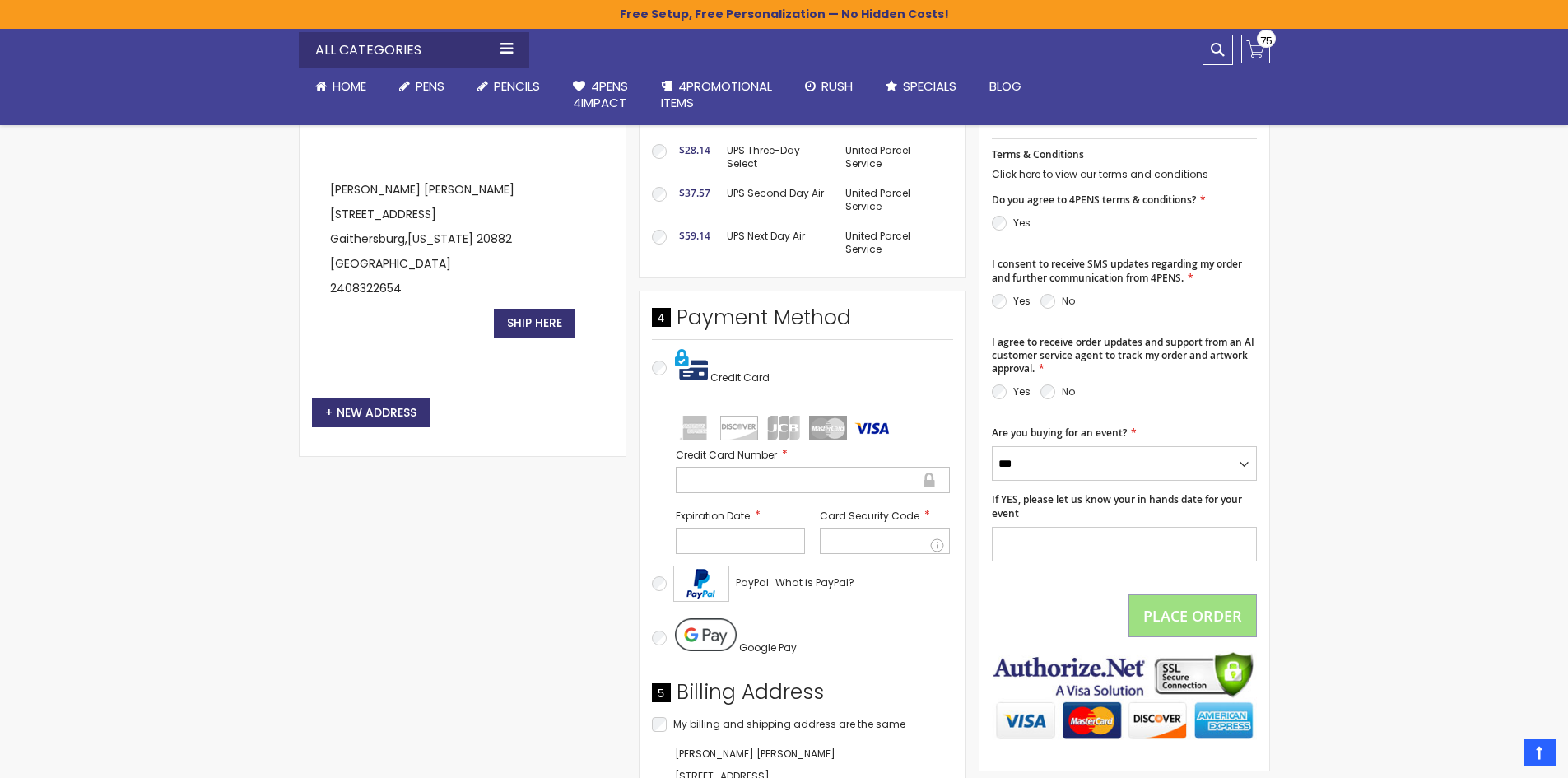
click at [738, 546] on iframe at bounding box center [740, 541] width 103 height 11
click at [745, 528] on div at bounding box center [740, 541] width 130 height 27
click at [821, 533] on div at bounding box center [884, 541] width 130 height 27
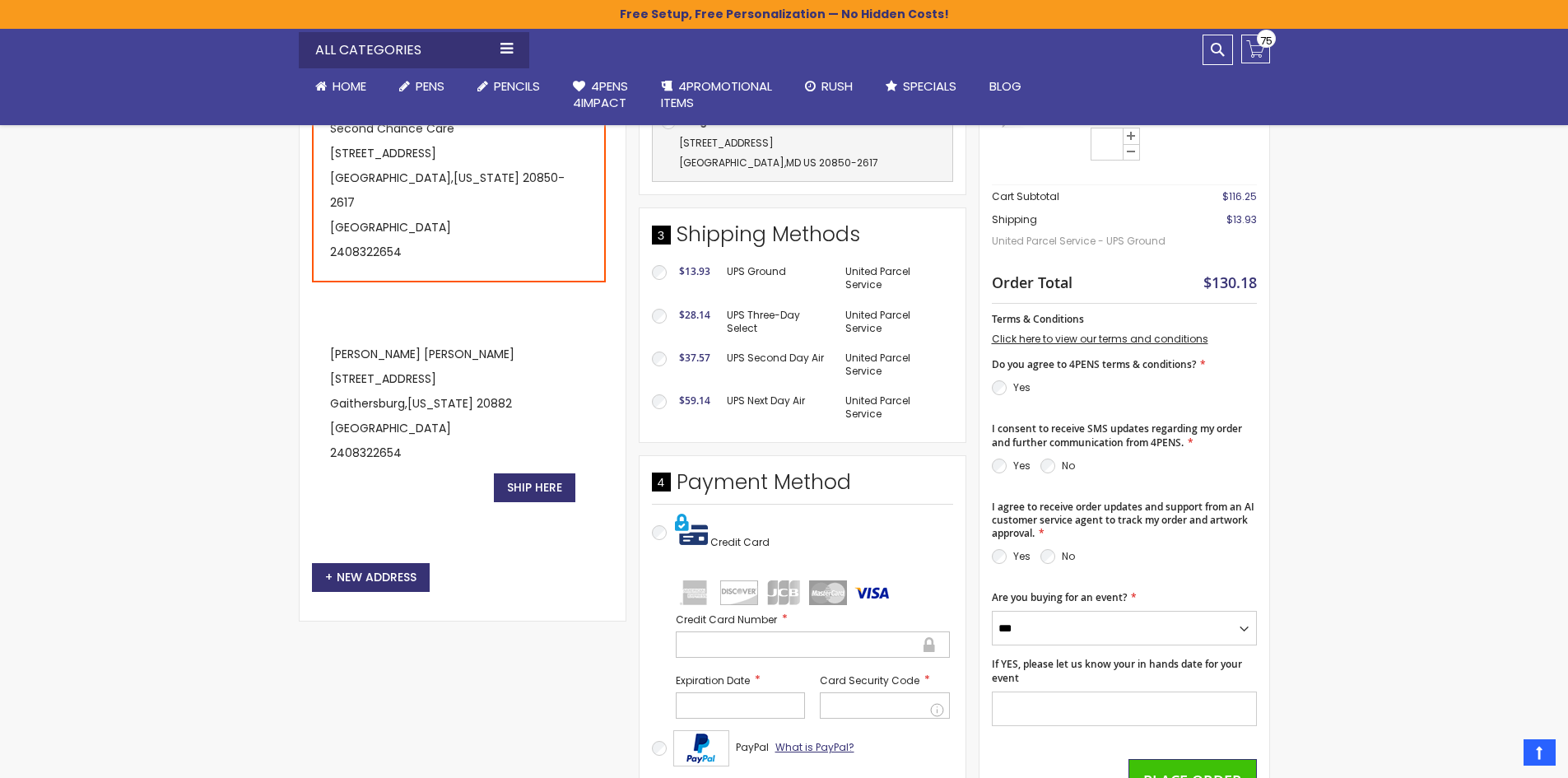
scroll to position [658, 0]
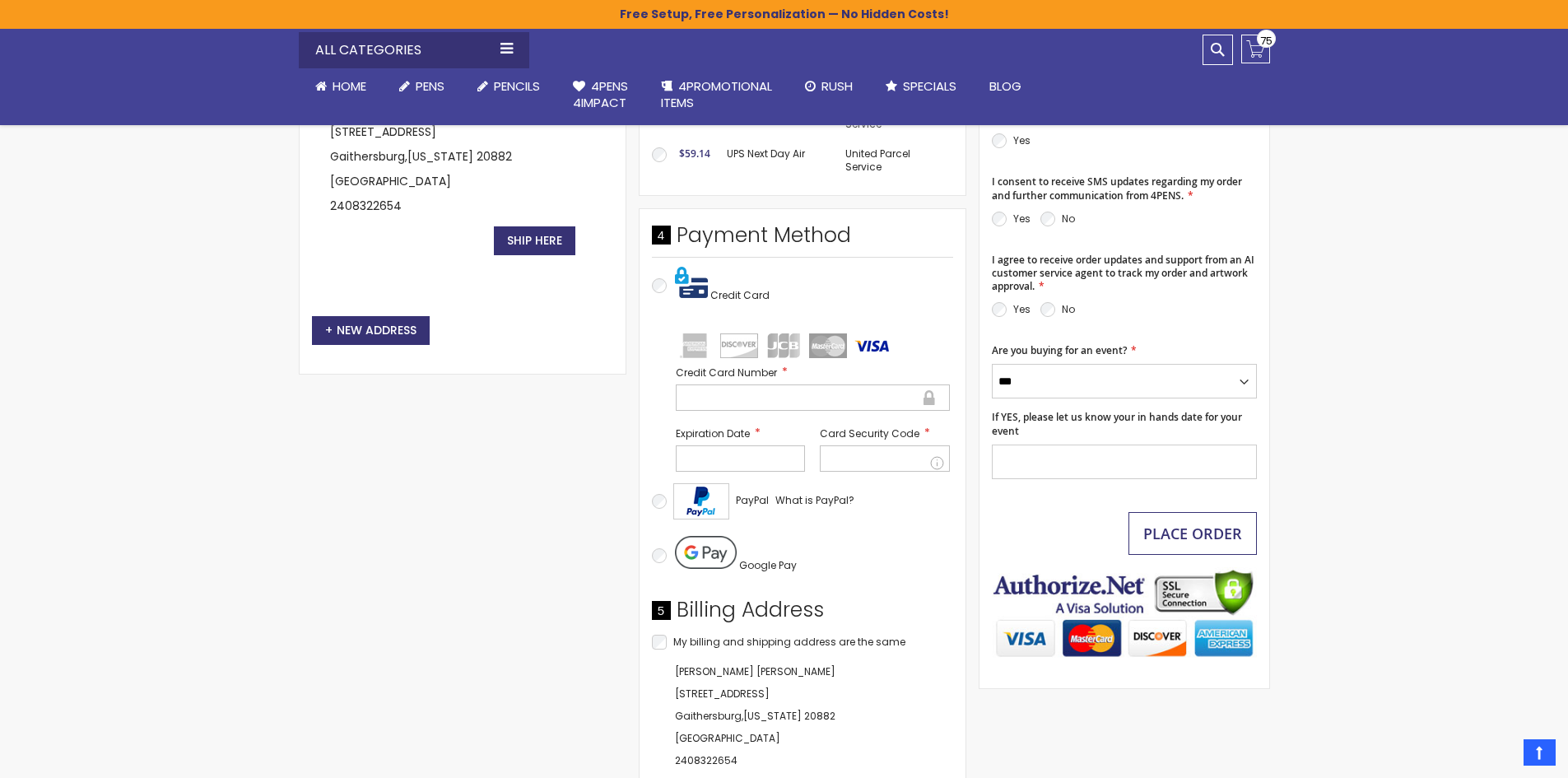
click at [1166, 530] on span "Place Order" at bounding box center [1191, 533] width 99 height 19
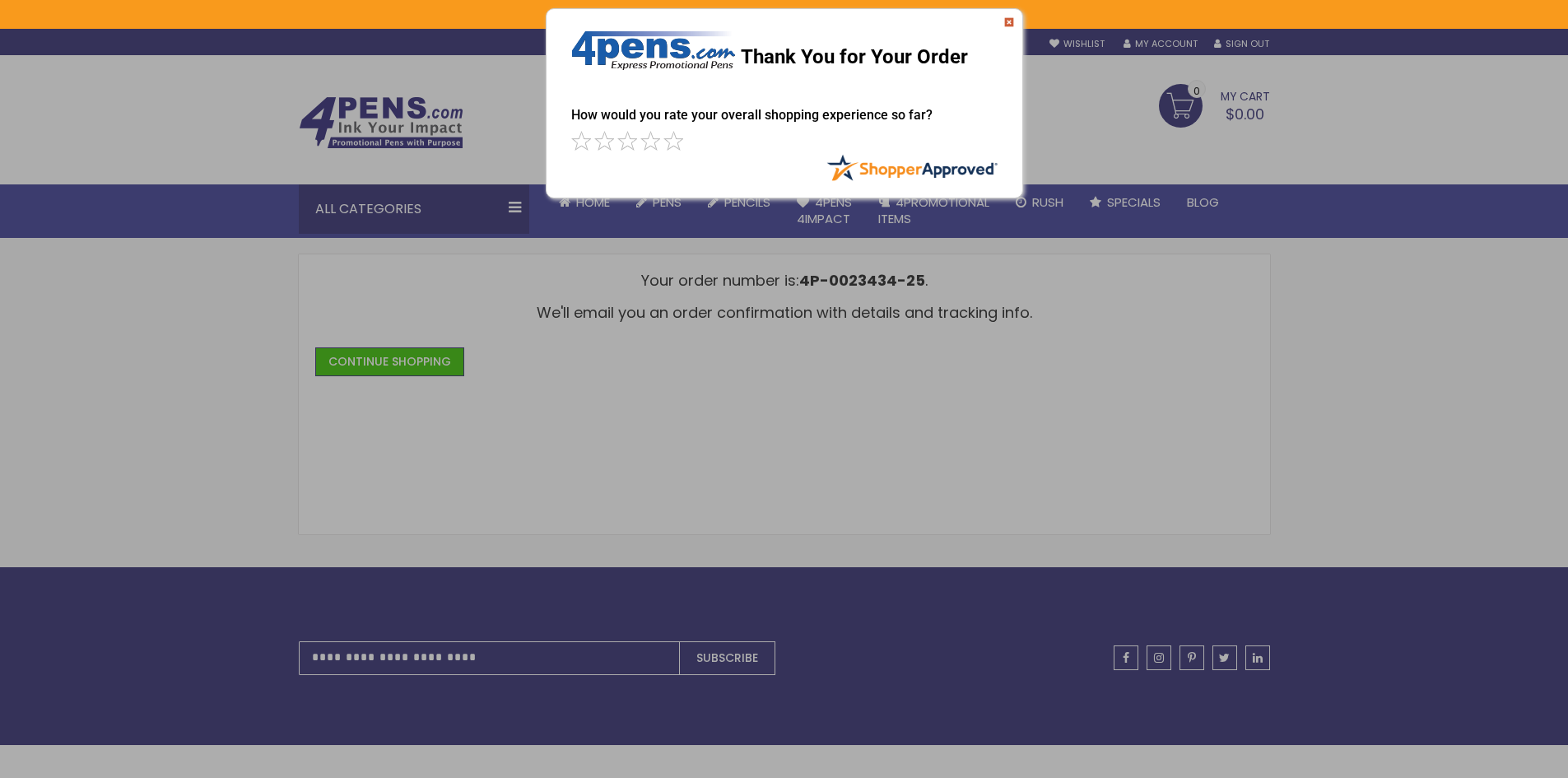
click at [1011, 23] on img at bounding box center [1009, 22] width 10 height 10
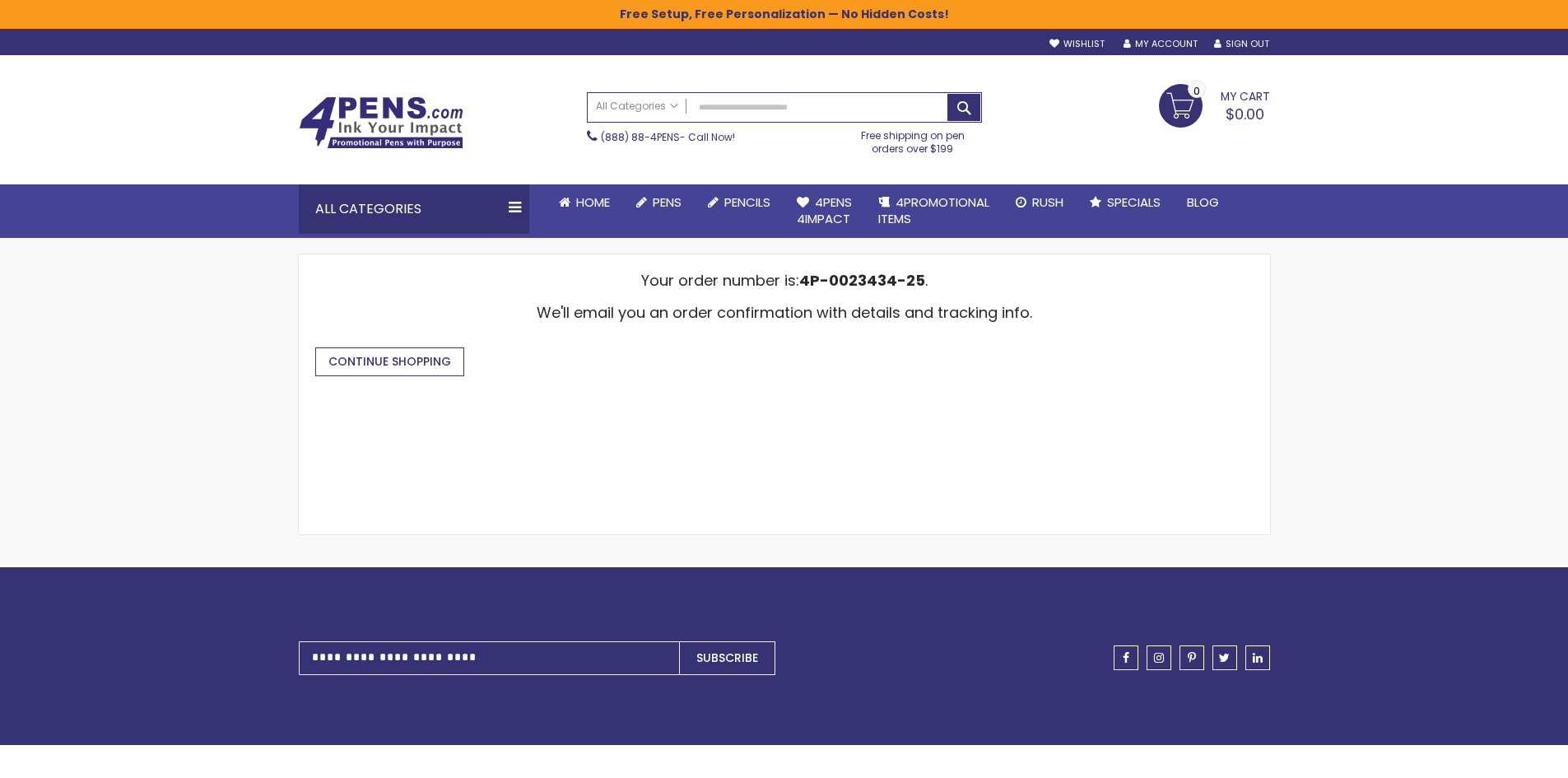
click at [393, 358] on span "Continue Shopping" at bounding box center [389, 361] width 123 height 17
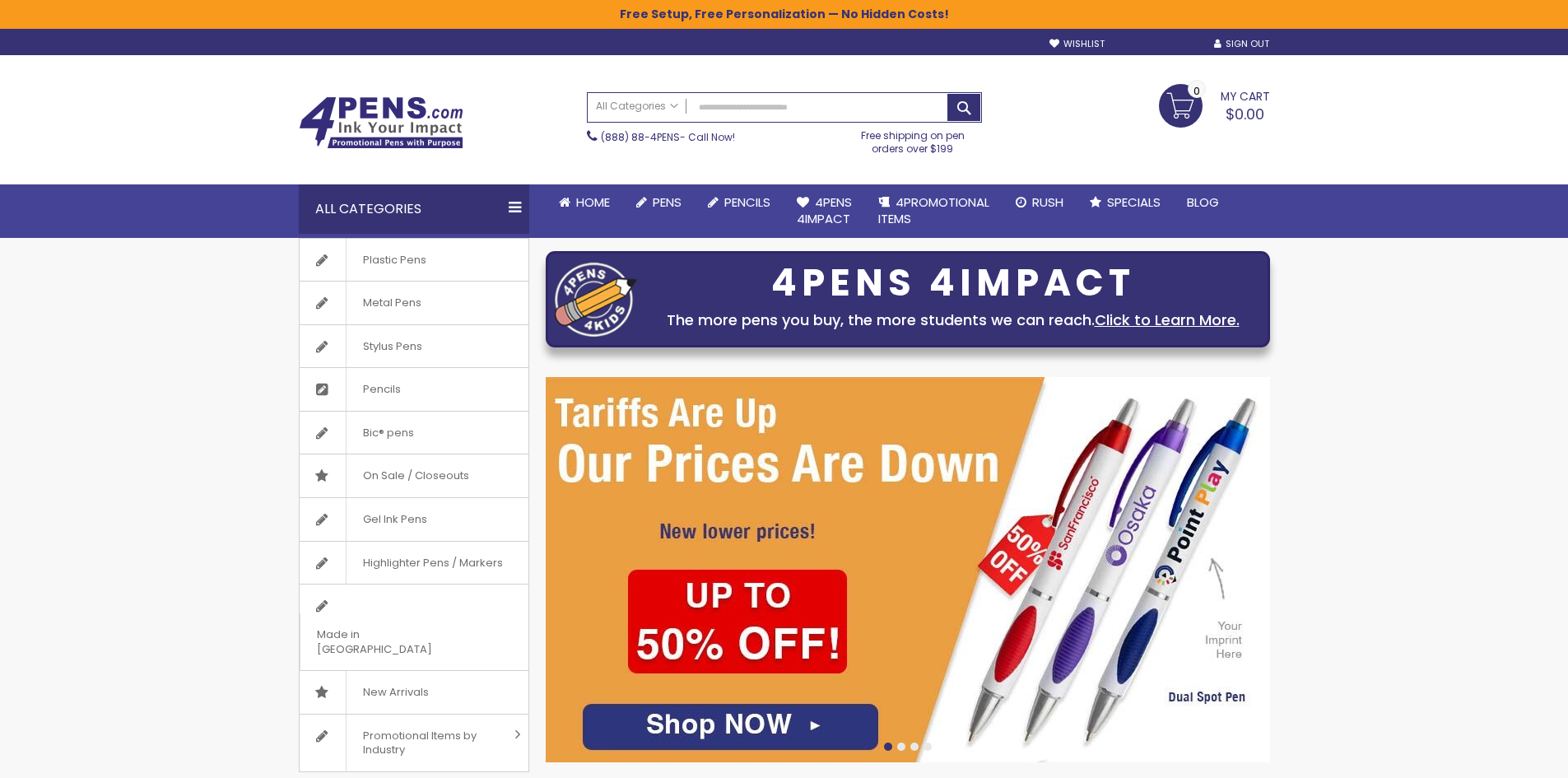
click at [1135, 38] on link "My Account" at bounding box center [1160, 43] width 74 height 12
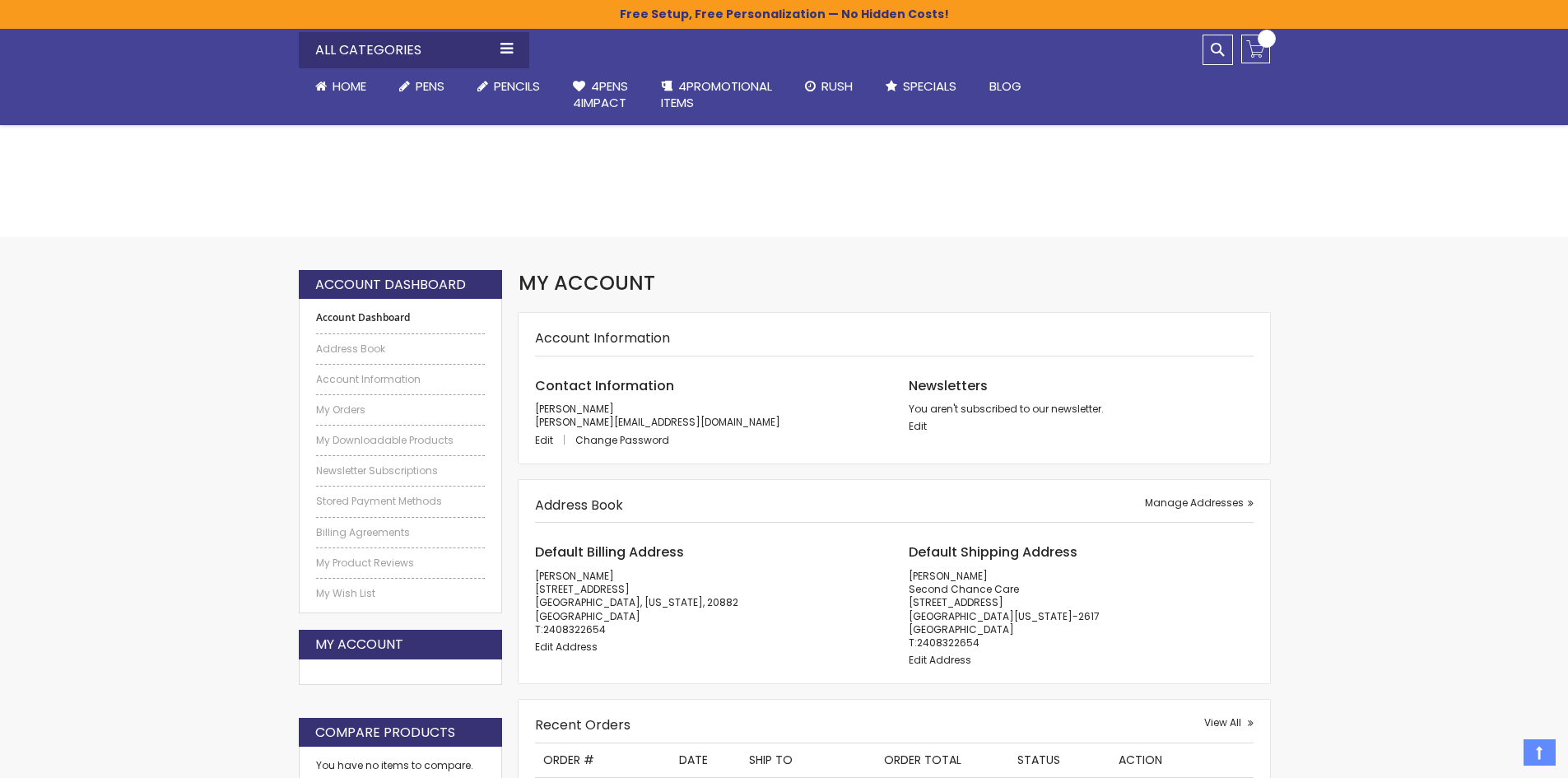
scroll to position [329, 0]
